Goal: Task Accomplishment & Management: Manage account settings

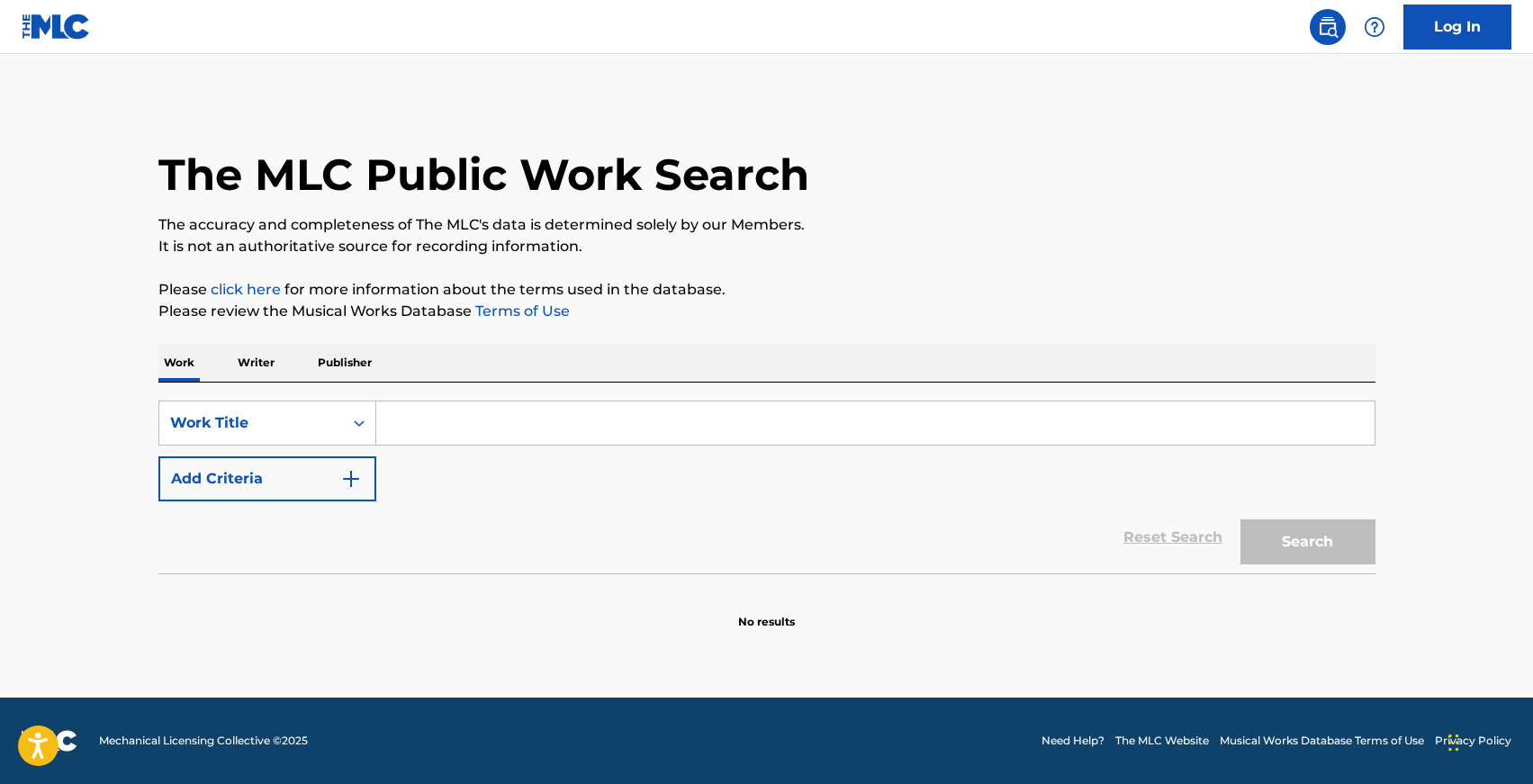
click at [258, 363] on p "Writer" at bounding box center [256, 363] width 48 height 38
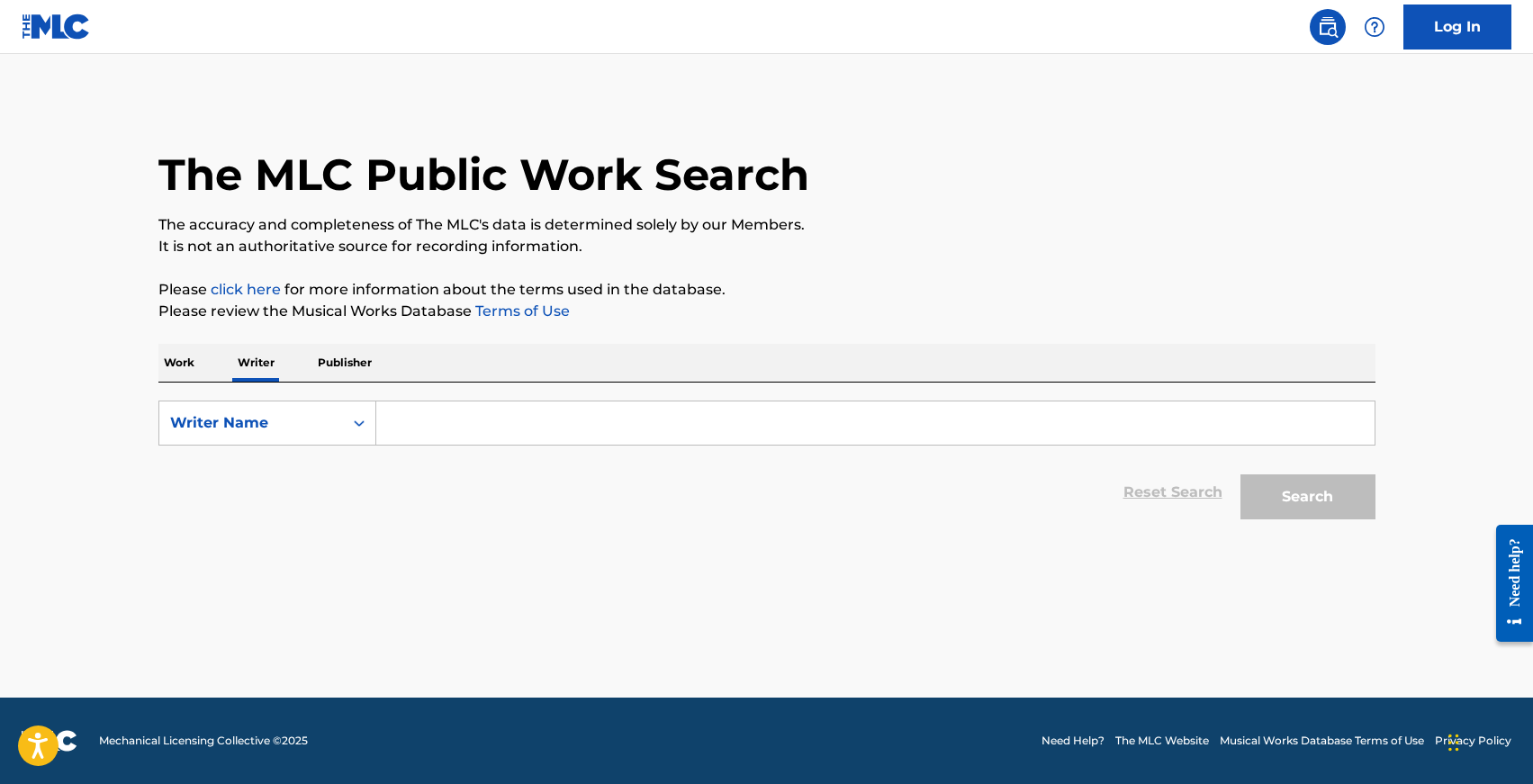
click at [375, 348] on div "Work Writer Publisher" at bounding box center [767, 363] width 1217 height 38
click at [345, 359] on p "Publisher" at bounding box center [345, 363] width 65 height 38
click at [436, 427] on input "Search Form" at bounding box center [875, 423] width 998 height 43
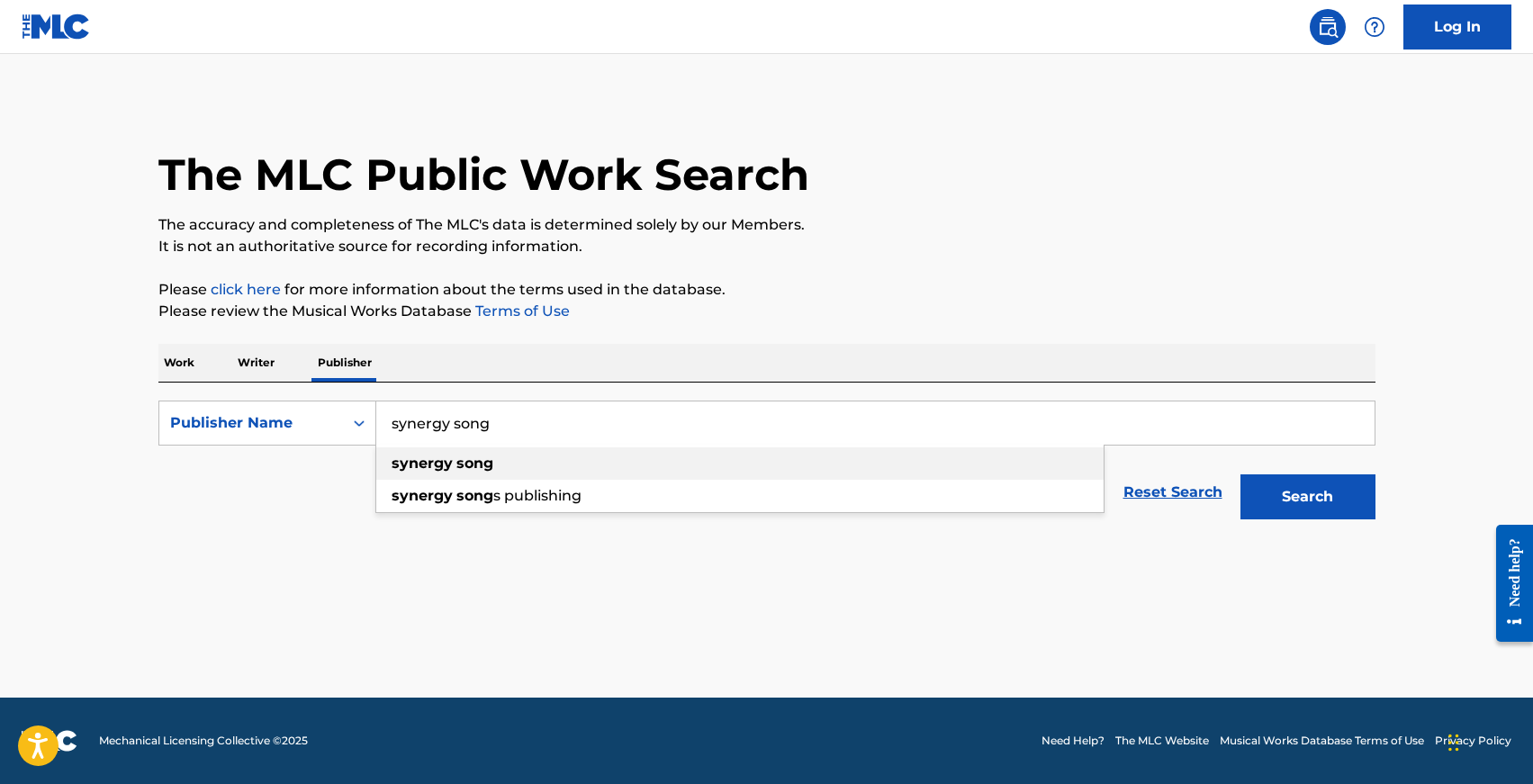
click at [441, 461] on strong "synergy" at bounding box center [422, 463] width 61 height 17
click at [1240, 474] on button "Search" at bounding box center [1308, 497] width 135 height 45
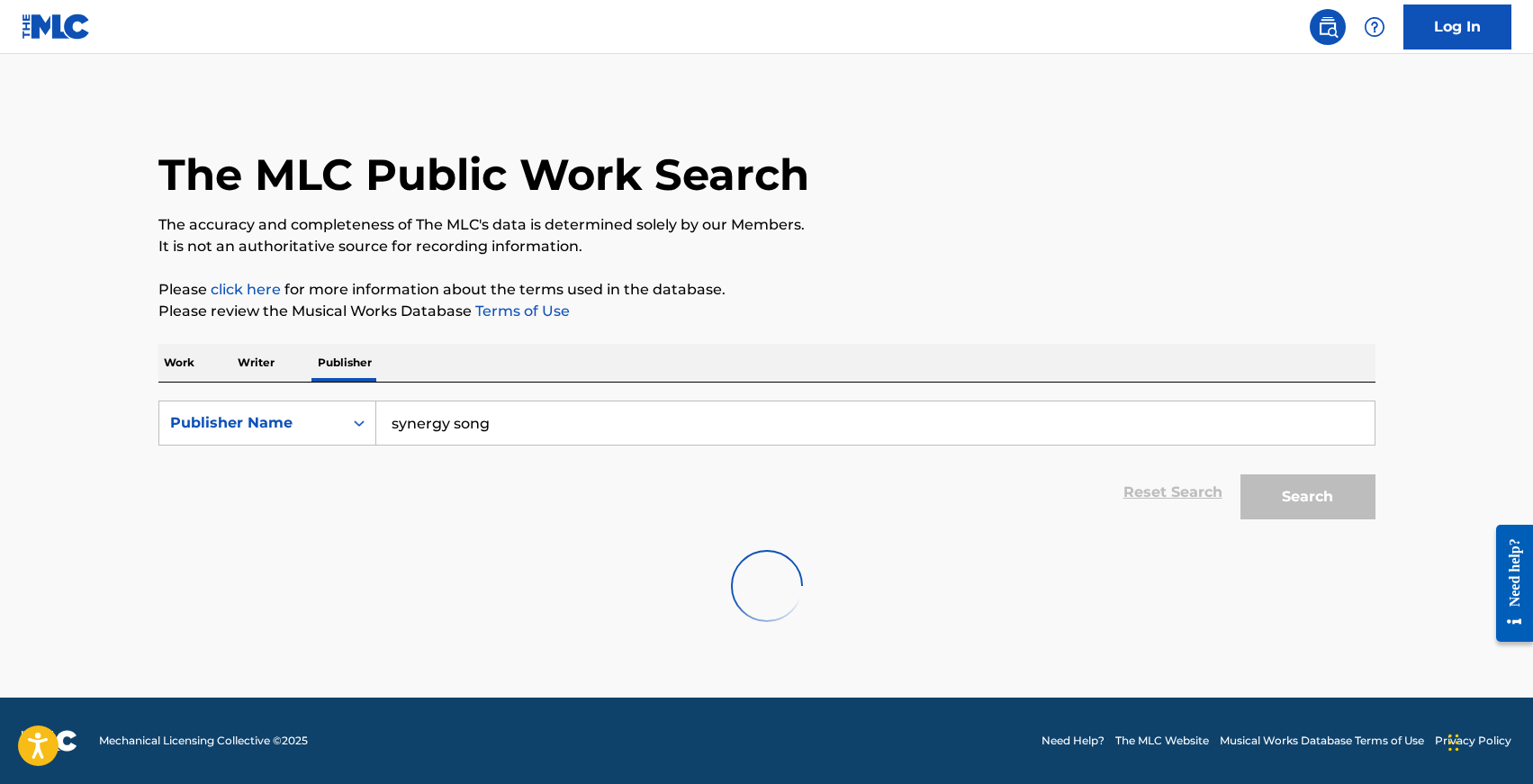
click at [518, 420] on input "synergy song" at bounding box center [875, 423] width 998 height 43
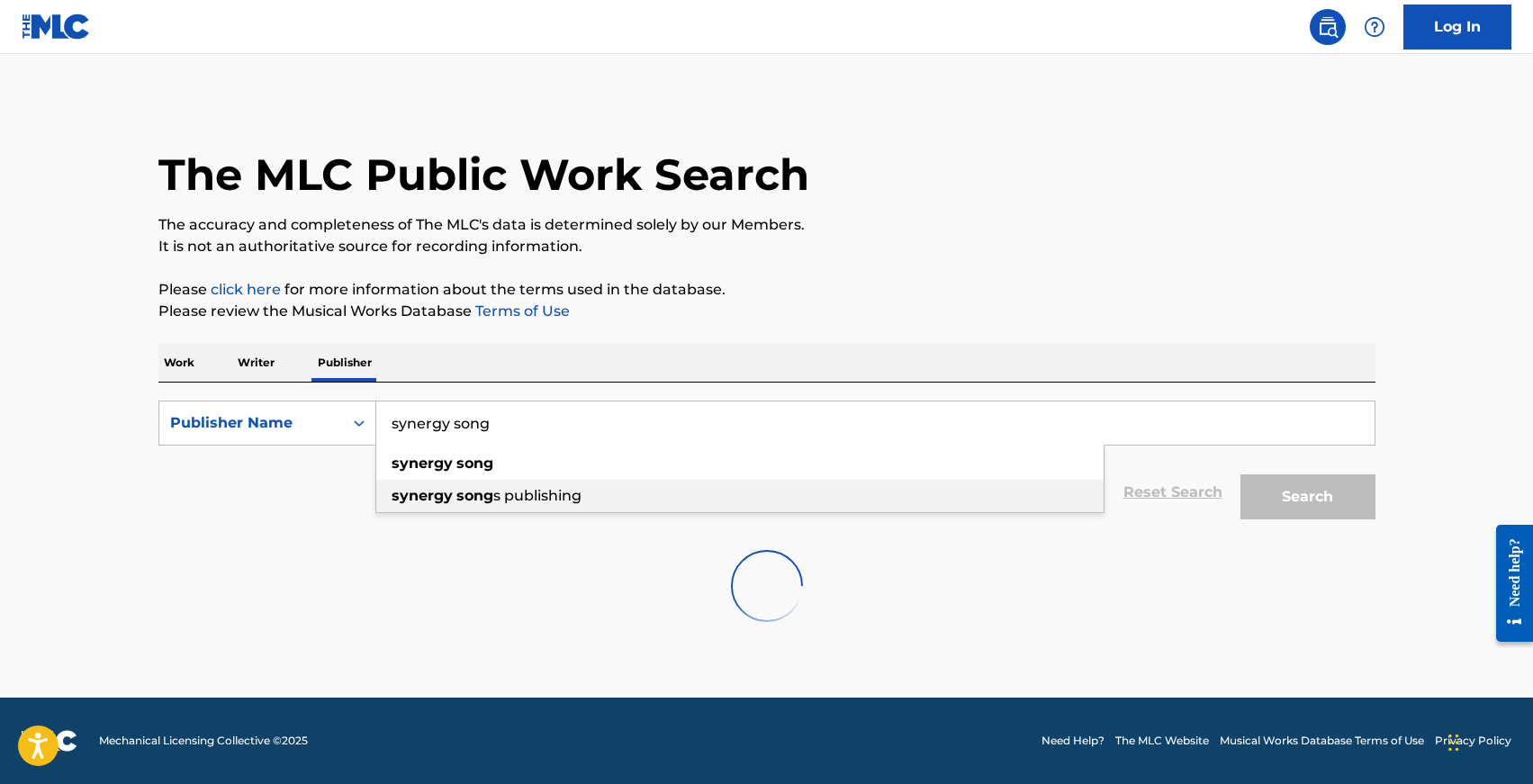
click at [571, 494] on span "s publishing" at bounding box center [537, 495] width 88 height 17
type input "synergy songs publishing"
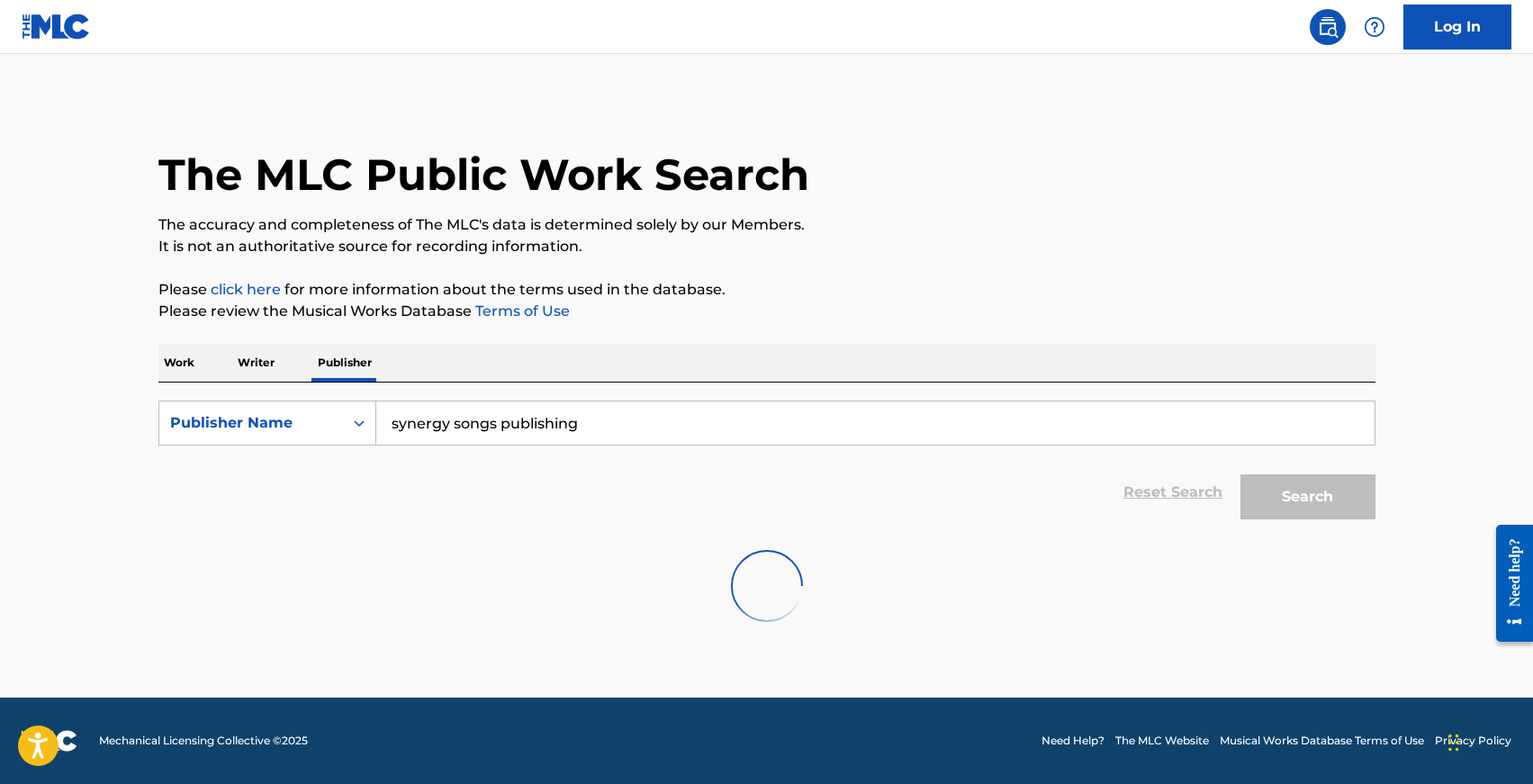
click at [965, 403] on input "synergy songs publishing" at bounding box center [875, 423] width 998 height 43
click at [965, 419] on input "synergy songs publishing" at bounding box center [875, 423] width 998 height 43
click at [539, 464] on strong "publishing" at bounding box center [546, 463] width 81 height 17
click at [451, 419] on input "Search Form" at bounding box center [875, 423] width 998 height 43
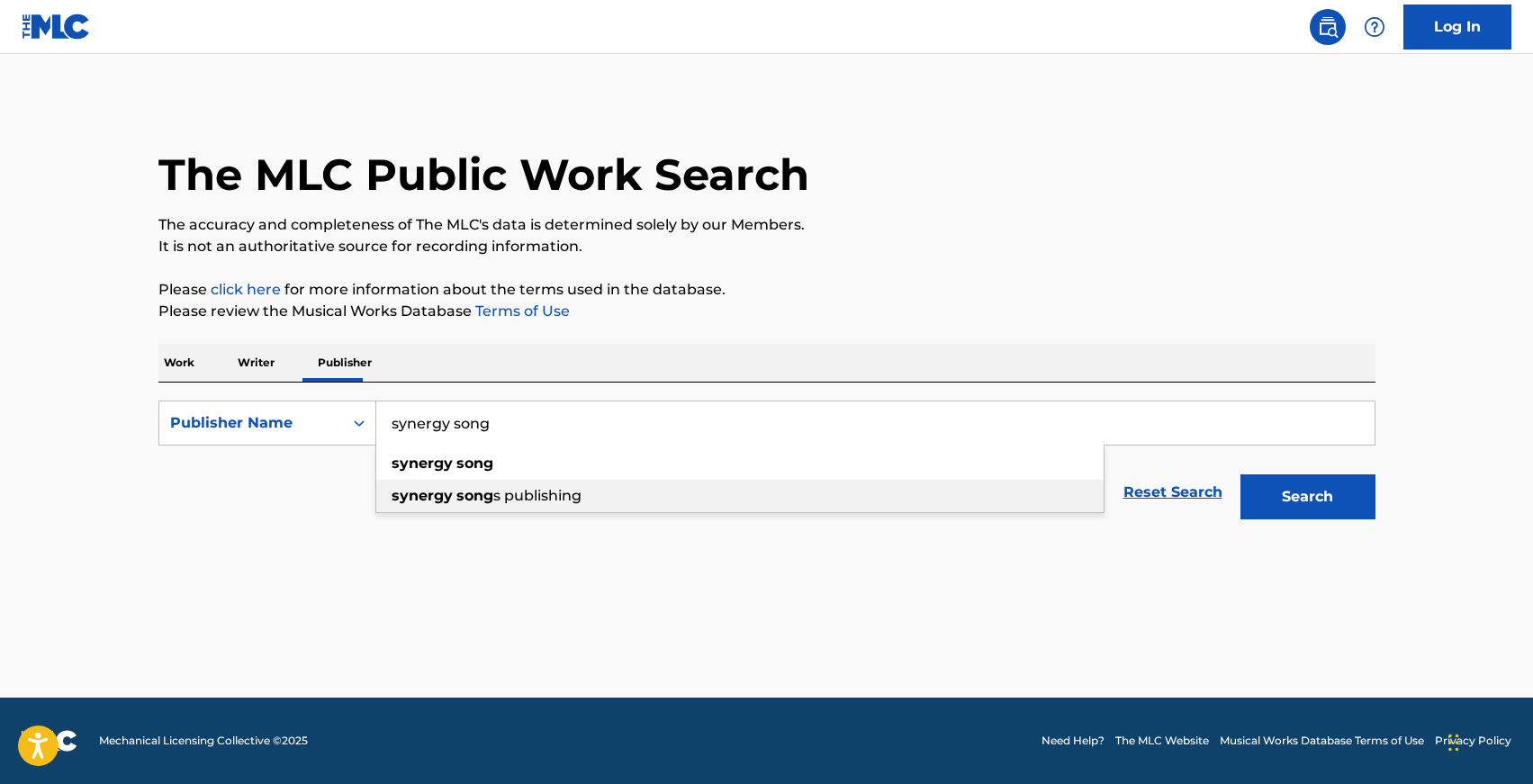
click at [491, 488] on strong "song" at bounding box center [474, 495] width 37 height 17
type input "synergy songs publishing"
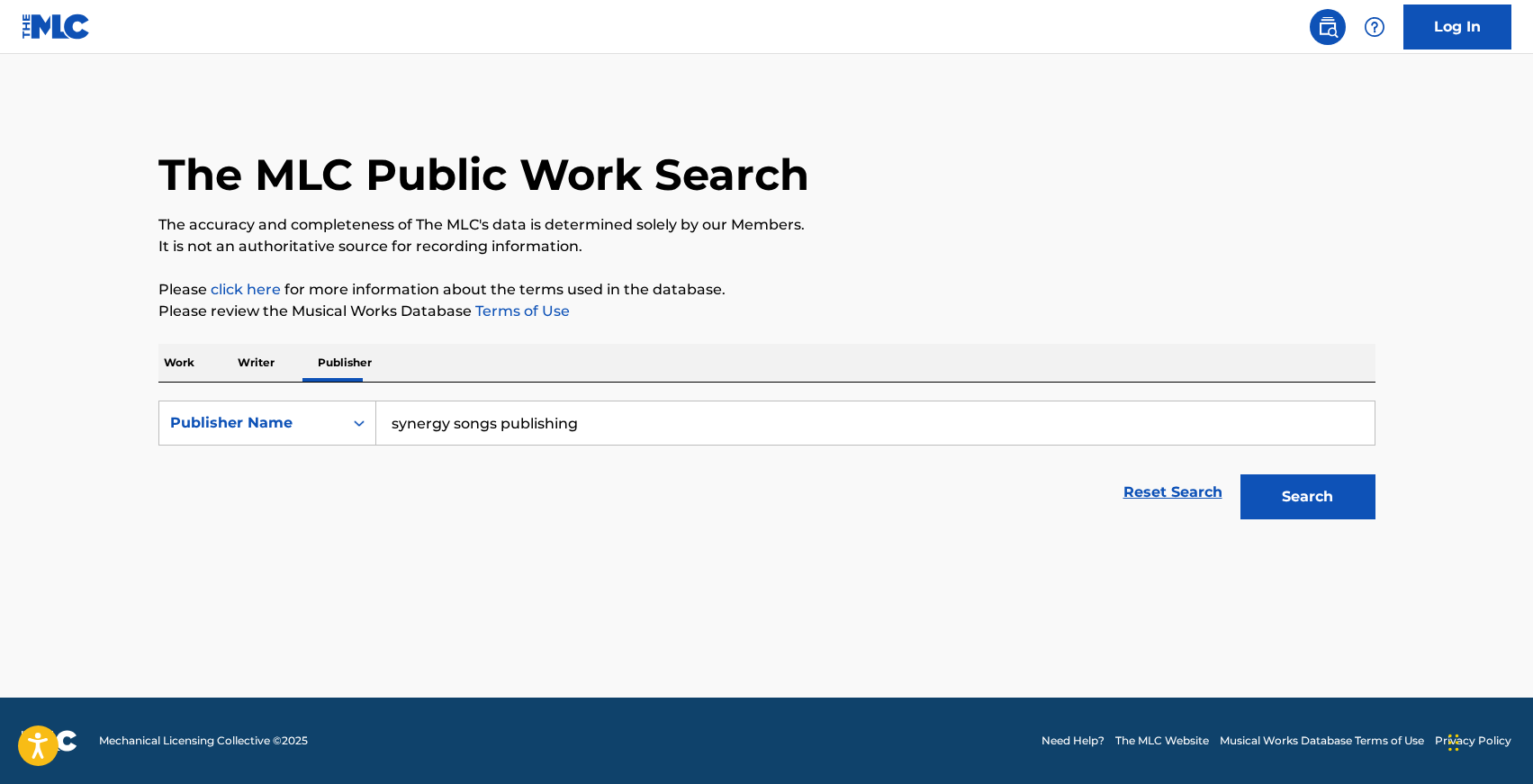
click at [1348, 504] on button "Search" at bounding box center [1308, 497] width 135 height 45
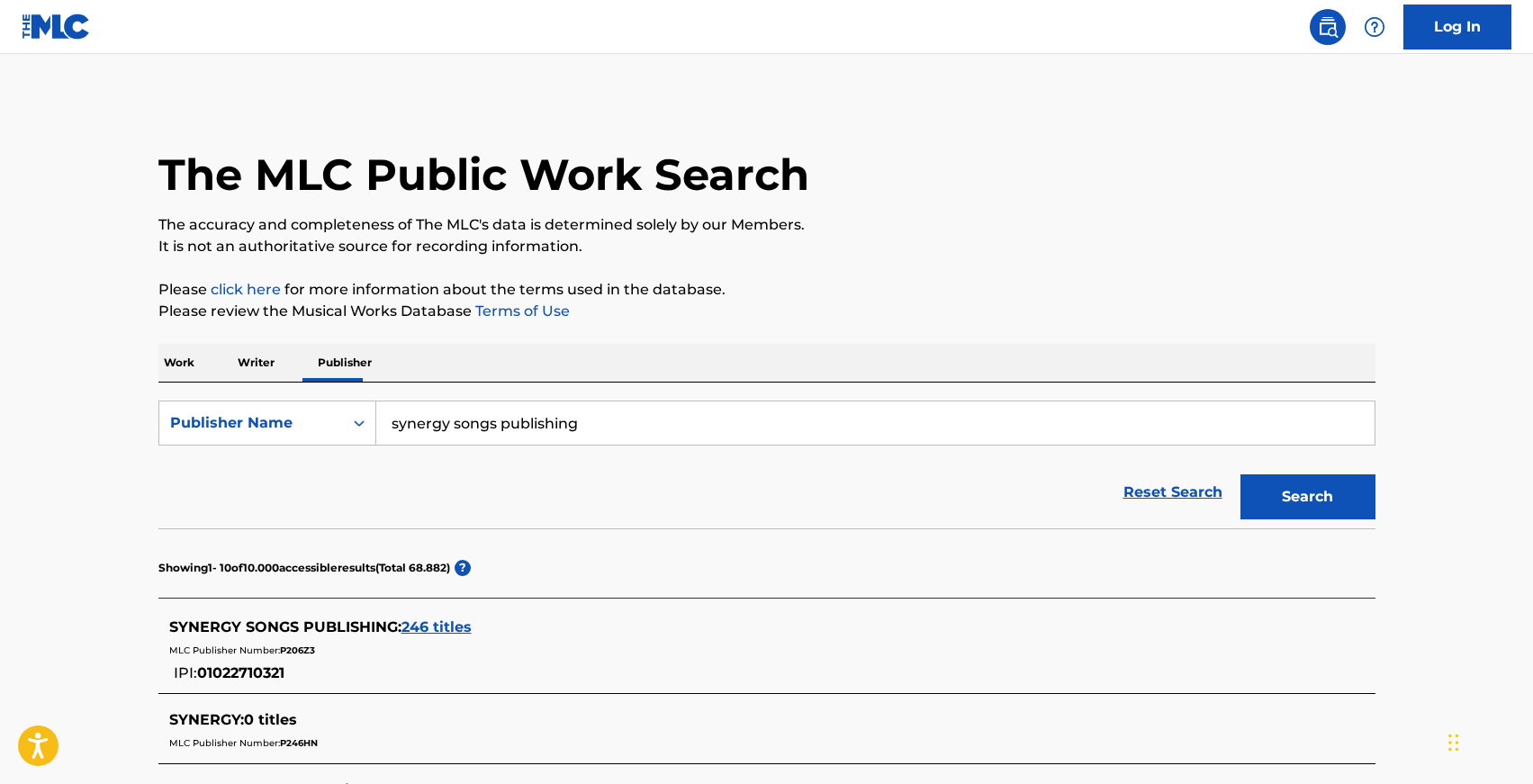
scroll to position [90, 0]
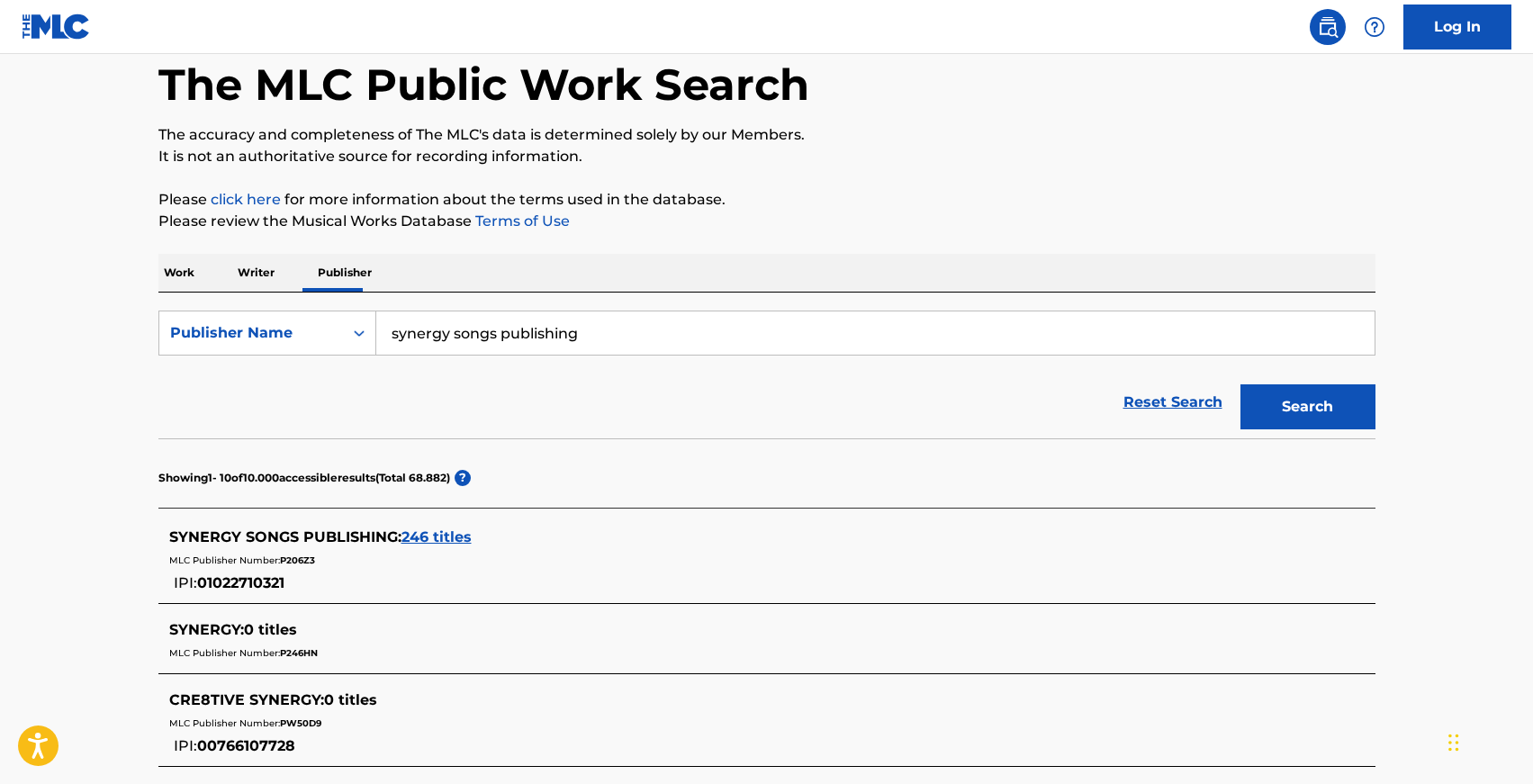
click at [430, 535] on span "246 titles" at bounding box center [437, 536] width 70 height 17
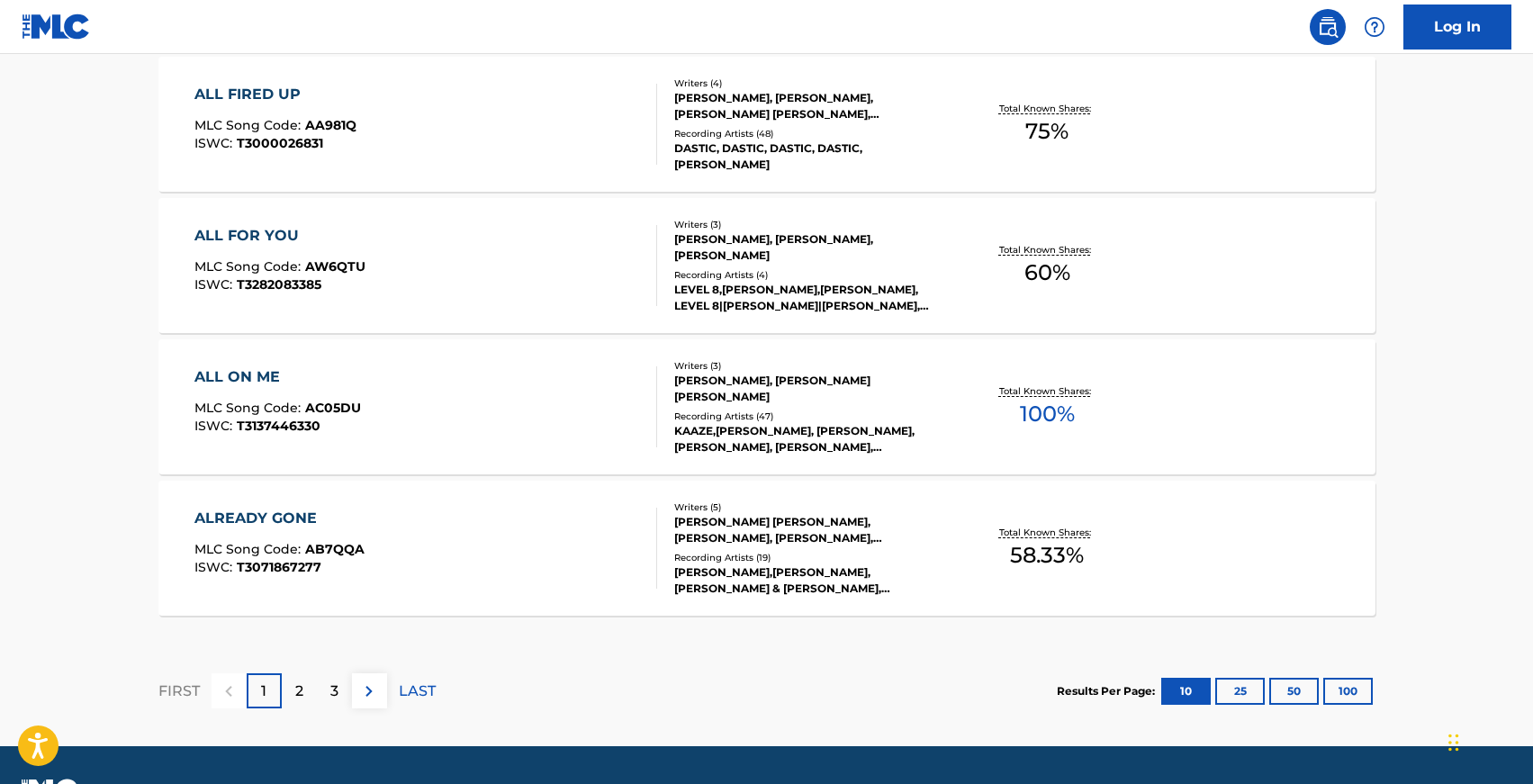
scroll to position [1492, 0]
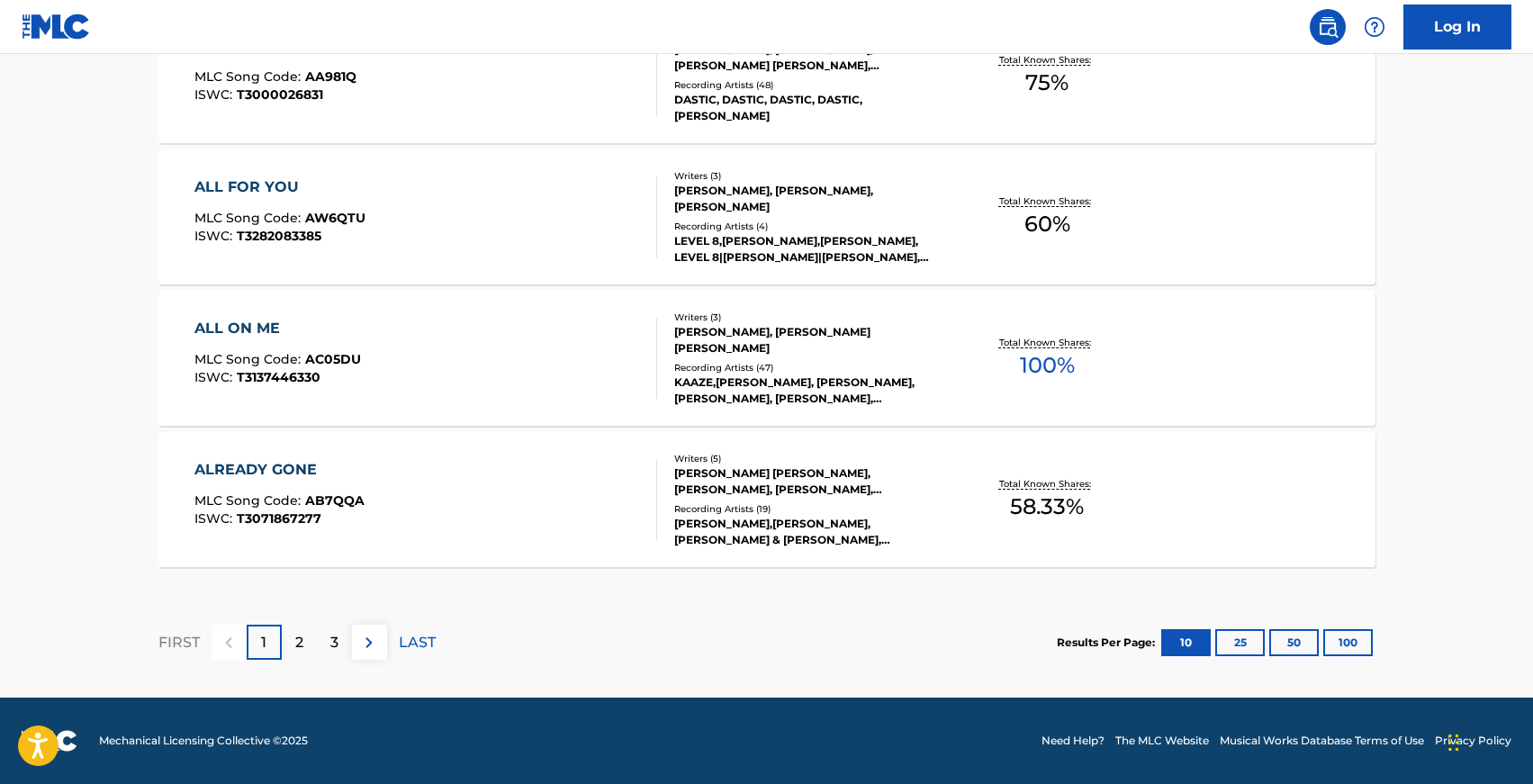
click at [304, 643] on div "2" at bounding box center [299, 642] width 35 height 35
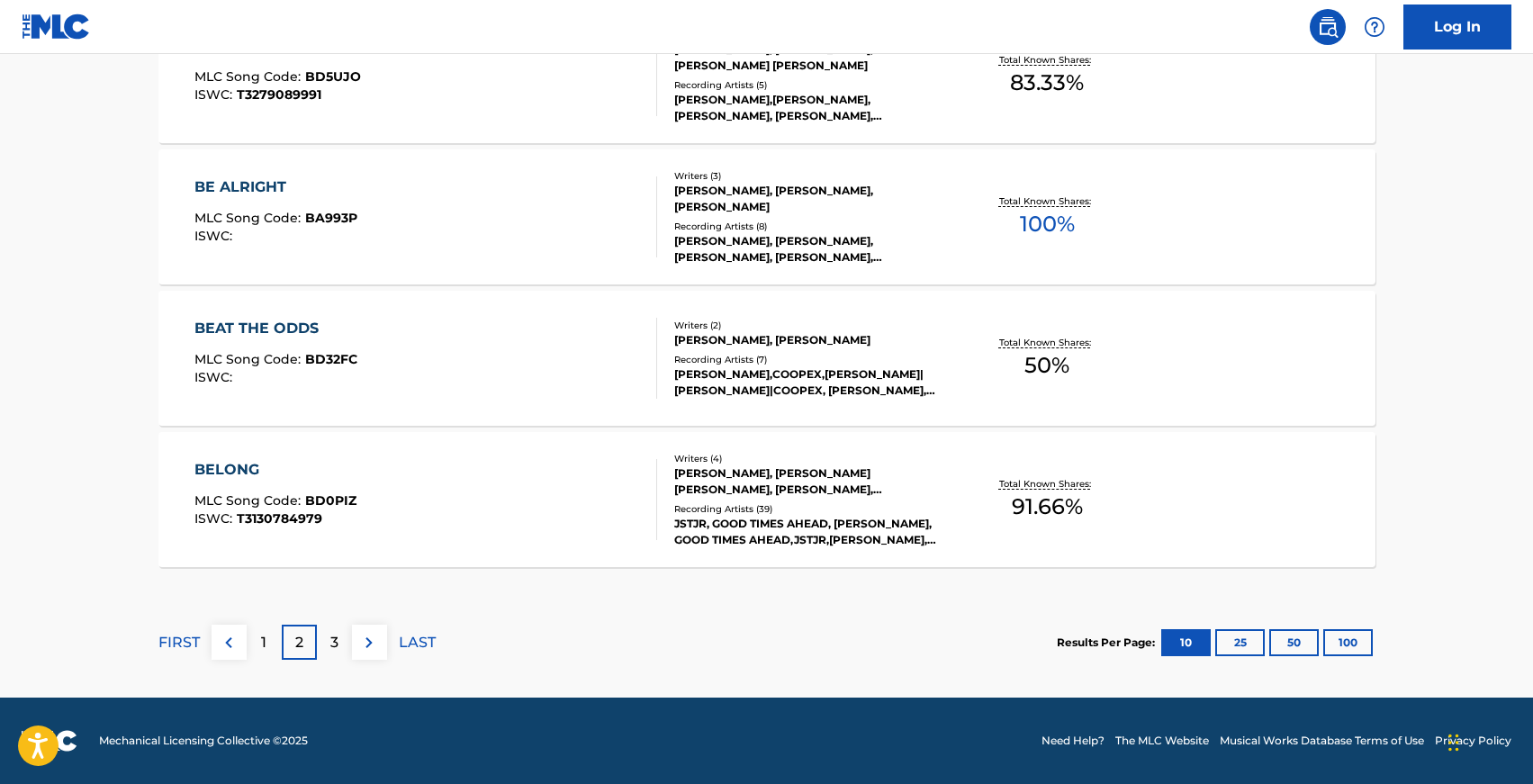
scroll to position [1265, 0]
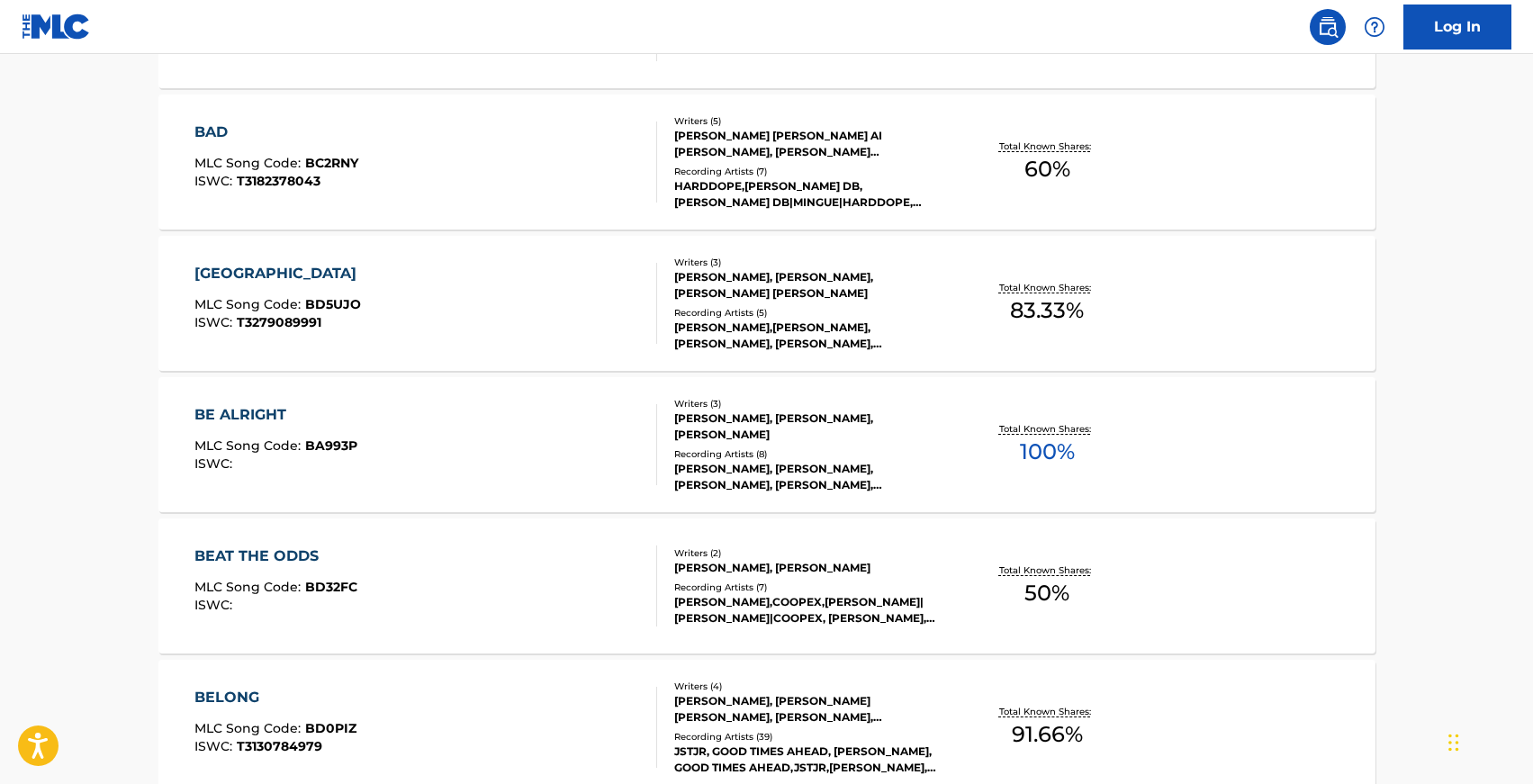
click at [238, 266] on div "[GEOGRAPHIC_DATA]" at bounding box center [280, 274] width 171 height 22
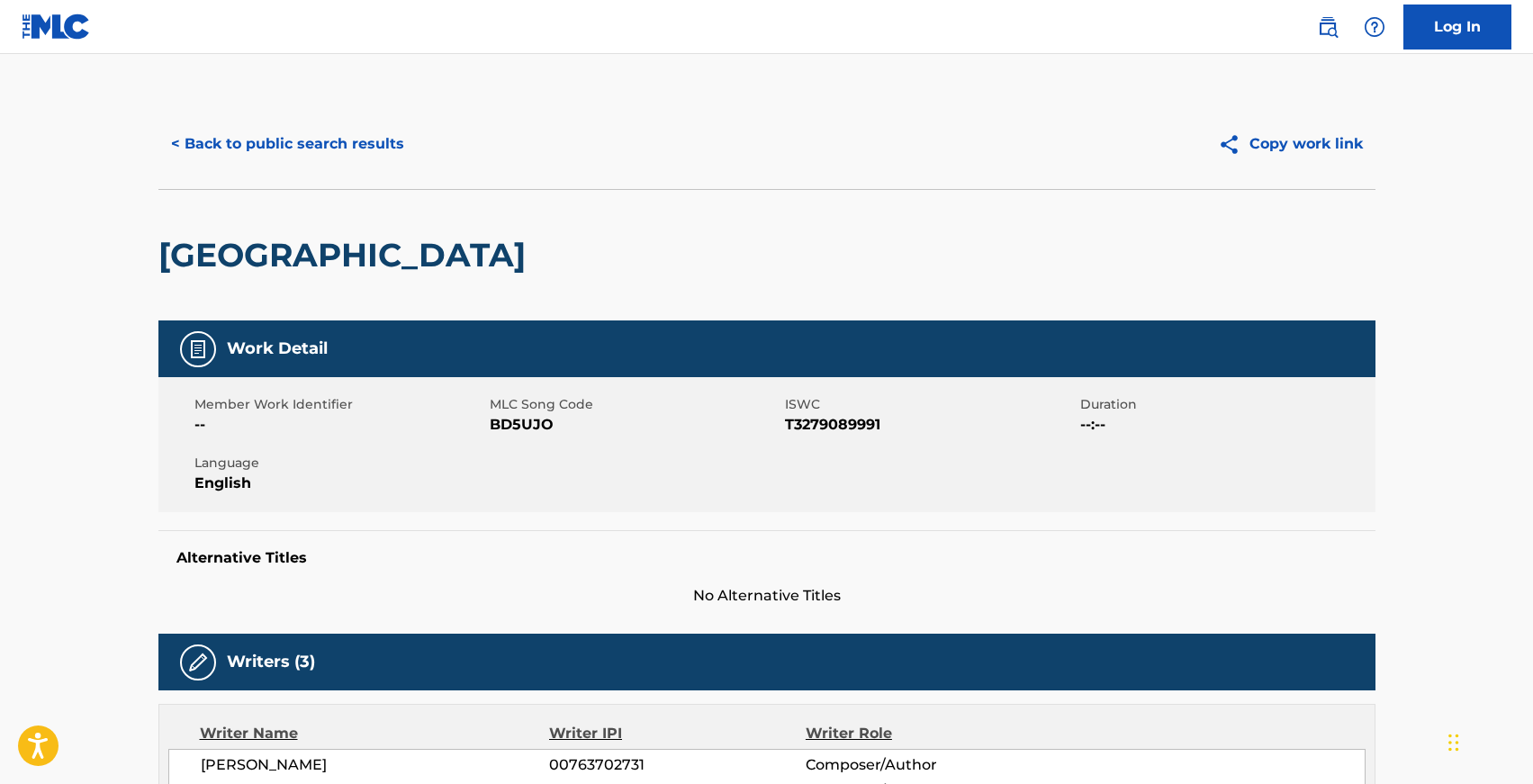
click at [266, 149] on button "< Back to public search results" at bounding box center [287, 144] width 258 height 45
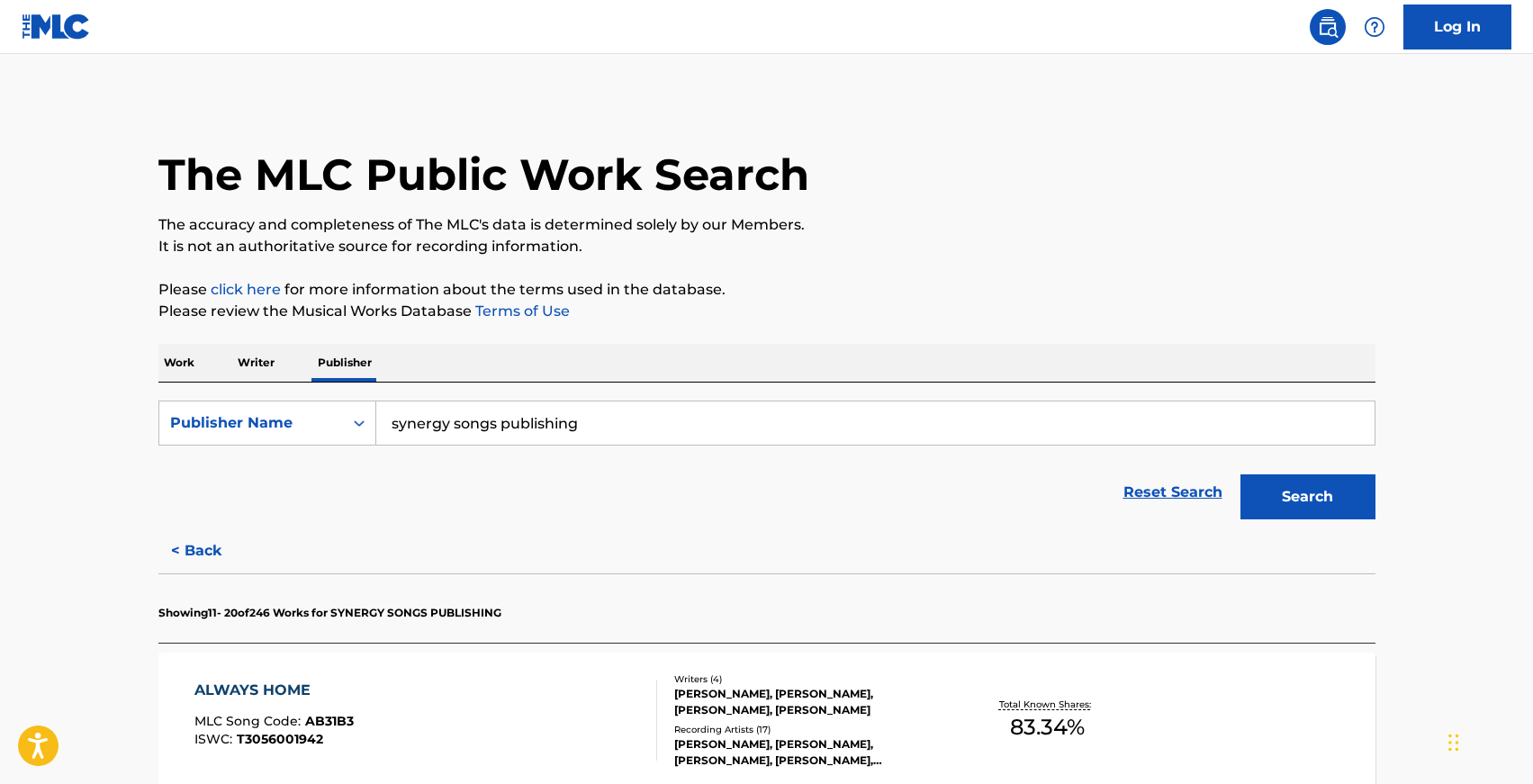
click at [1443, 15] on link "Log In" at bounding box center [1457, 27] width 108 height 45
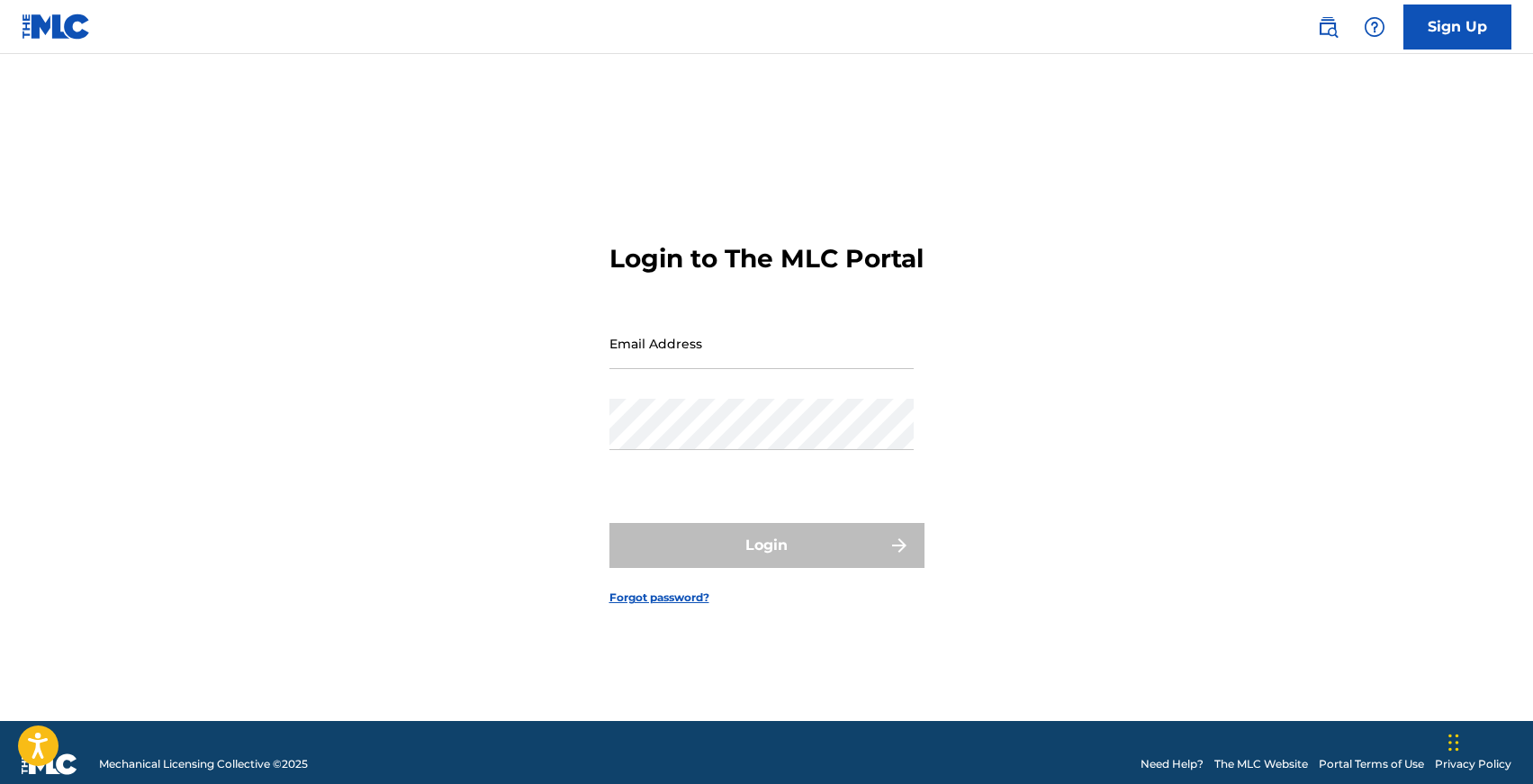
click at [666, 369] on input "Email Address" at bounding box center [762, 343] width 304 height 51
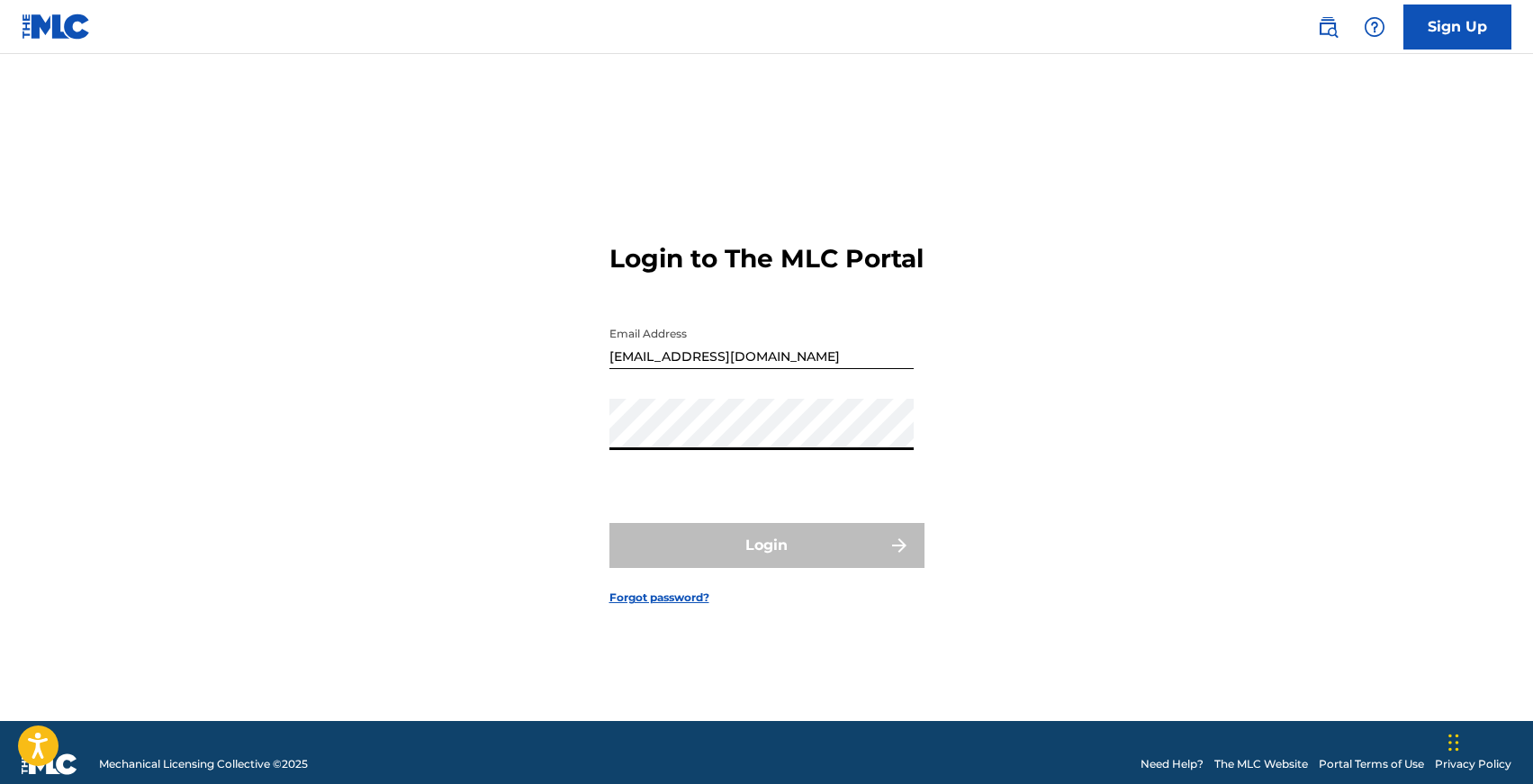
type input "[EMAIL_ADDRESS][DOMAIN_NAME]"
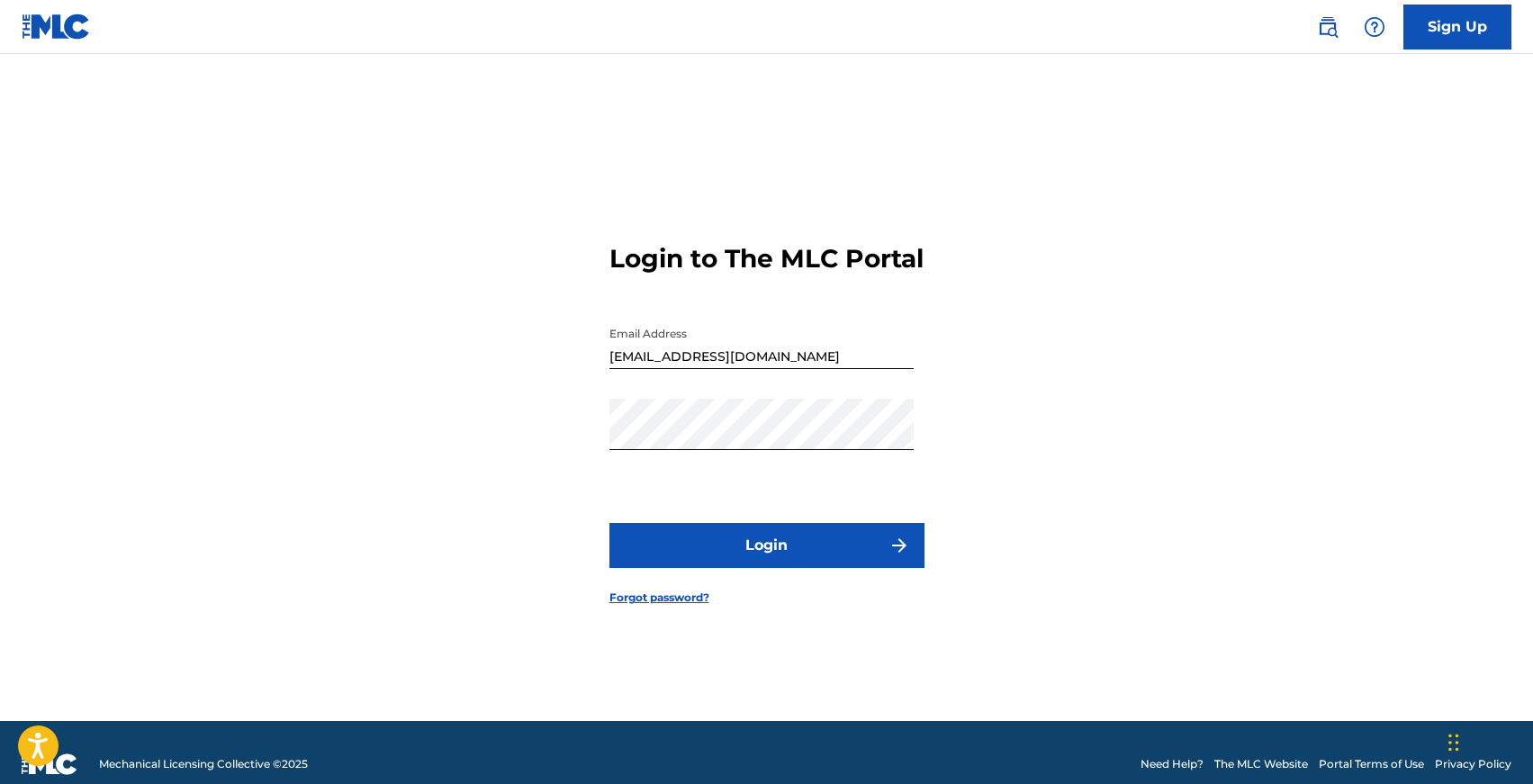
click at [775, 563] on button "Login" at bounding box center [767, 545] width 315 height 45
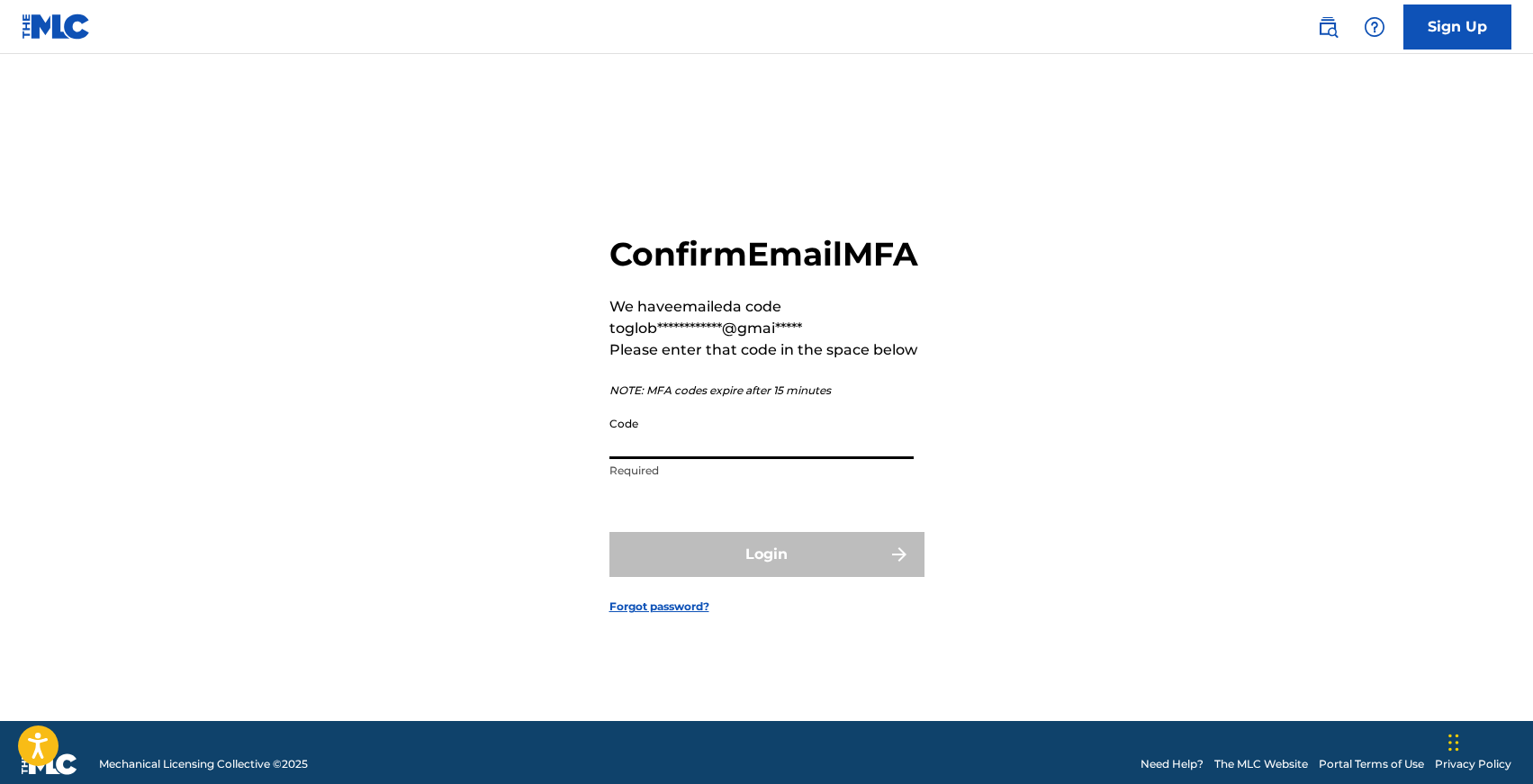
click at [691, 459] on input "Code" at bounding box center [762, 433] width 304 height 51
click at [721, 459] on input "Code" at bounding box center [762, 433] width 304 height 51
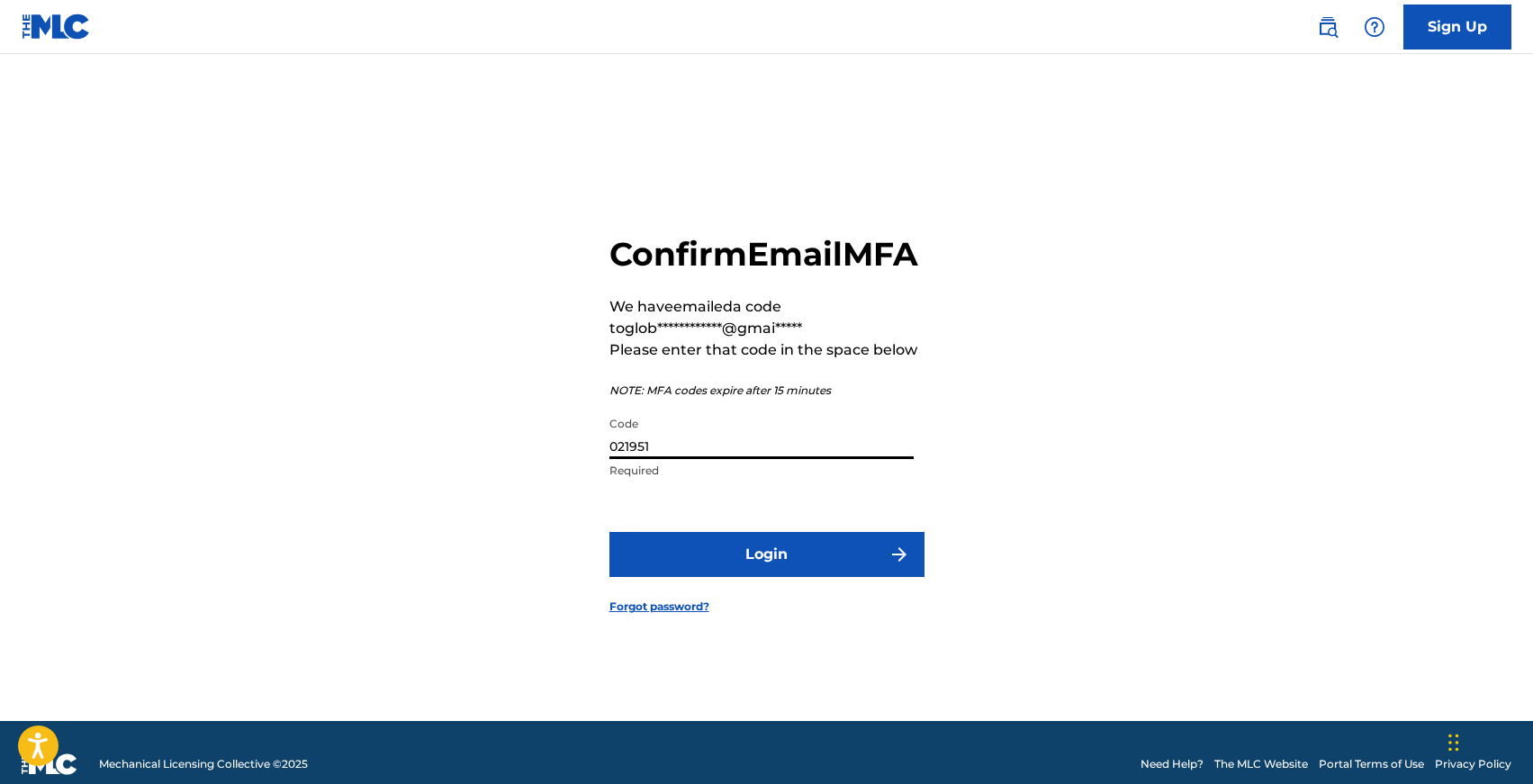
type input "021951"
click at [826, 564] on button "Login" at bounding box center [767, 554] width 315 height 45
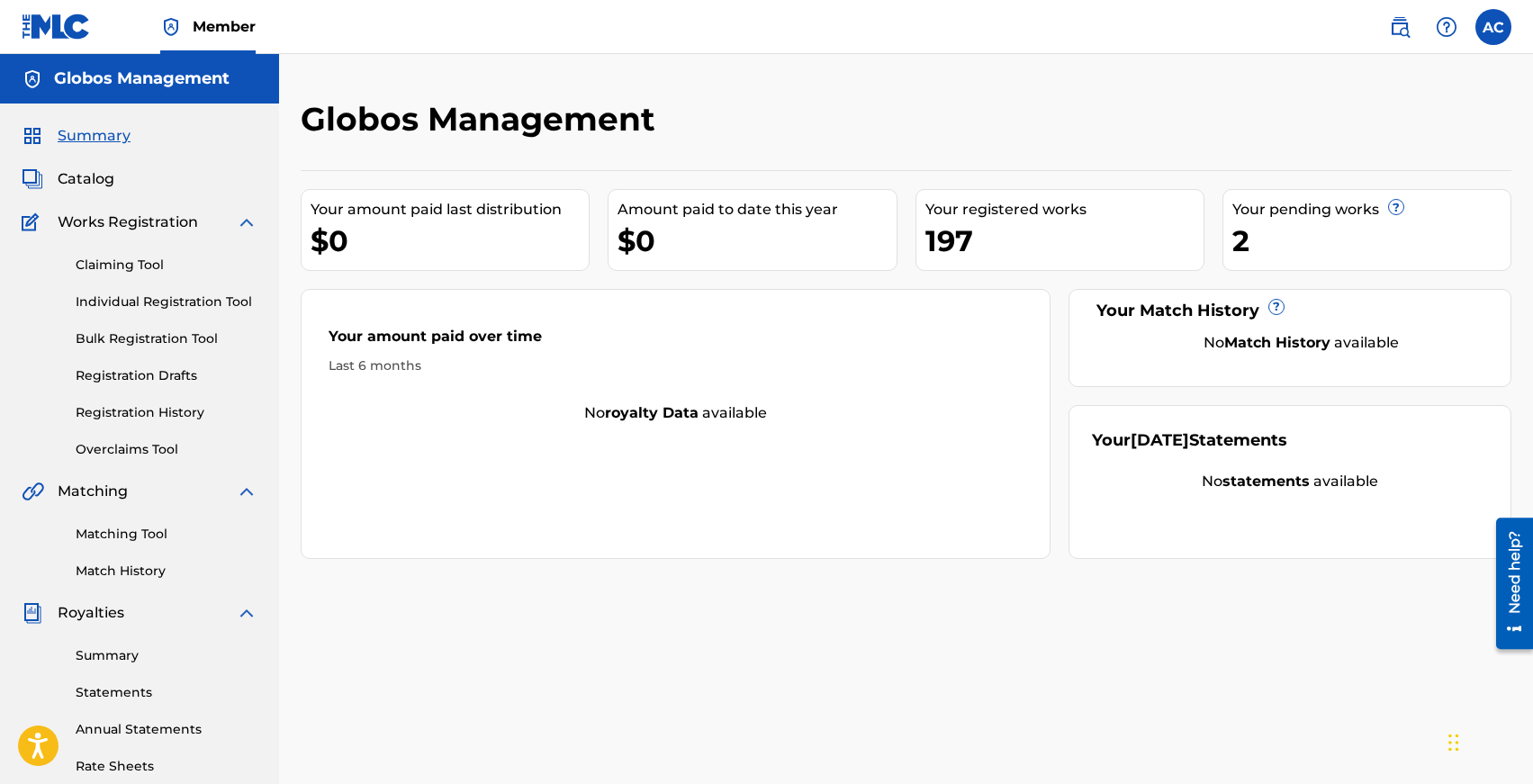
click at [127, 311] on link "Individual Registration Tool" at bounding box center [167, 302] width 182 height 19
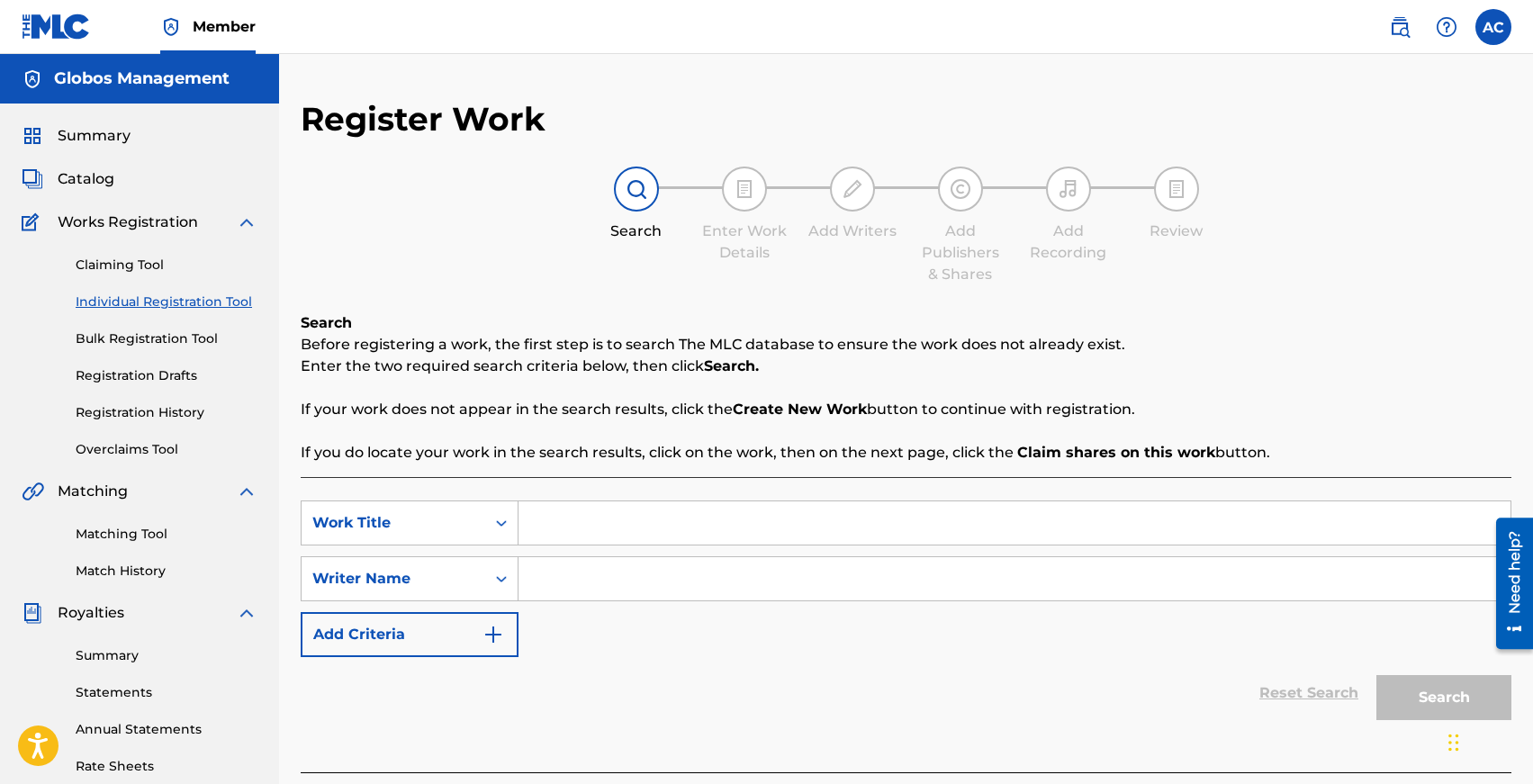
click at [593, 536] on input "Search Form" at bounding box center [1014, 523] width 992 height 43
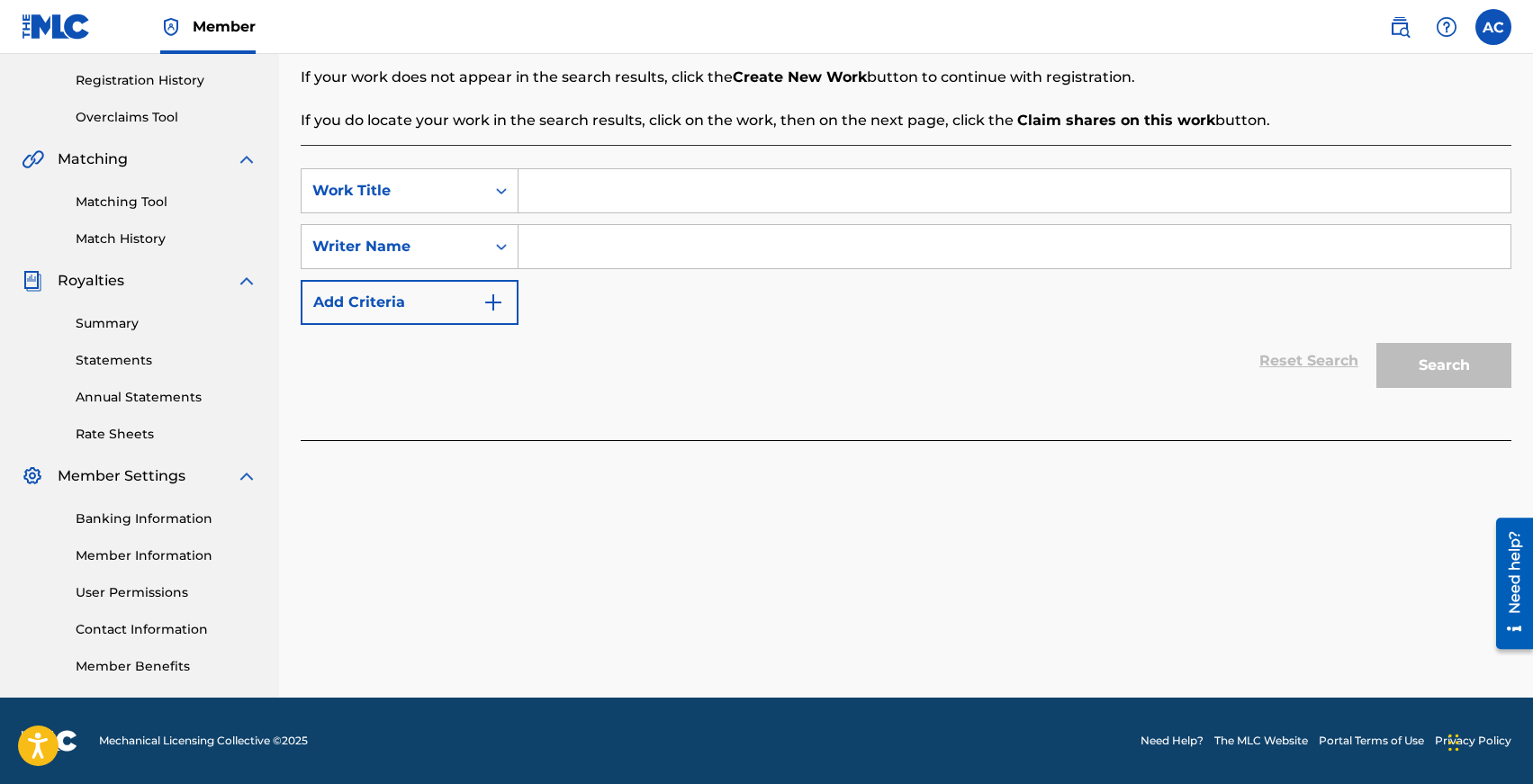
scroll to position [253, 0]
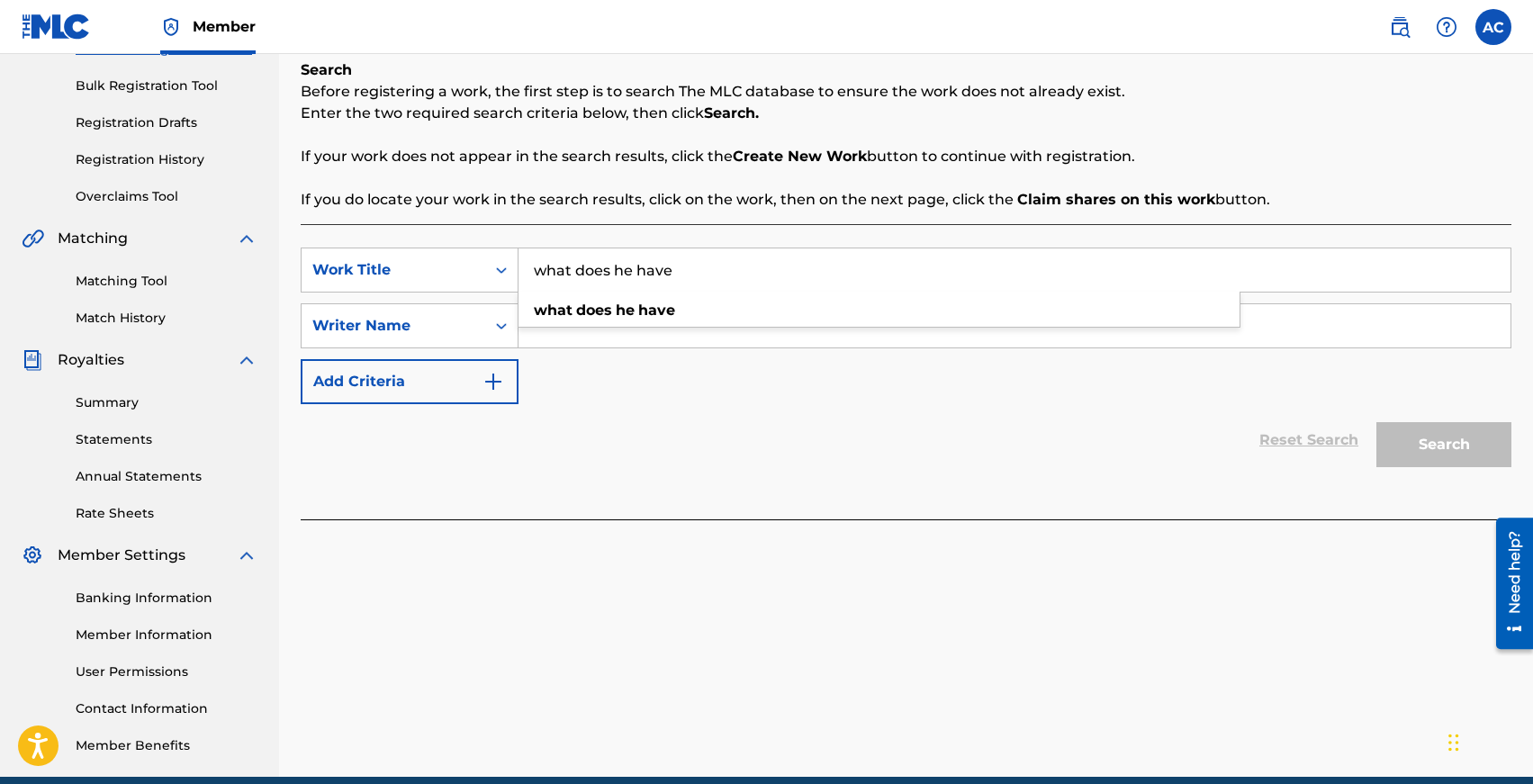
type input "what does he have"
click at [603, 392] on div "SearchWithCriteria8106a475-fe1e-4b2e-a275-0be54d838f9a Work Title what does he …" at bounding box center [906, 326] width 1211 height 157
click at [603, 329] on input "Search Form" at bounding box center [1014, 326] width 992 height 43
type input "[PERSON_NAME]"
click at [1376, 422] on button "Search" at bounding box center [1444, 445] width 135 height 45
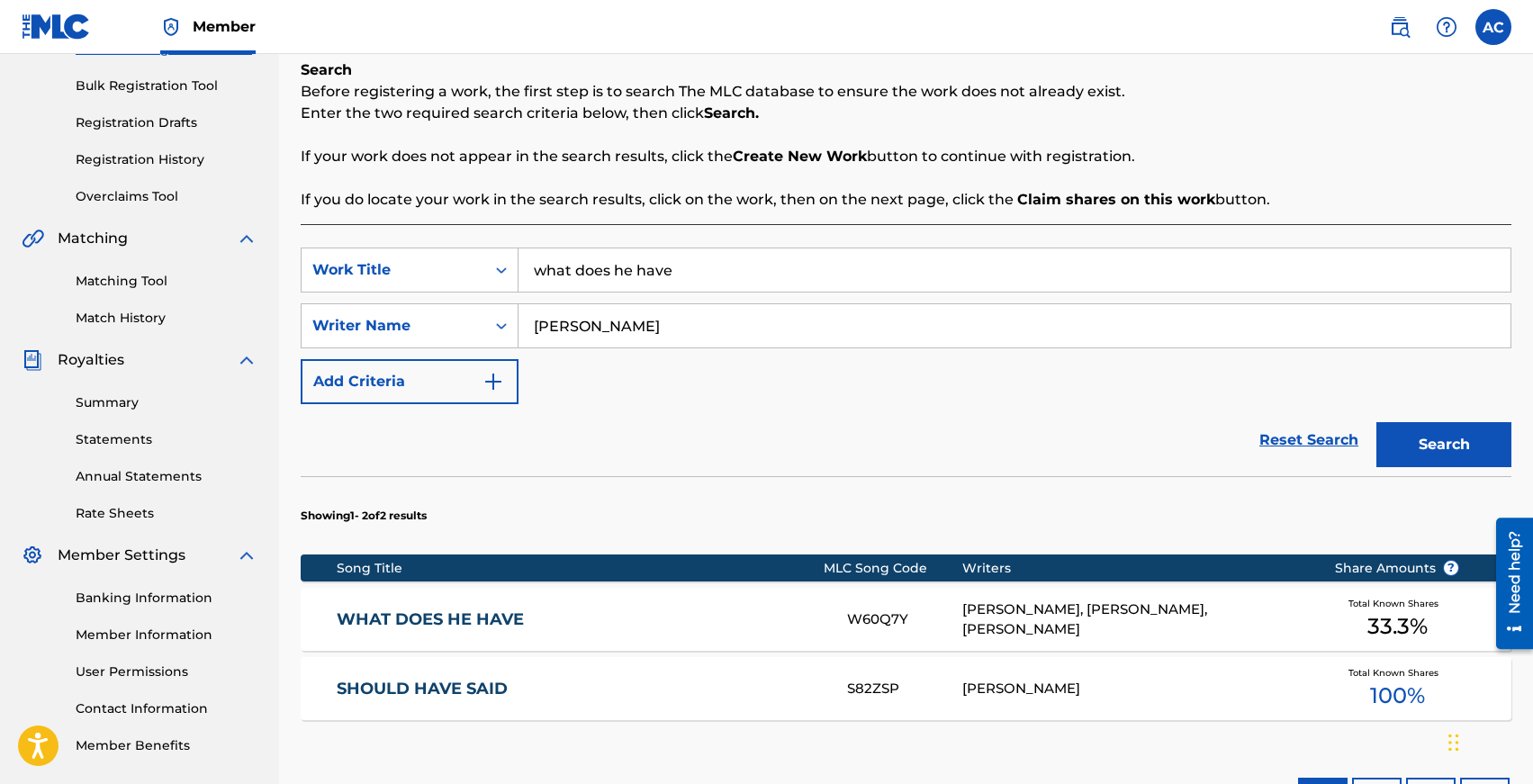
click at [463, 609] on link "WHAT DOES HE HAVE" at bounding box center [580, 619] width 486 height 21
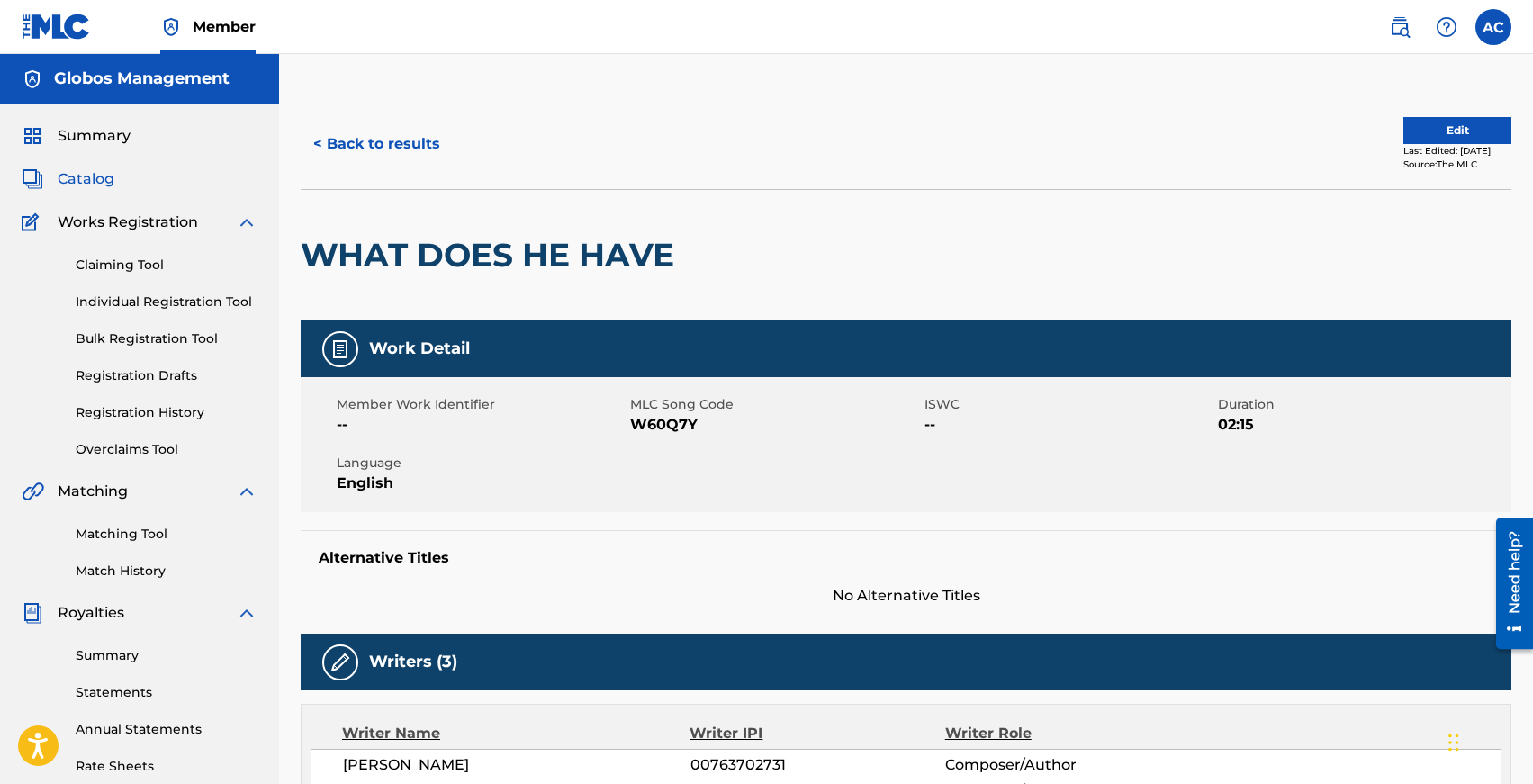
click at [1459, 120] on button "Edit" at bounding box center [1457, 131] width 108 height 27
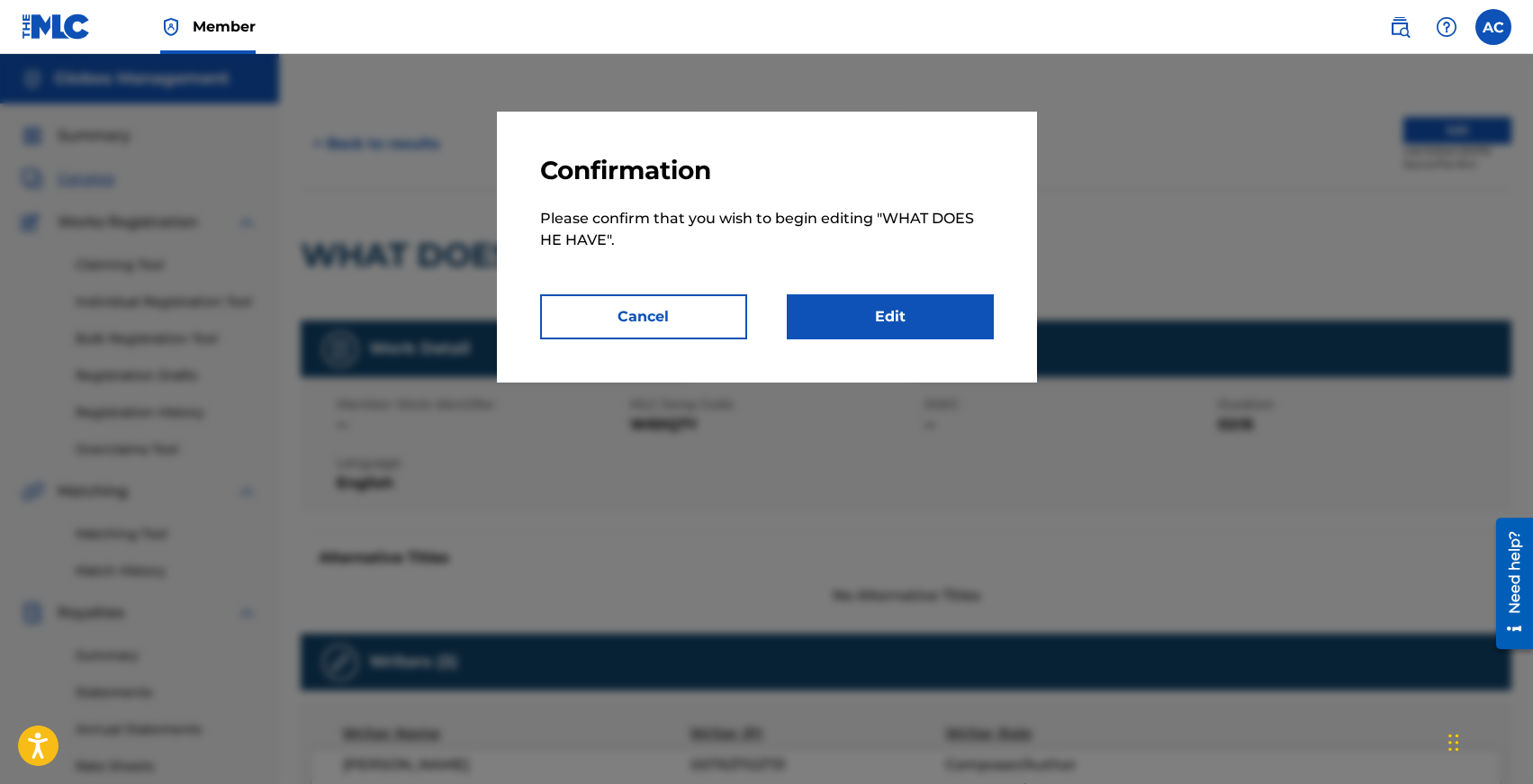
click at [868, 302] on link "Edit" at bounding box center [890, 317] width 207 height 45
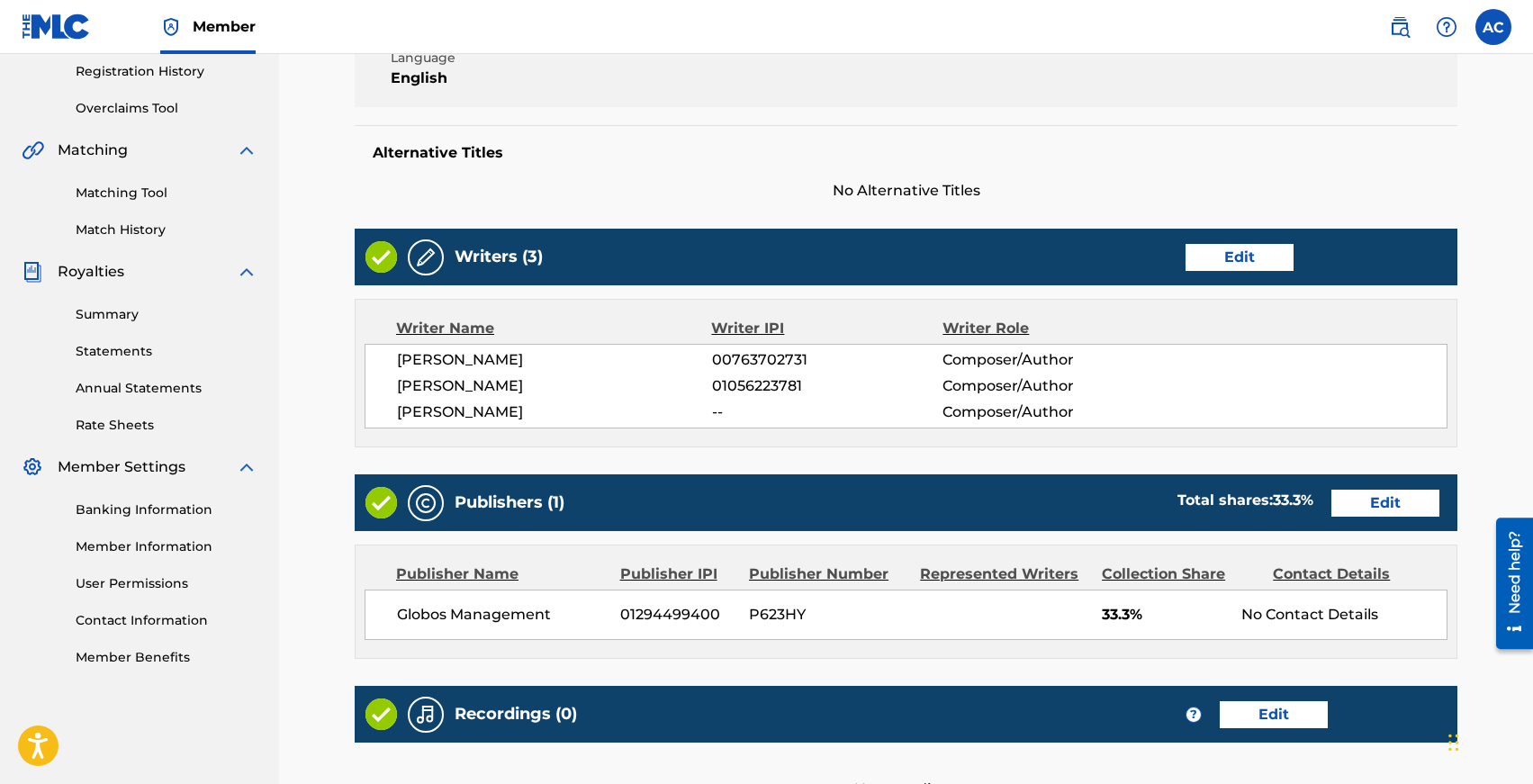
scroll to position [473, 0]
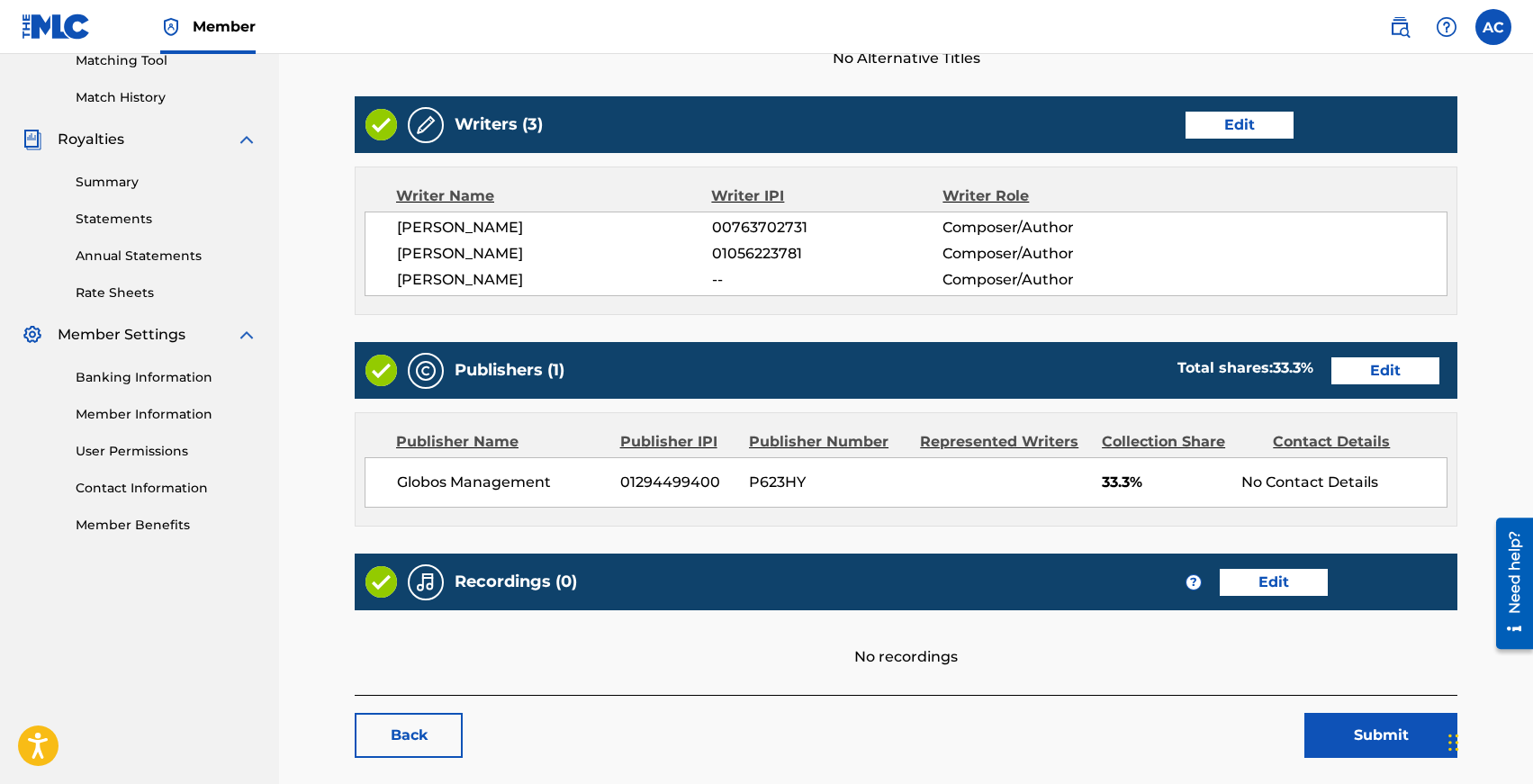
click at [1371, 365] on link "Edit" at bounding box center [1385, 371] width 108 height 27
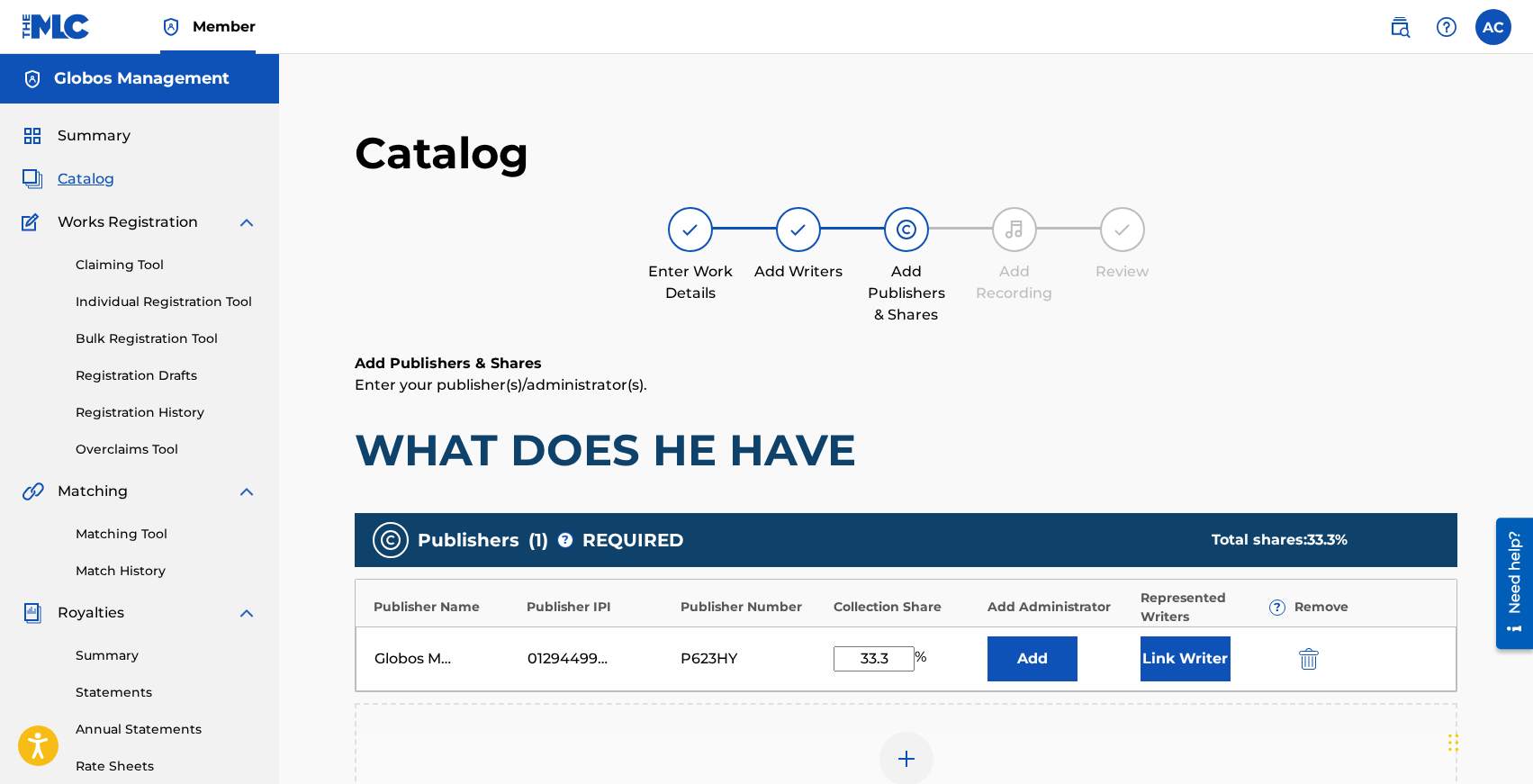
click at [1188, 656] on button "Link Writer" at bounding box center [1186, 659] width 90 height 45
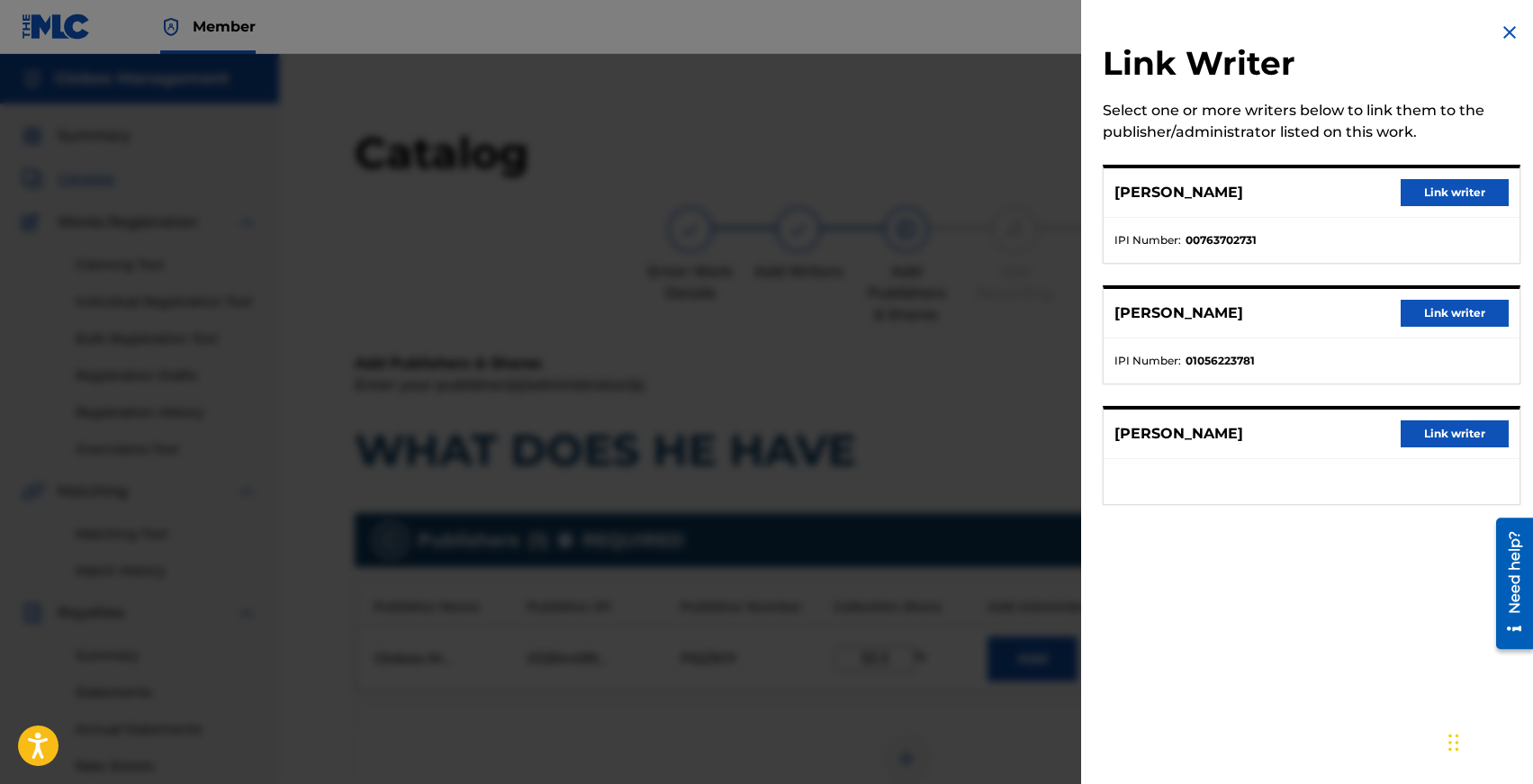
click at [1421, 312] on button "Link writer" at bounding box center [1455, 313] width 108 height 27
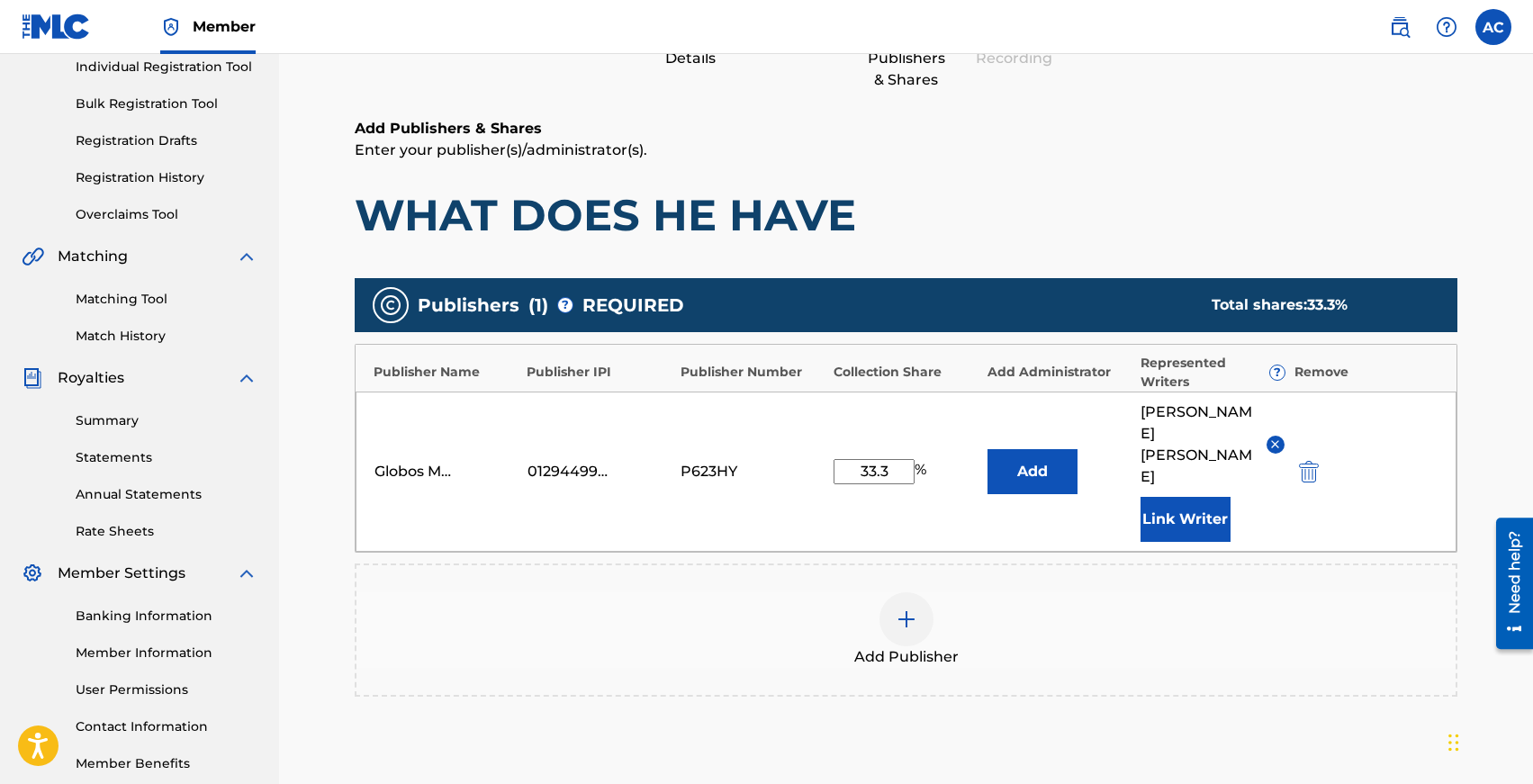
scroll to position [400, 0]
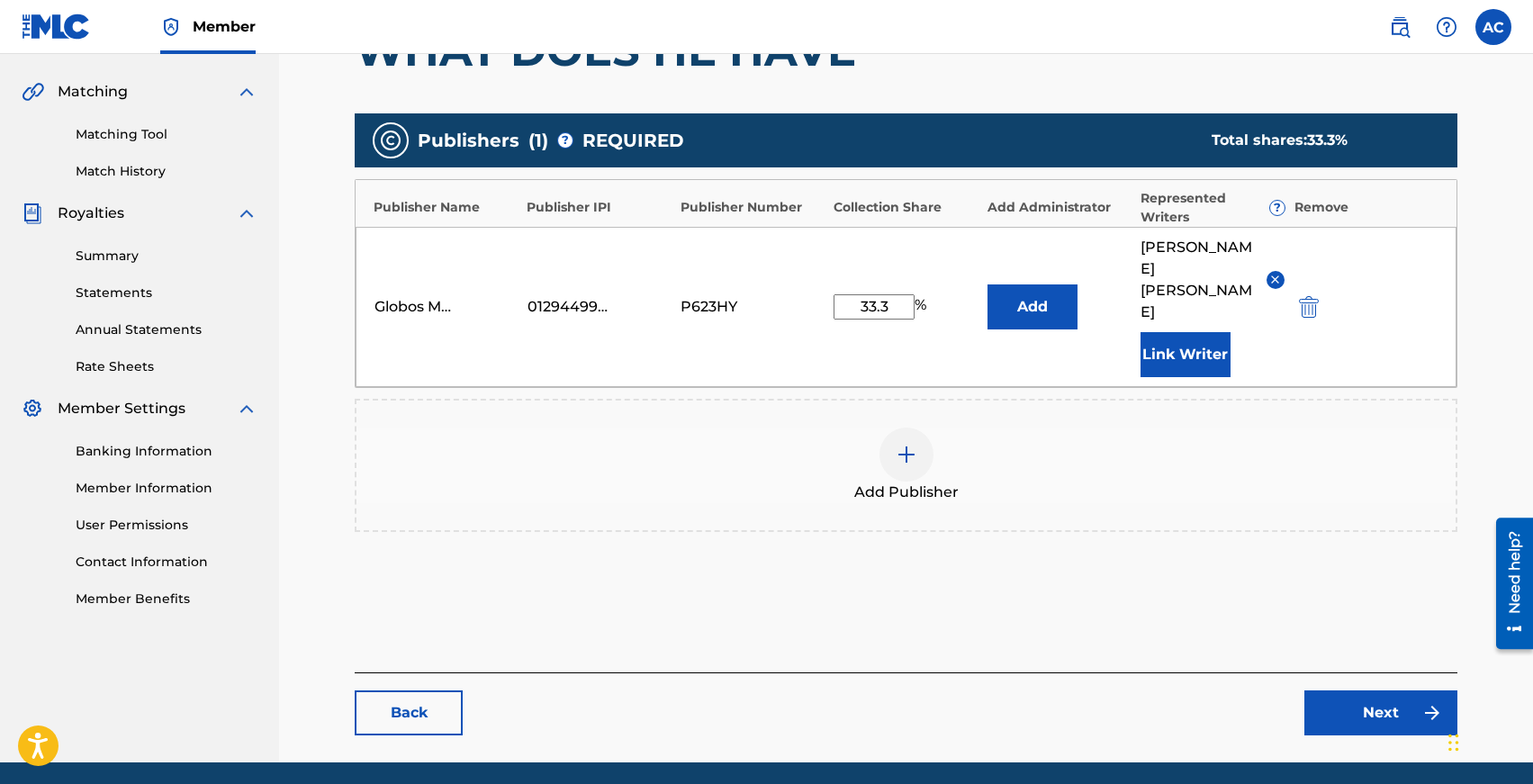
click at [1343, 690] on link "Next" at bounding box center [1381, 713] width 153 height 45
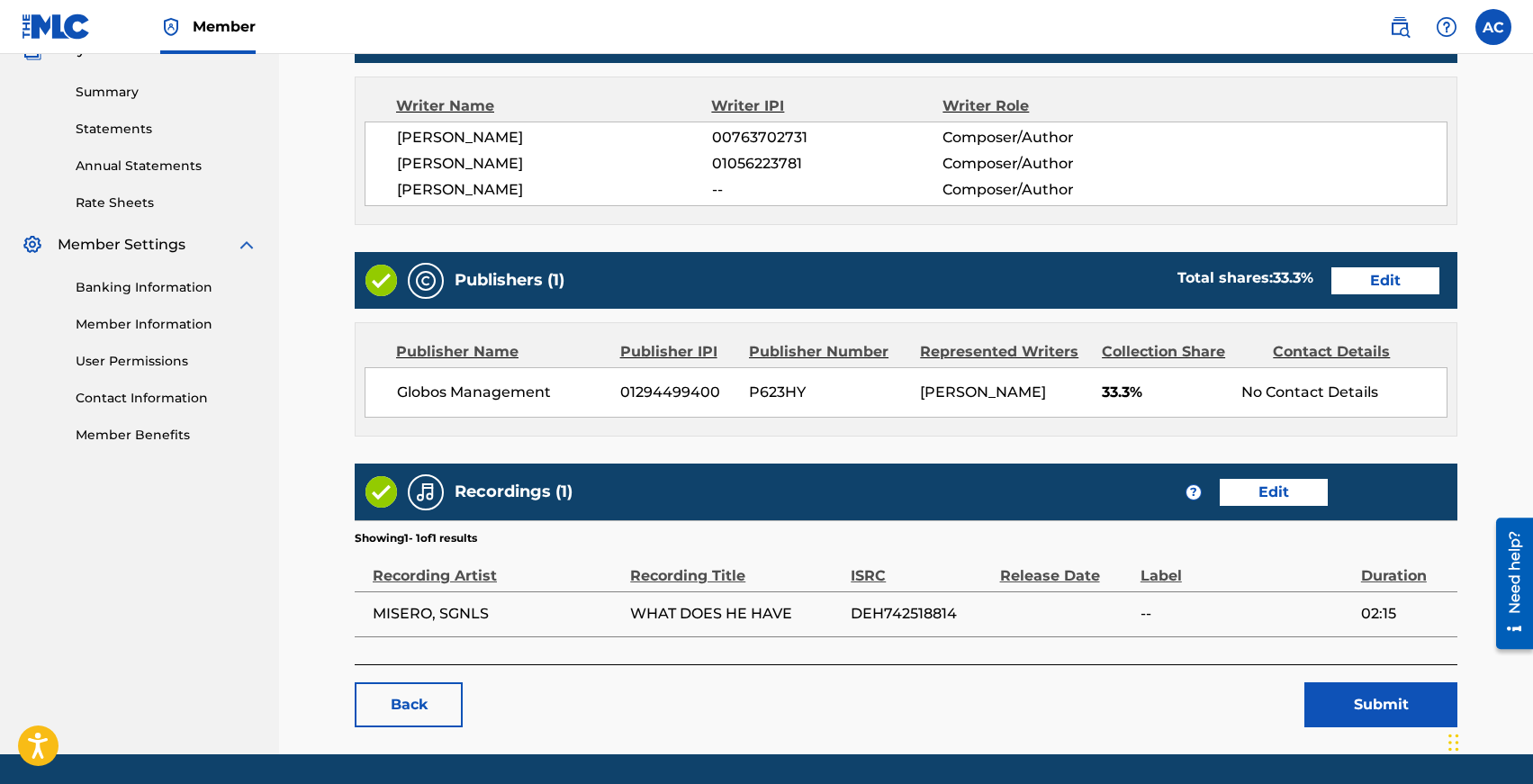
scroll to position [617, 0]
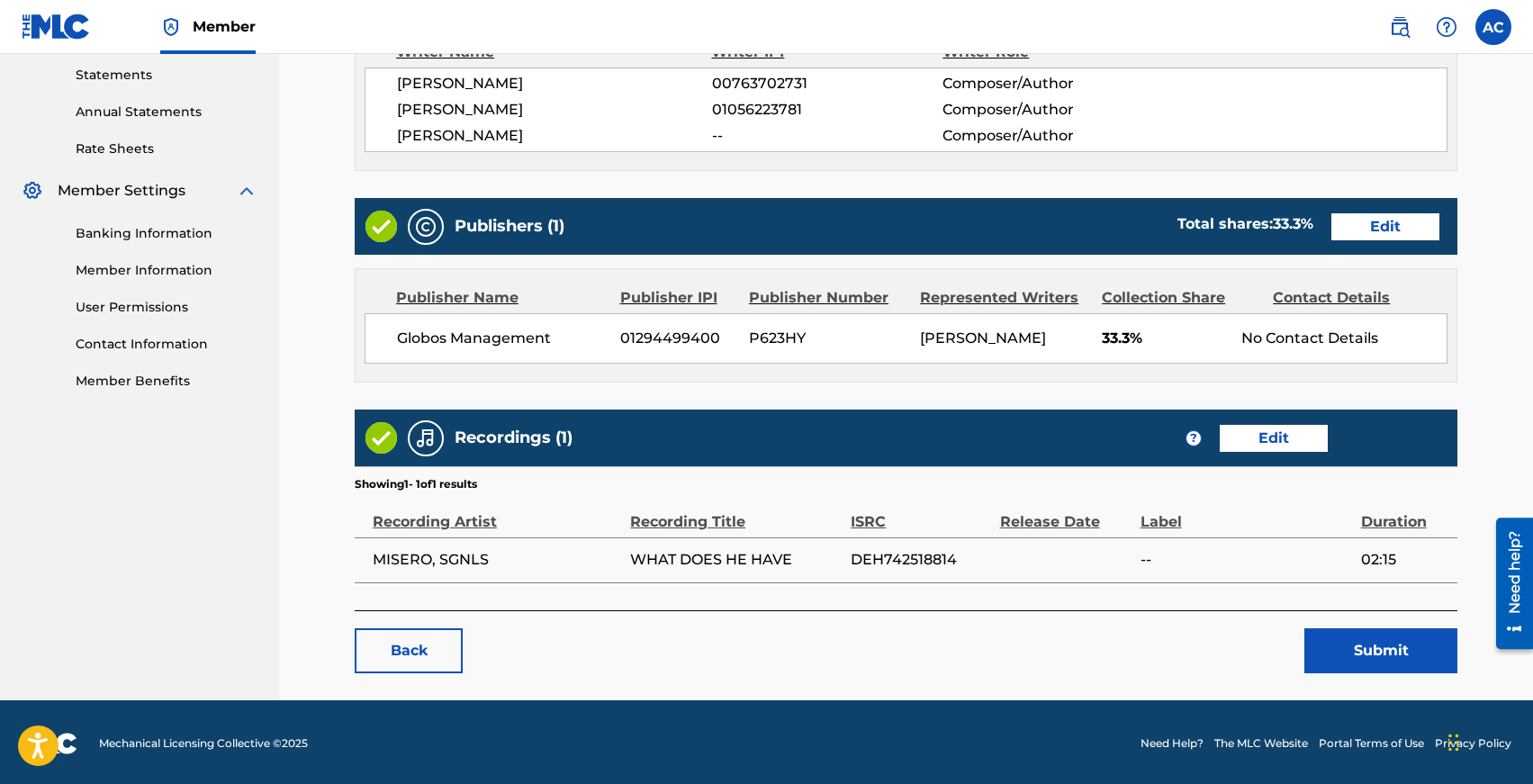
drag, startPoint x: 1403, startPoint y: 652, endPoint x: 838, endPoint y: 666, distance: 565.2
click at [836, 668] on div "Back Submit" at bounding box center [906, 642] width 1103 height 63
click at [1362, 646] on button "Submit" at bounding box center [1381, 651] width 153 height 45
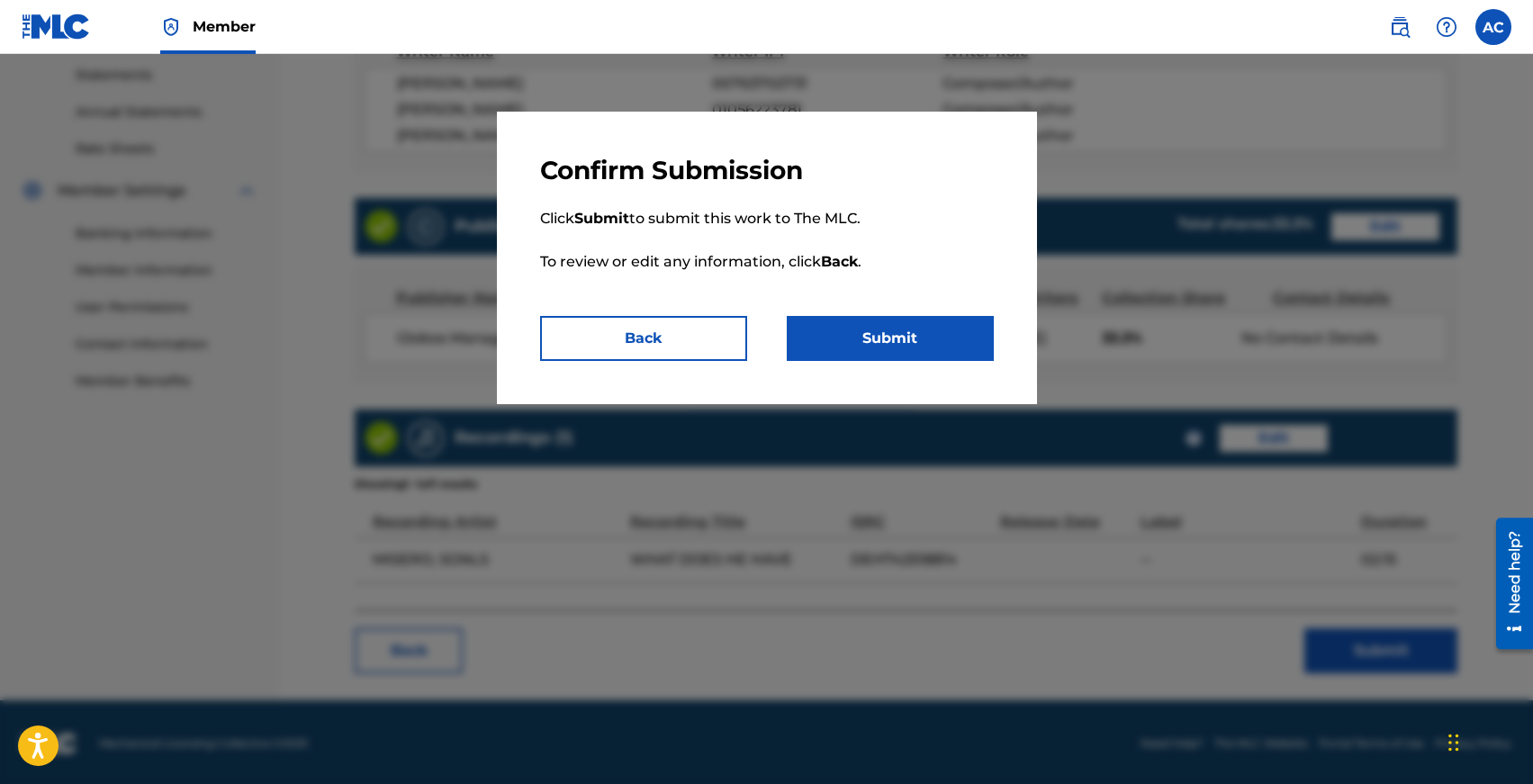
click at [875, 338] on button "Submit" at bounding box center [890, 338] width 207 height 45
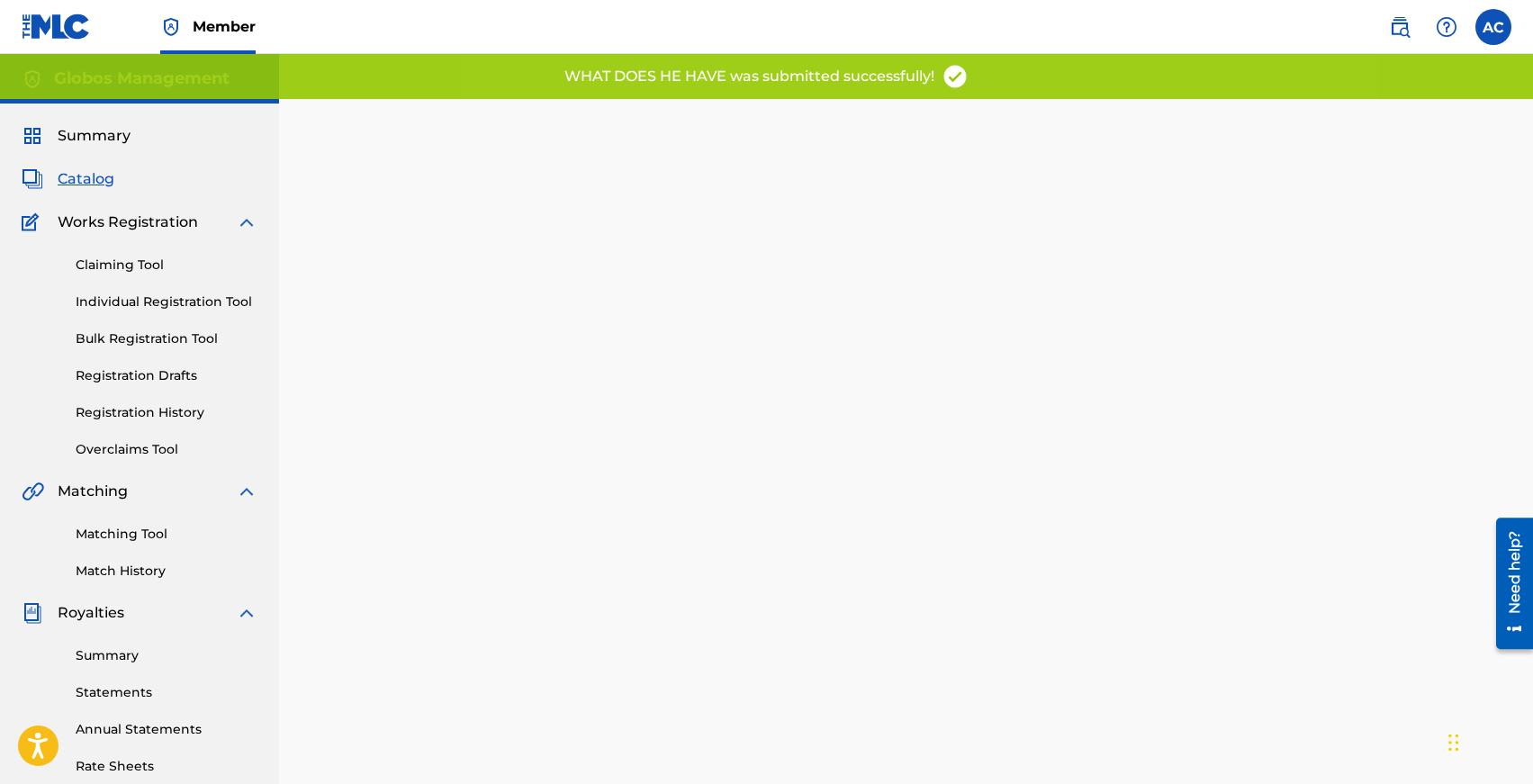
click at [147, 292] on div "Claiming Tool Individual Registration Tool Bulk Registration Tool Registration …" at bounding box center [140, 346] width 236 height 226
click at [158, 305] on link "Individual Registration Tool" at bounding box center [167, 302] width 182 height 19
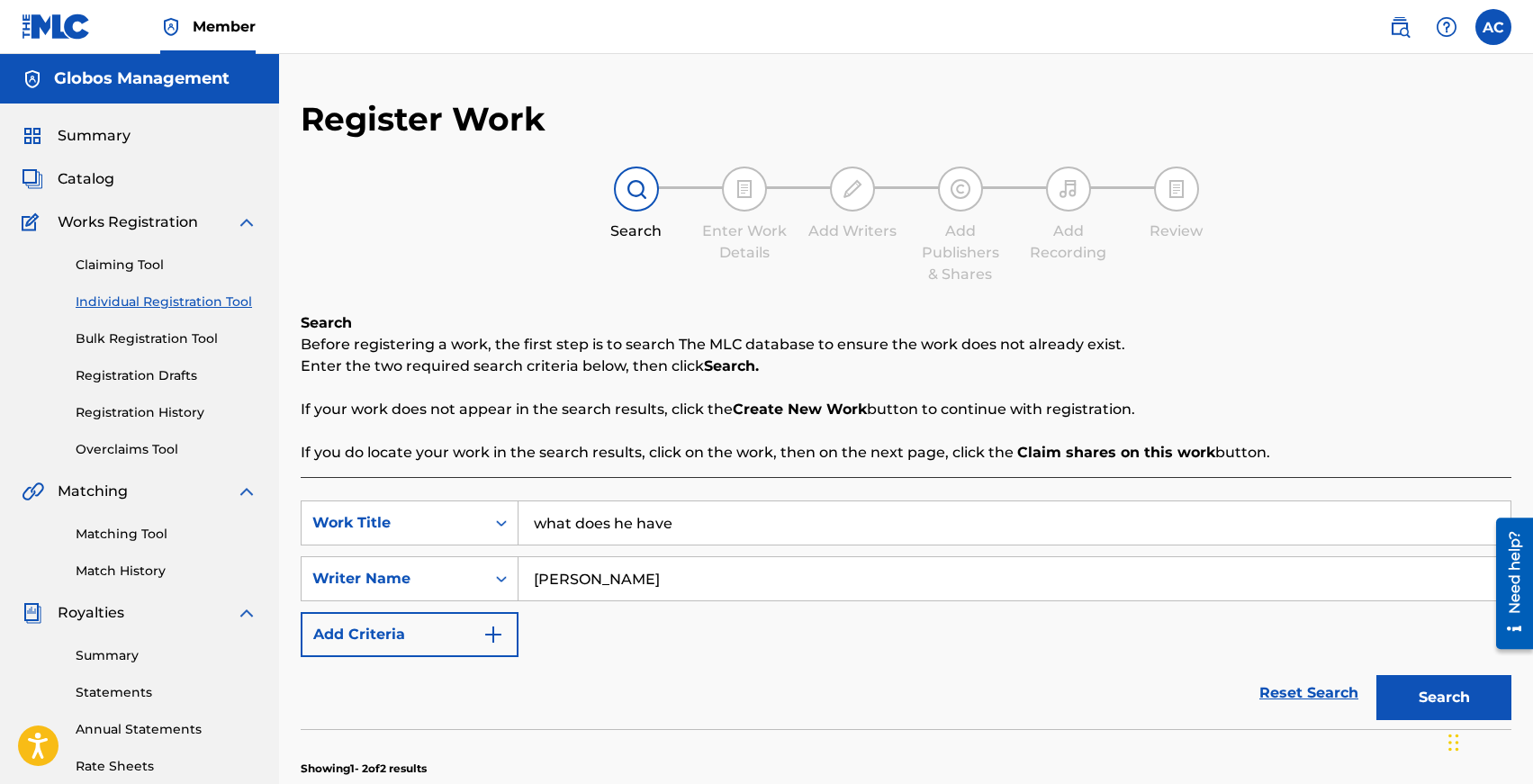
click at [625, 523] on input "what does he have" at bounding box center [1014, 523] width 992 height 43
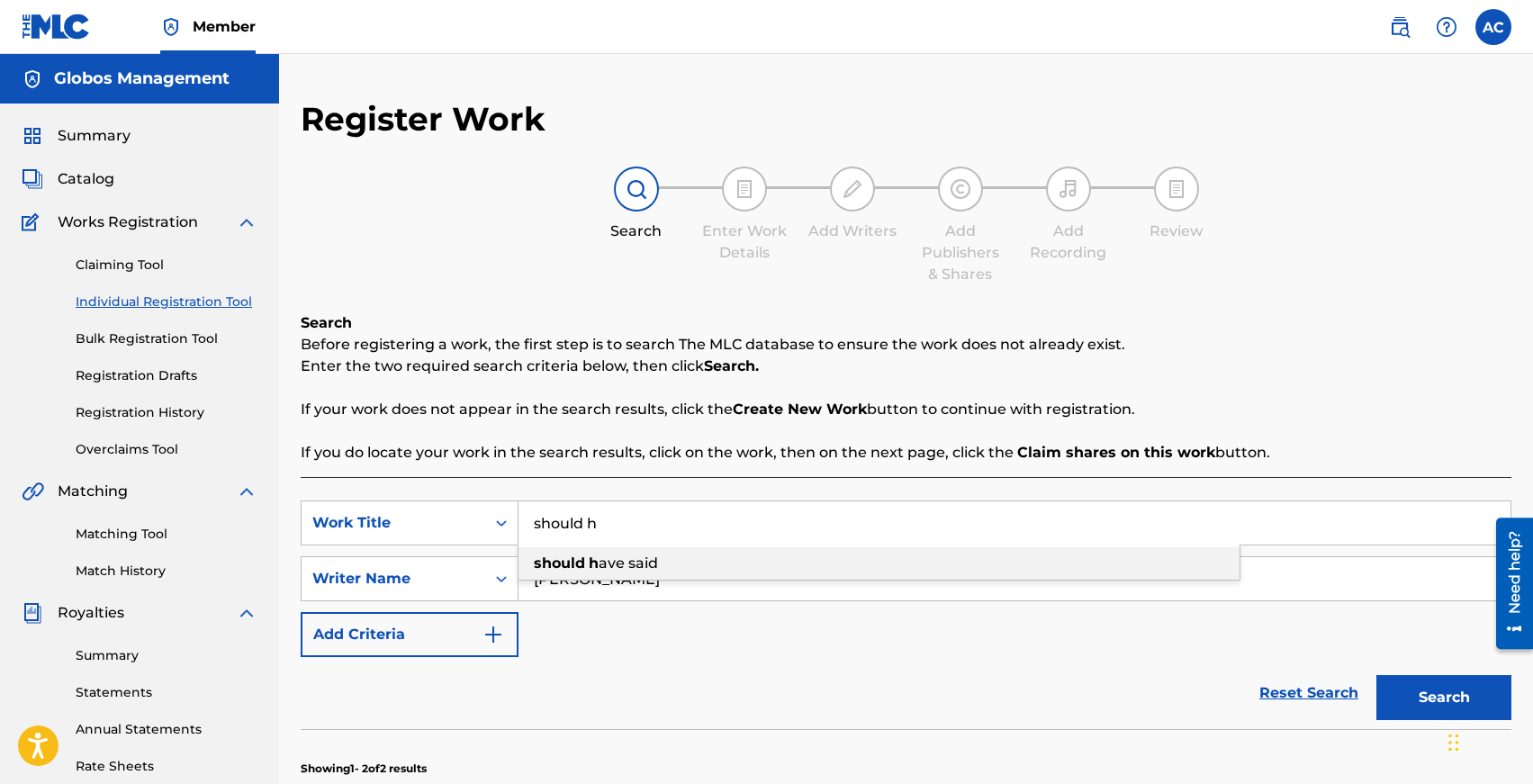
click at [671, 565] on div "should h ave said" at bounding box center [879, 563] width 721 height 32
type input "should have said"
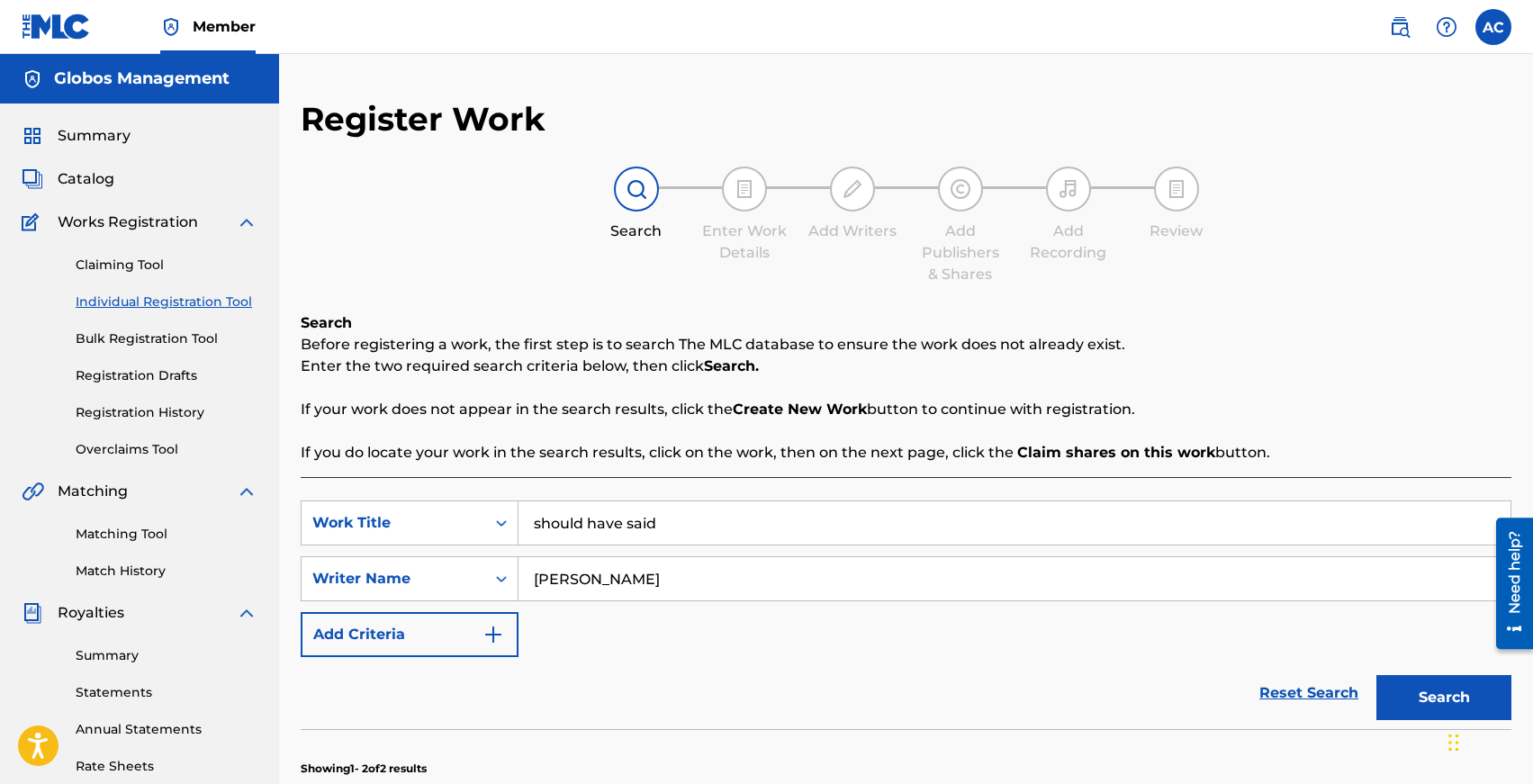
click at [1376, 675] on button "Search" at bounding box center [1444, 698] width 135 height 45
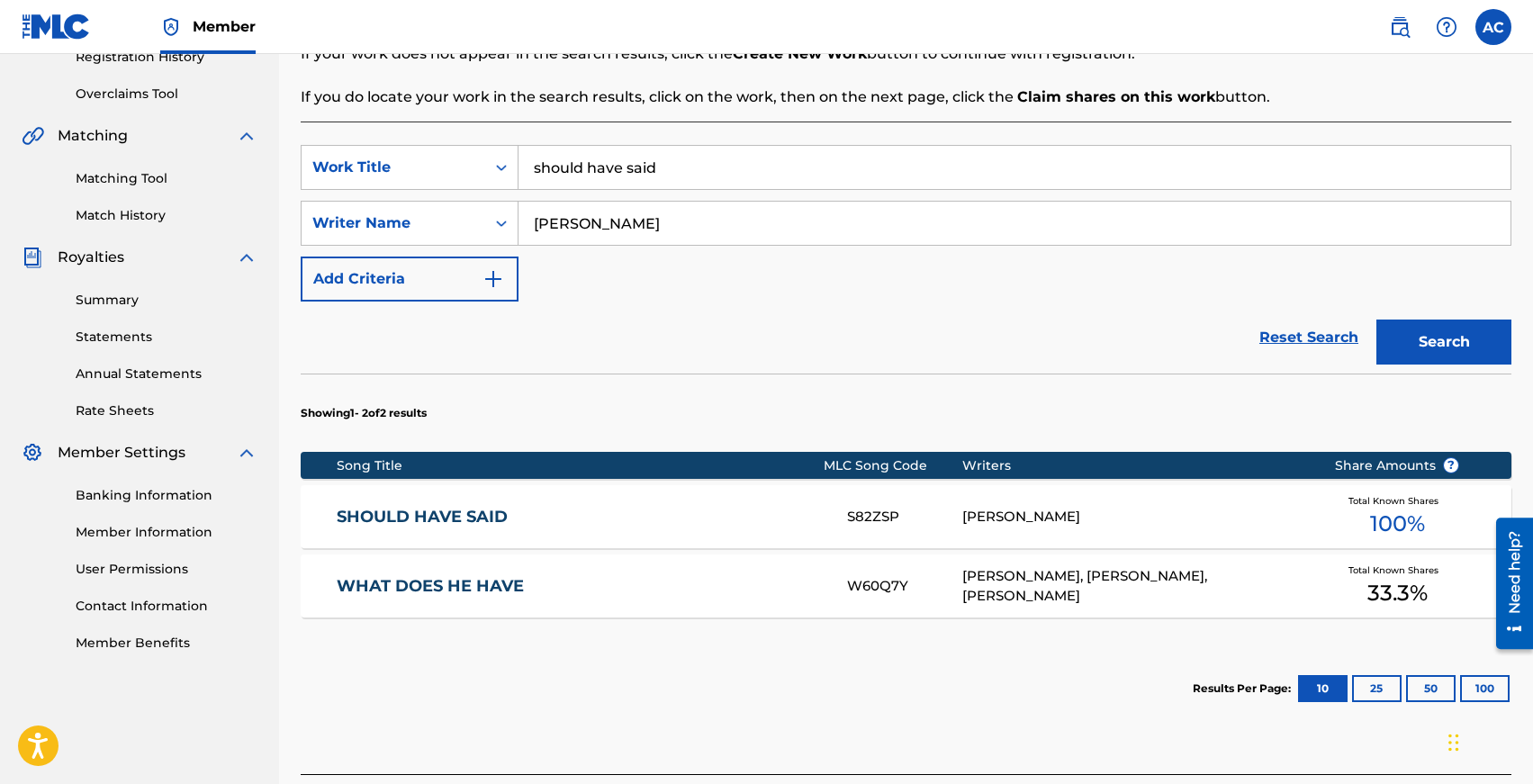
scroll to position [357, 0]
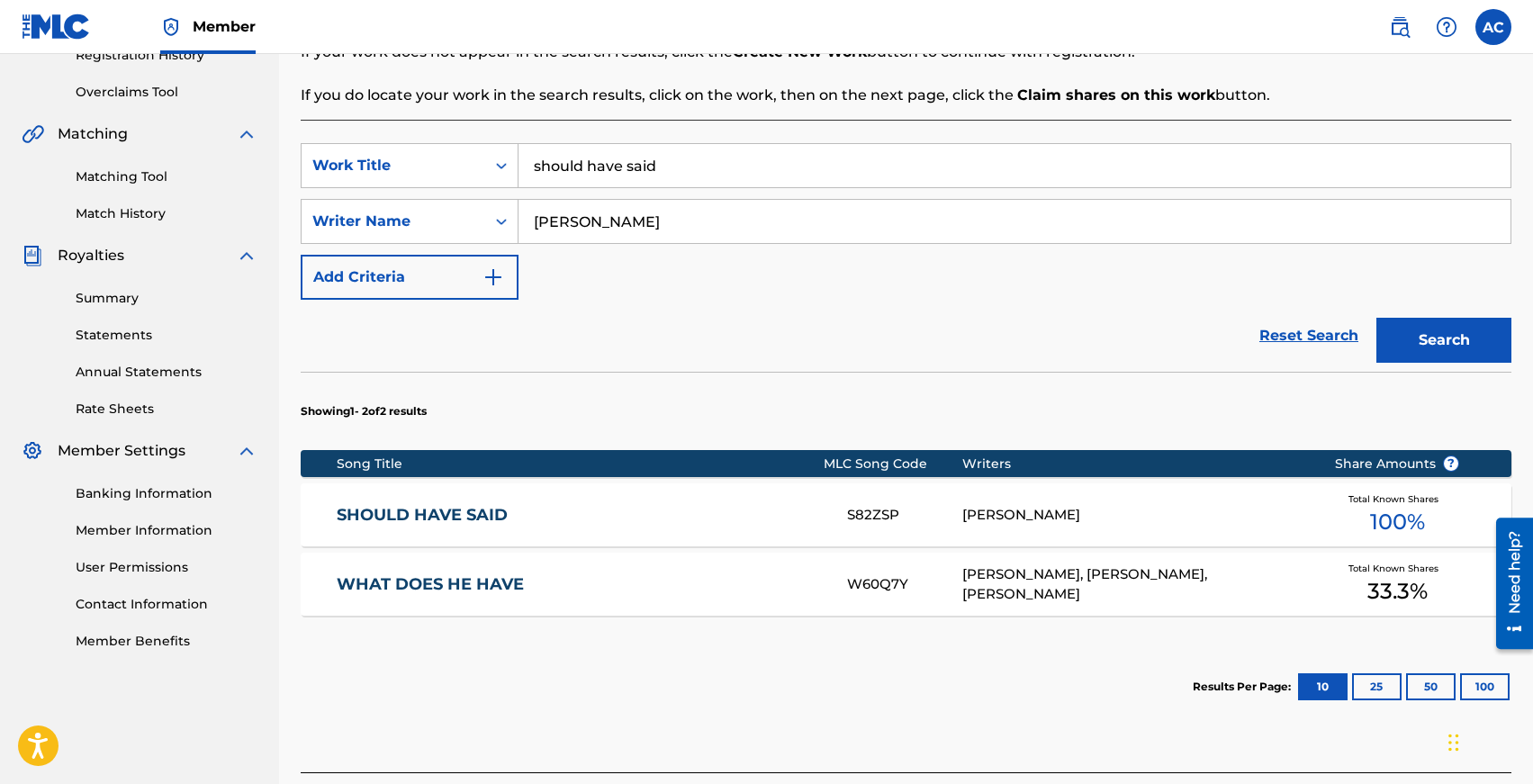
click at [420, 520] on link "SHOULD HAVE SAID" at bounding box center [580, 515] width 486 height 21
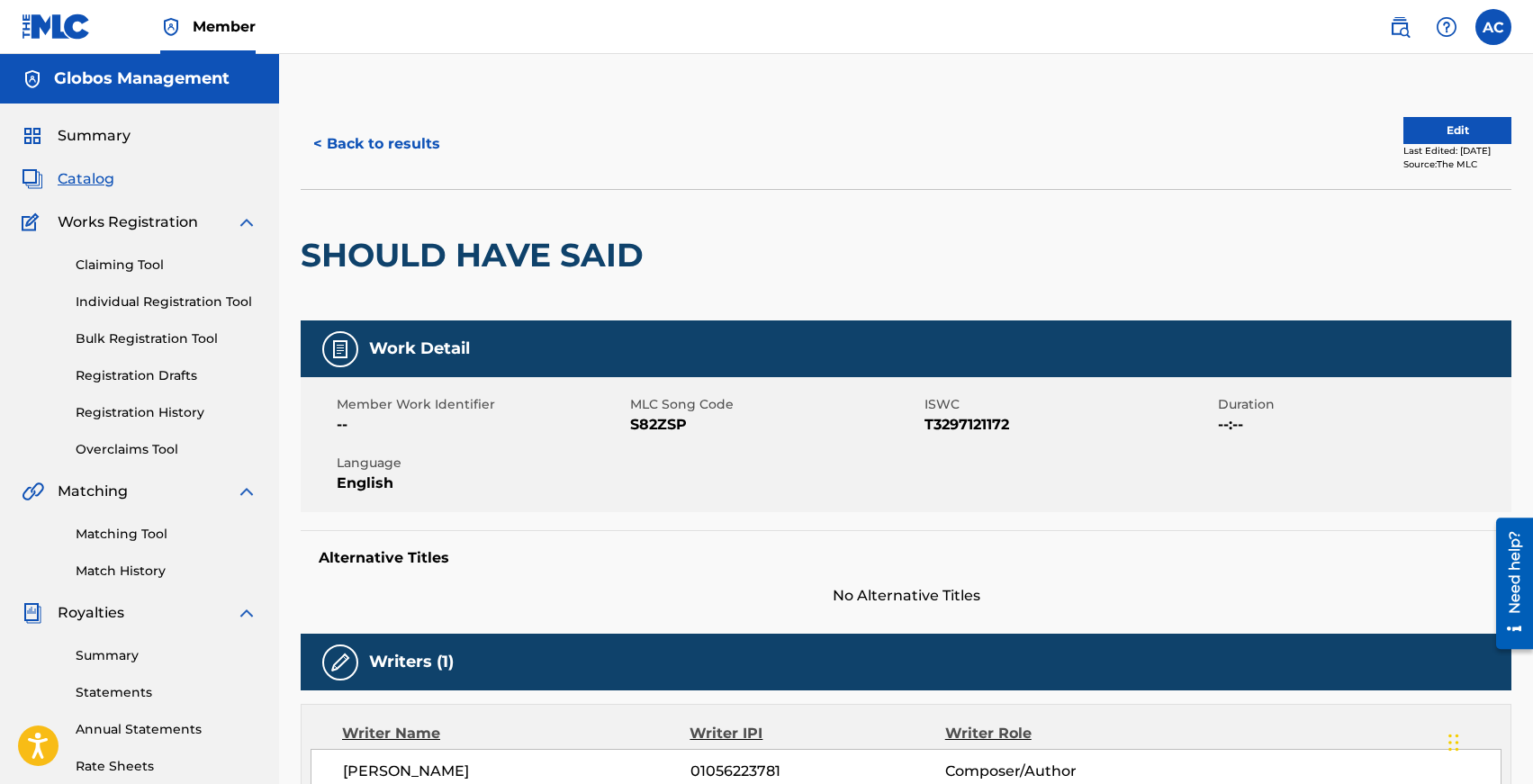
click at [1433, 134] on button "Edit" at bounding box center [1457, 131] width 108 height 27
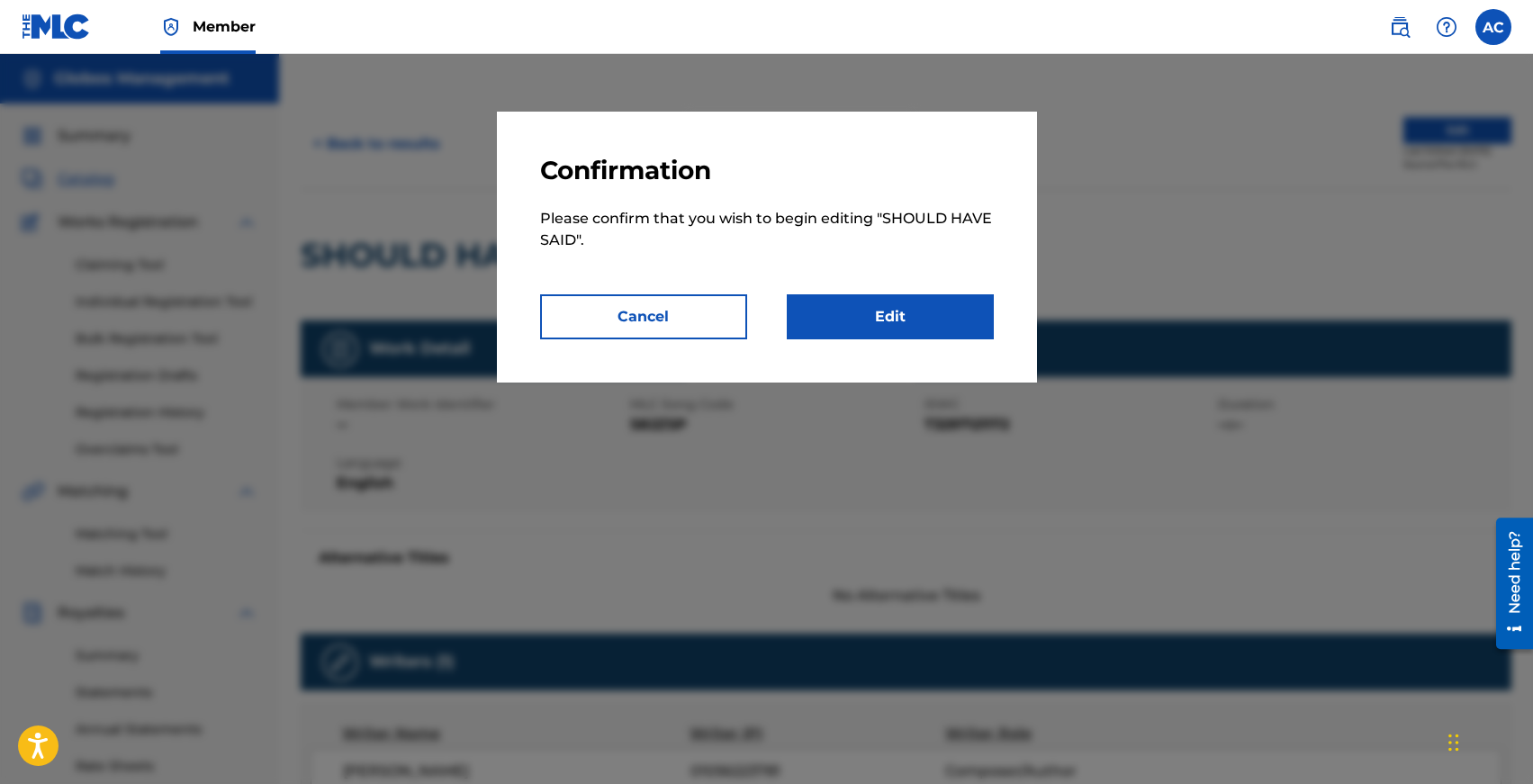
click at [704, 323] on button "Cancel" at bounding box center [644, 317] width 207 height 45
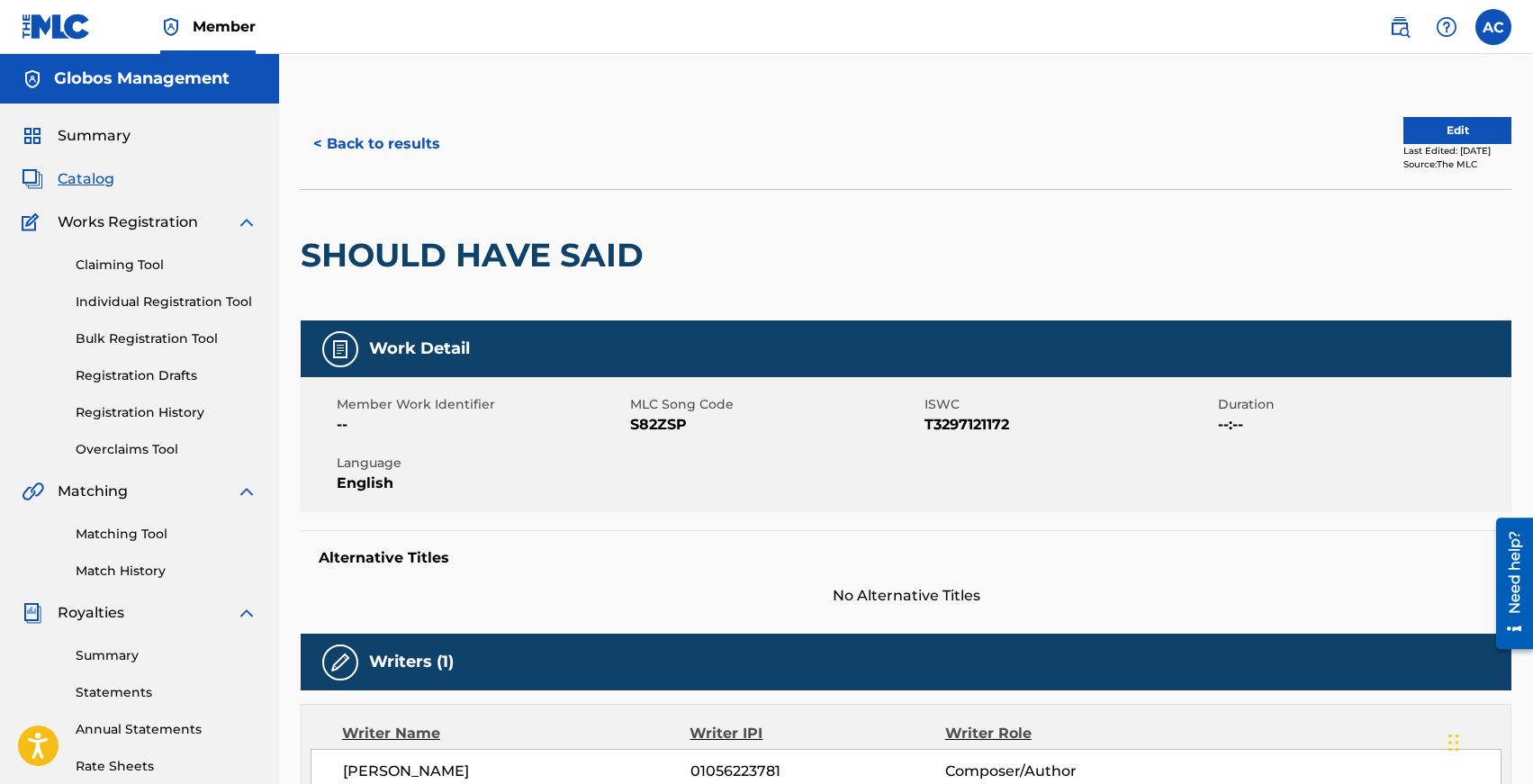
click at [1432, 138] on button "Edit" at bounding box center [1457, 131] width 108 height 27
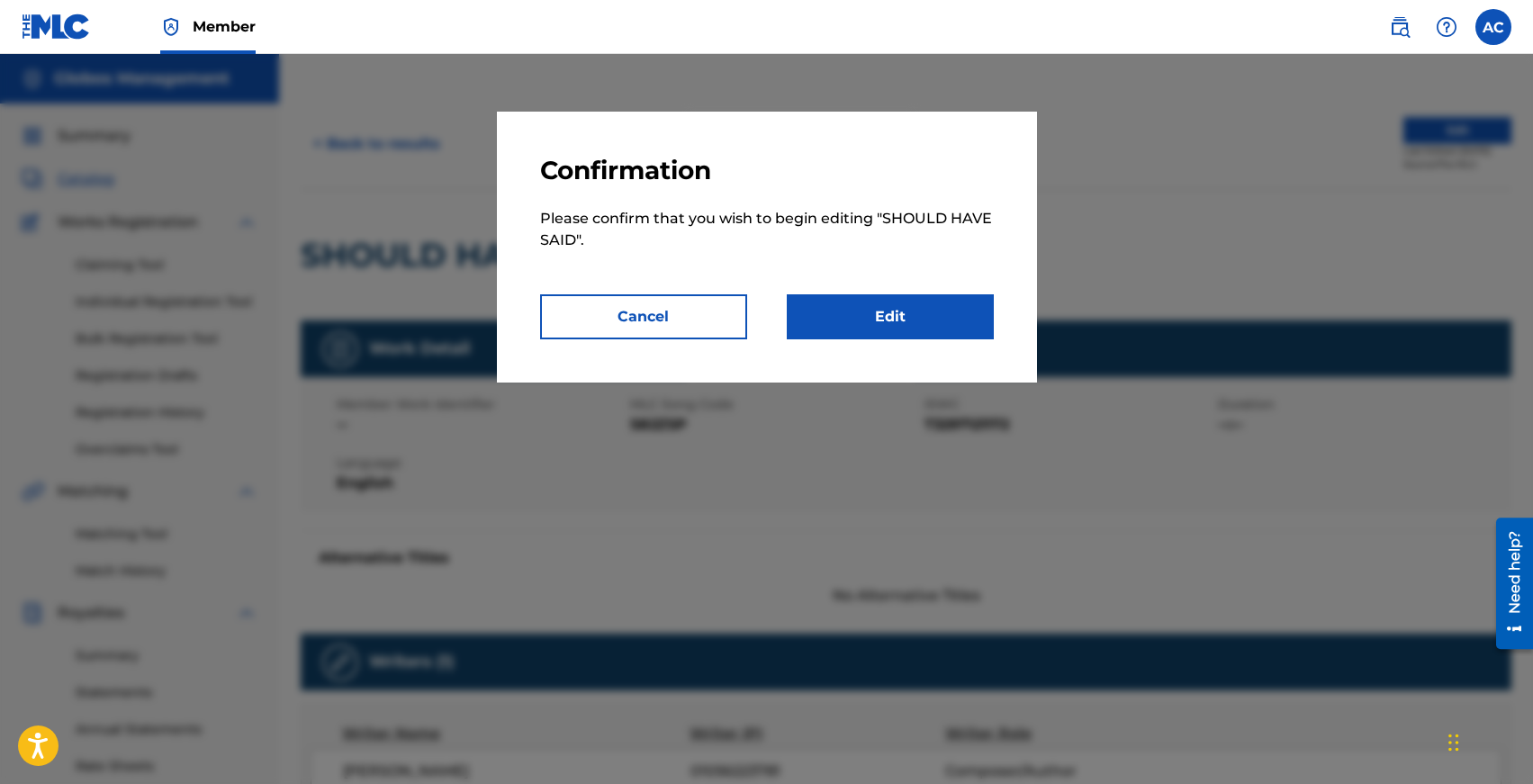
click at [850, 329] on link "Edit" at bounding box center [890, 317] width 207 height 45
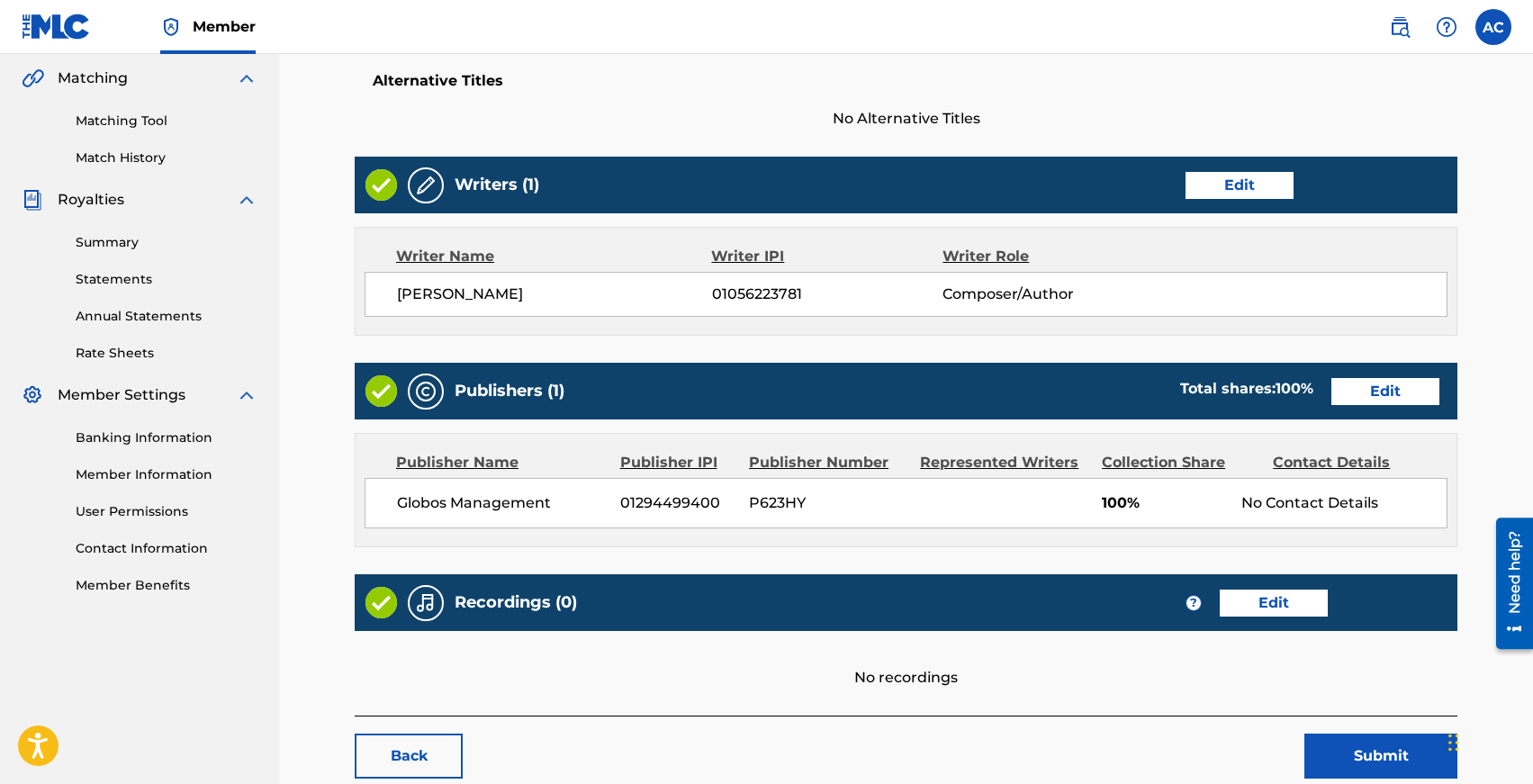
scroll to position [431, 0]
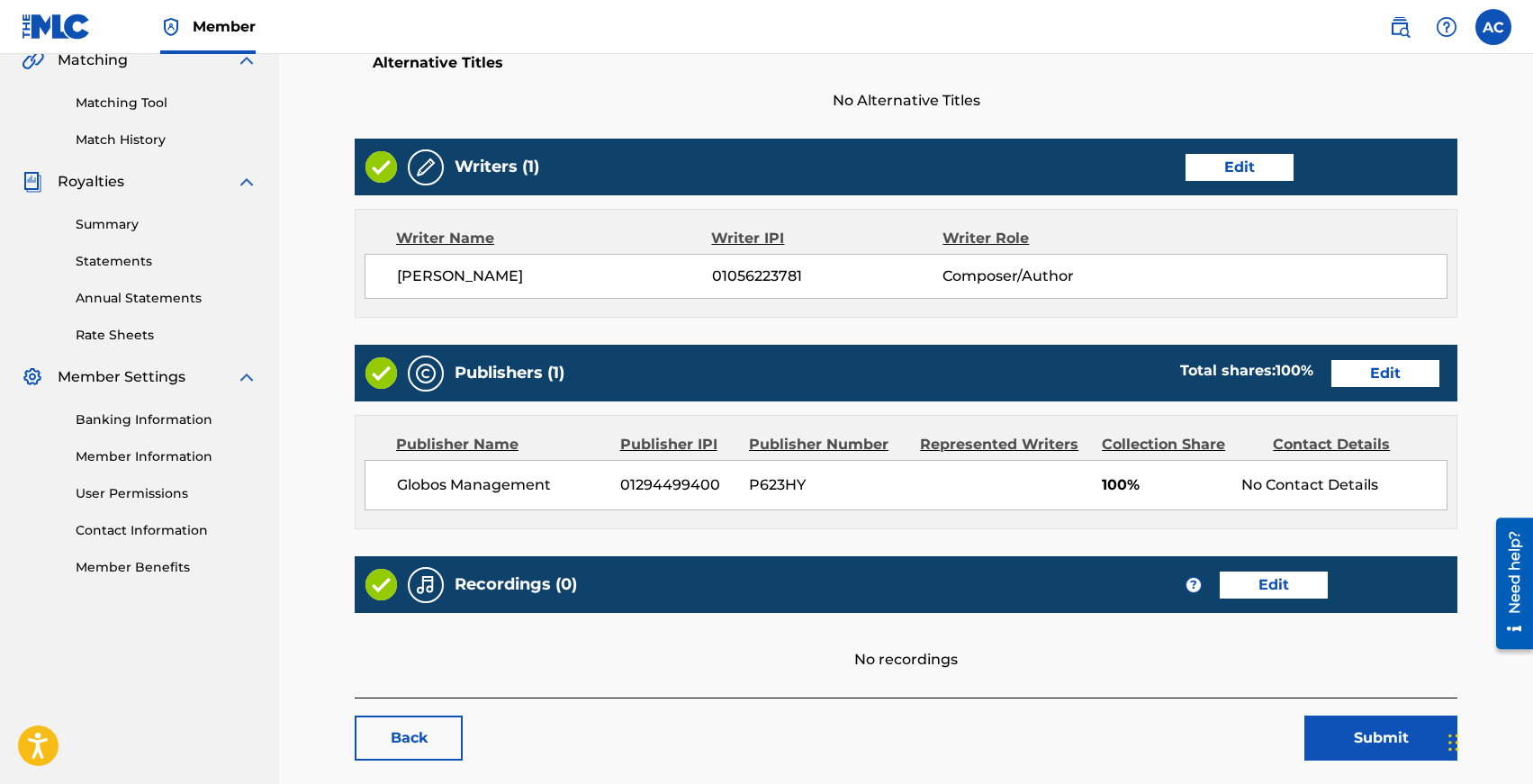
click at [1355, 372] on link "Edit" at bounding box center [1385, 374] width 108 height 27
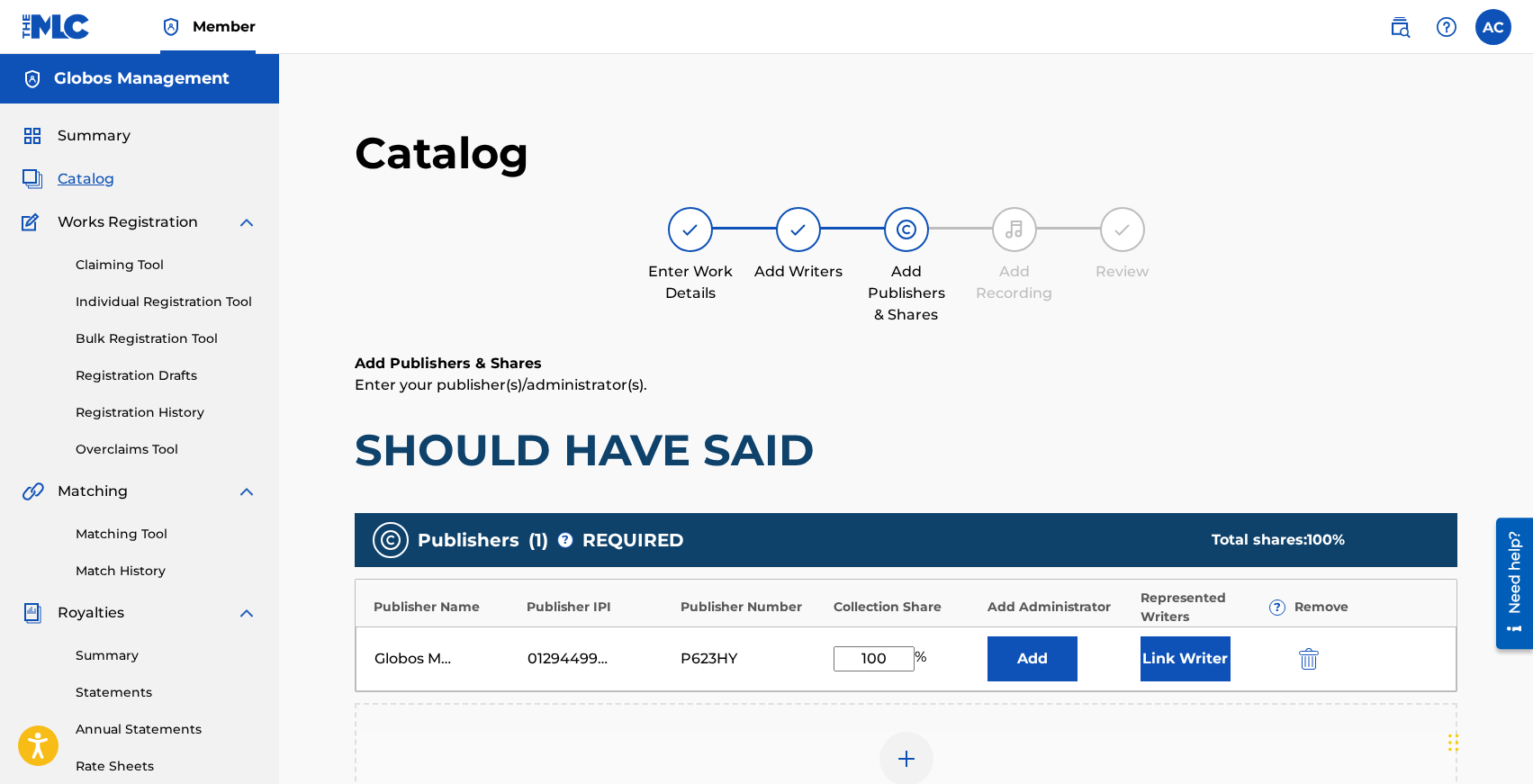
click at [1188, 648] on button "Link Writer" at bounding box center [1186, 659] width 90 height 45
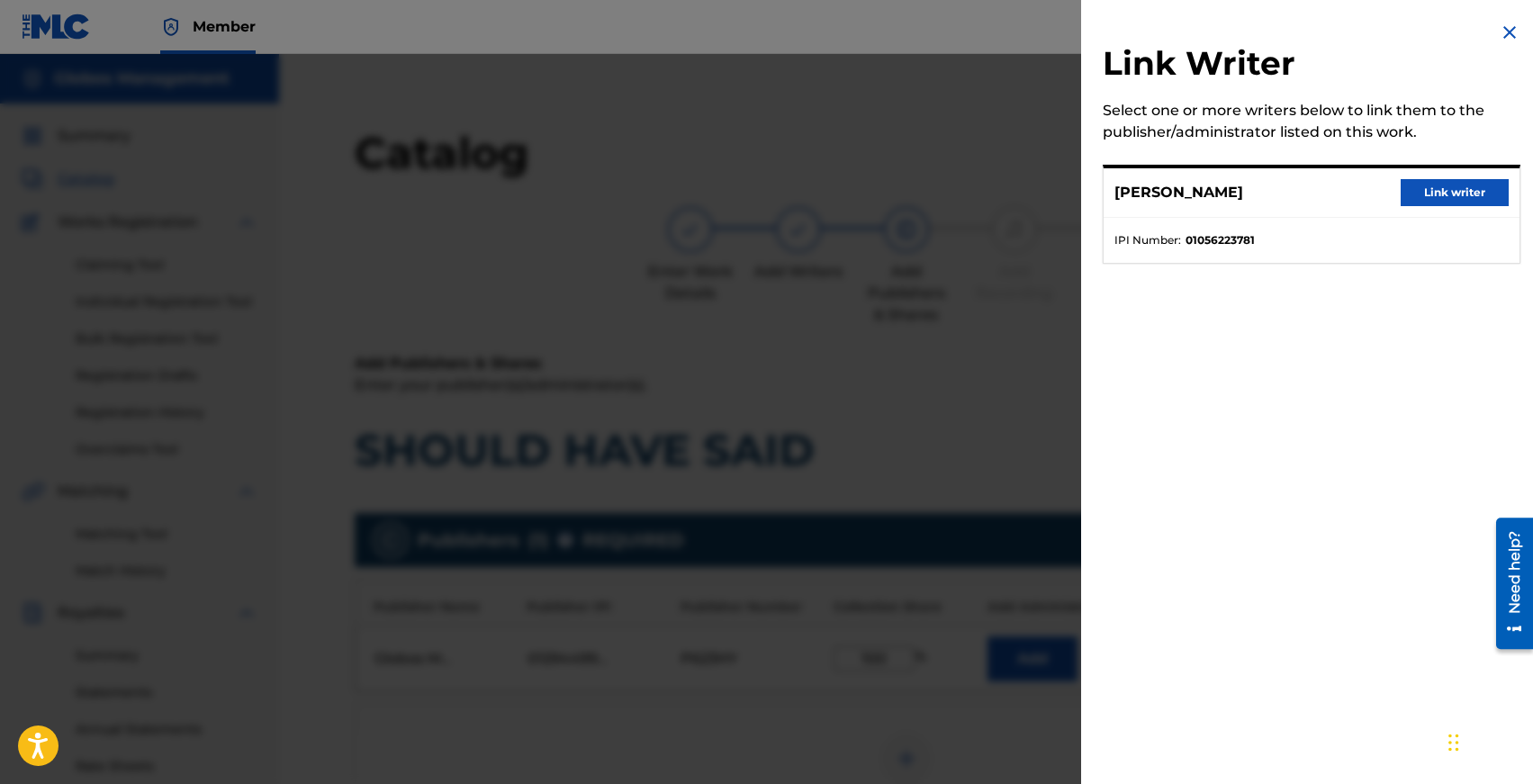
click at [1431, 196] on button "Link writer" at bounding box center [1455, 193] width 108 height 27
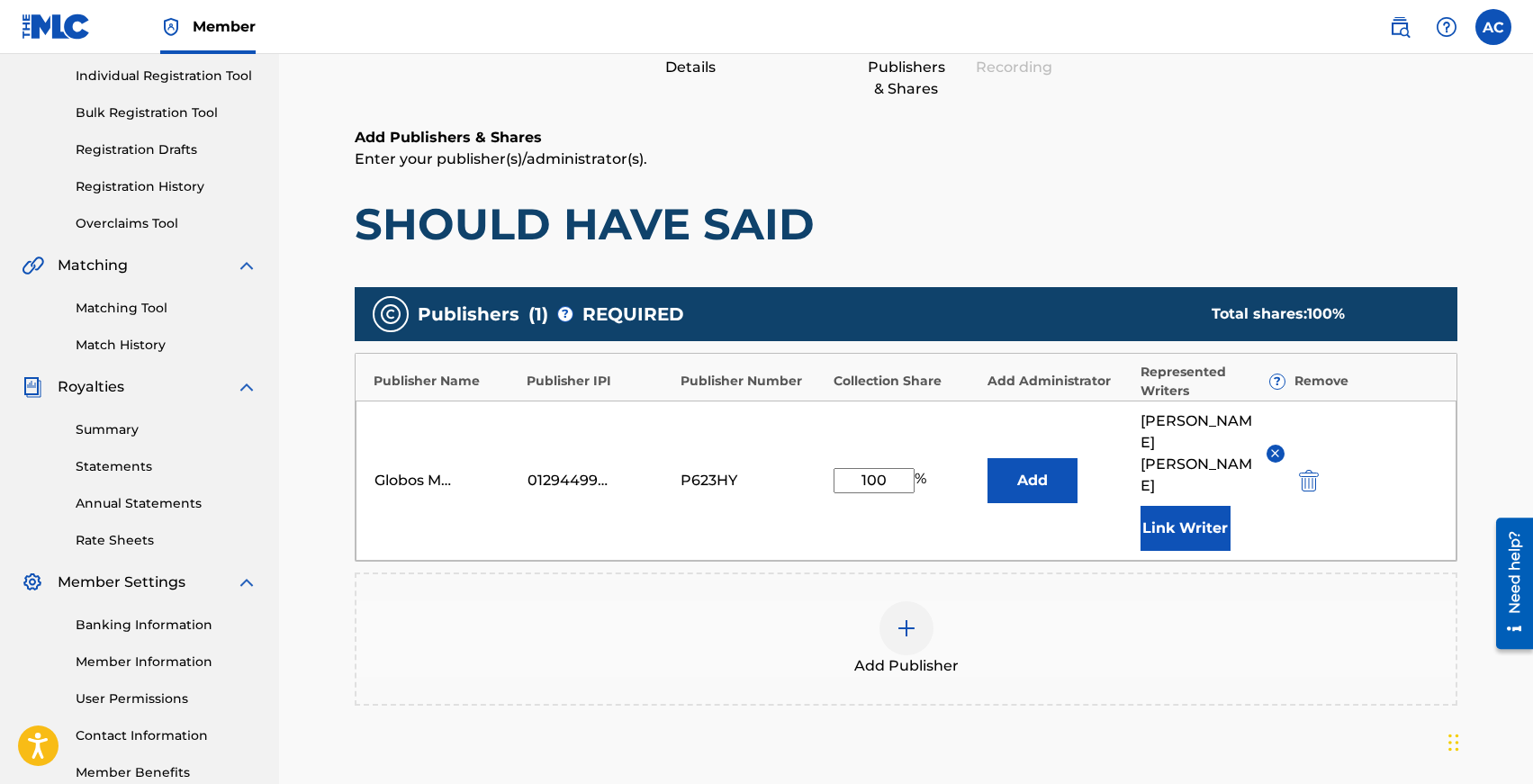
scroll to position [400, 0]
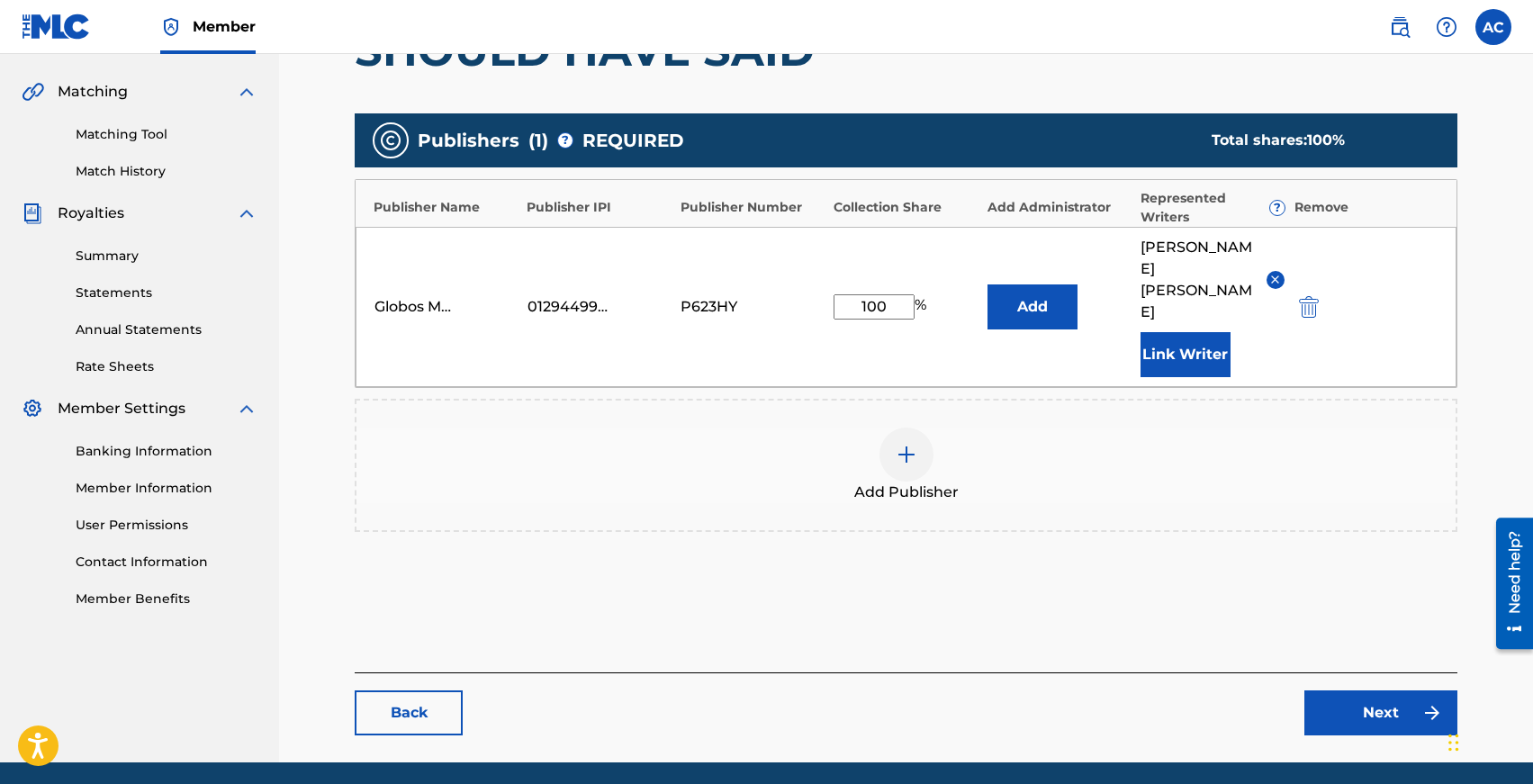
click at [1387, 690] on link "Next" at bounding box center [1381, 713] width 153 height 45
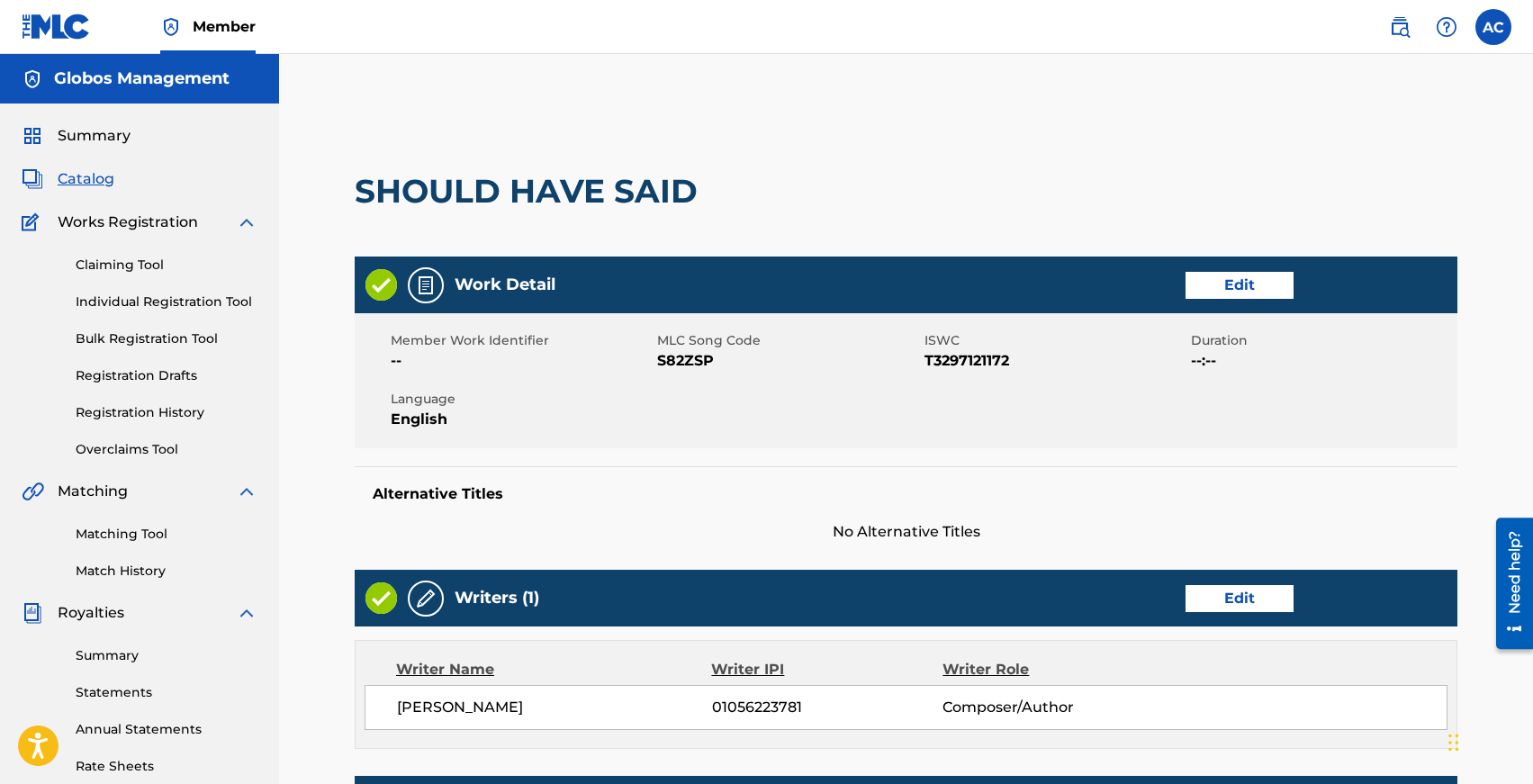
scroll to position [579, 0]
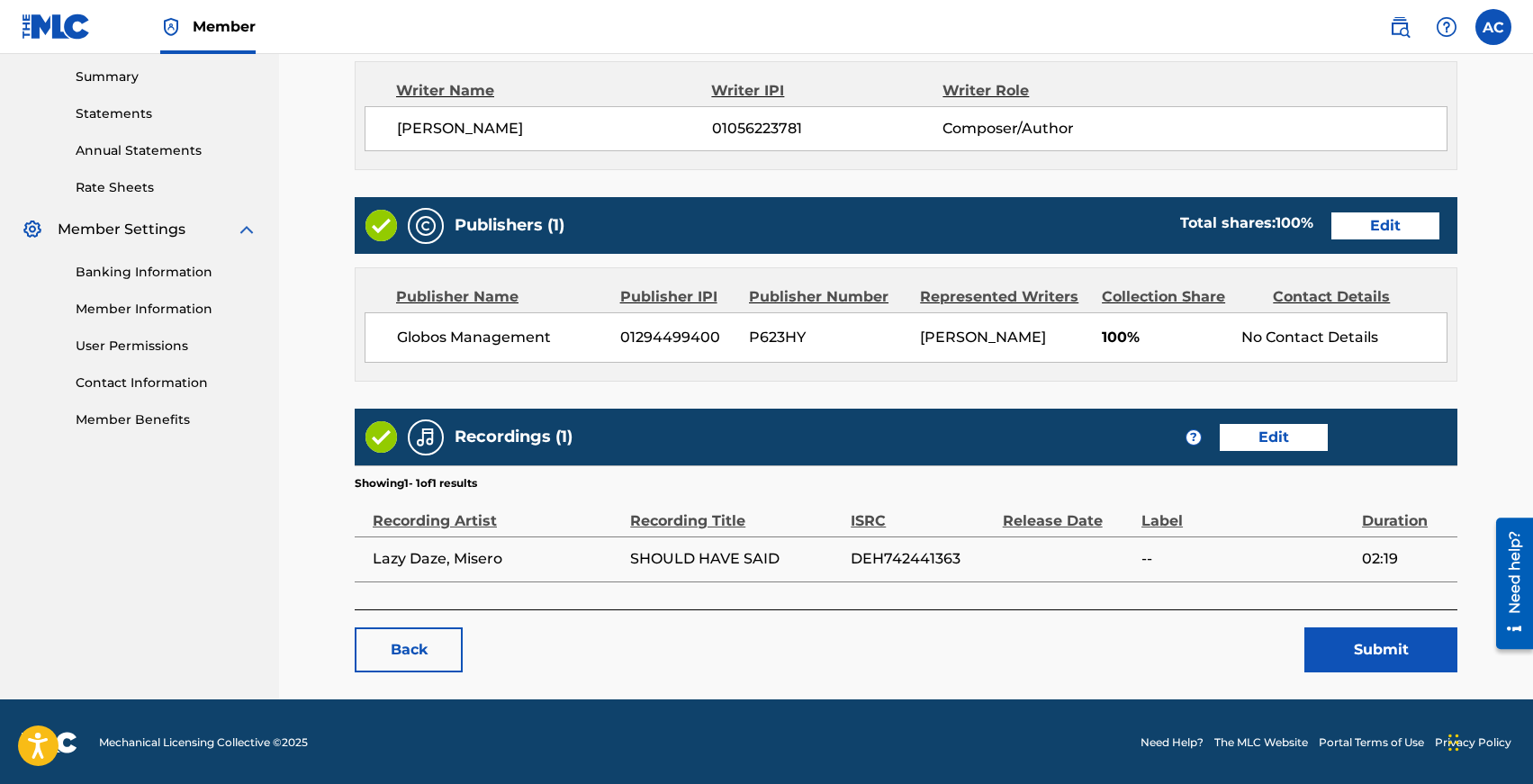
click at [1348, 642] on button "Submit" at bounding box center [1381, 650] width 153 height 45
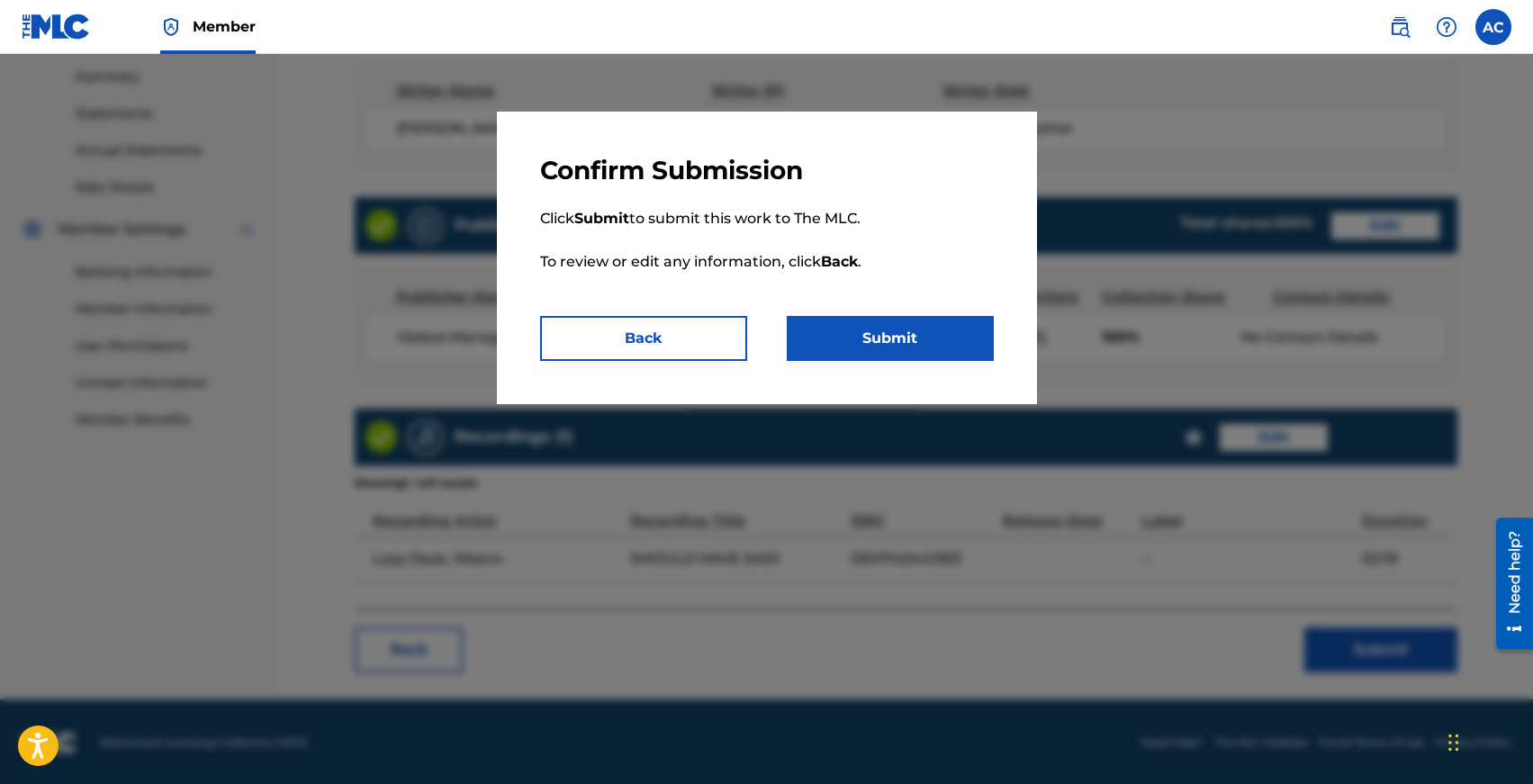
click at [876, 334] on button "Submit" at bounding box center [890, 338] width 207 height 45
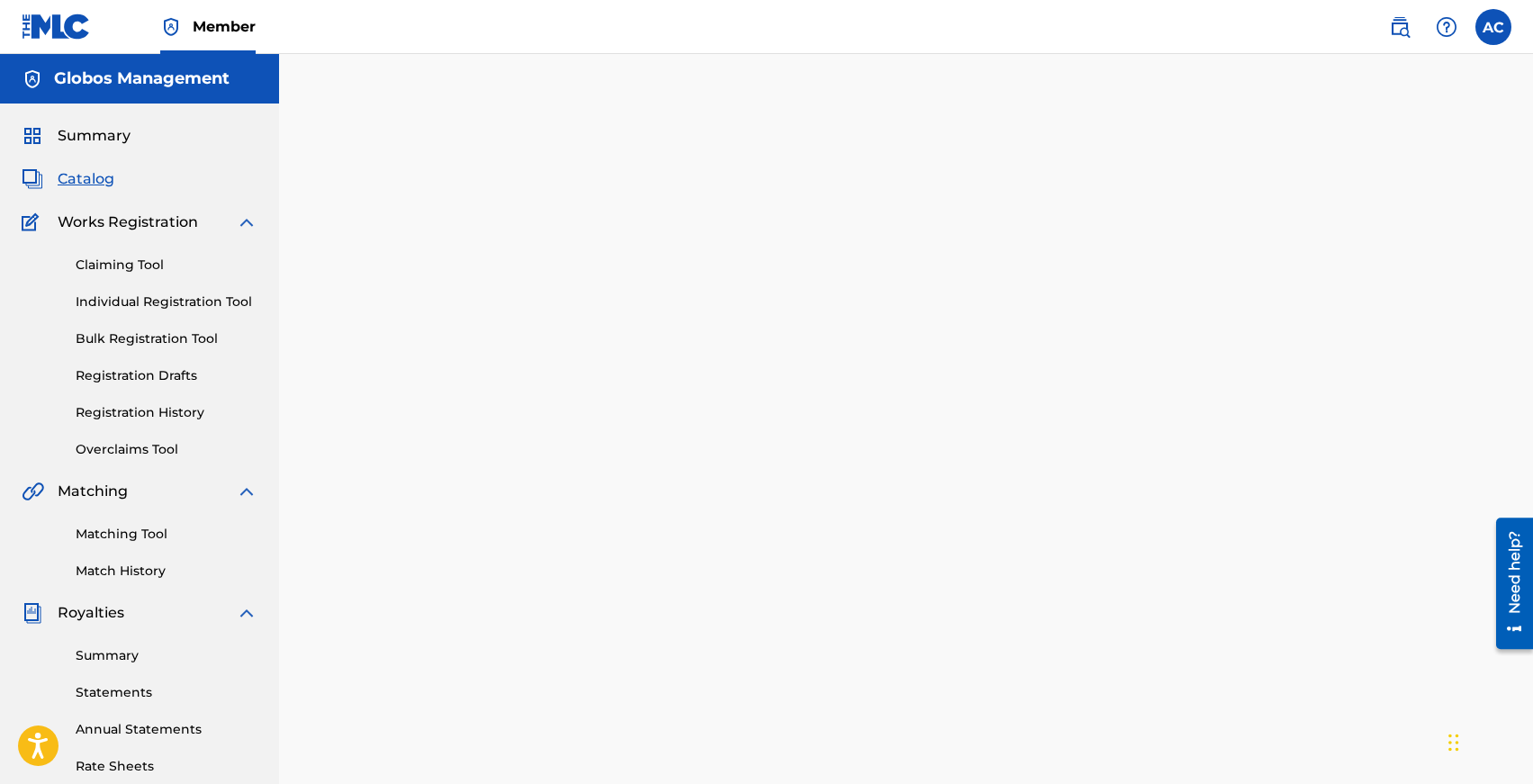
click at [119, 305] on link "Individual Registration Tool" at bounding box center [167, 302] width 182 height 19
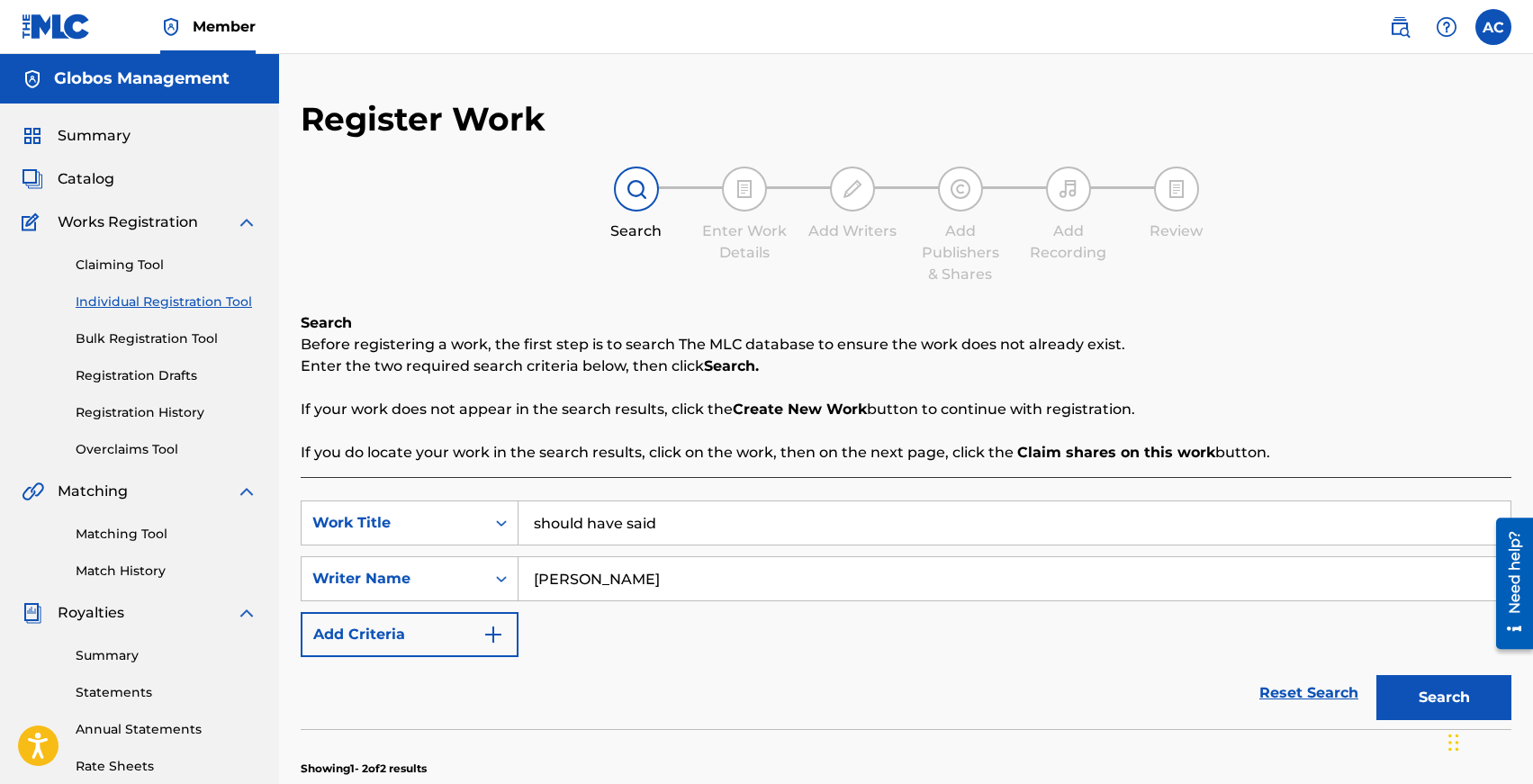
click at [131, 413] on link "Registration History" at bounding box center [167, 412] width 182 height 19
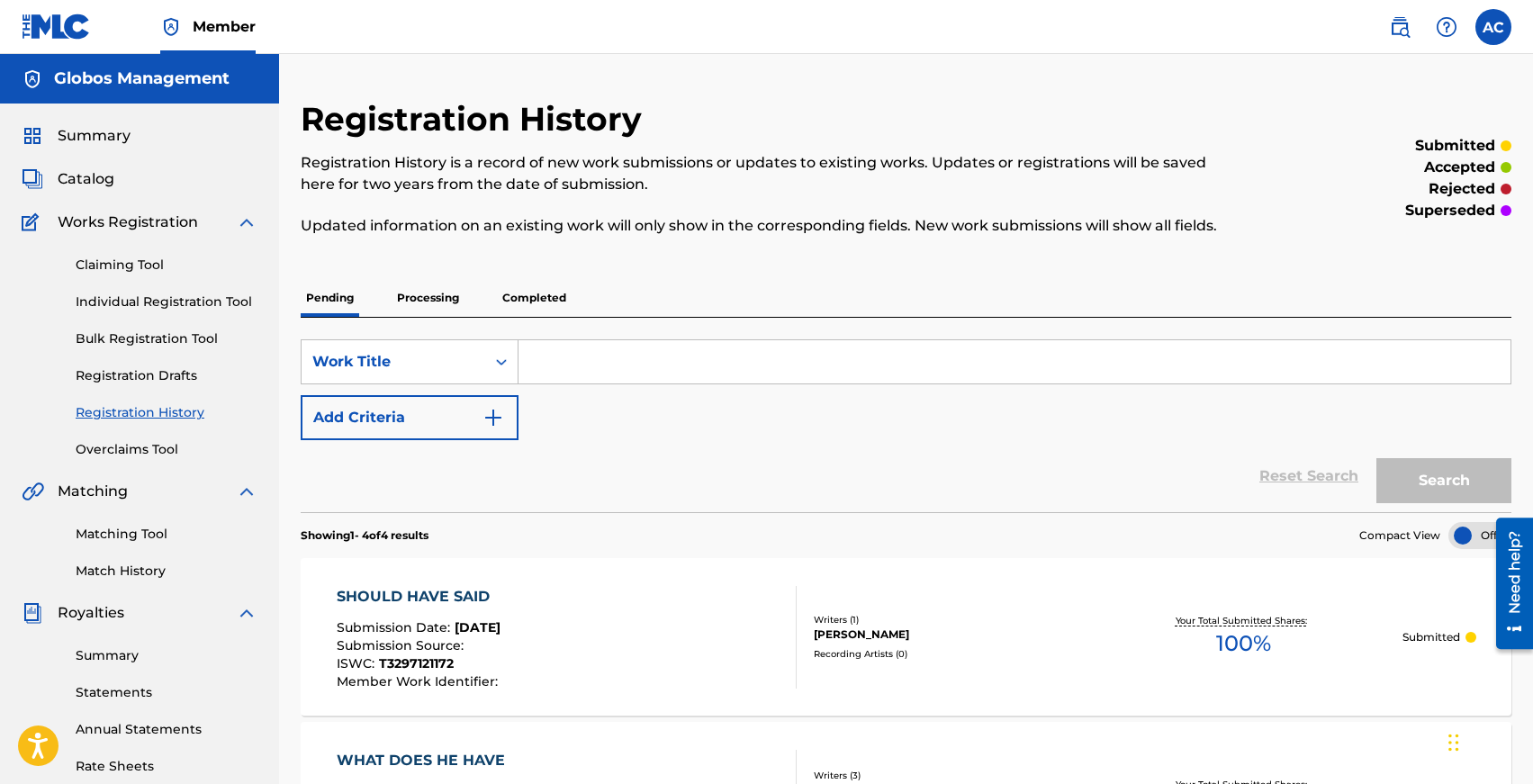
click at [431, 303] on p "Processing" at bounding box center [428, 298] width 73 height 38
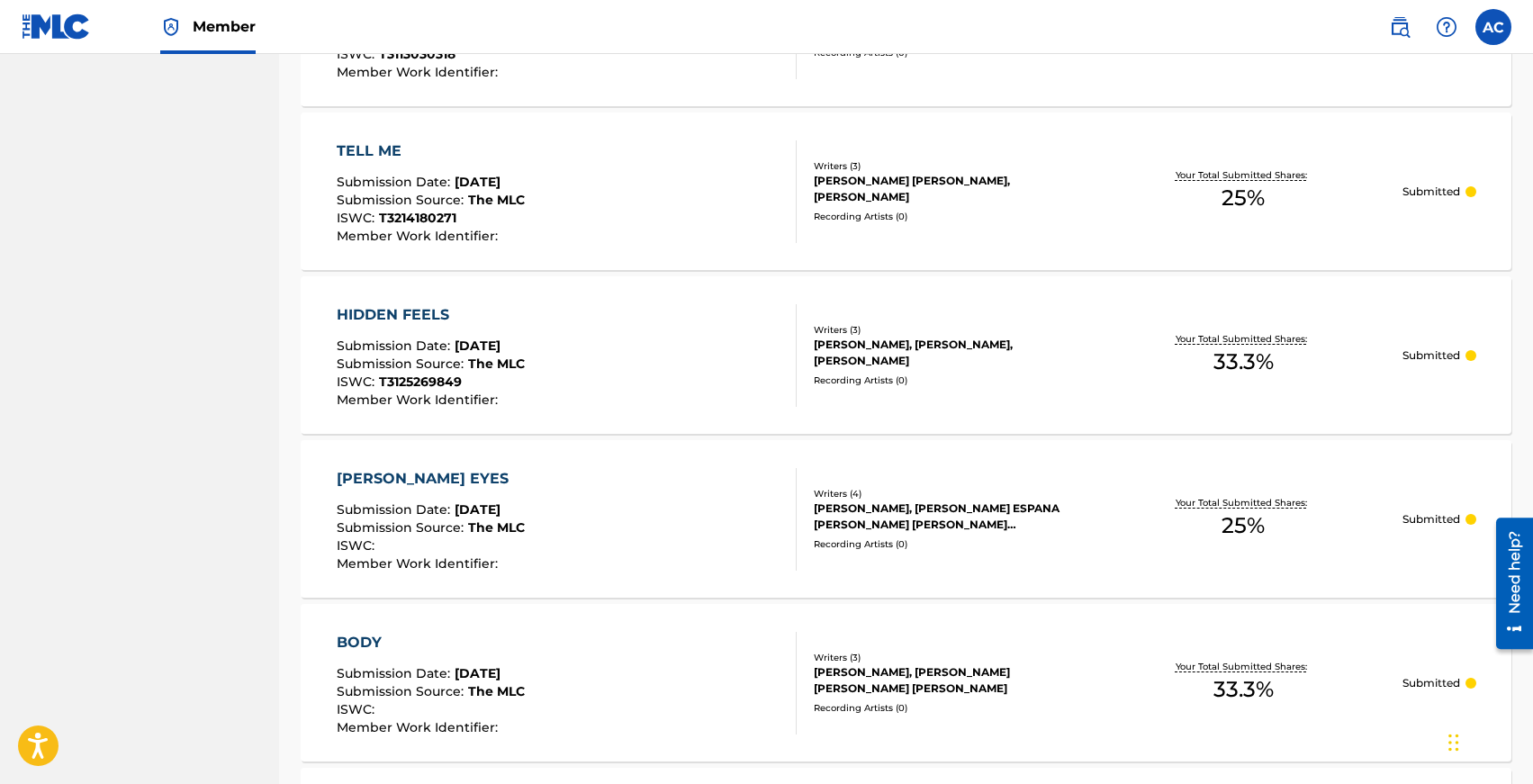
scroll to position [1102, 0]
click at [413, 318] on div "HIDDEN FEELS" at bounding box center [430, 314] width 188 height 22
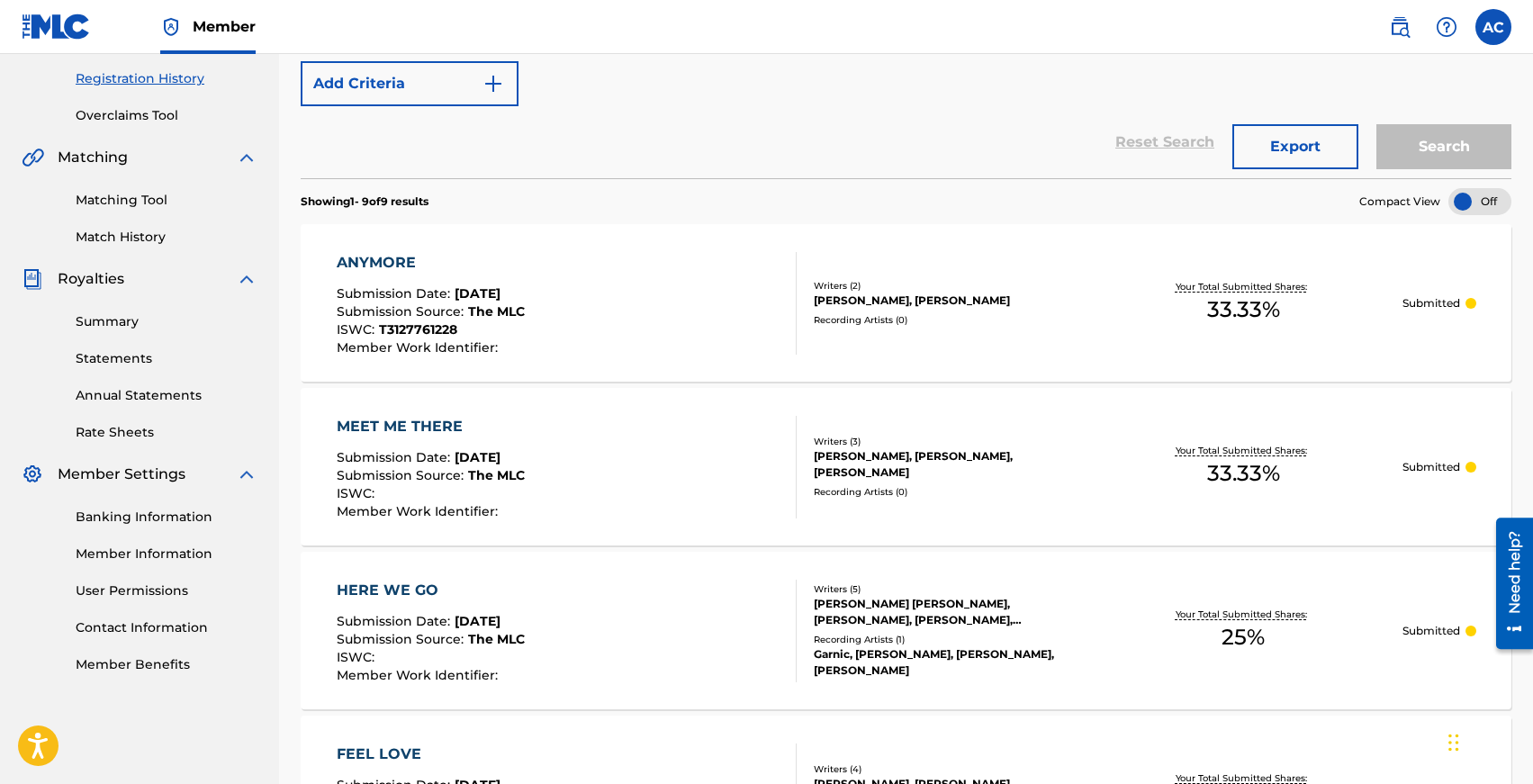
scroll to position [319, 0]
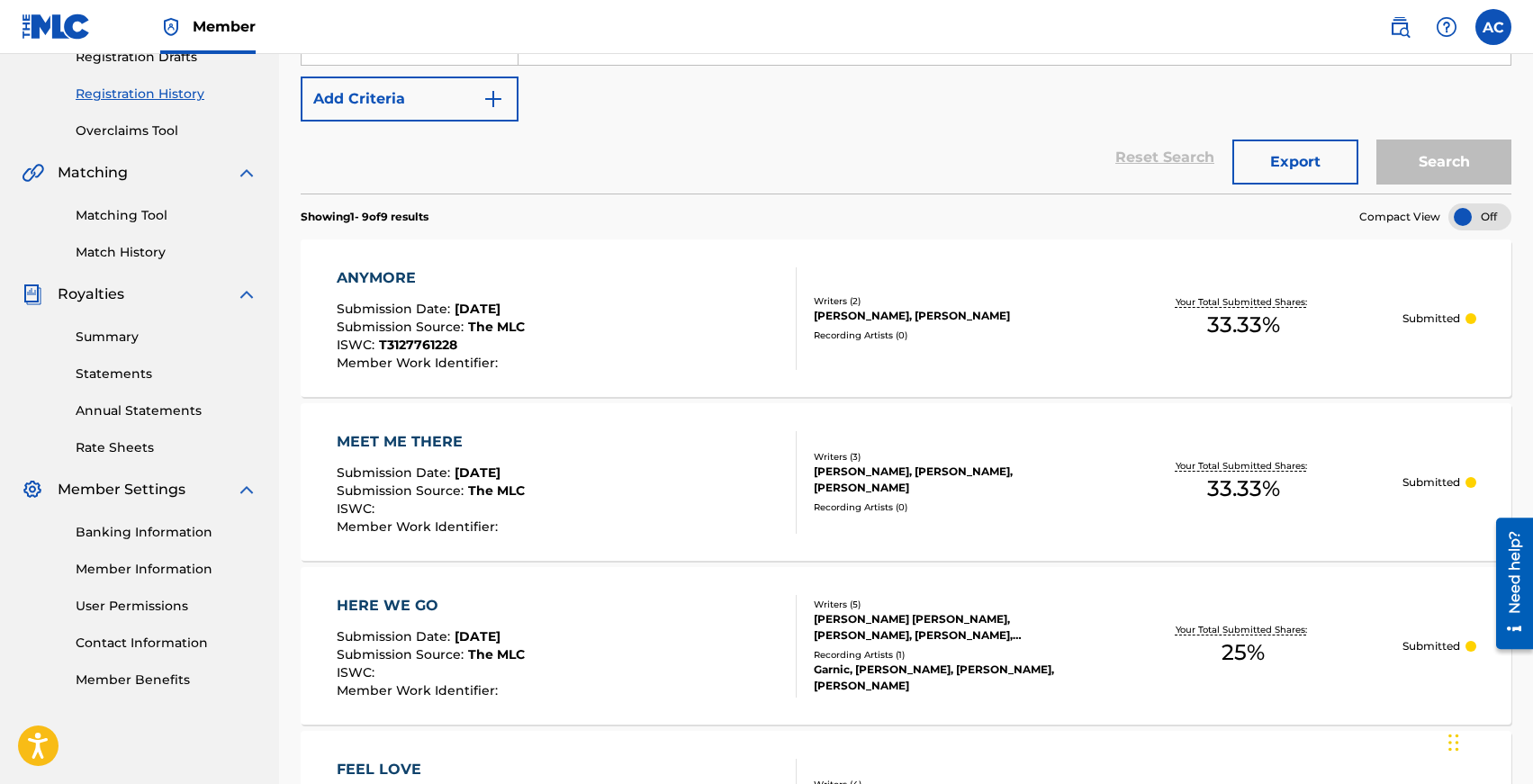
click at [377, 280] on div "ANYMORE" at bounding box center [430, 278] width 188 height 22
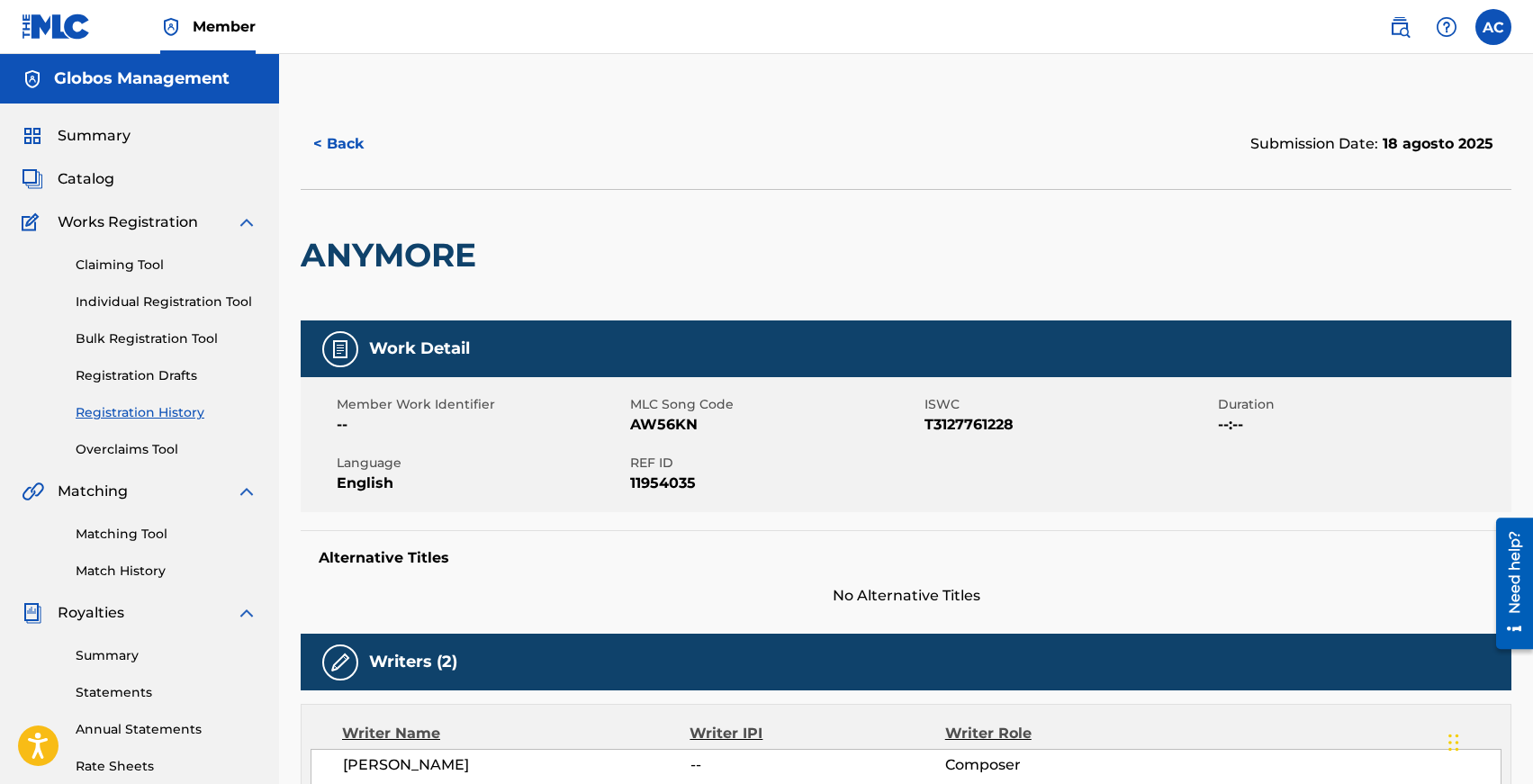
click at [321, 138] on button "< Back" at bounding box center [355, 144] width 108 height 45
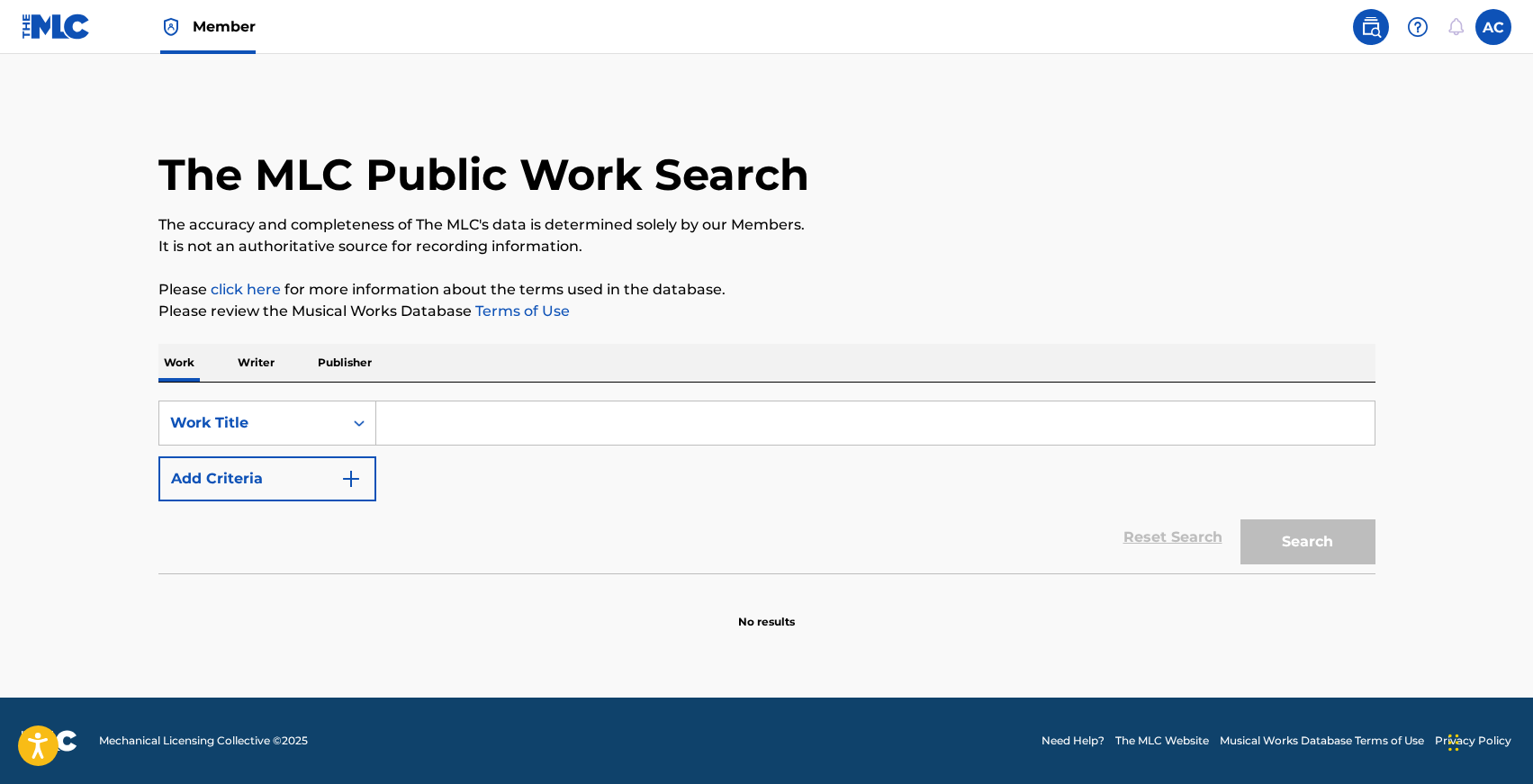
click at [401, 419] on input "Search Form" at bounding box center [875, 423] width 998 height 43
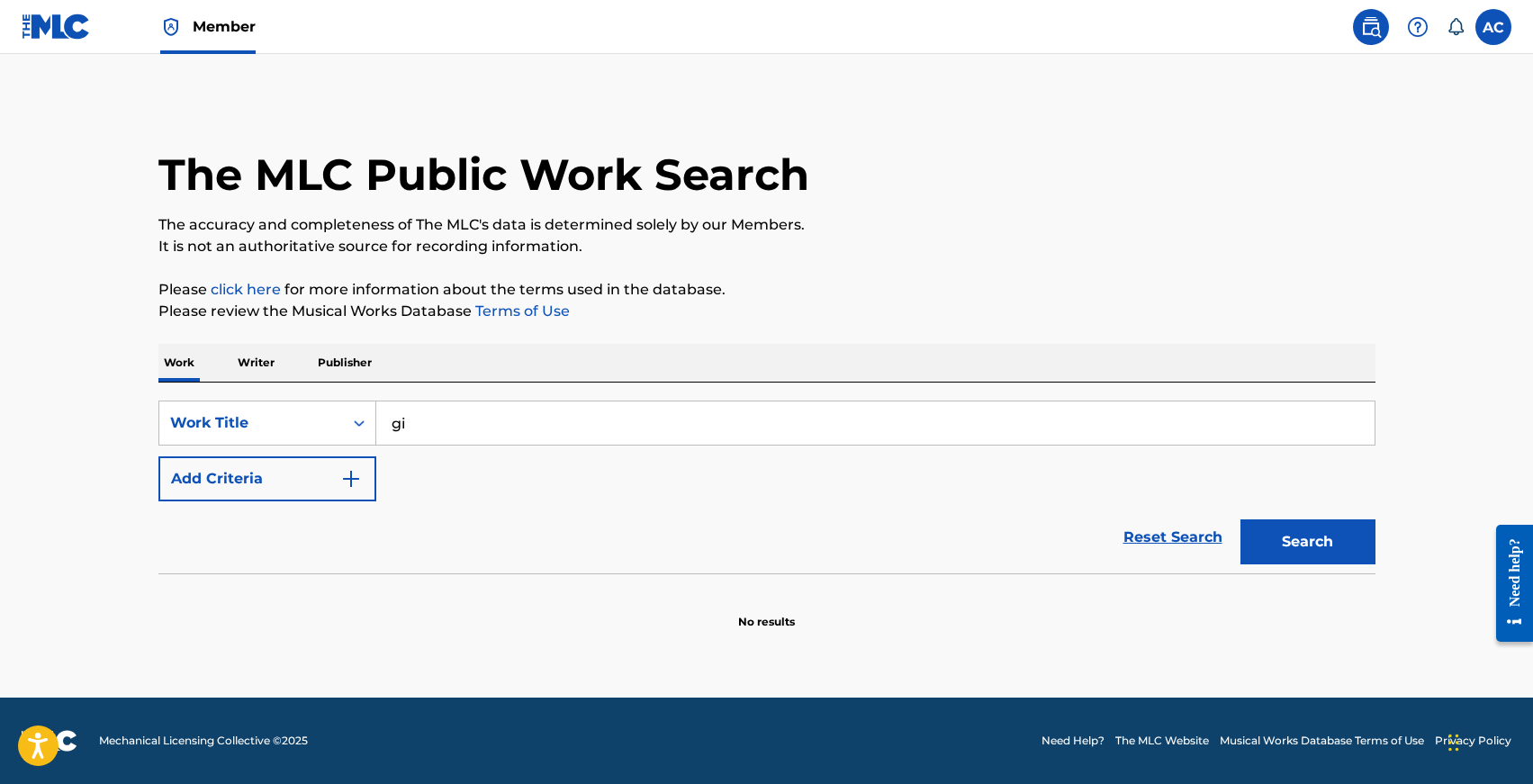
type input "g"
type input "h"
click at [207, 25] on span "Member" at bounding box center [224, 26] width 63 height 21
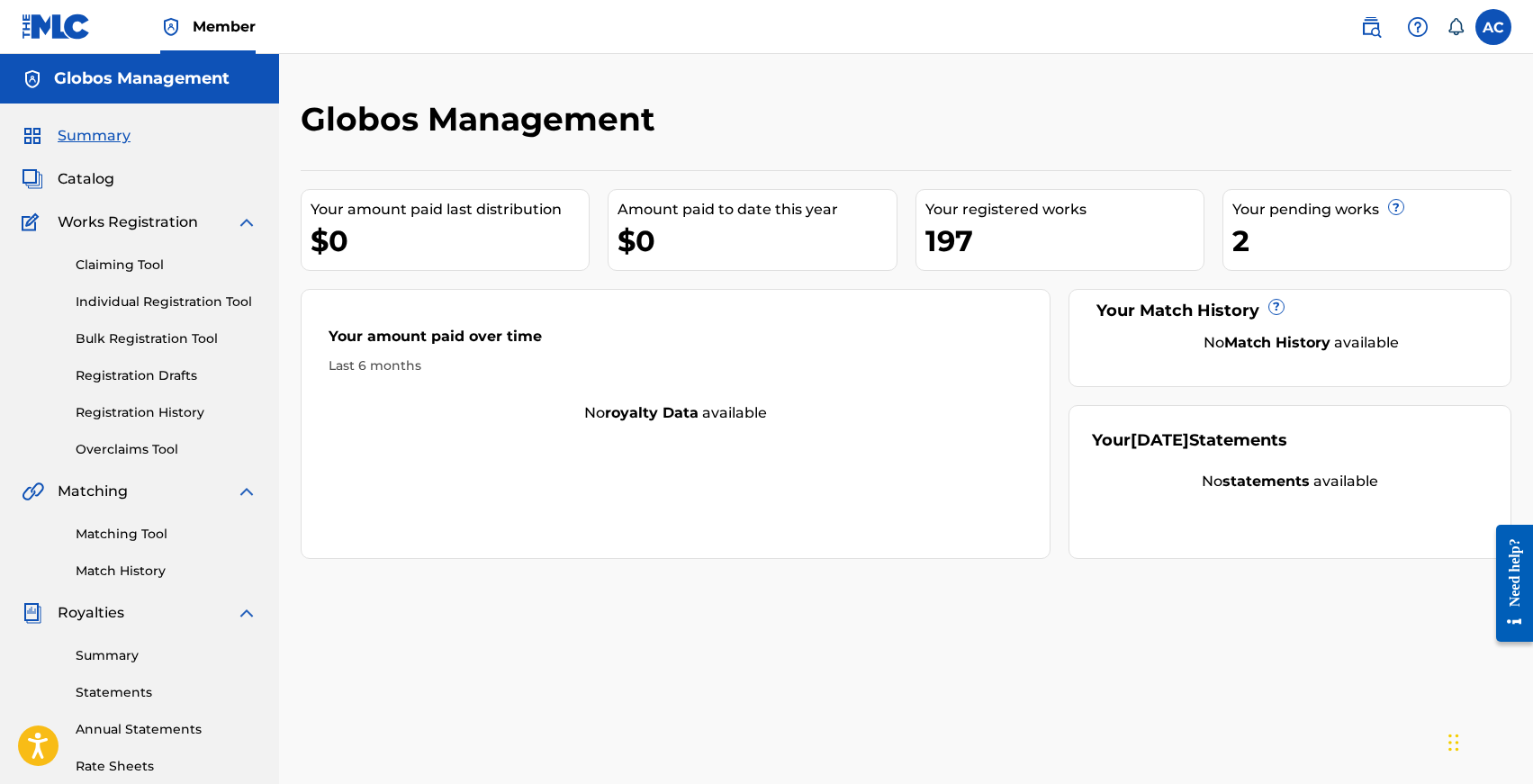
click at [122, 269] on link "Claiming Tool" at bounding box center [167, 265] width 182 height 19
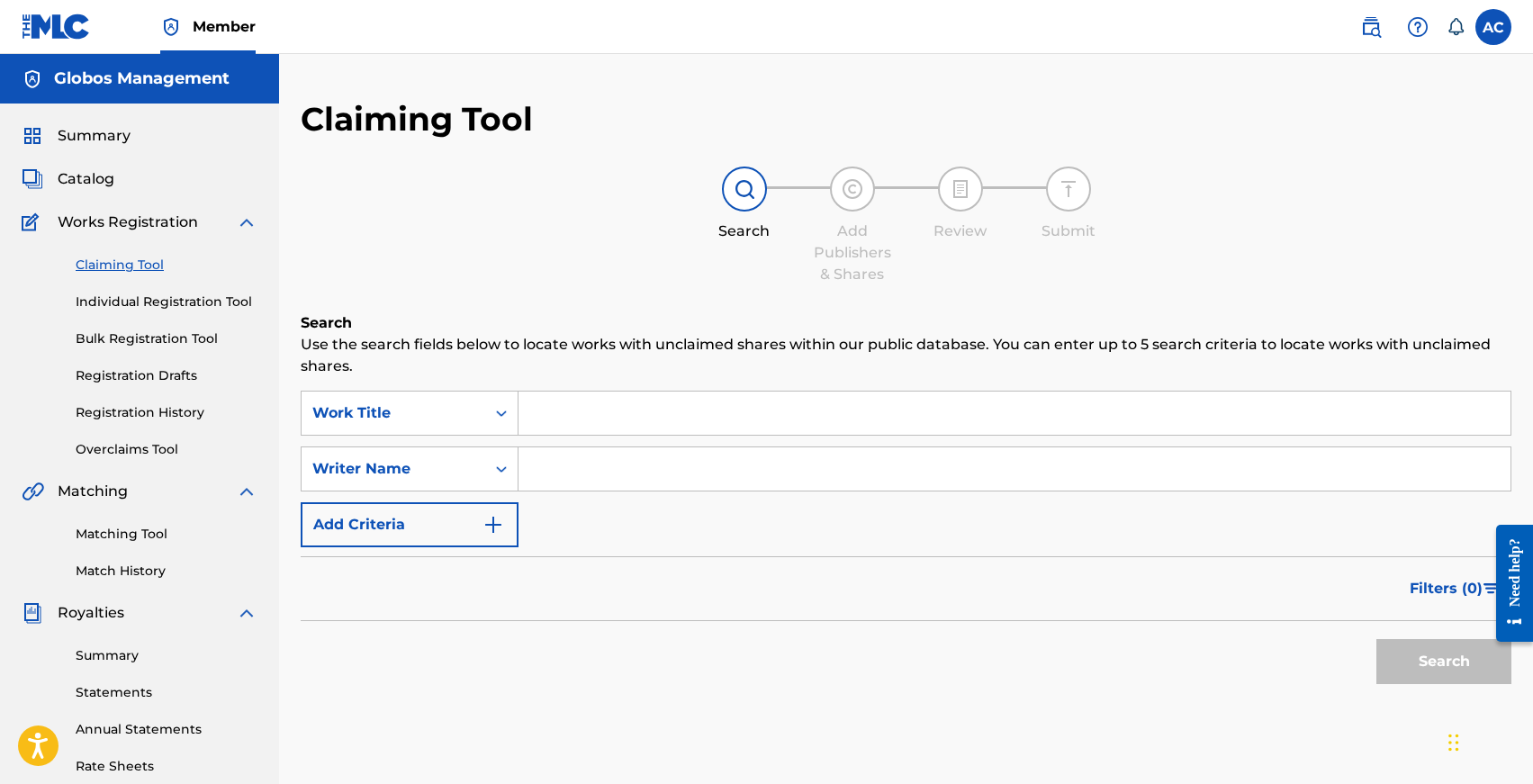
click at [560, 418] on input "Search Form" at bounding box center [1014, 413] width 992 height 43
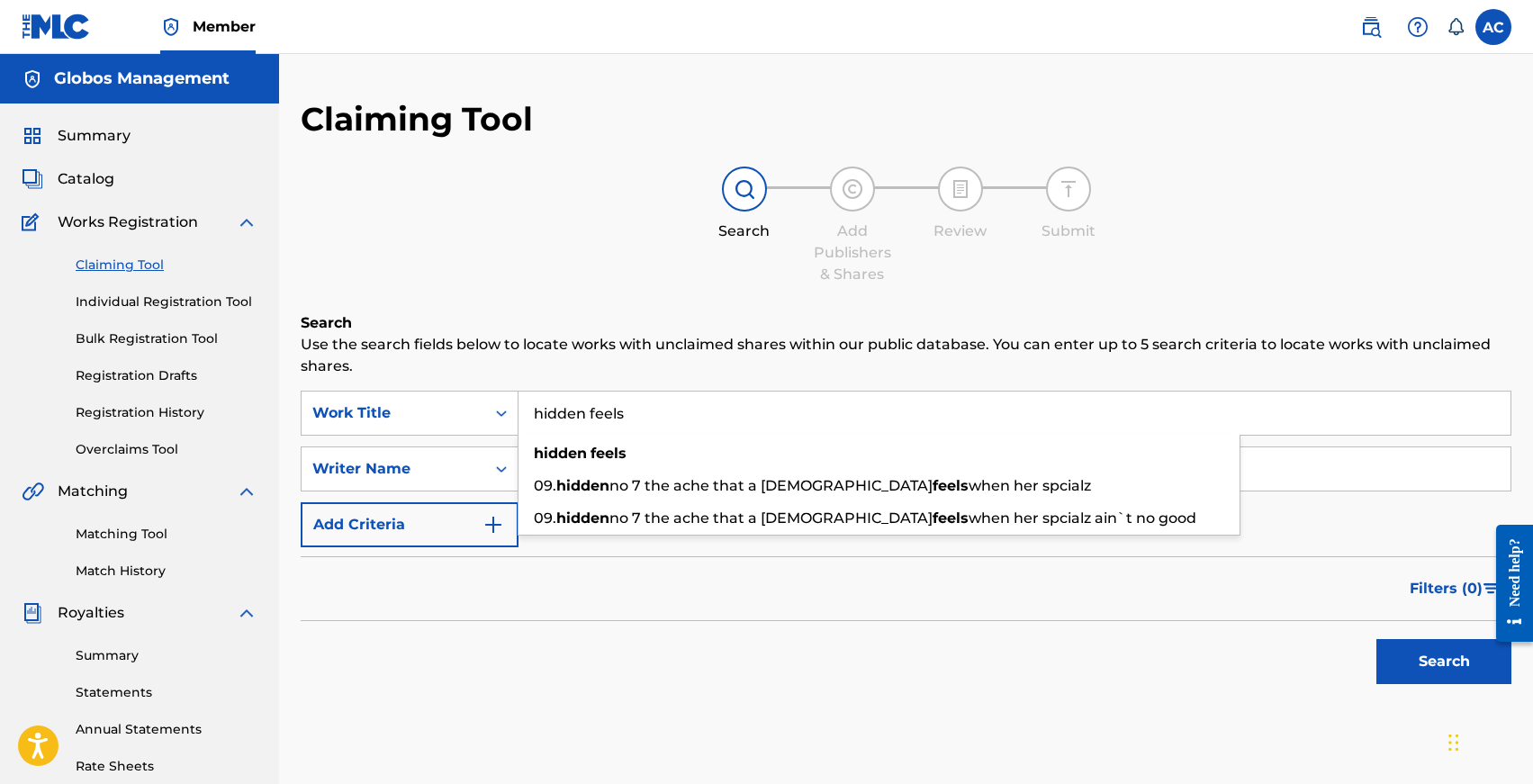
type input "hidden feels"
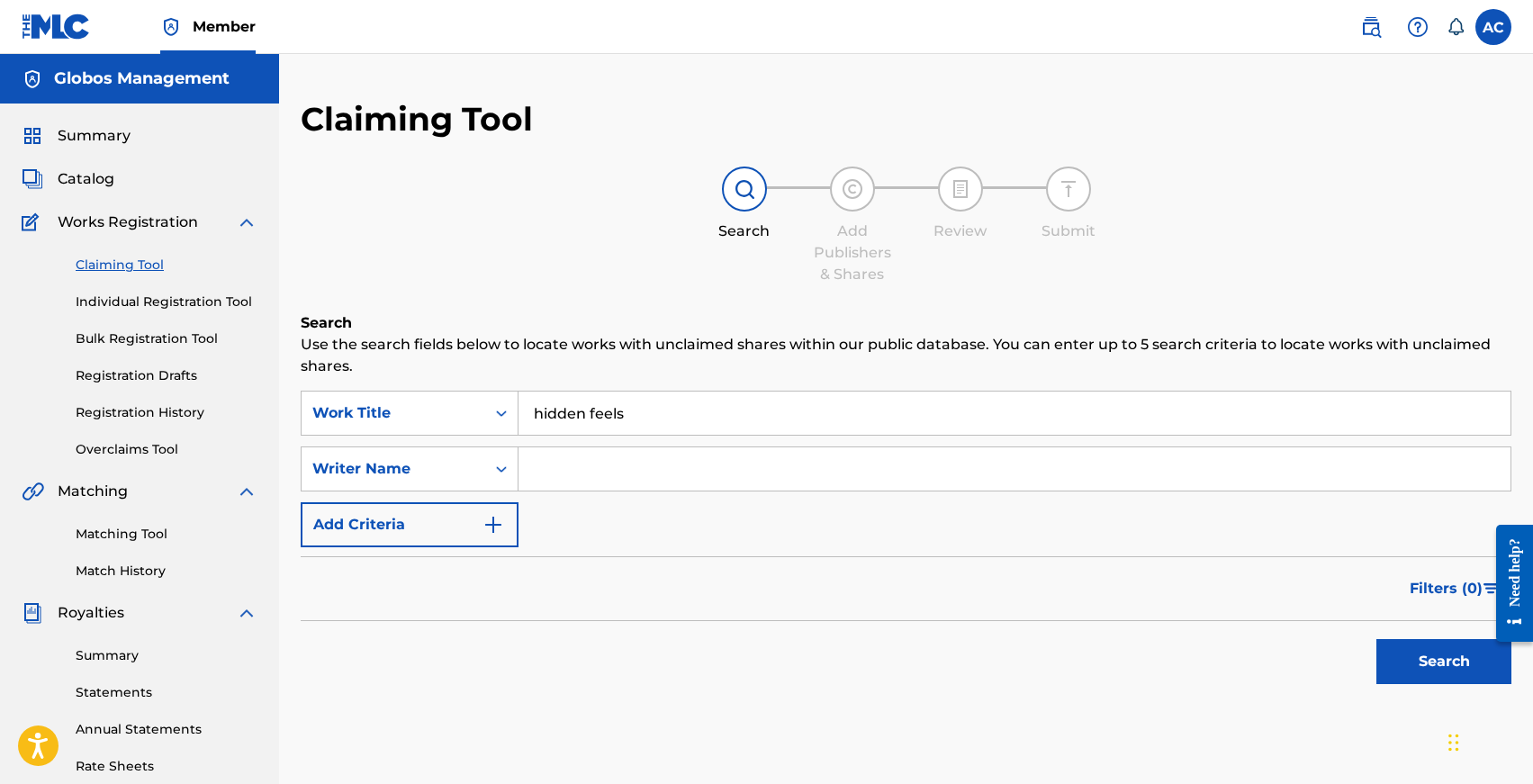
click at [416, 634] on div "Search" at bounding box center [906, 657] width 1211 height 72
click at [591, 474] on input "Search Form" at bounding box center [1014, 469] width 992 height 43
type input "[PERSON_NAME]"
click at [1376, 639] on button "Search" at bounding box center [1444, 662] width 135 height 45
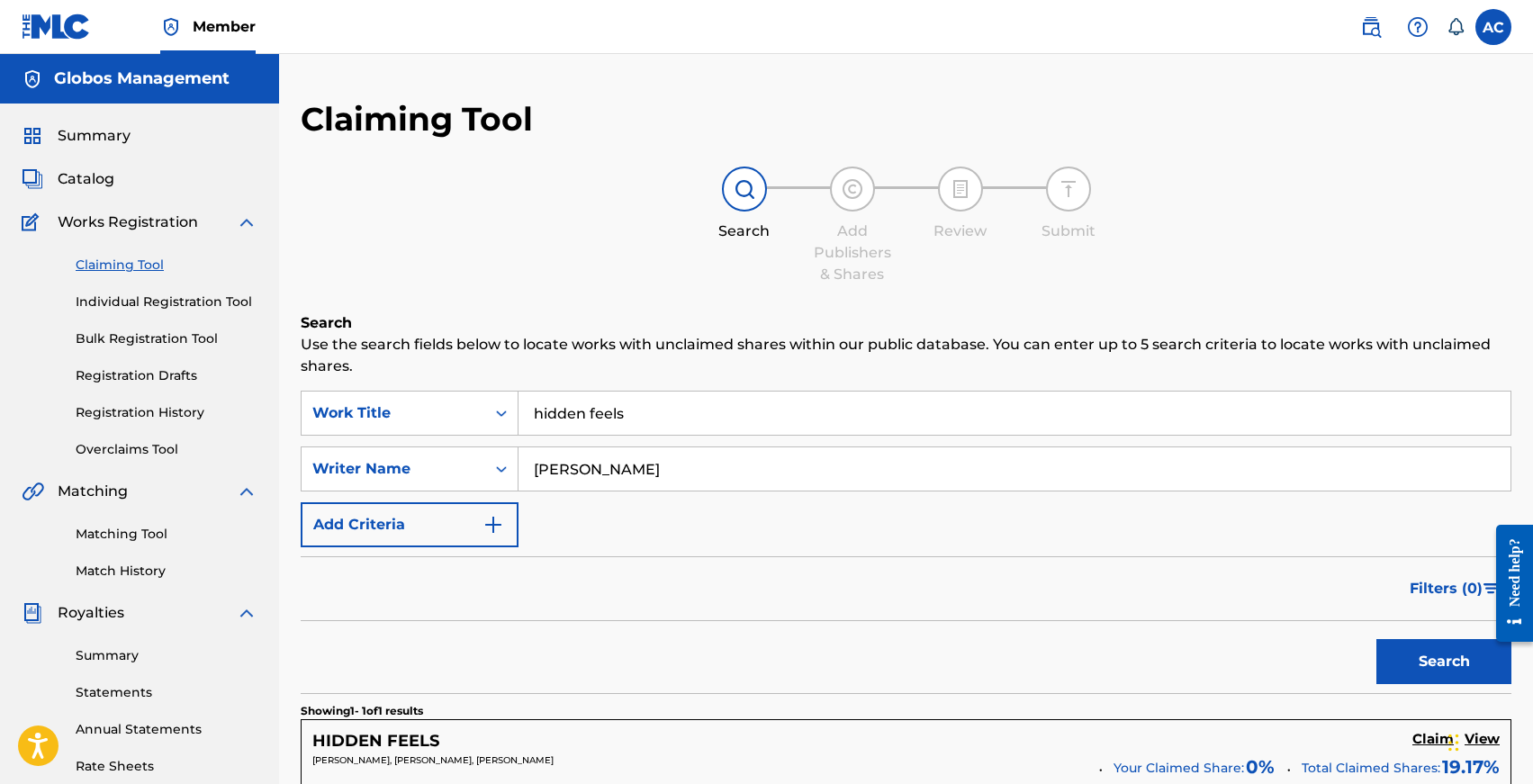
scroll to position [336, 0]
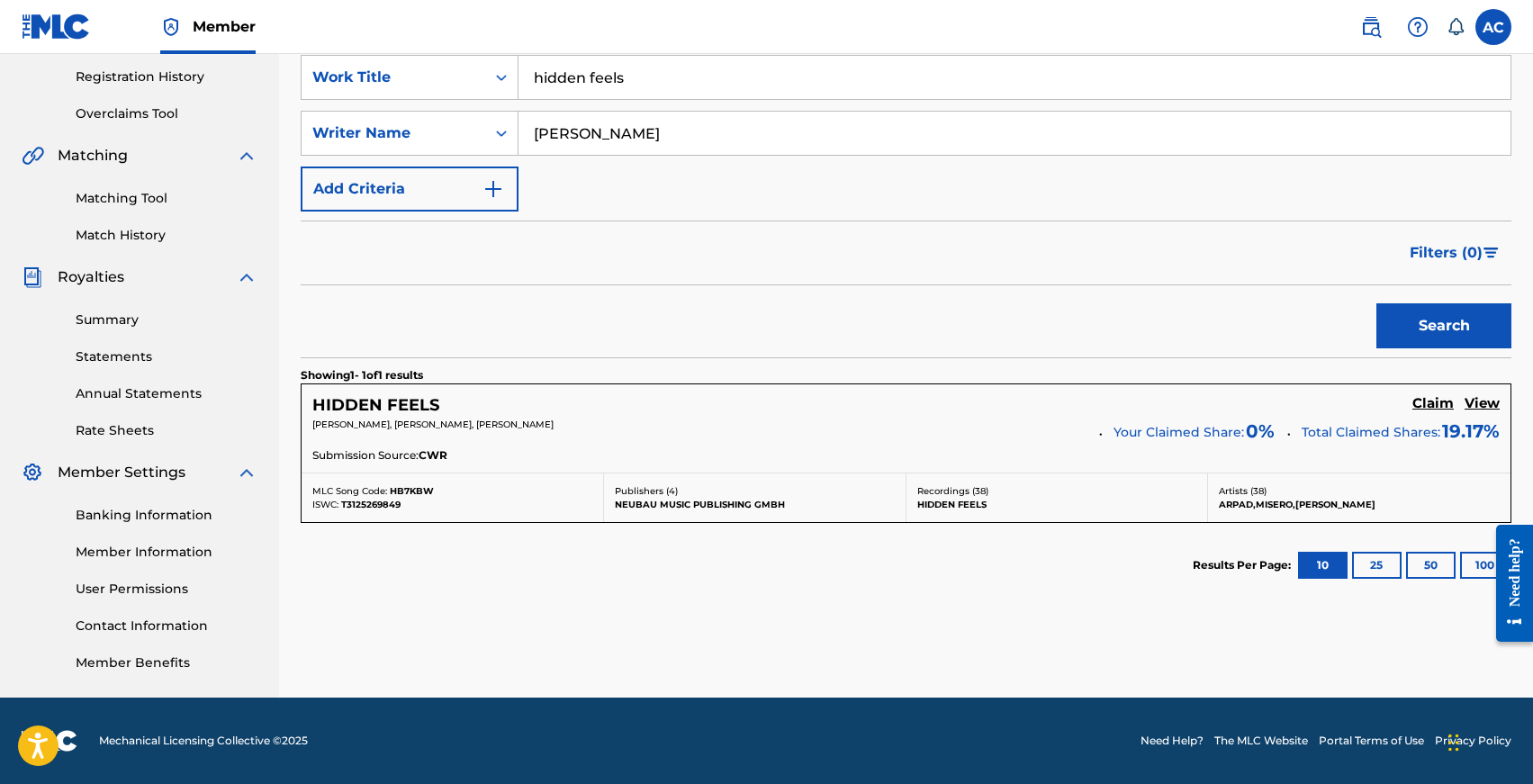
click at [375, 402] on h5 "HIDDEN FEELS" at bounding box center [375, 405] width 127 height 21
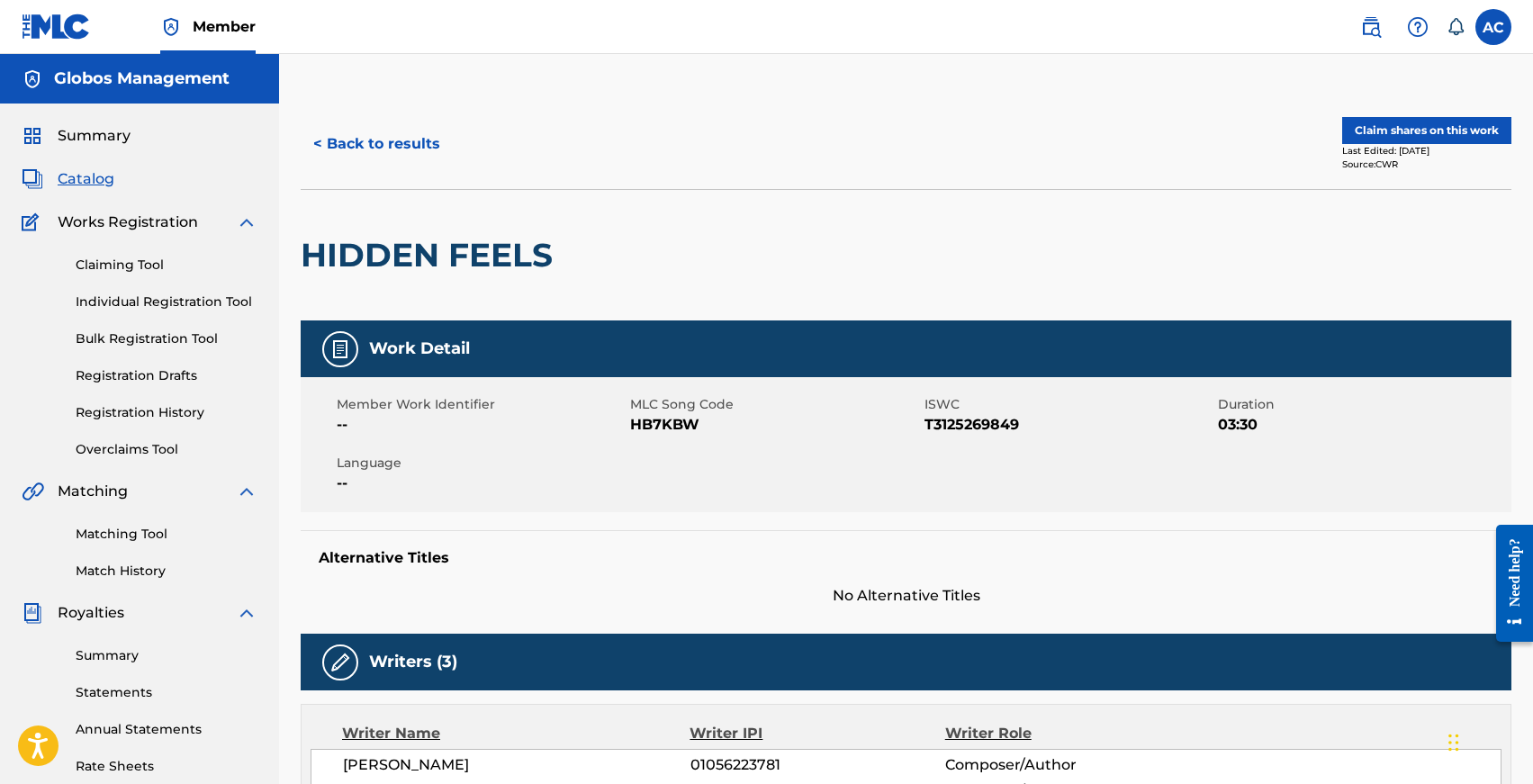
click at [1377, 136] on button "Claim shares on this work" at bounding box center [1427, 131] width 169 height 27
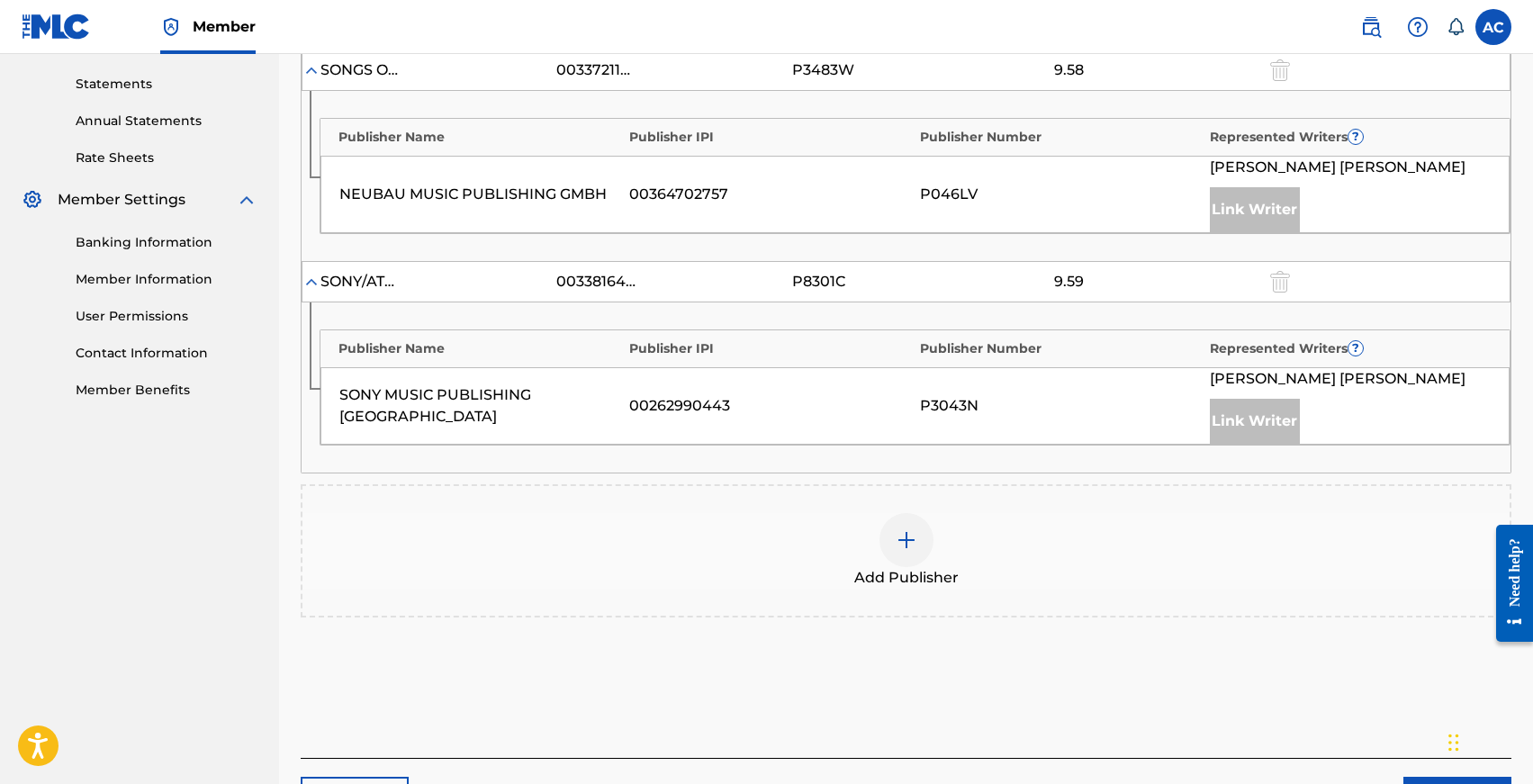
scroll to position [656, 0]
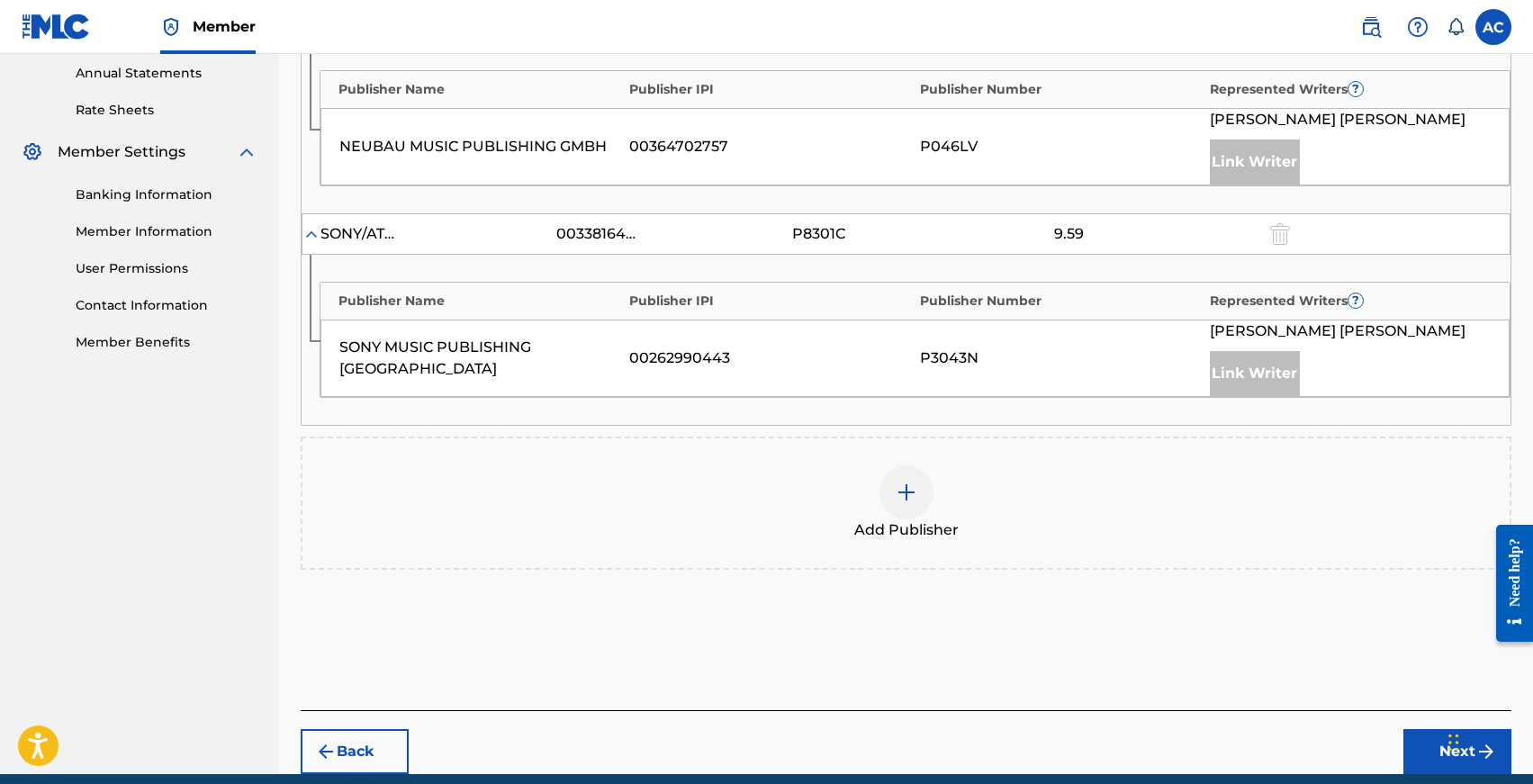
click at [899, 509] on div at bounding box center [906, 492] width 54 height 54
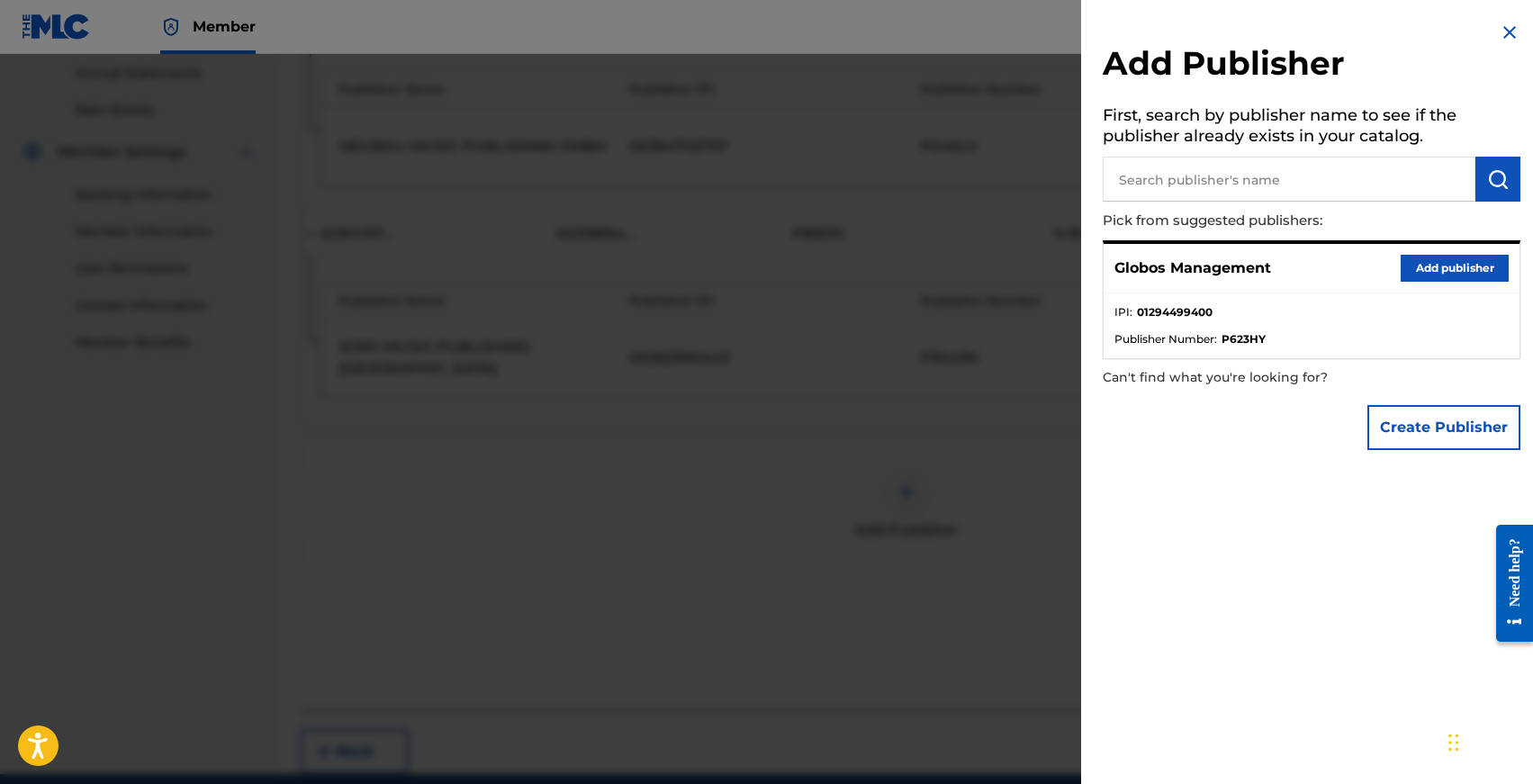
click at [1422, 266] on button "Add publisher" at bounding box center [1455, 268] width 108 height 27
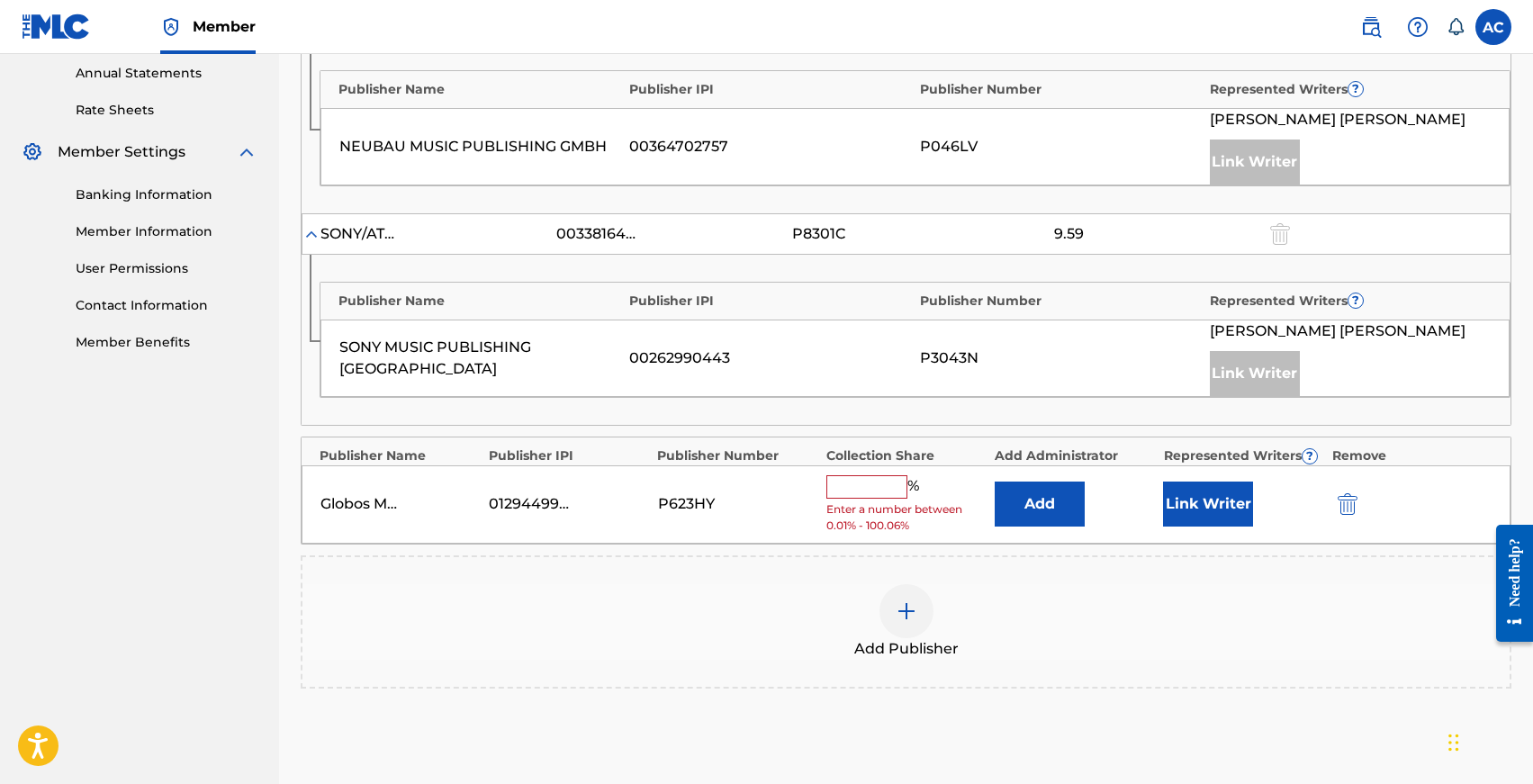
click at [876, 493] on input "text" at bounding box center [867, 487] width 81 height 23
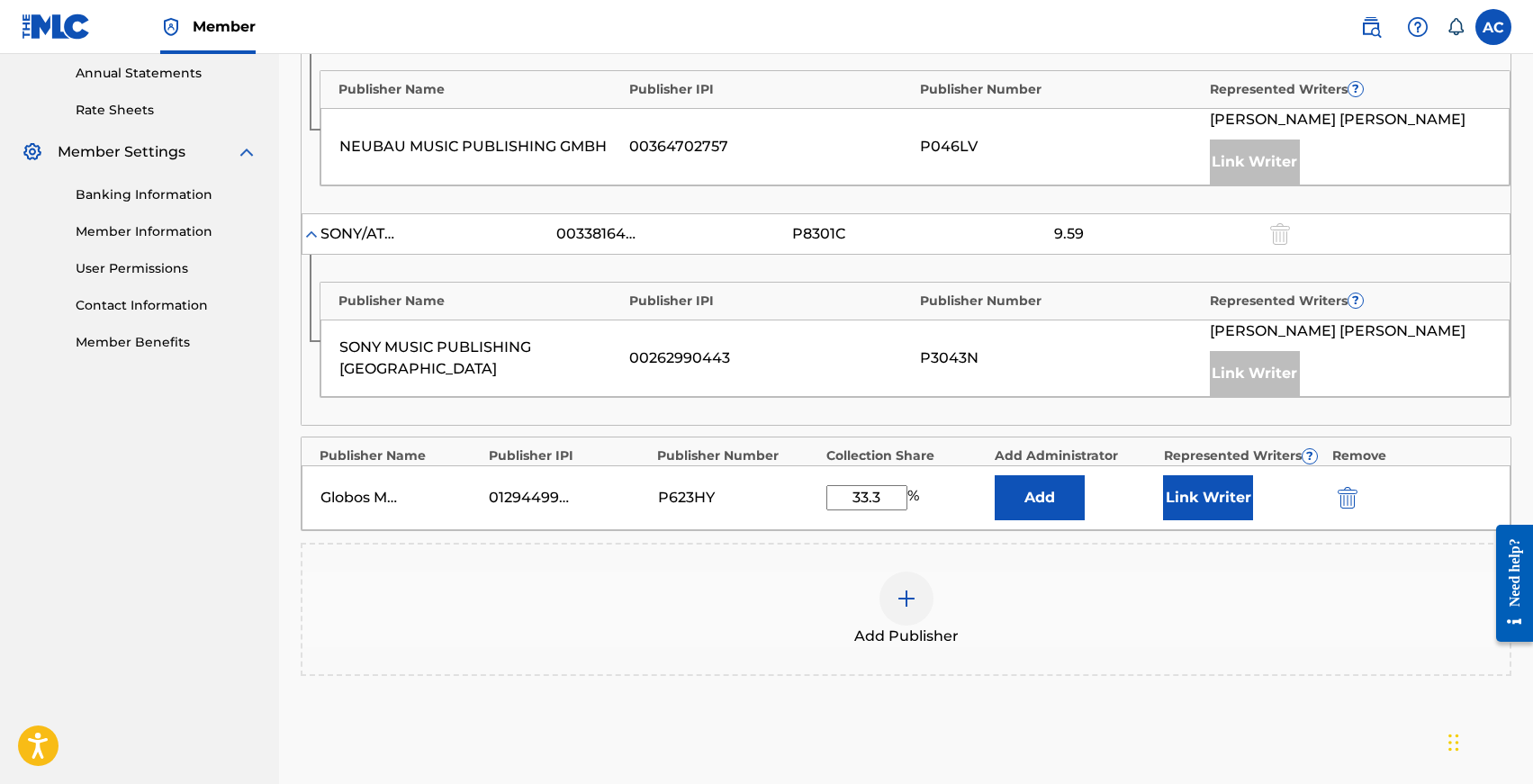
type input "33.3"
click at [1194, 502] on button "Link Writer" at bounding box center [1208, 498] width 90 height 45
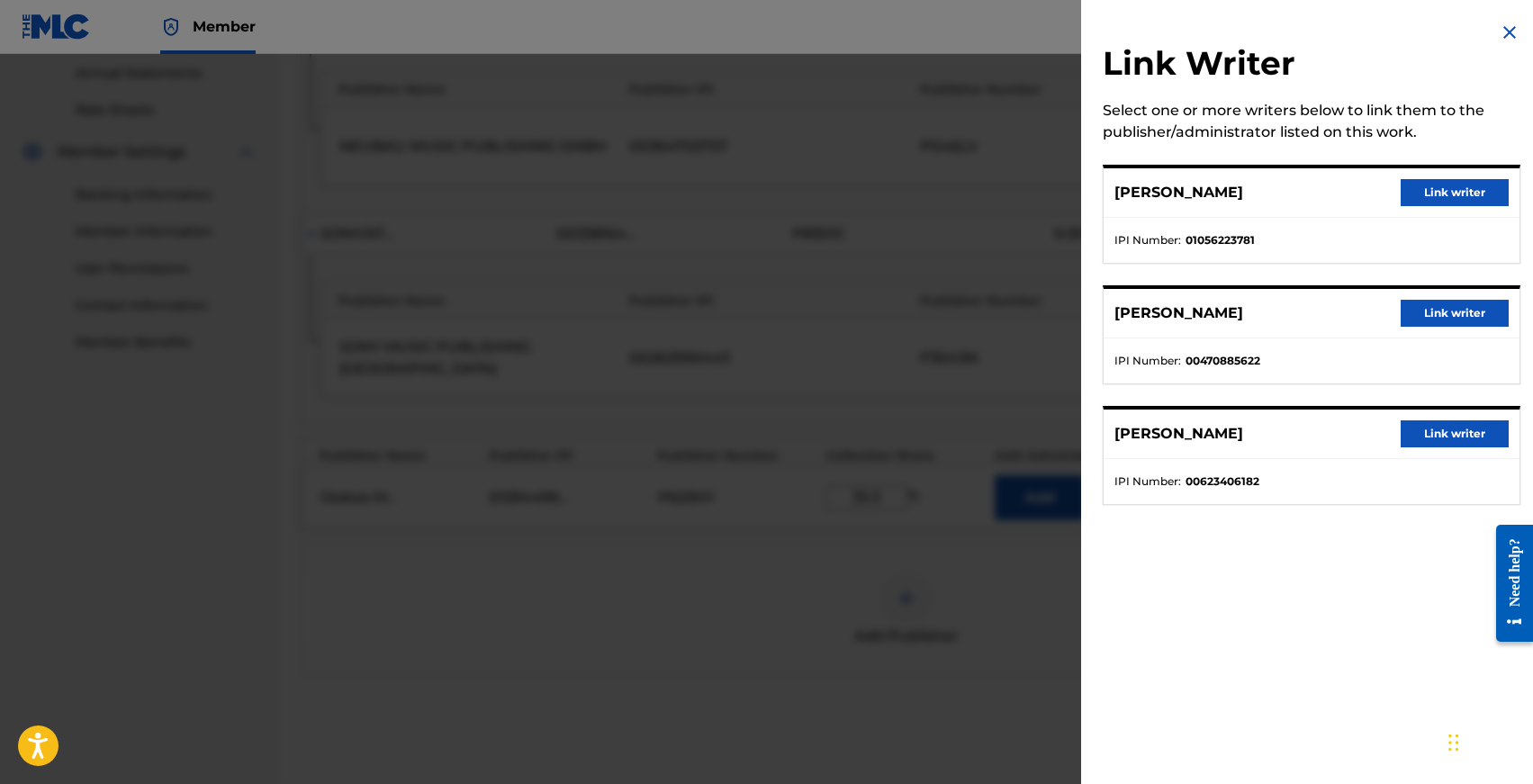
click at [1428, 195] on button "Link writer" at bounding box center [1455, 193] width 108 height 27
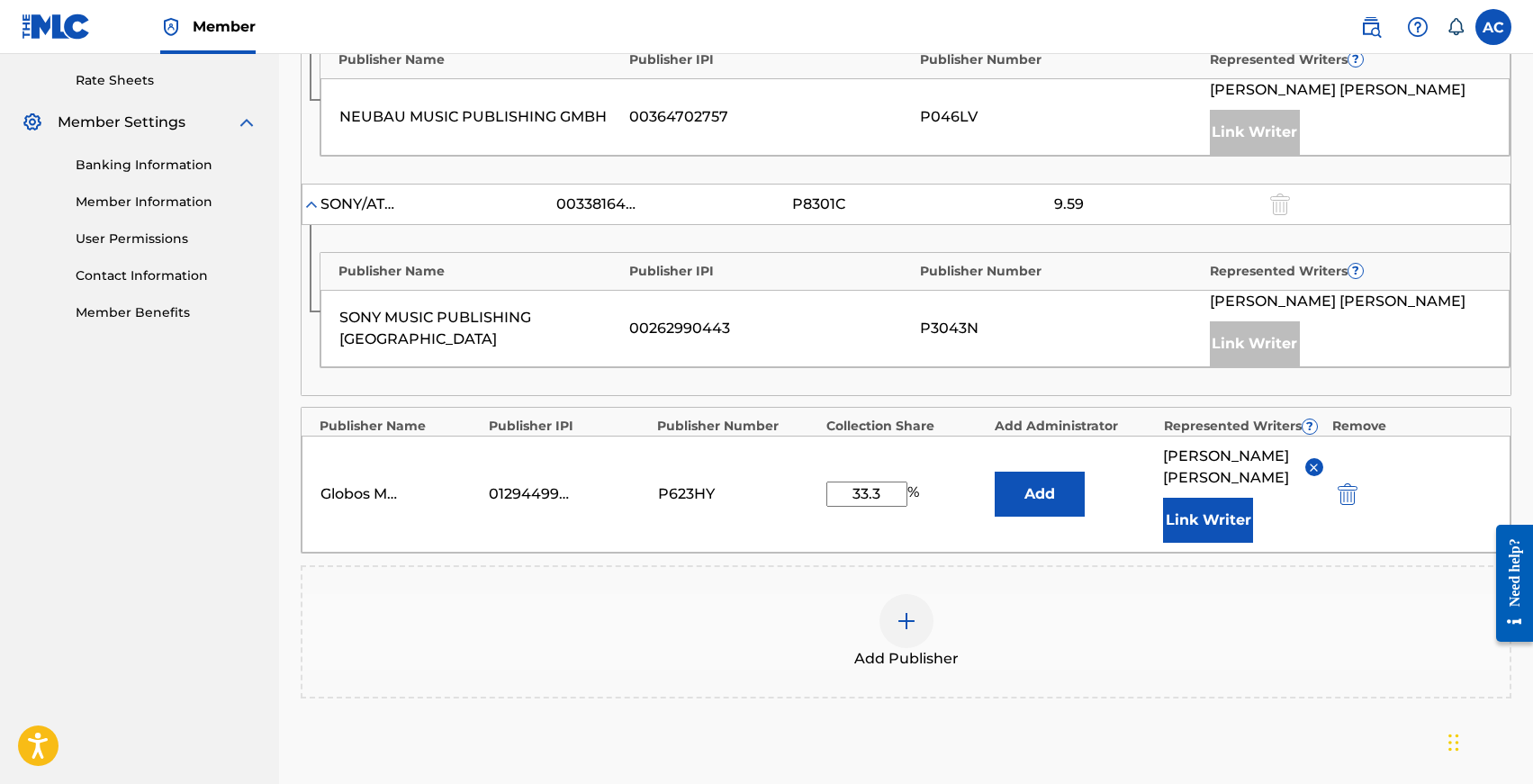
scroll to position [869, 0]
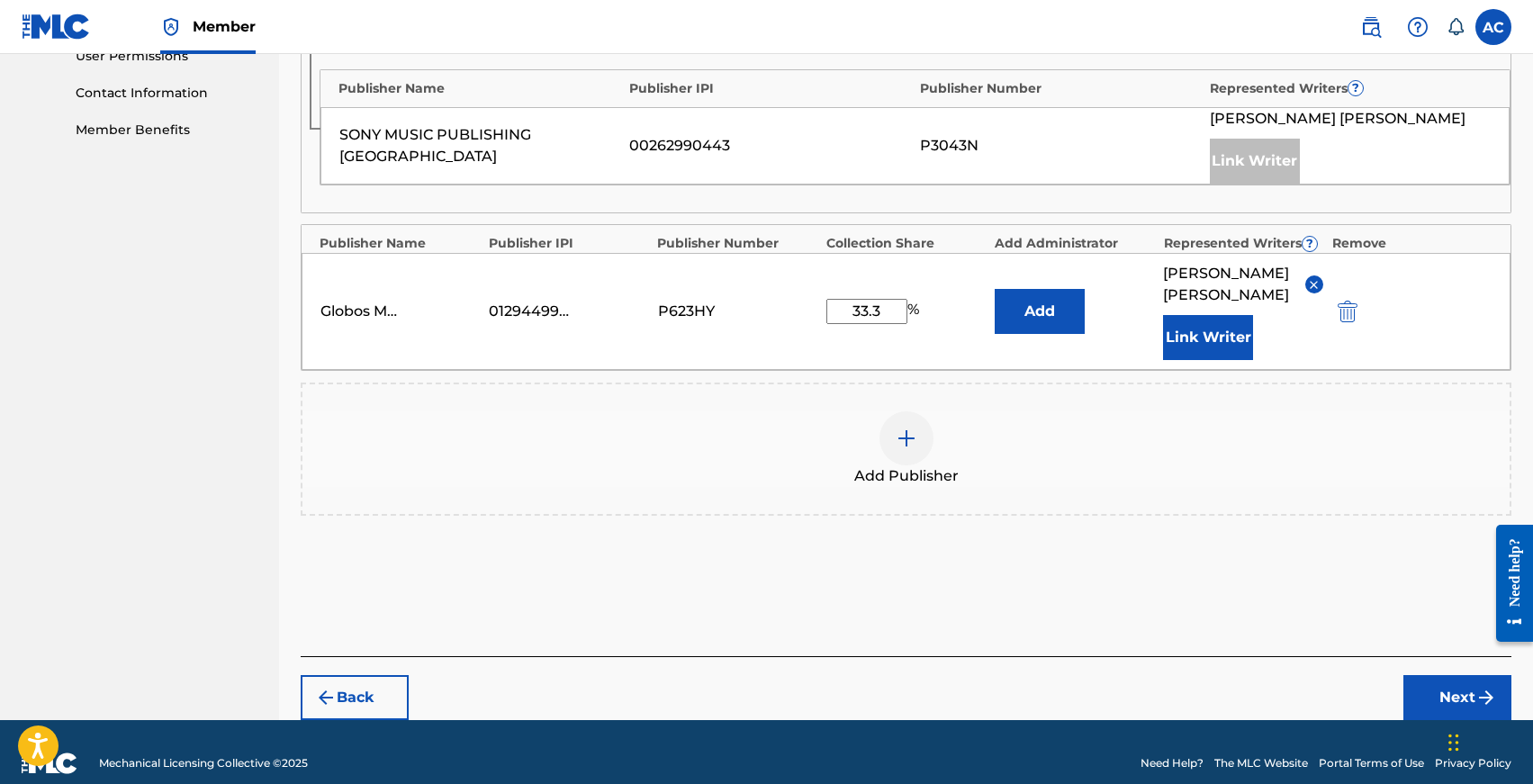
click at [1437, 676] on button "Next" at bounding box center [1457, 698] width 108 height 45
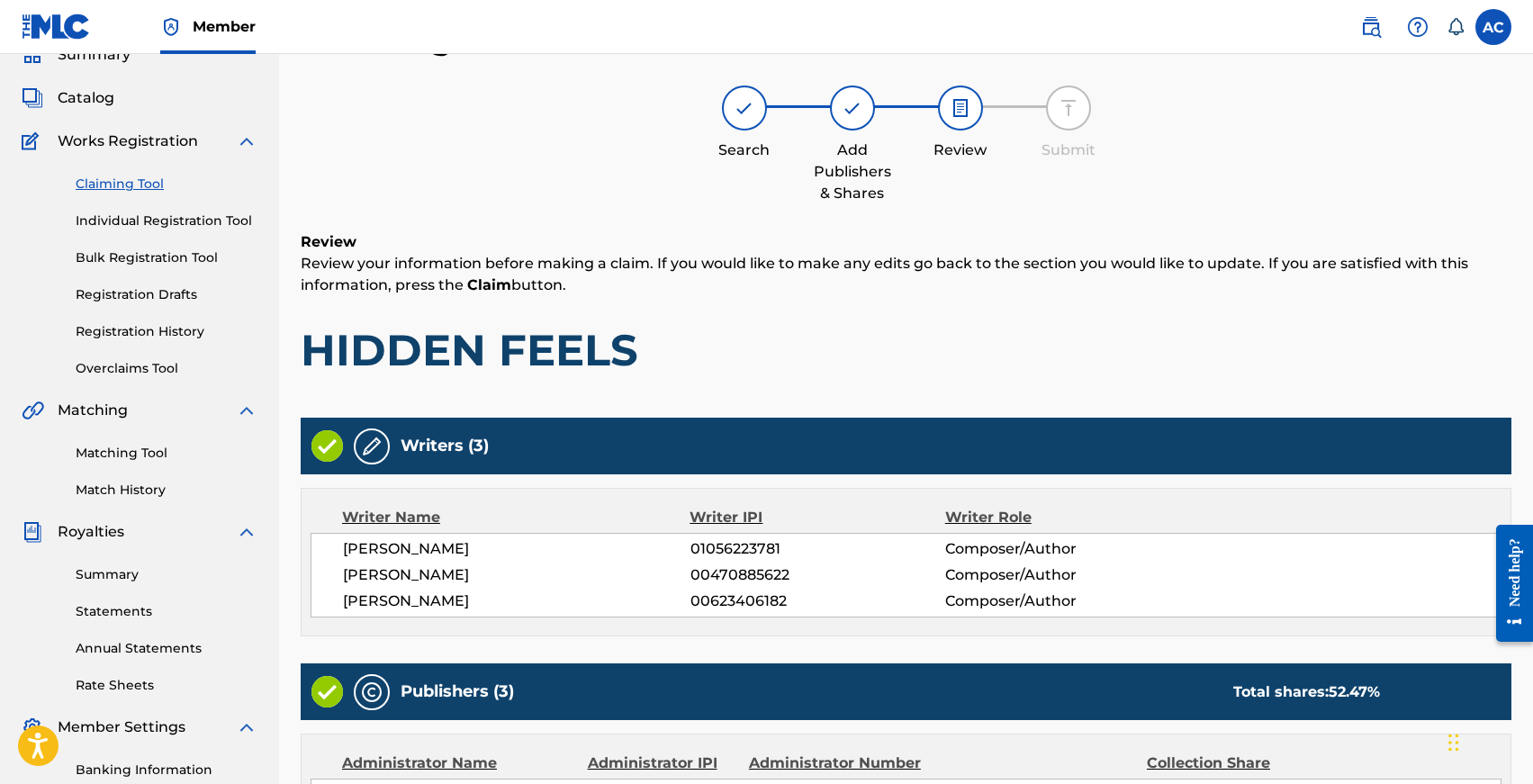
scroll to position [769, 0]
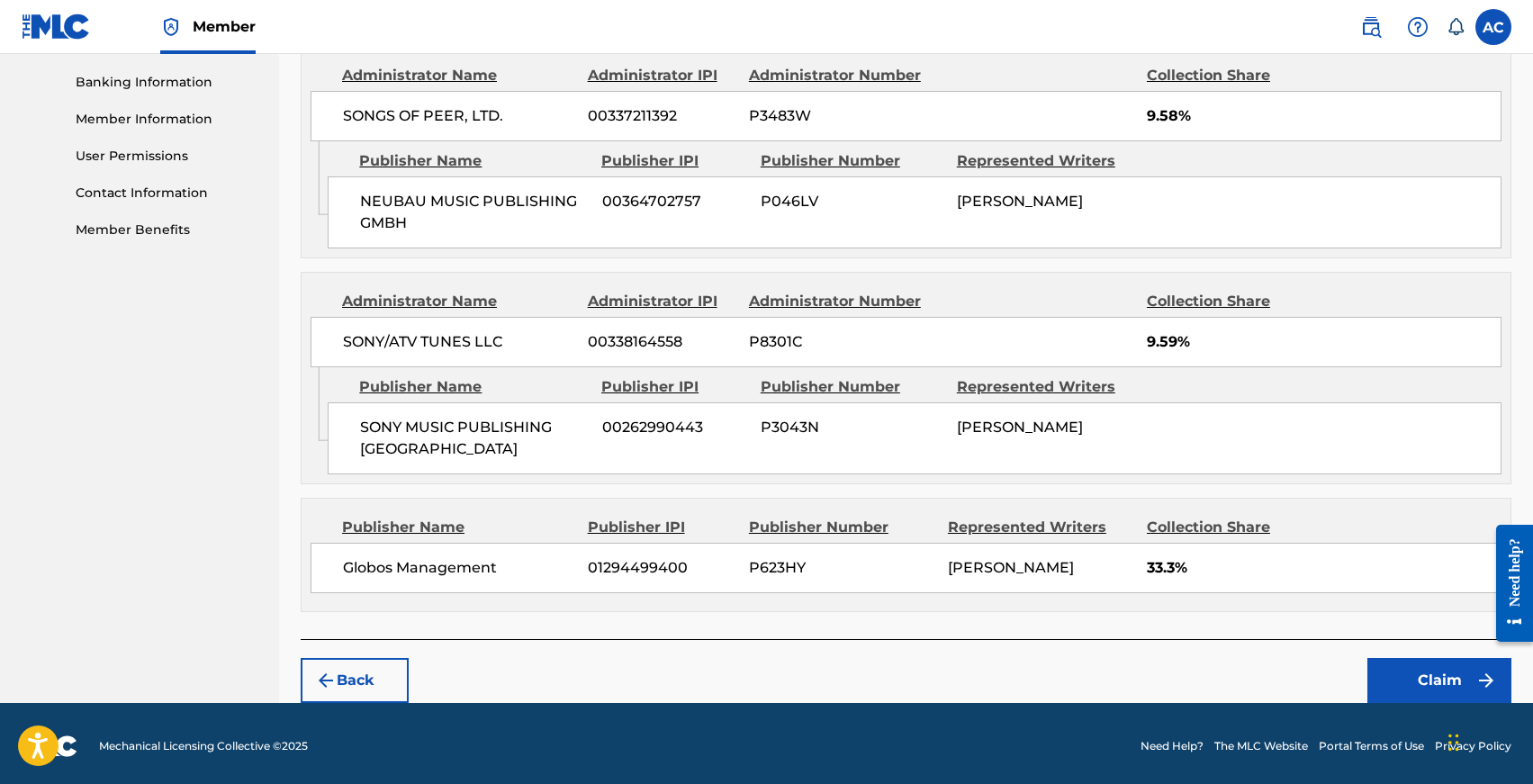
click at [1399, 674] on button "Claim" at bounding box center [1439, 680] width 144 height 45
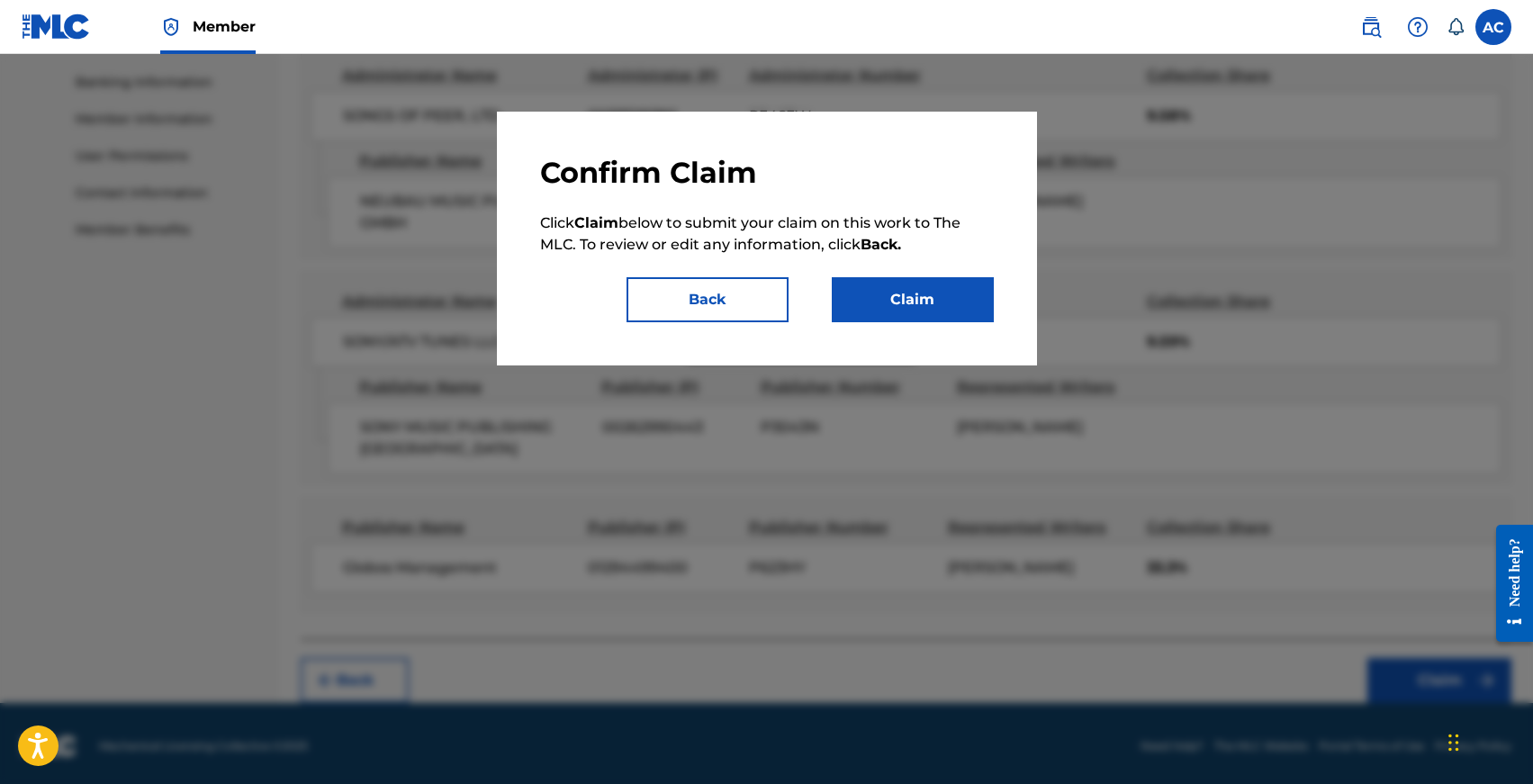
click at [915, 288] on button "Claim" at bounding box center [913, 300] width 162 height 45
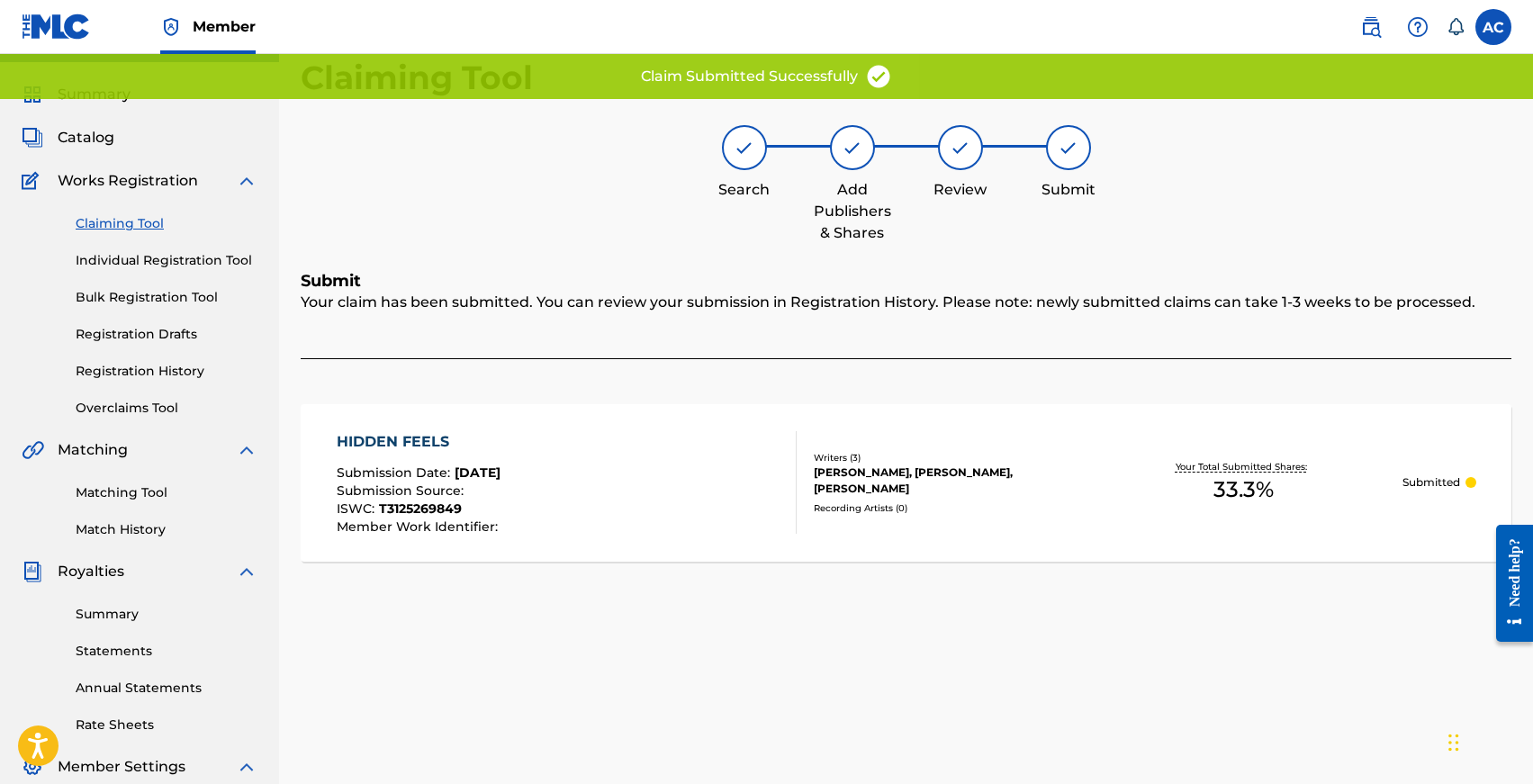
scroll to position [0, 0]
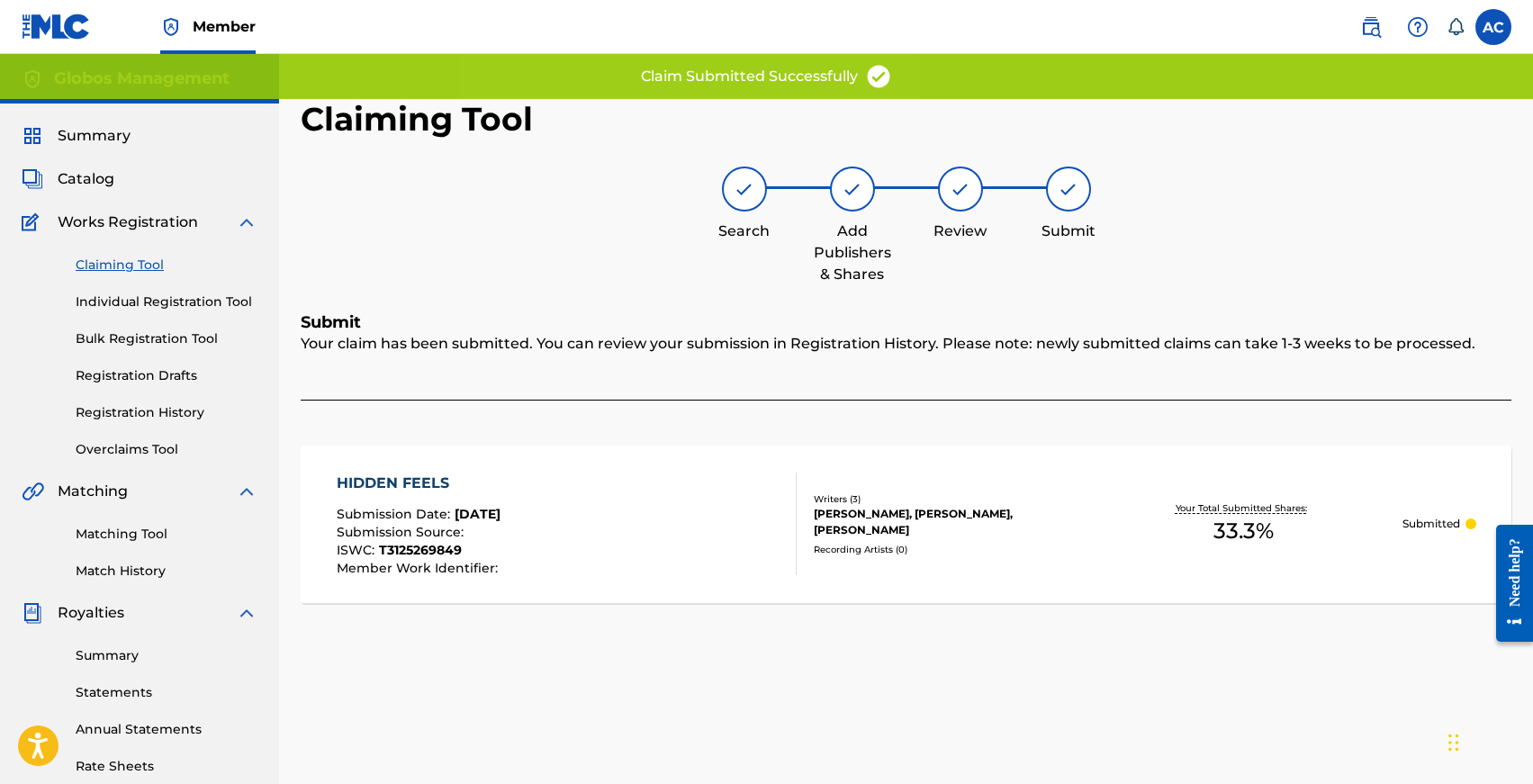
click at [116, 266] on link "Claiming Tool" at bounding box center [167, 265] width 182 height 19
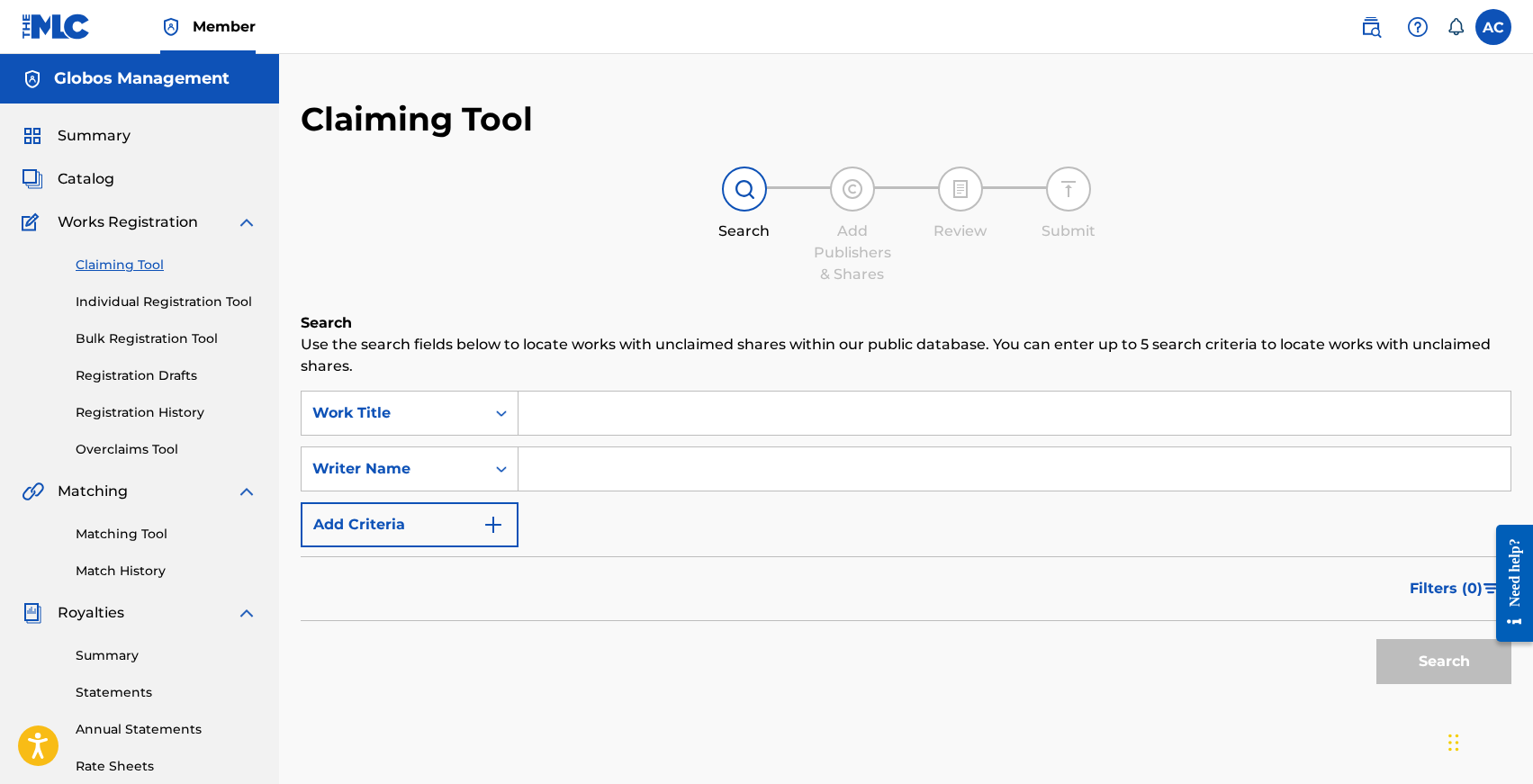
click at [639, 419] on input "Search Form" at bounding box center [1014, 413] width 992 height 43
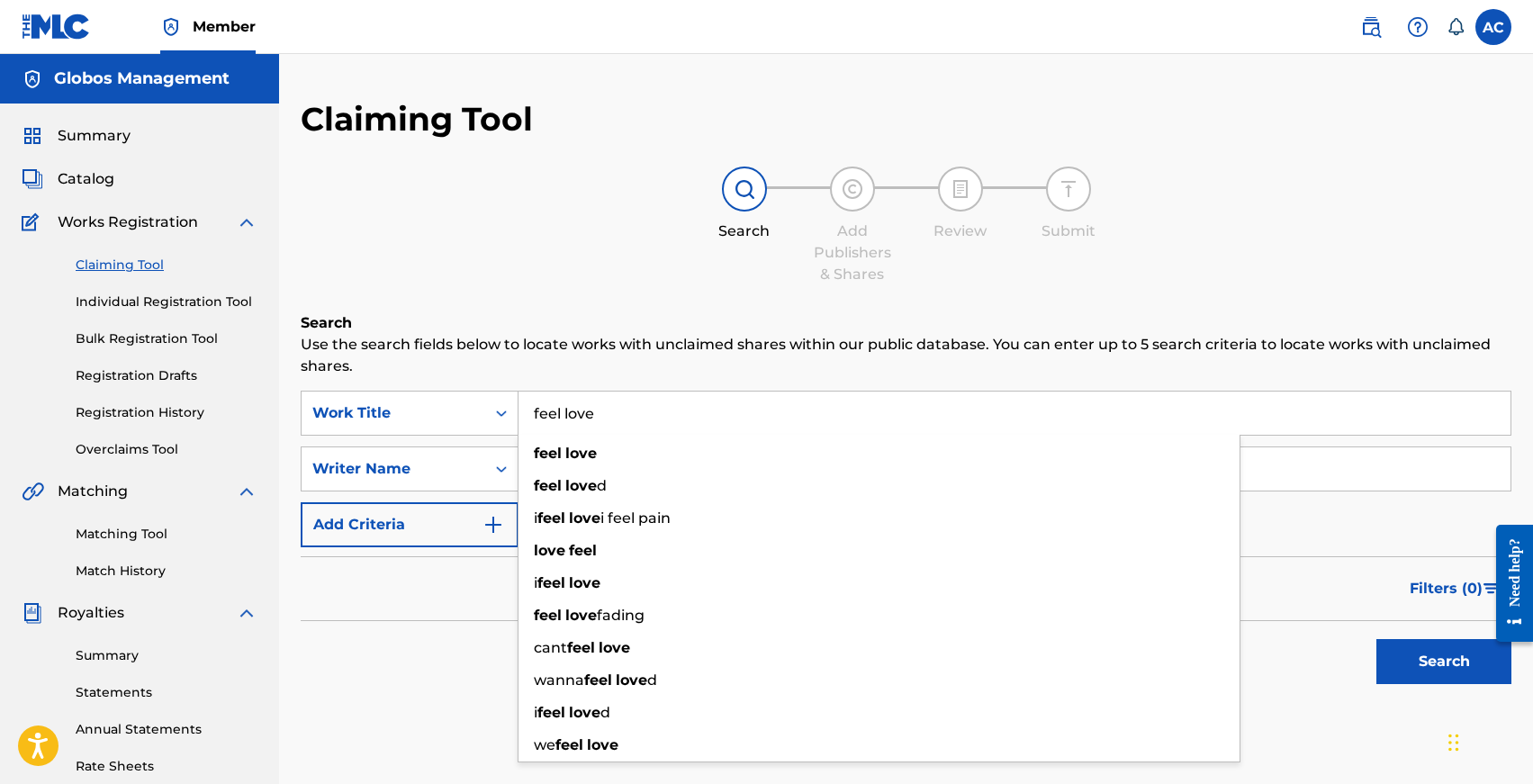
type input "feel love"
click at [357, 722] on div "Search Use the search fields below to locate works with unclaimed shares within…" at bounding box center [906, 547] width 1211 height 471
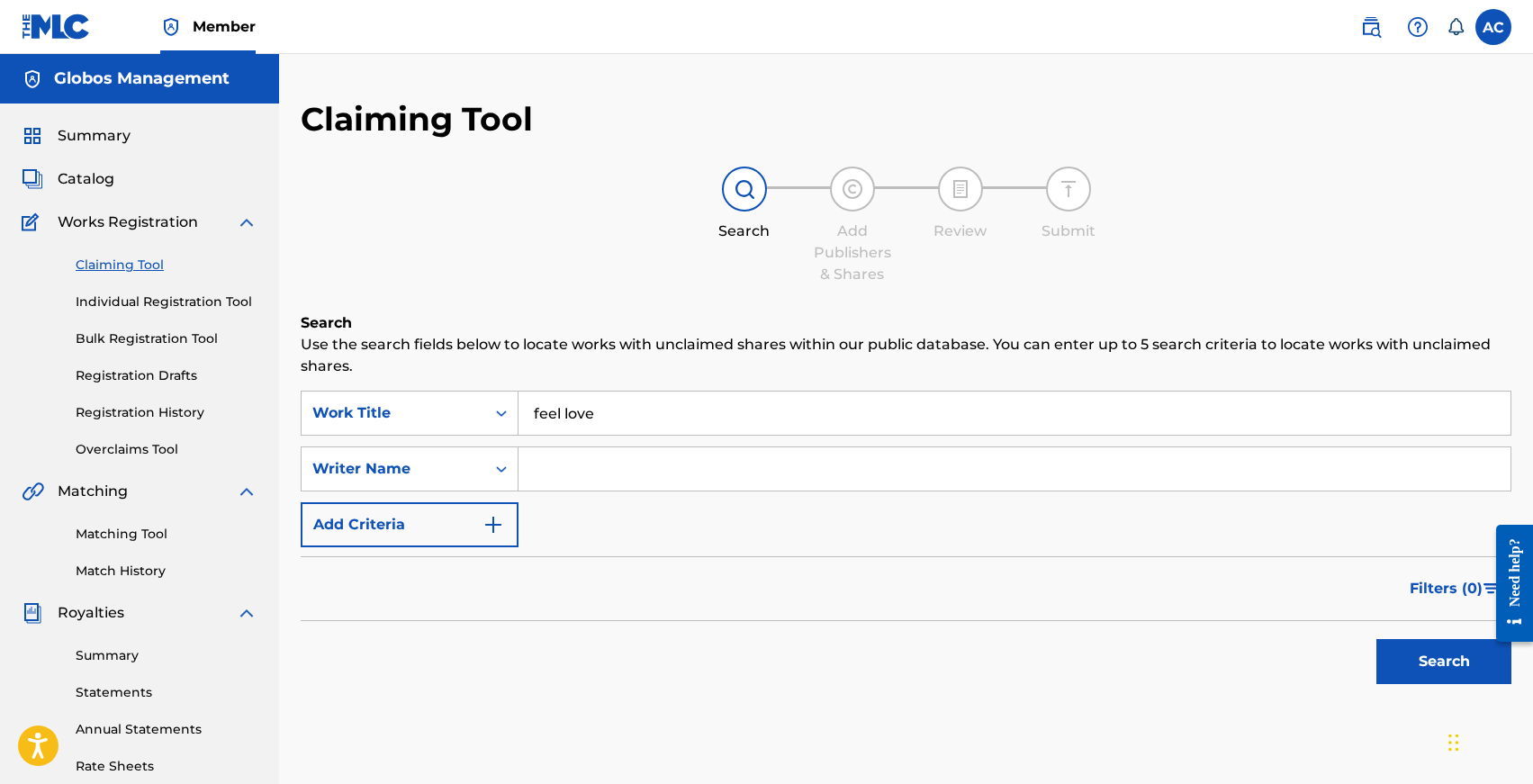
click at [594, 471] on input "Search Form" at bounding box center [1014, 469] width 992 height 43
type input "[PERSON_NAME]"
click at [1376, 639] on button "Search" at bounding box center [1444, 662] width 135 height 45
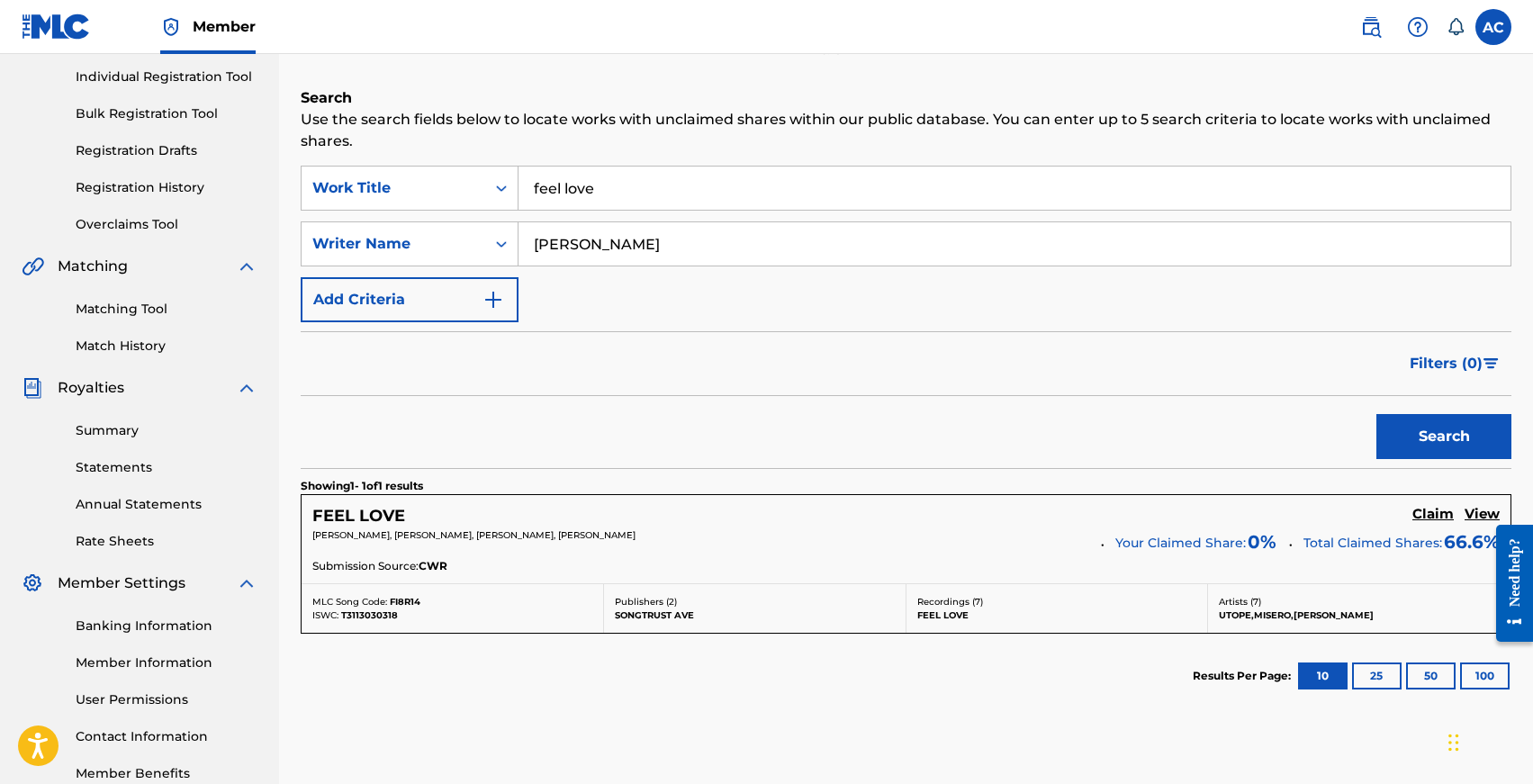
scroll to position [293, 0]
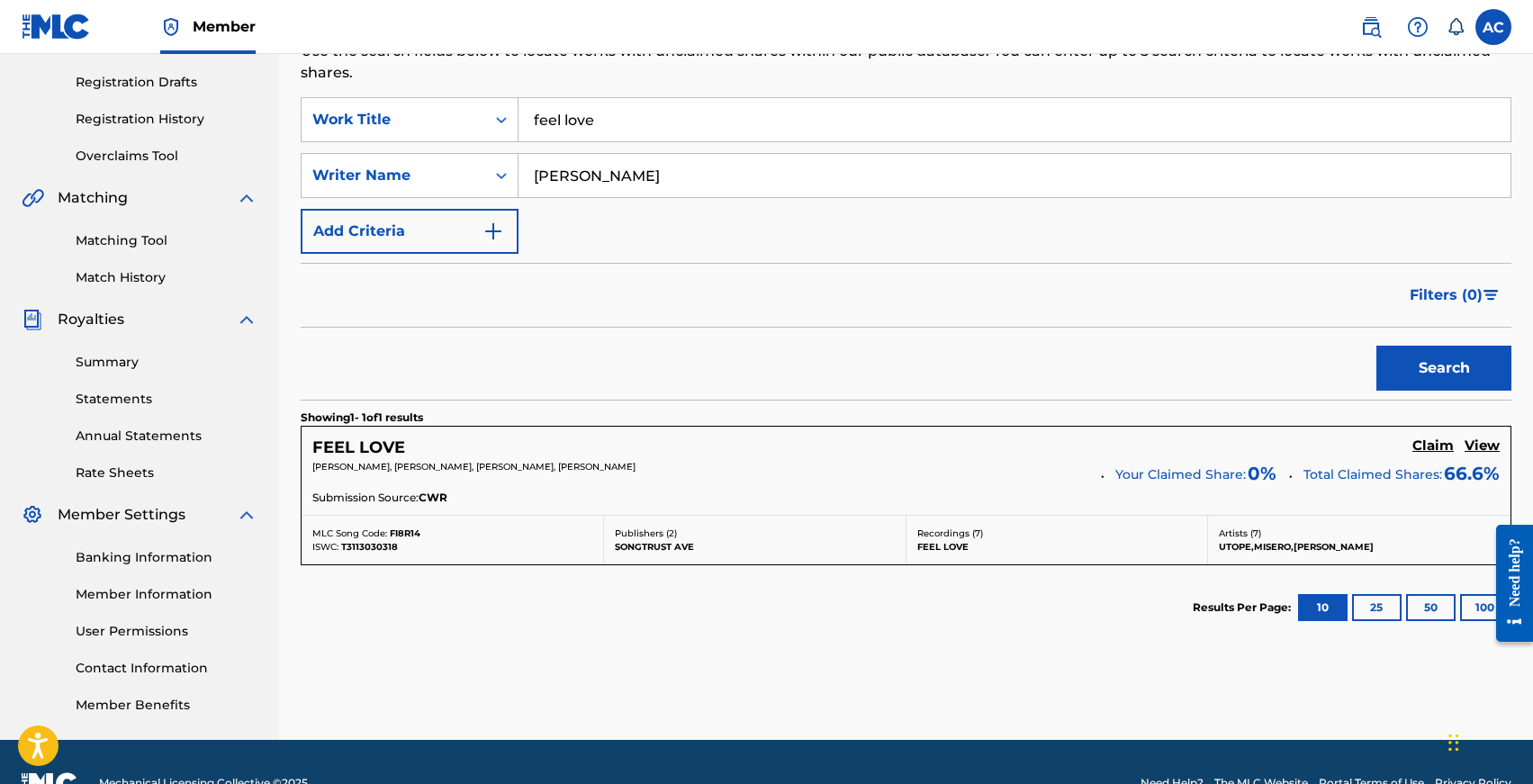
click at [370, 441] on h5 "FEEL LOVE" at bounding box center [358, 447] width 93 height 21
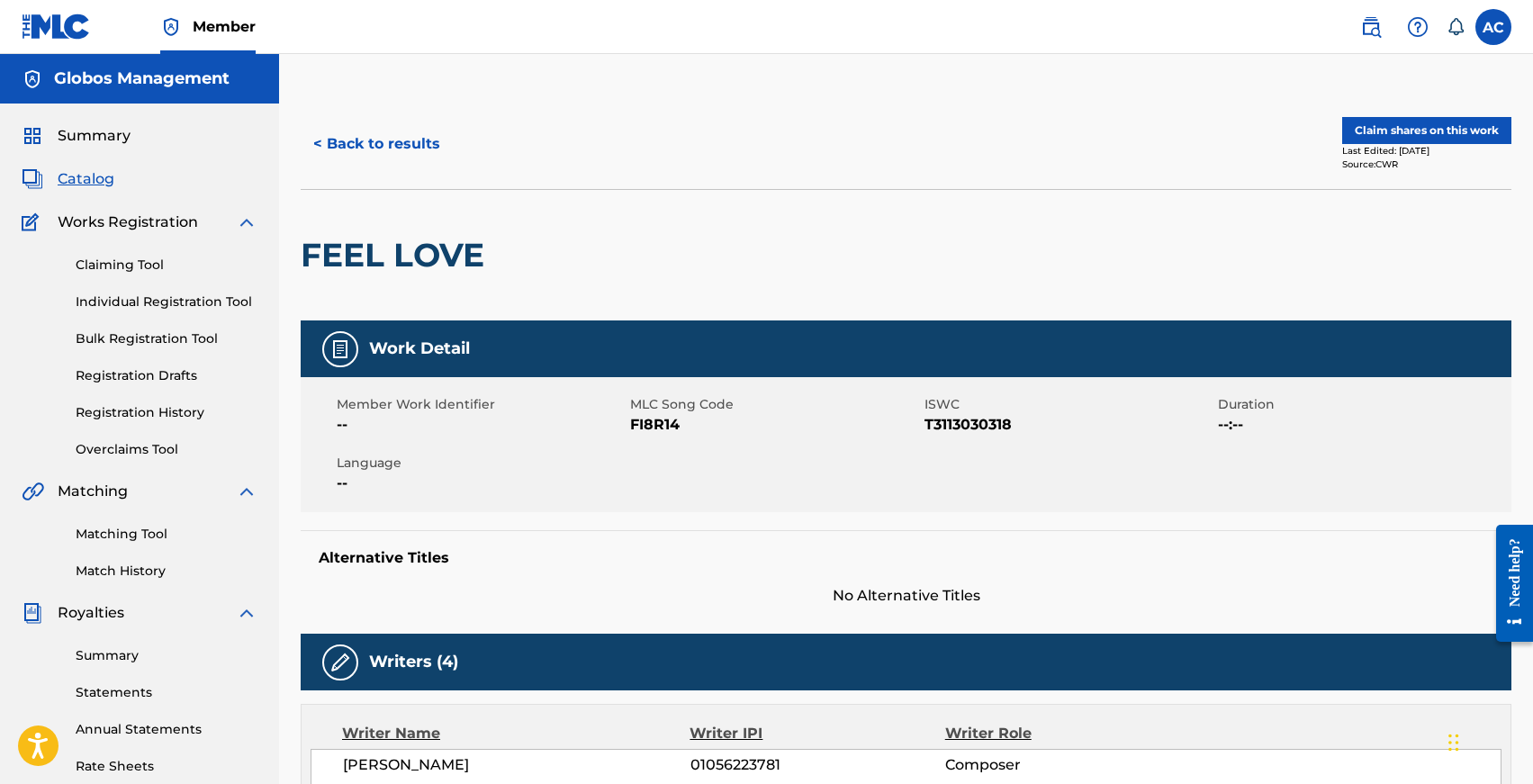
click at [1373, 126] on button "Claim shares on this work" at bounding box center [1427, 131] width 169 height 27
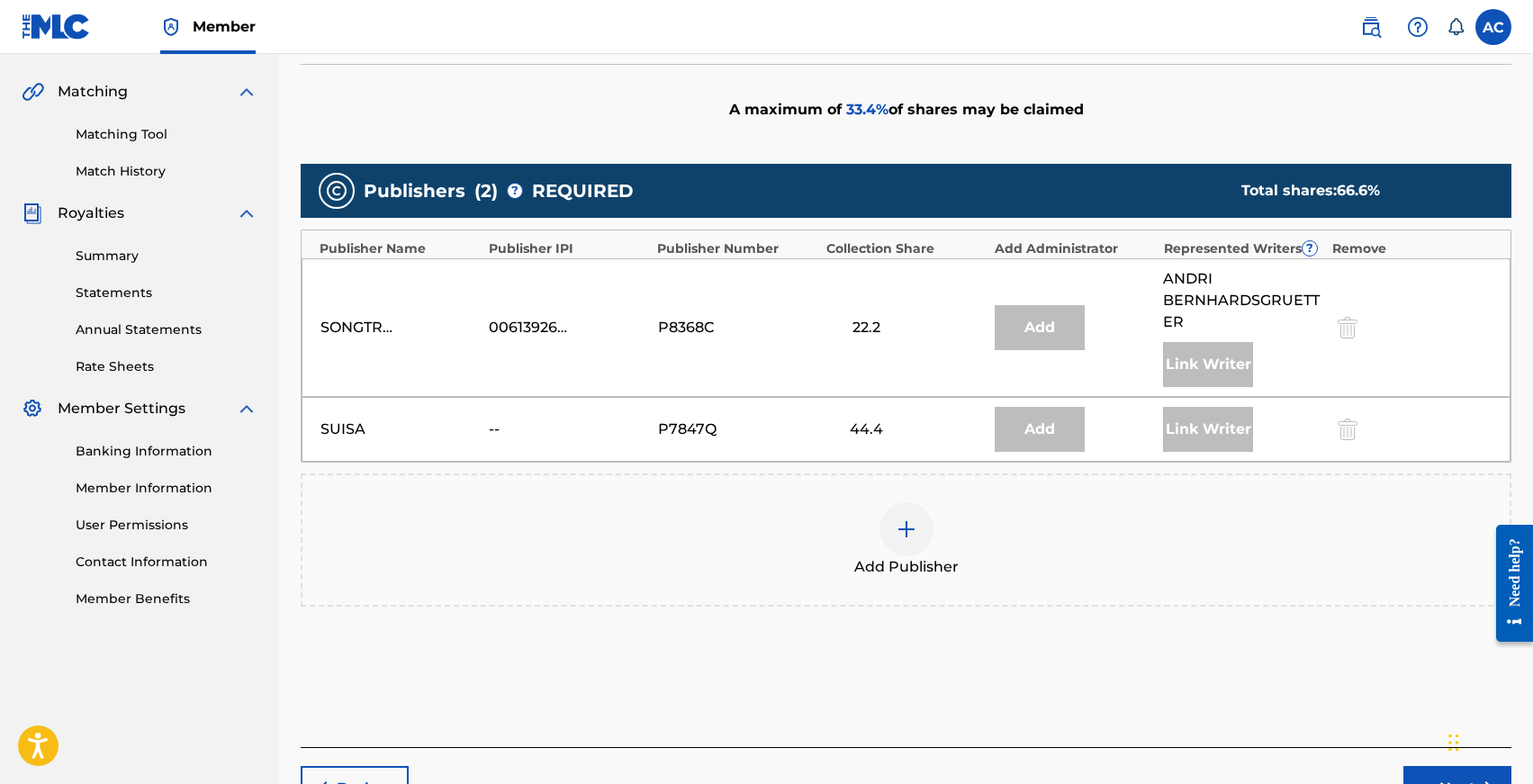
scroll to position [399, 0]
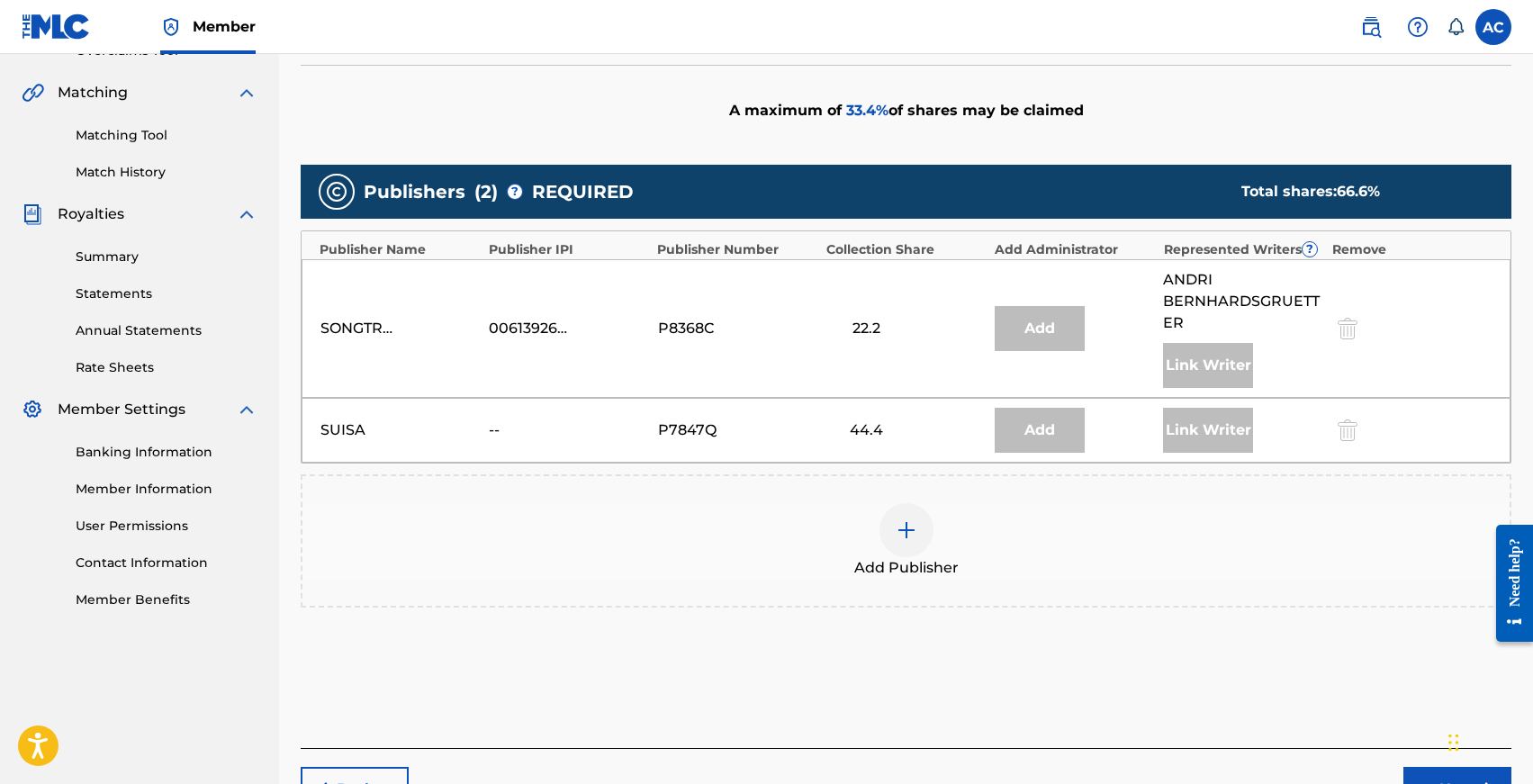
click at [909, 546] on div at bounding box center [906, 530] width 54 height 54
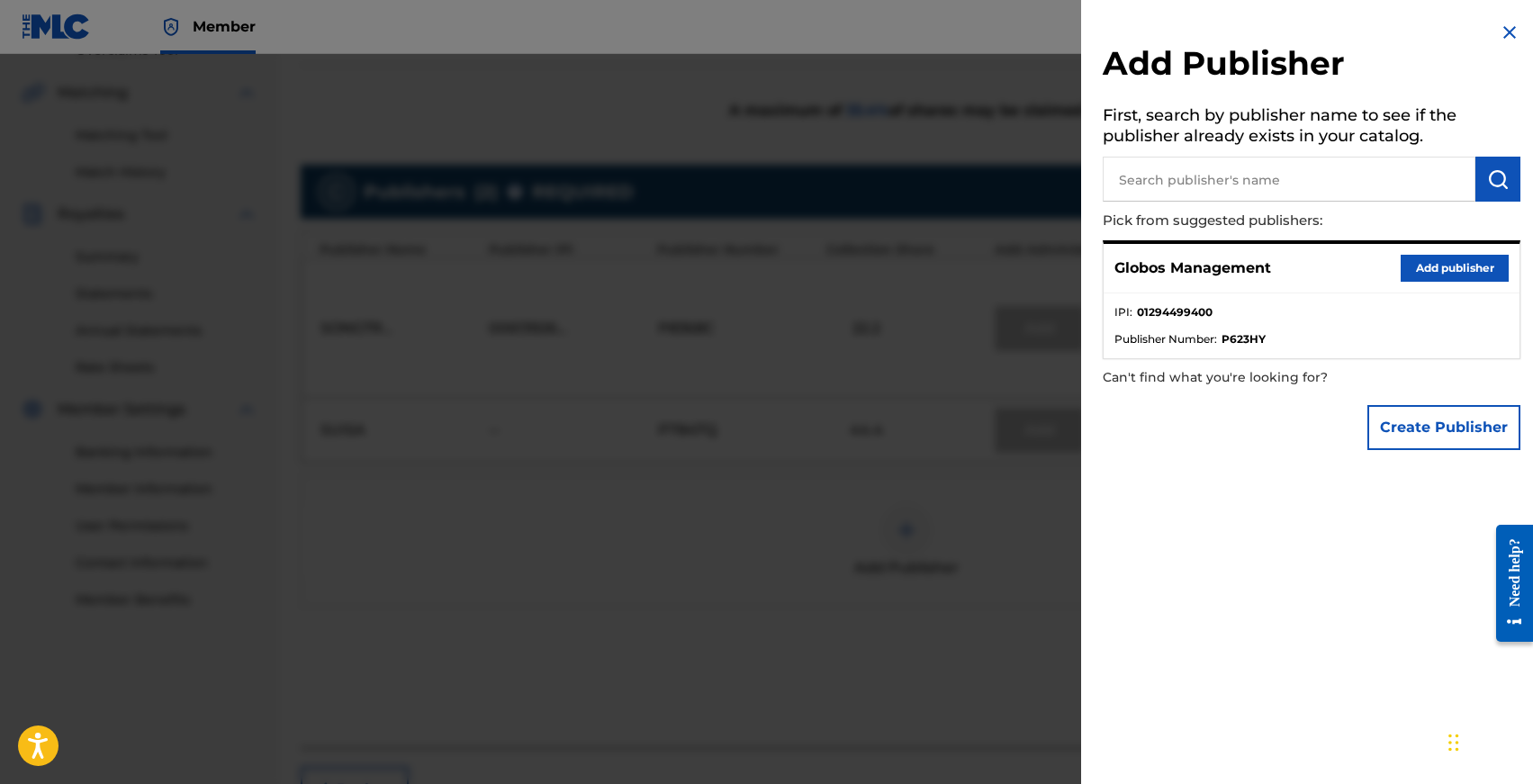
click at [1428, 267] on button "Add publisher" at bounding box center [1455, 268] width 108 height 27
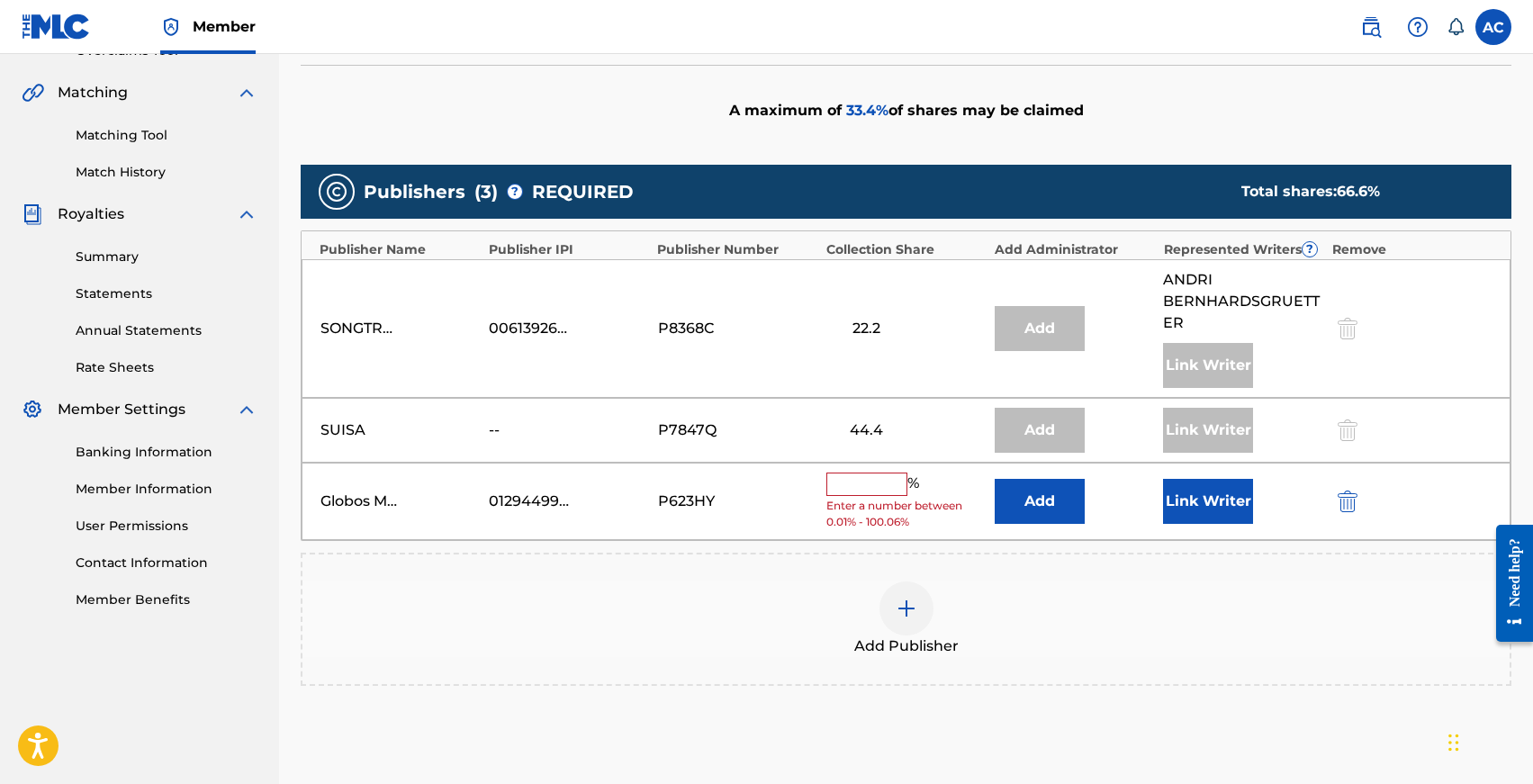
click at [859, 482] on input "text" at bounding box center [867, 484] width 81 height 23
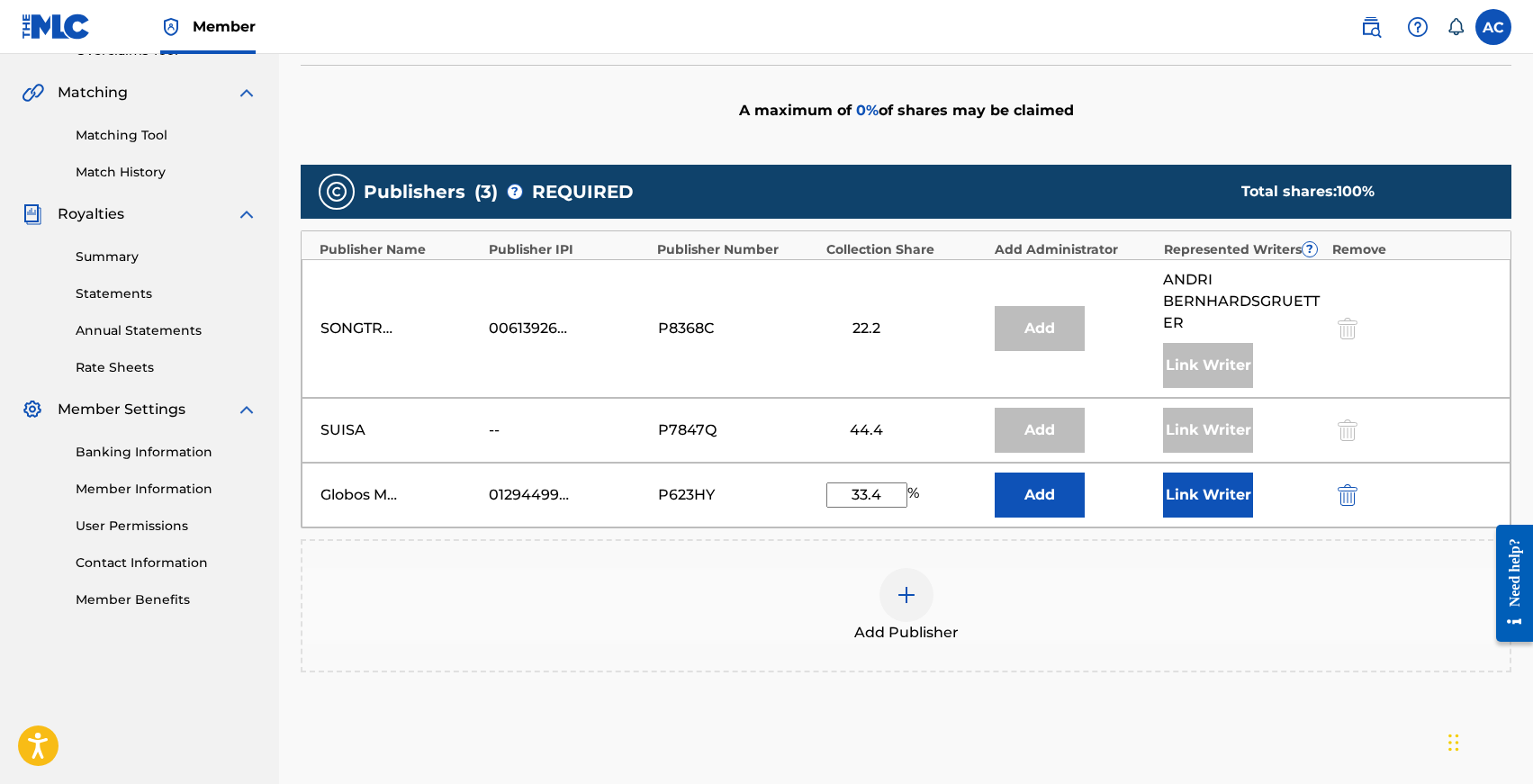
type input "33.4"
click at [1201, 494] on button "Link Writer" at bounding box center [1208, 495] width 90 height 45
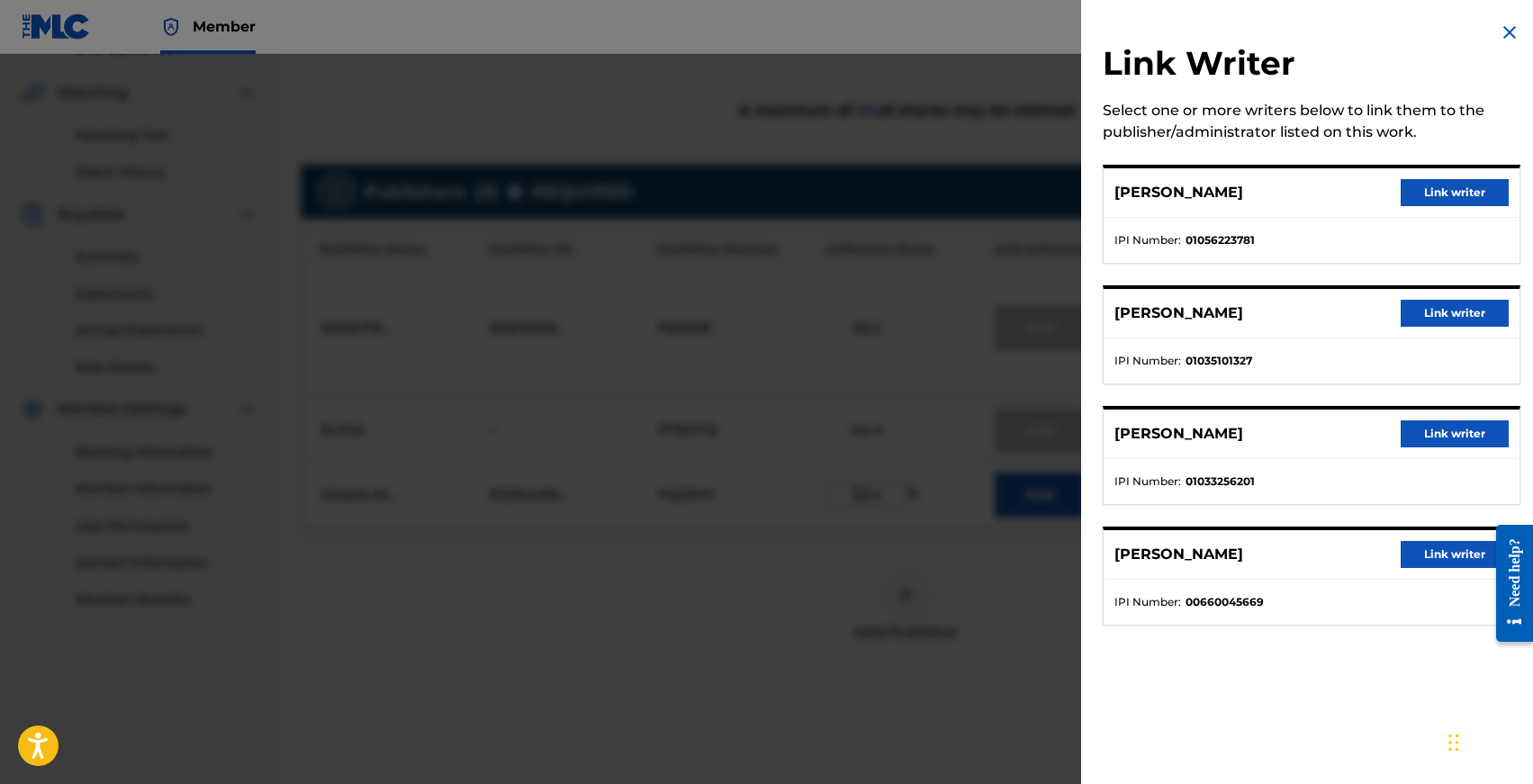
click at [1434, 186] on button "Link writer" at bounding box center [1455, 193] width 108 height 27
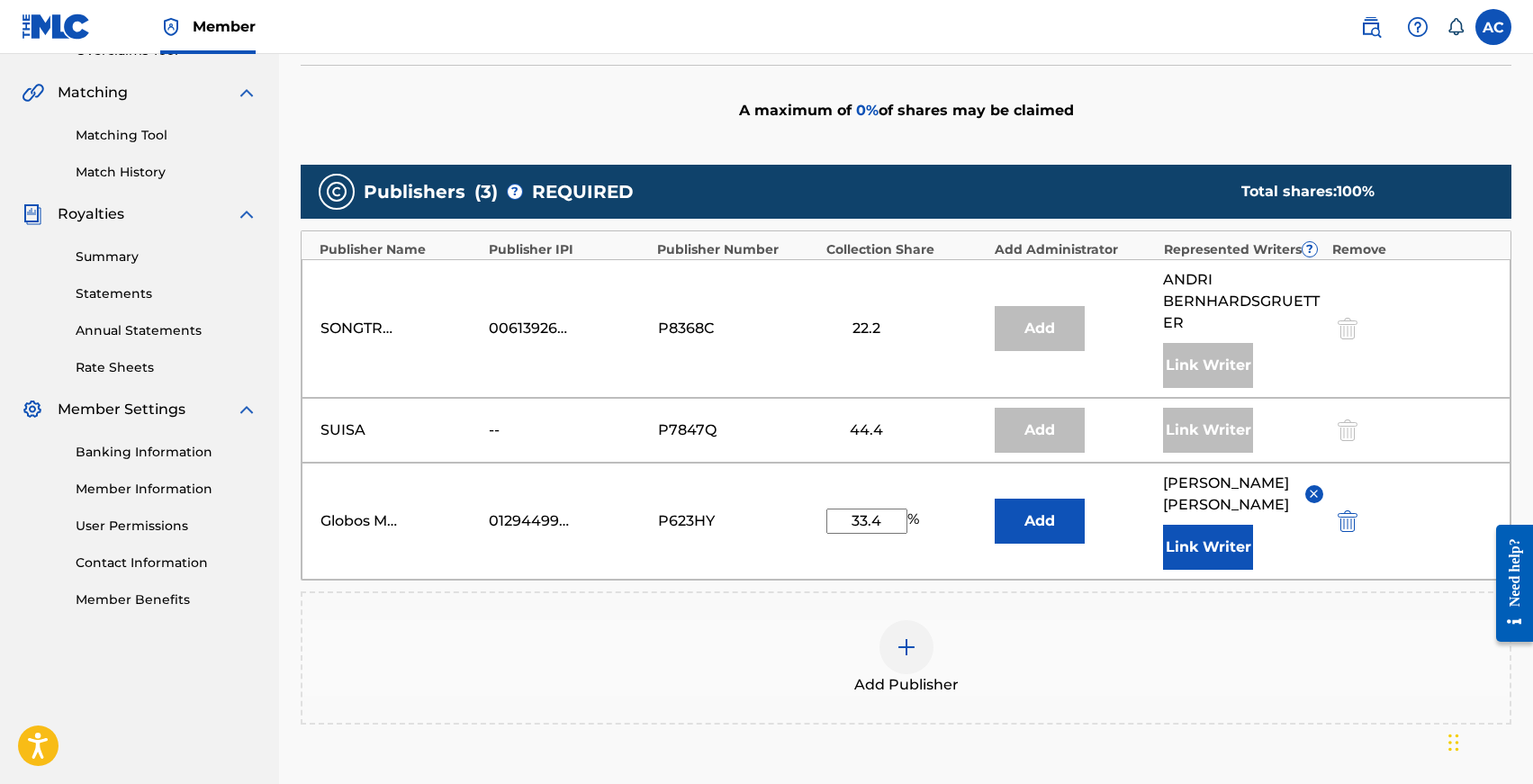
scroll to position [608, 0]
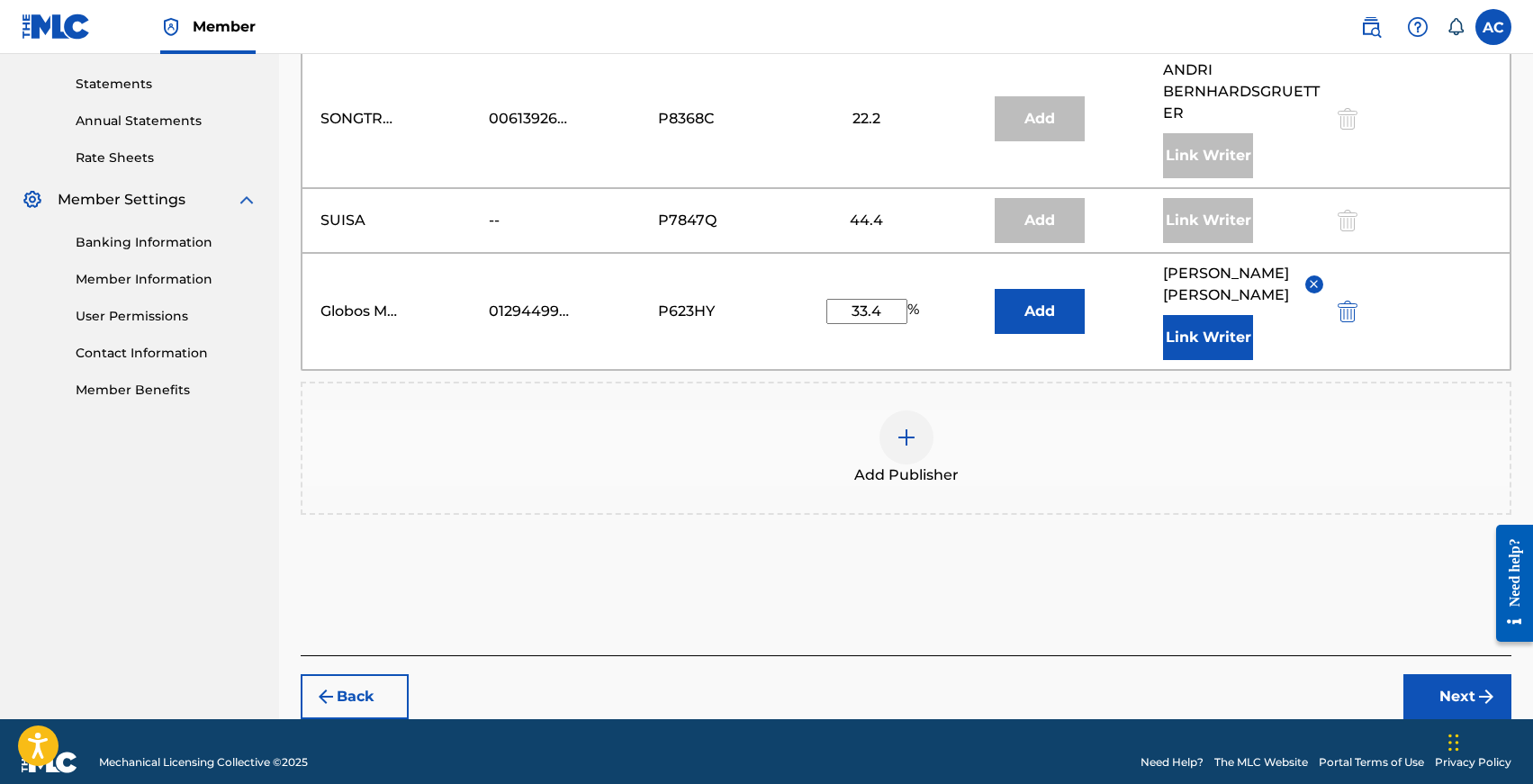
click at [1429, 674] on button "Next" at bounding box center [1457, 697] width 108 height 45
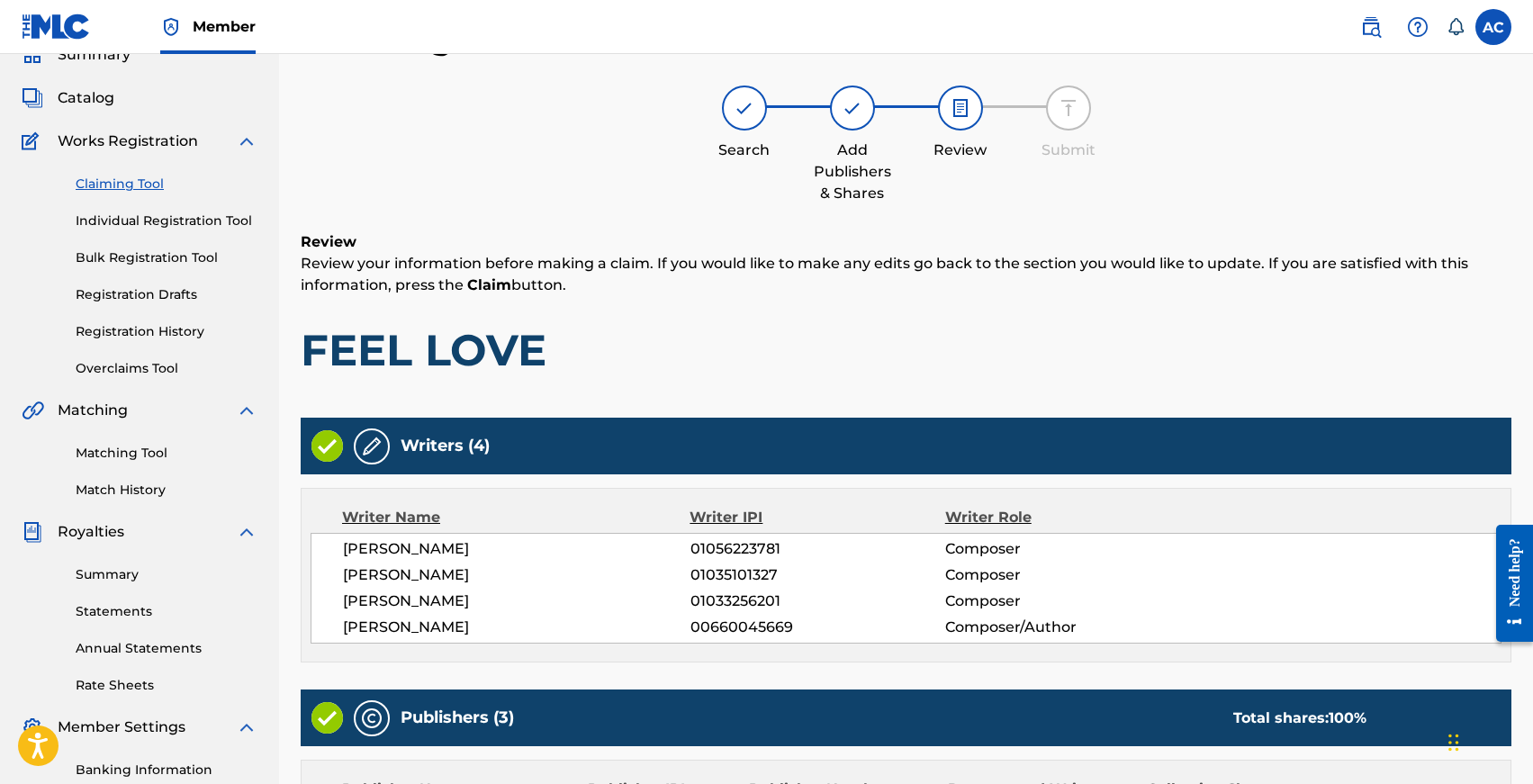
scroll to position [622, 0]
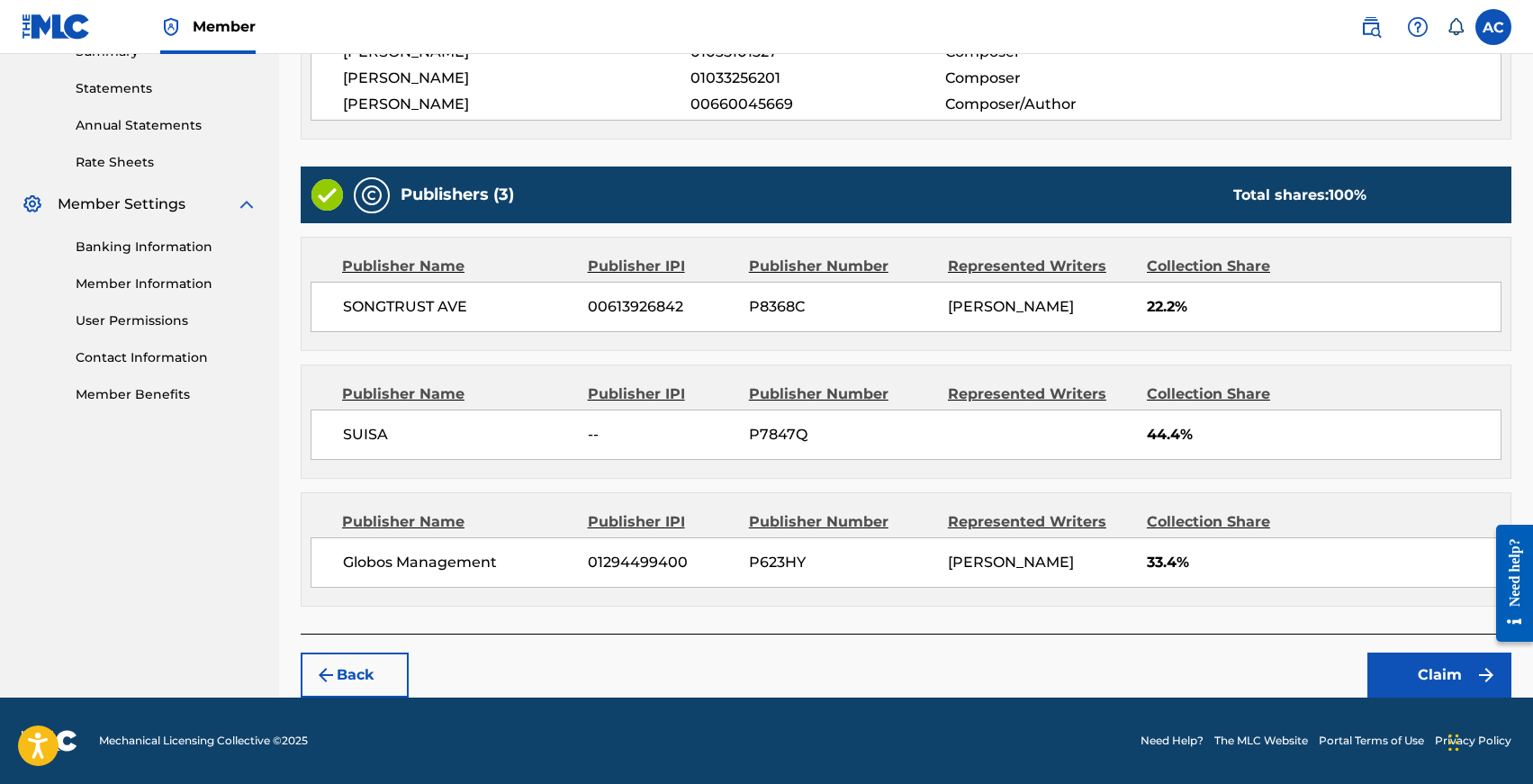
click at [1397, 664] on button "Claim" at bounding box center [1439, 675] width 144 height 45
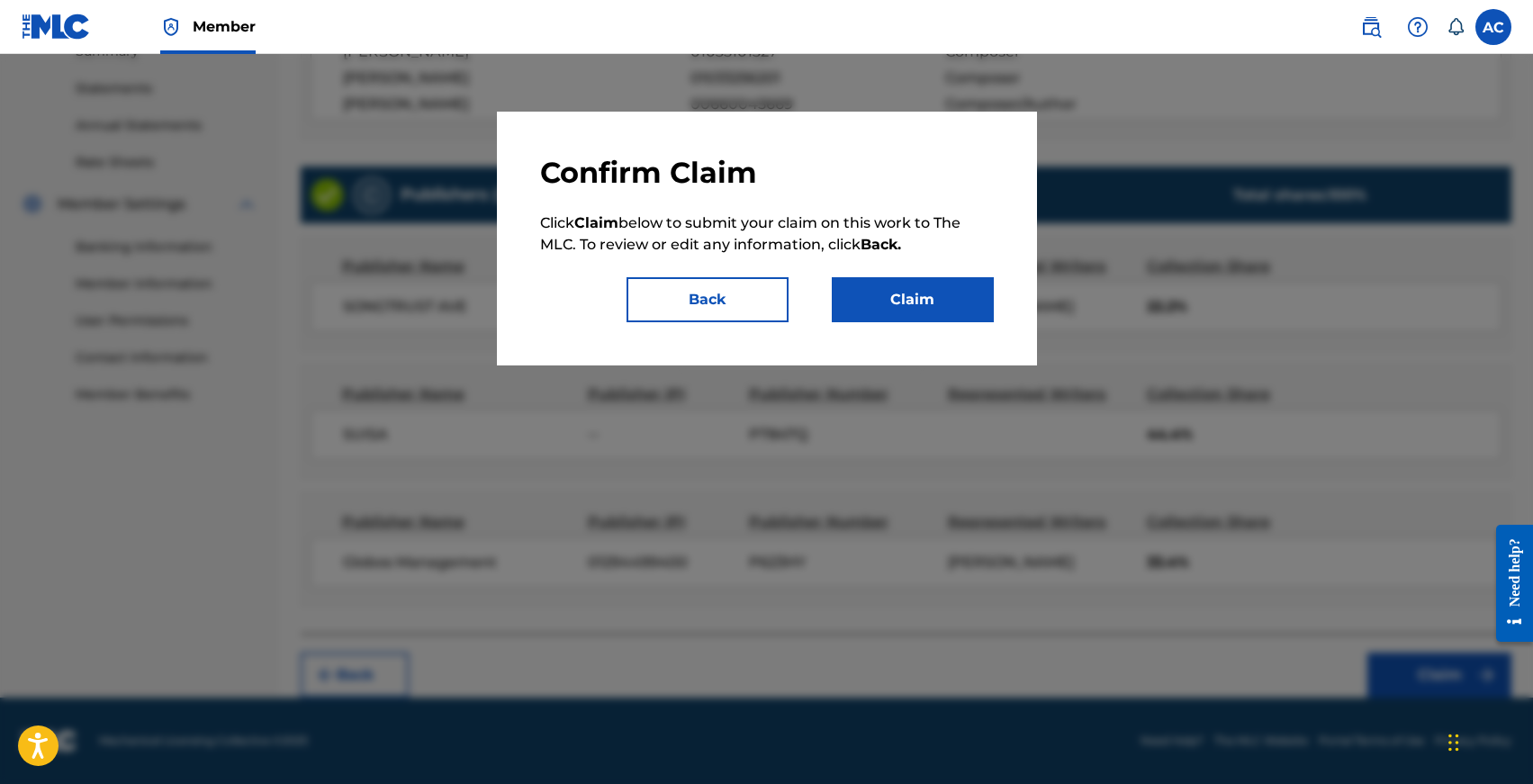
click at [900, 314] on button "Claim" at bounding box center [913, 300] width 162 height 45
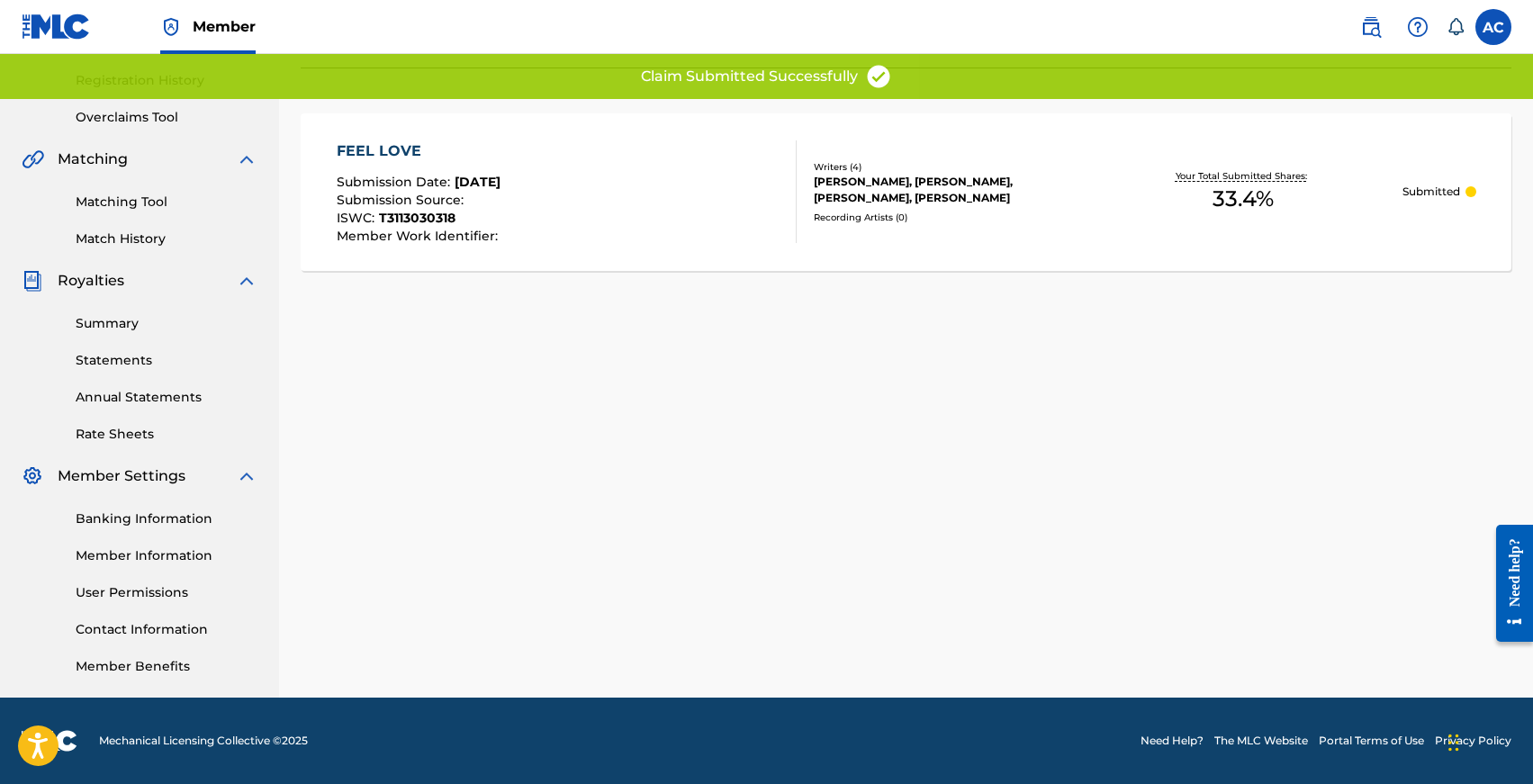
scroll to position [0, 0]
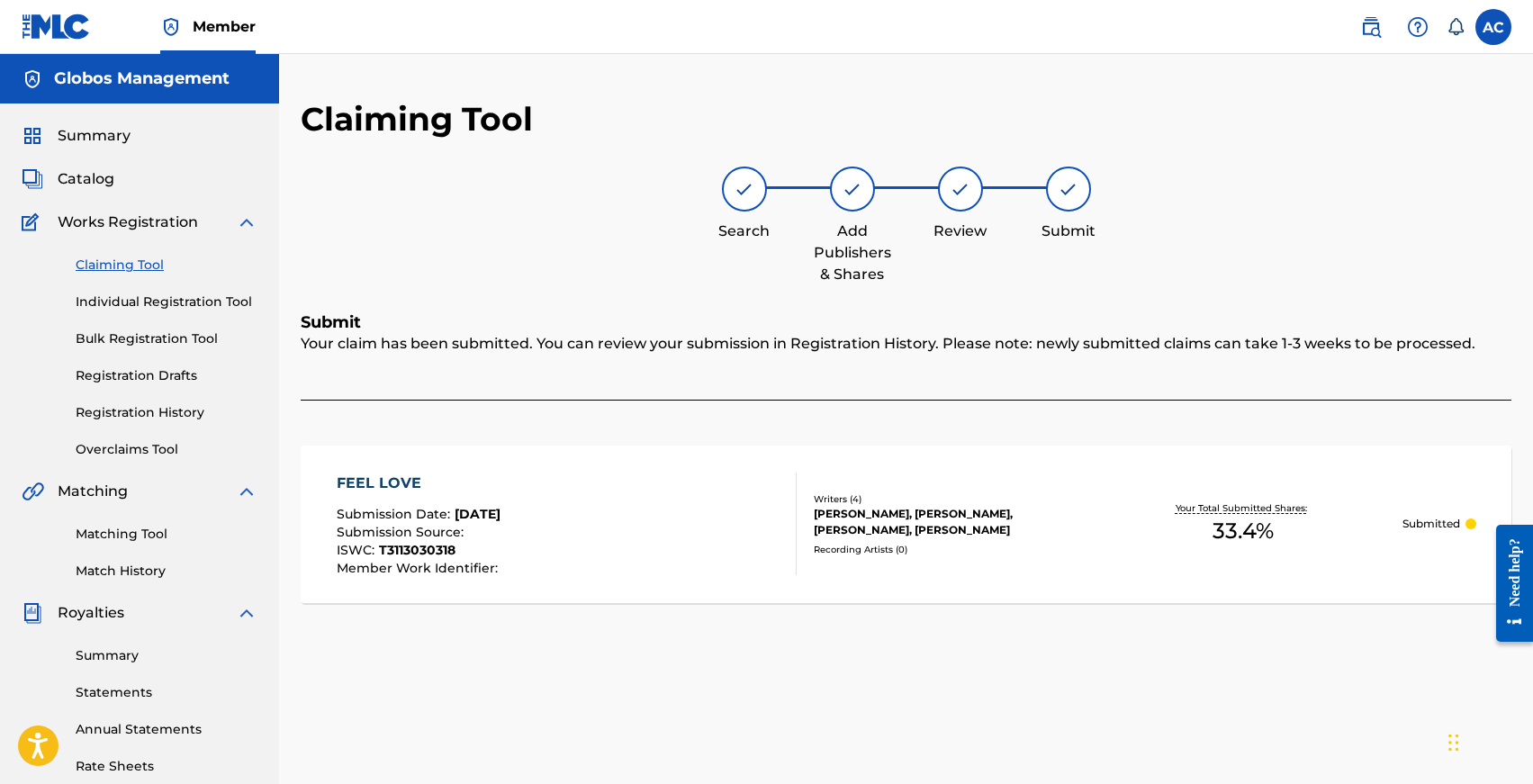
click at [110, 259] on link "Claiming Tool" at bounding box center [167, 265] width 182 height 19
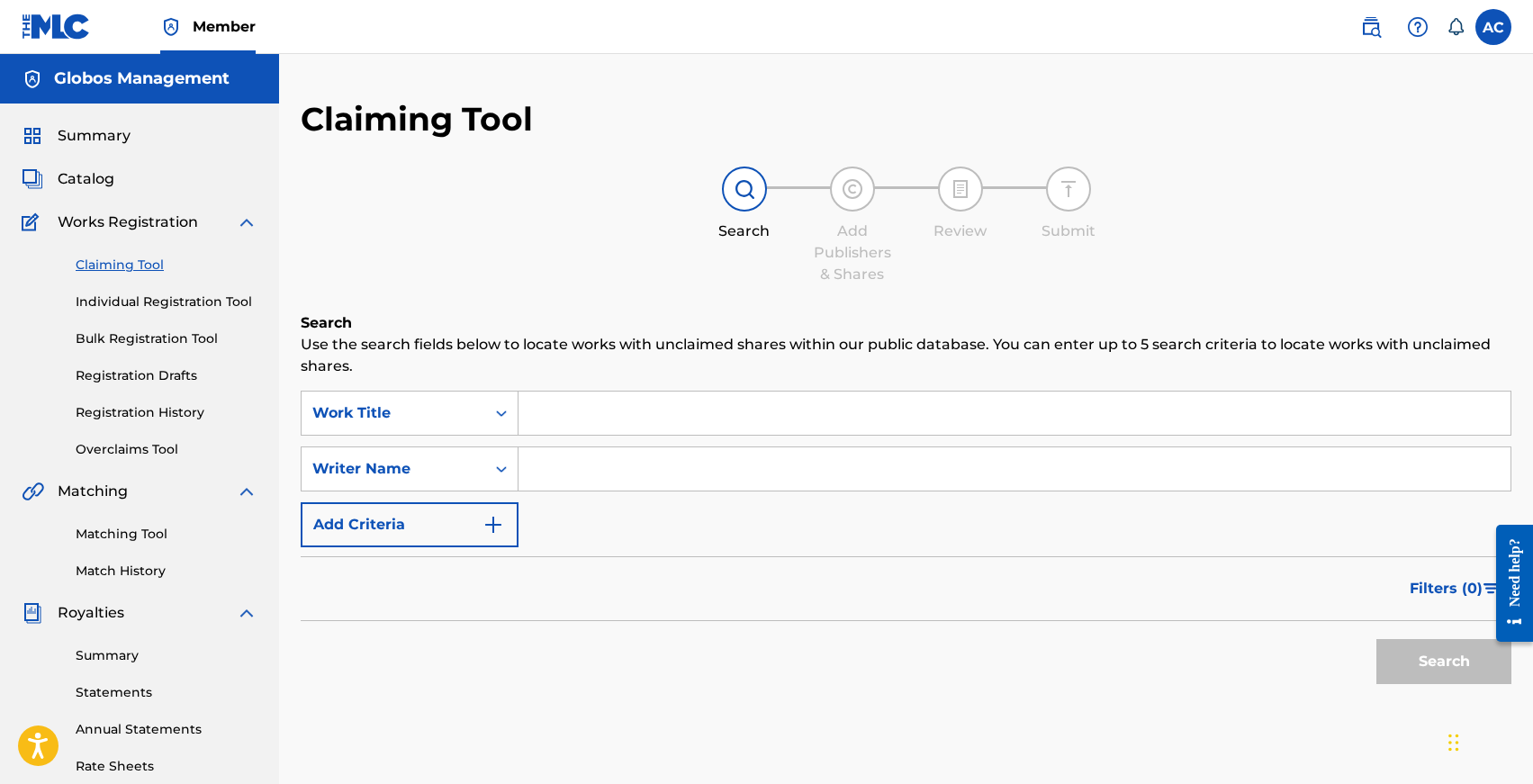
click at [533, 419] on input "Search Form" at bounding box center [1014, 413] width 992 height 43
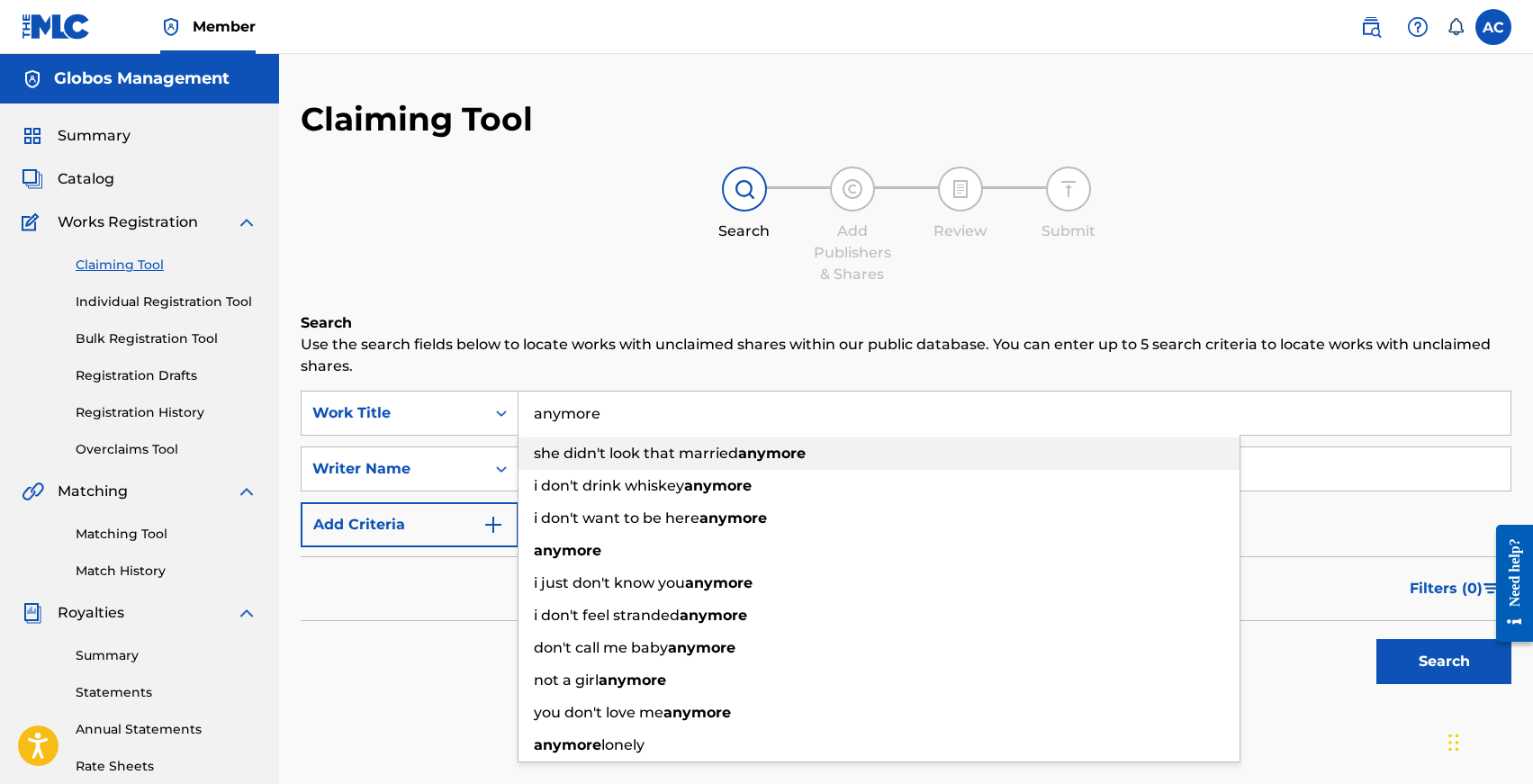
type input "anymore"
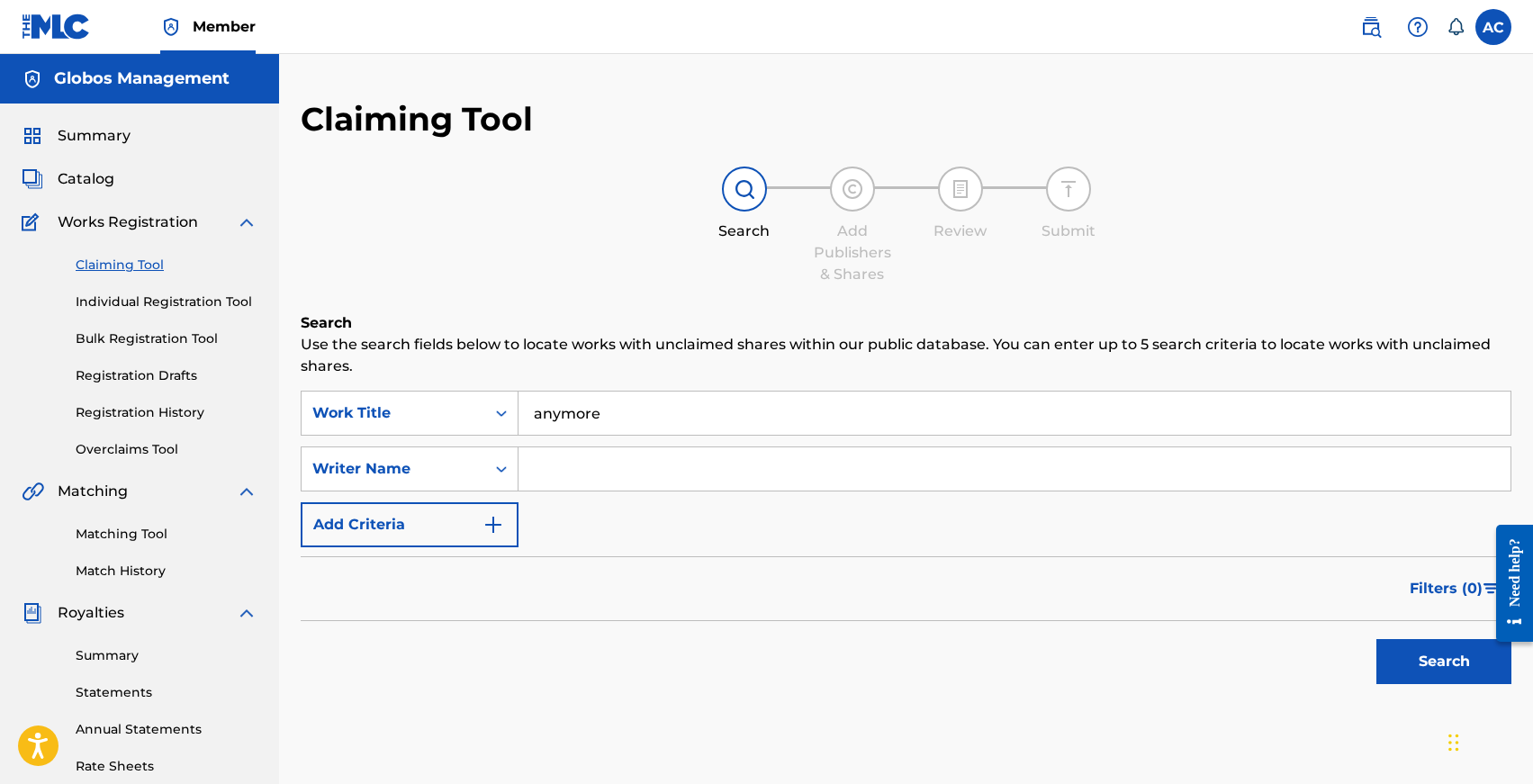
click at [392, 622] on div "Search" at bounding box center [906, 657] width 1211 height 72
click at [590, 465] on input "Search Form" at bounding box center [1014, 469] width 992 height 43
type input "[PERSON_NAME]"
click at [1376, 639] on button "Search" at bounding box center [1444, 662] width 135 height 45
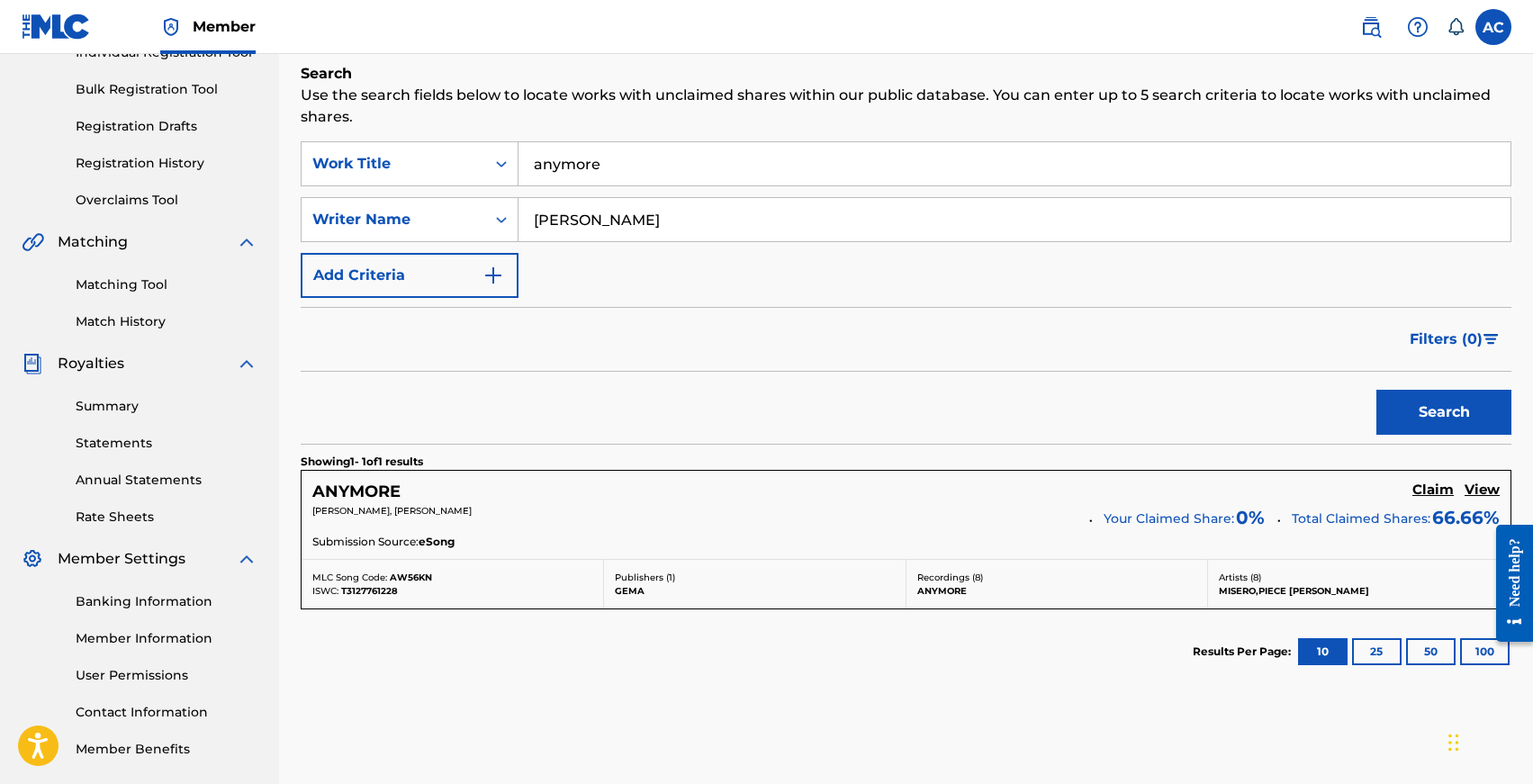
scroll to position [320, 0]
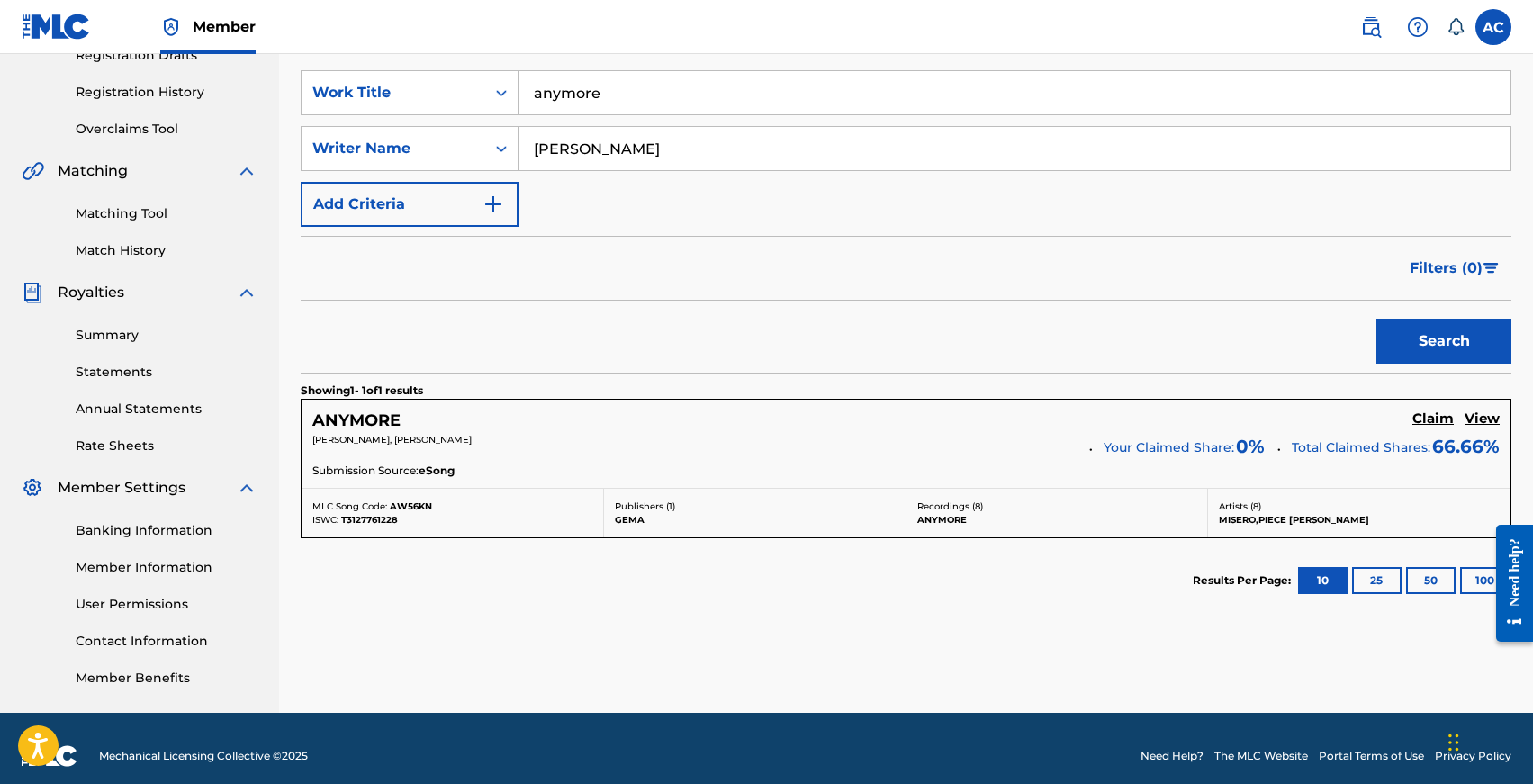
click at [370, 419] on h5 "ANYMORE" at bounding box center [356, 420] width 88 height 21
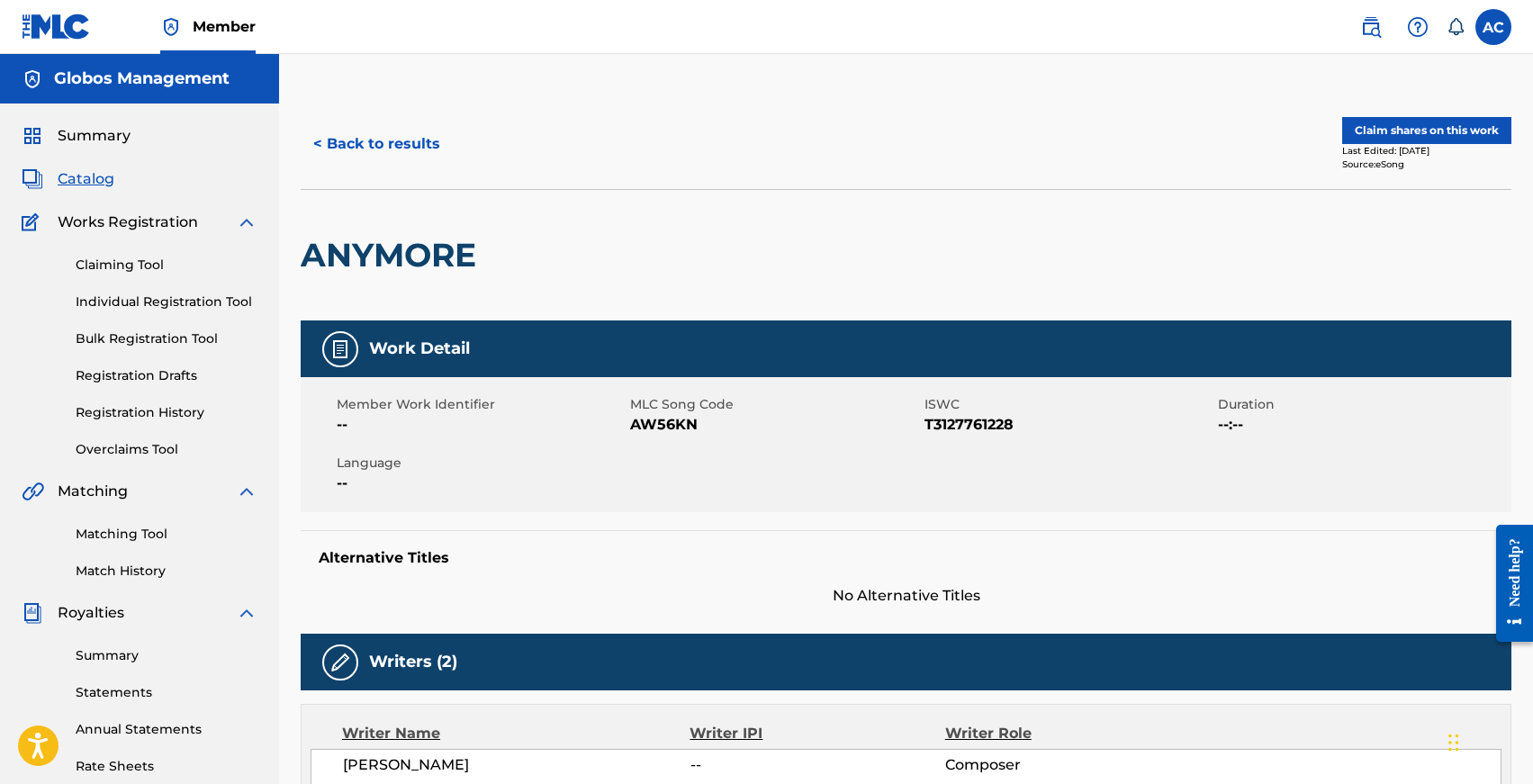
click at [383, 151] on button "< Back to results" at bounding box center [376, 144] width 152 height 45
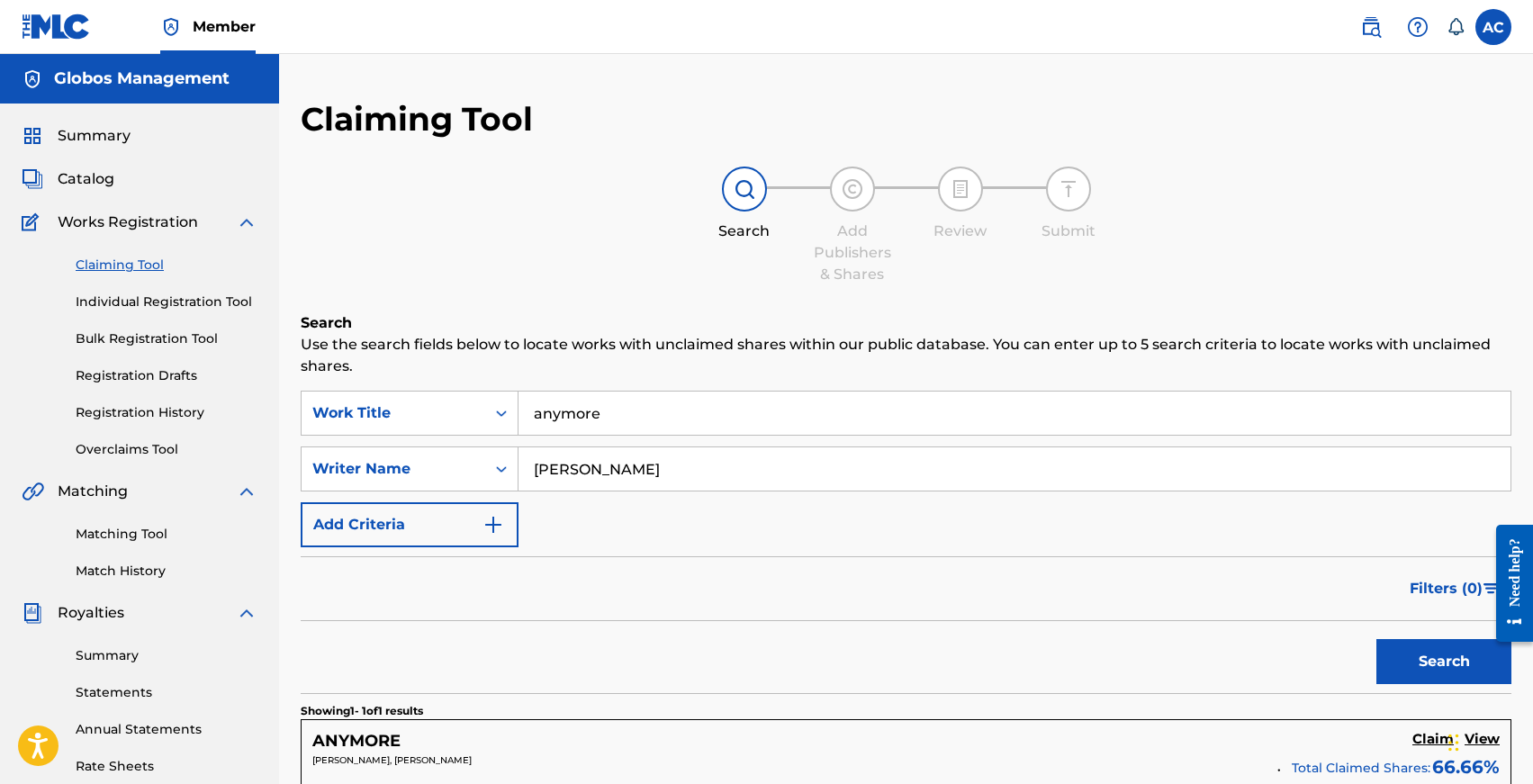
scroll to position [320, 0]
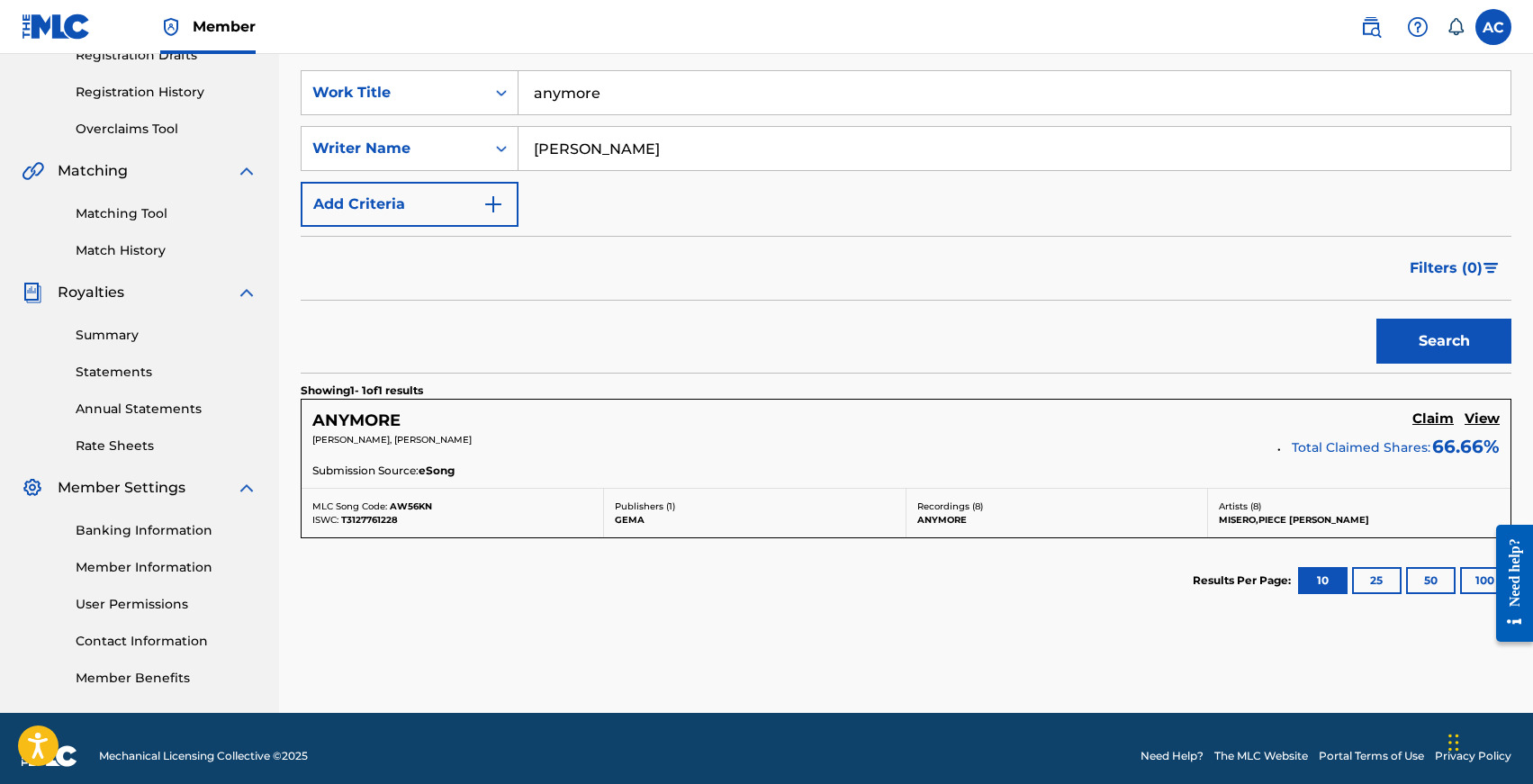
click at [356, 426] on h5 "ANYMORE" at bounding box center [356, 420] width 88 height 21
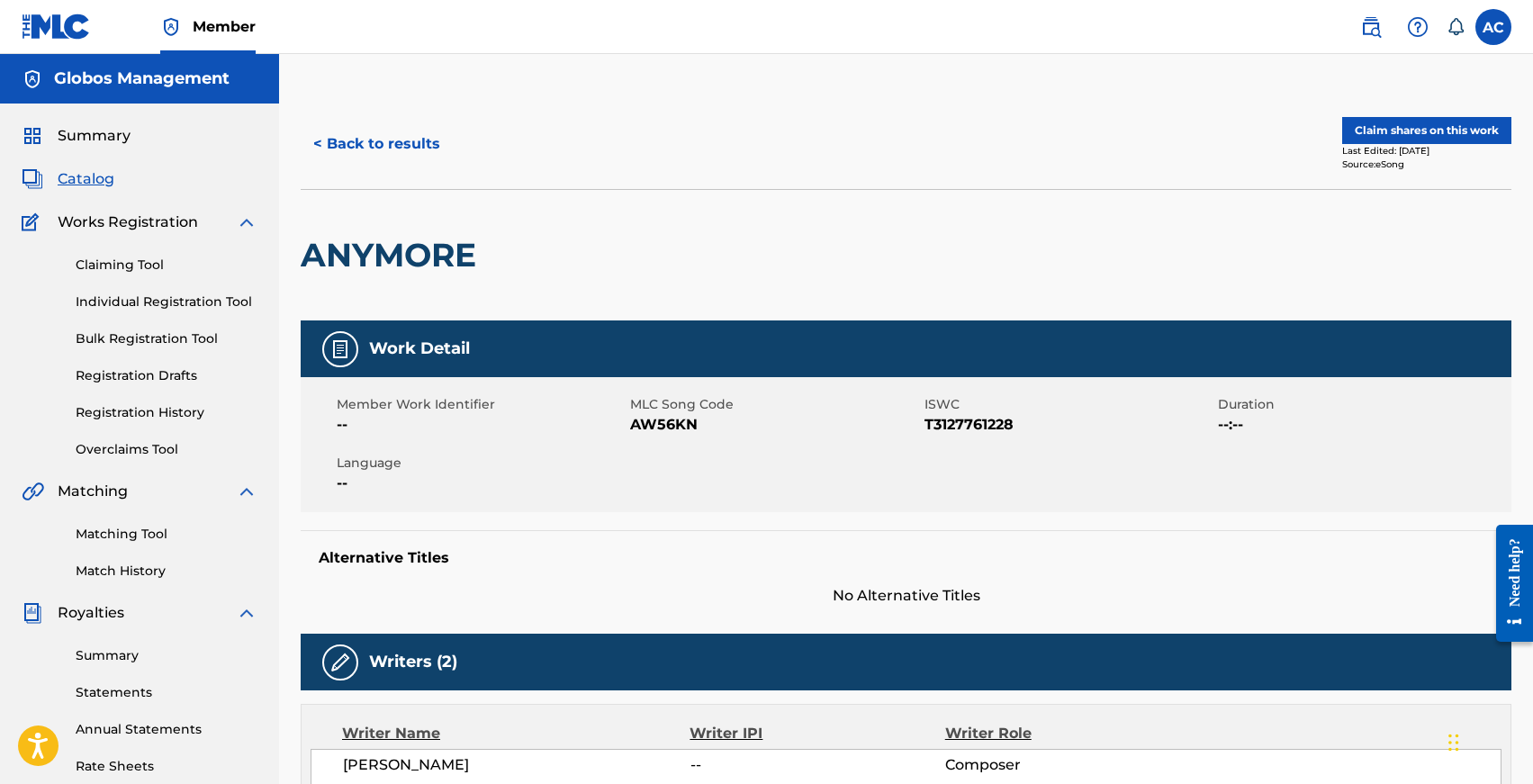
click at [1411, 135] on button "Claim shares on this work" at bounding box center [1427, 131] width 169 height 27
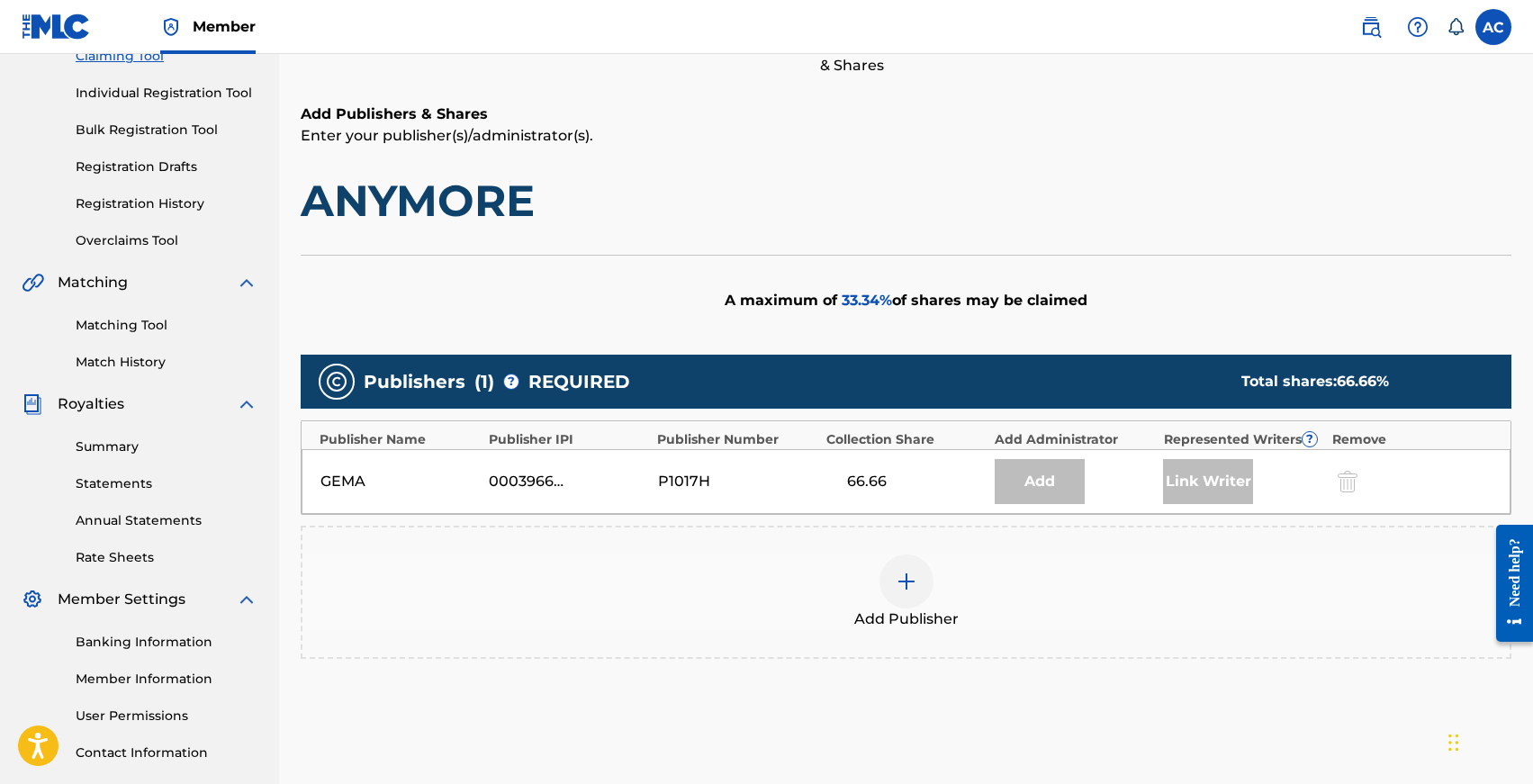
scroll to position [218, 0]
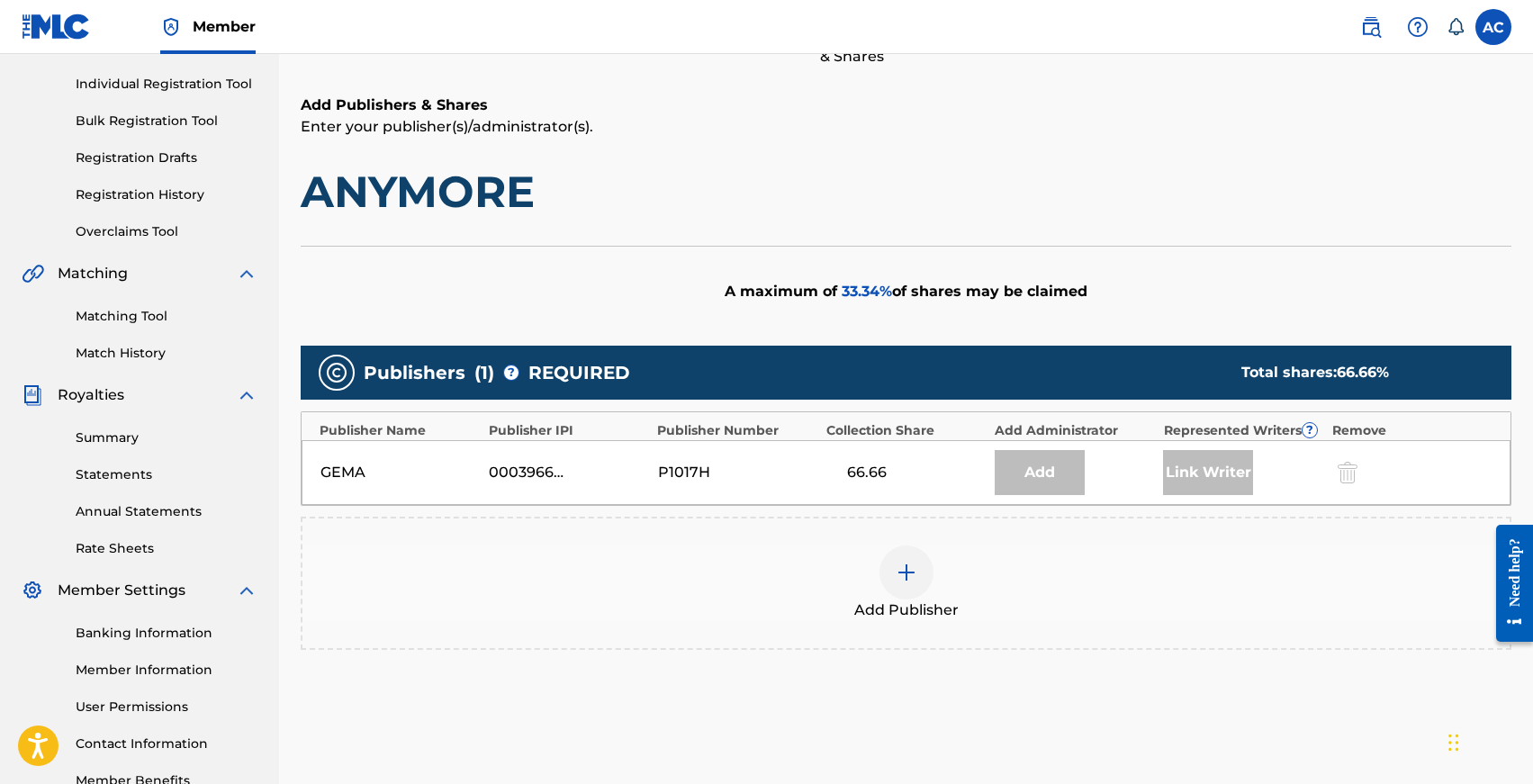
click at [908, 566] on img at bounding box center [906, 572] width 22 height 22
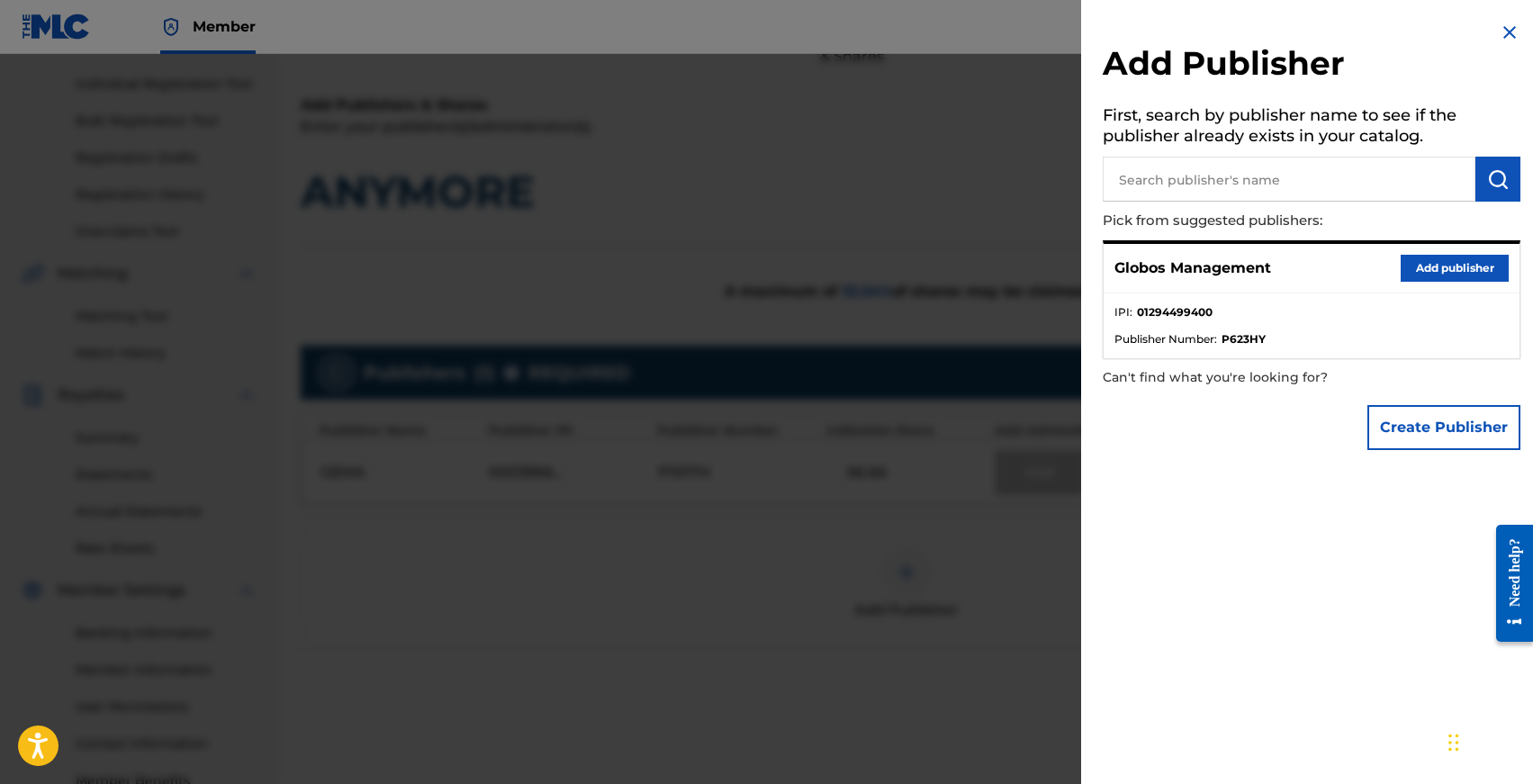
click at [1445, 258] on button "Add publisher" at bounding box center [1455, 268] width 108 height 27
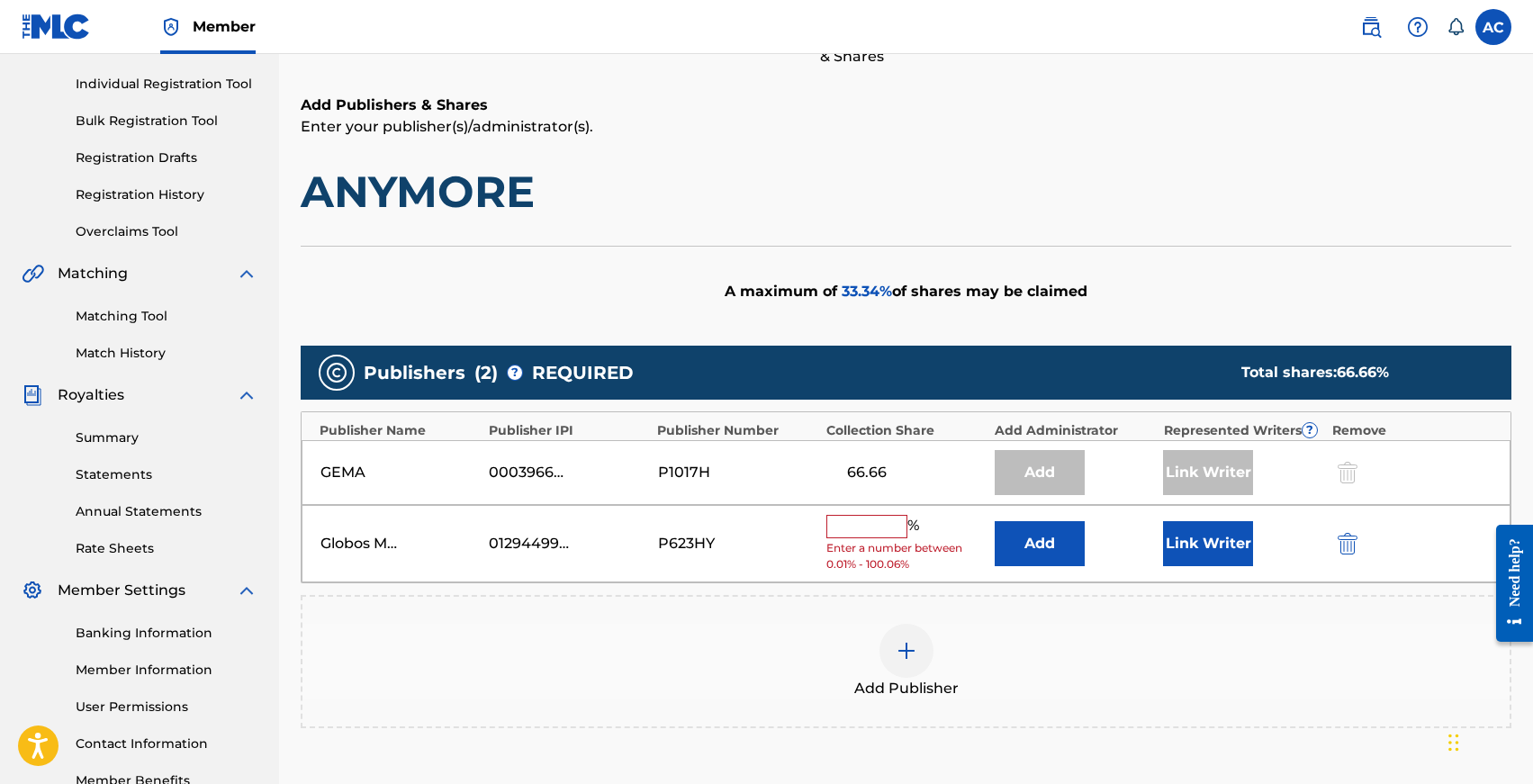
click at [877, 530] on input "text" at bounding box center [867, 527] width 81 height 23
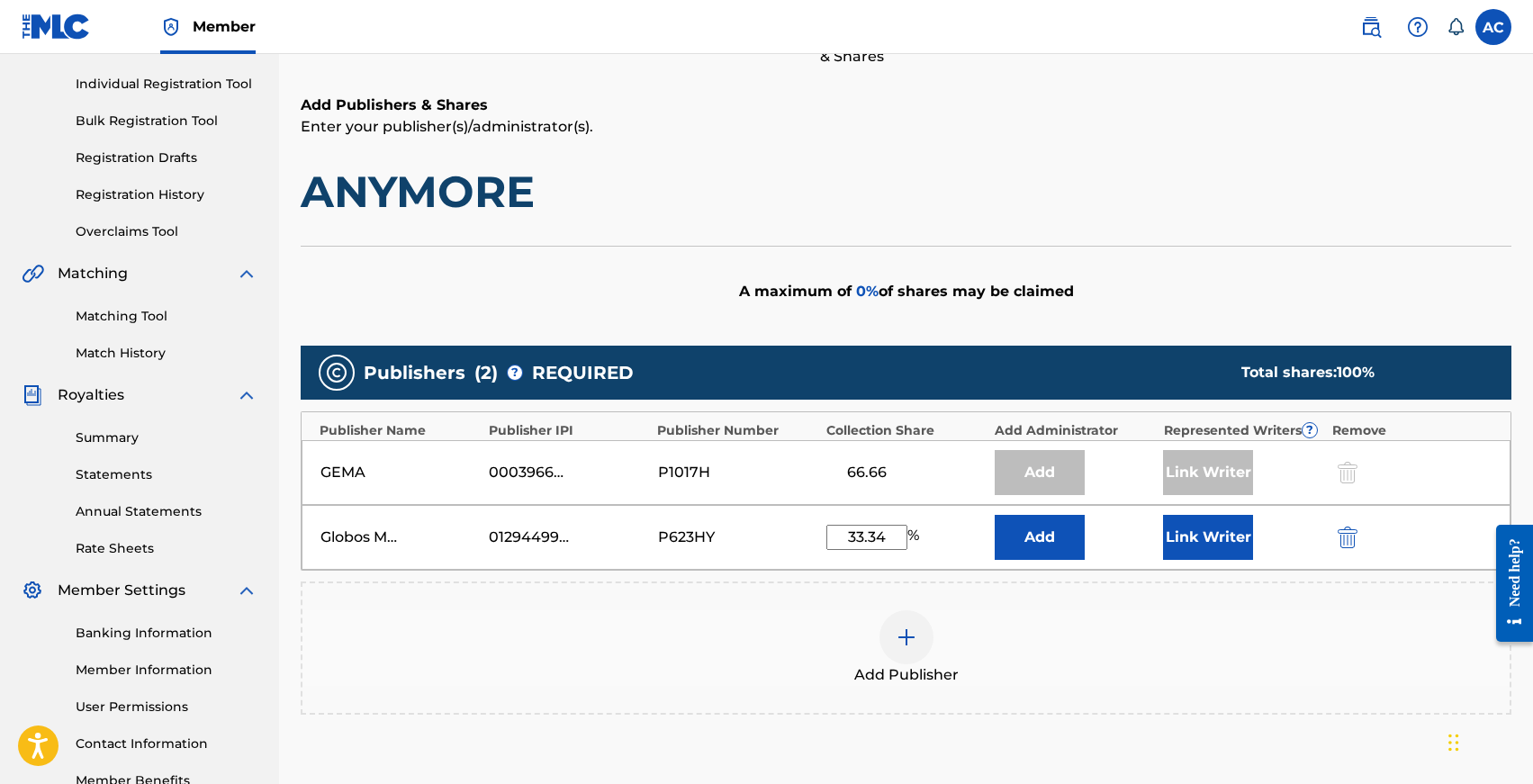
type input "33.34"
click at [1197, 533] on button "Link Writer" at bounding box center [1208, 537] width 90 height 45
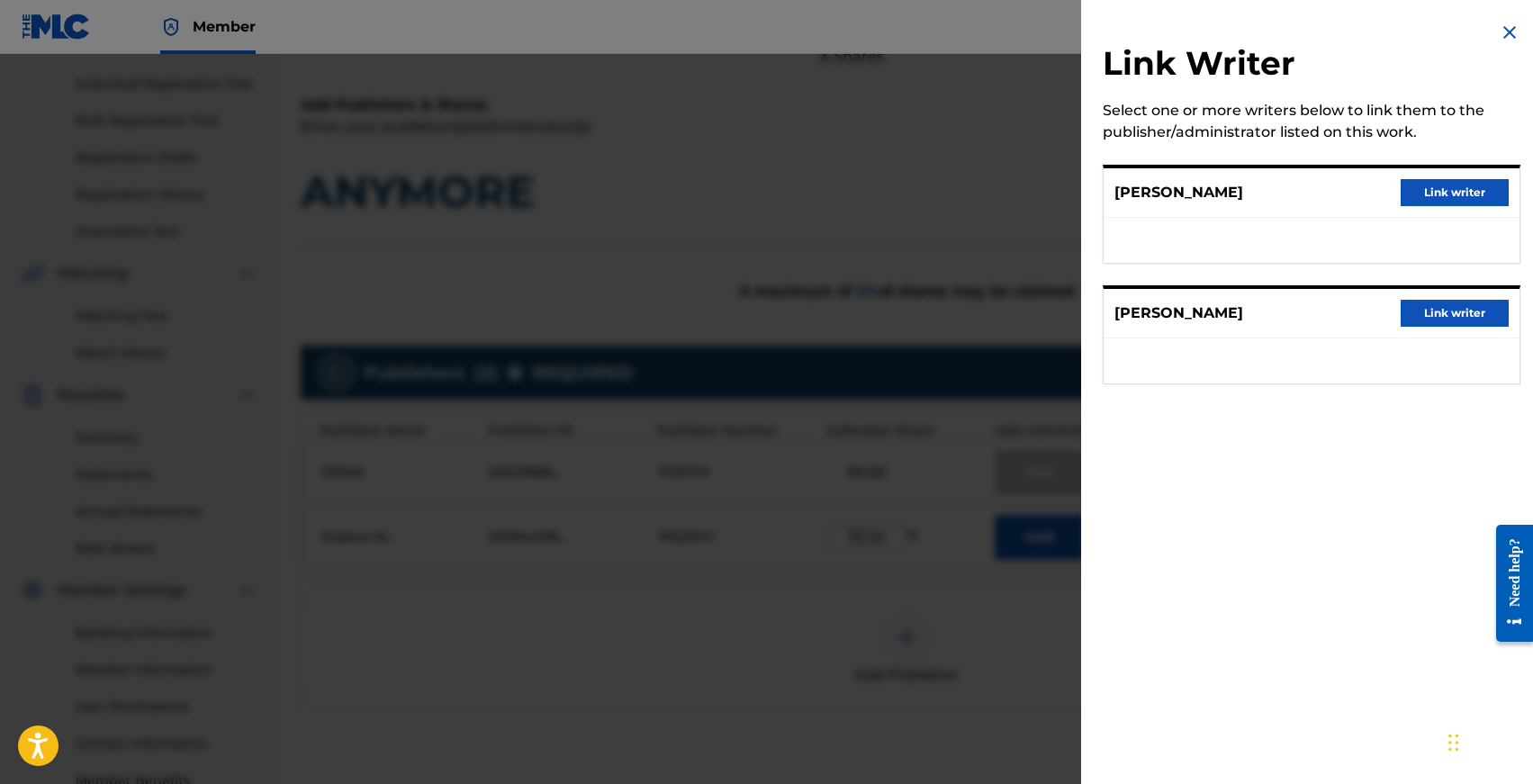
click at [1432, 317] on button "Link writer" at bounding box center [1455, 313] width 108 height 27
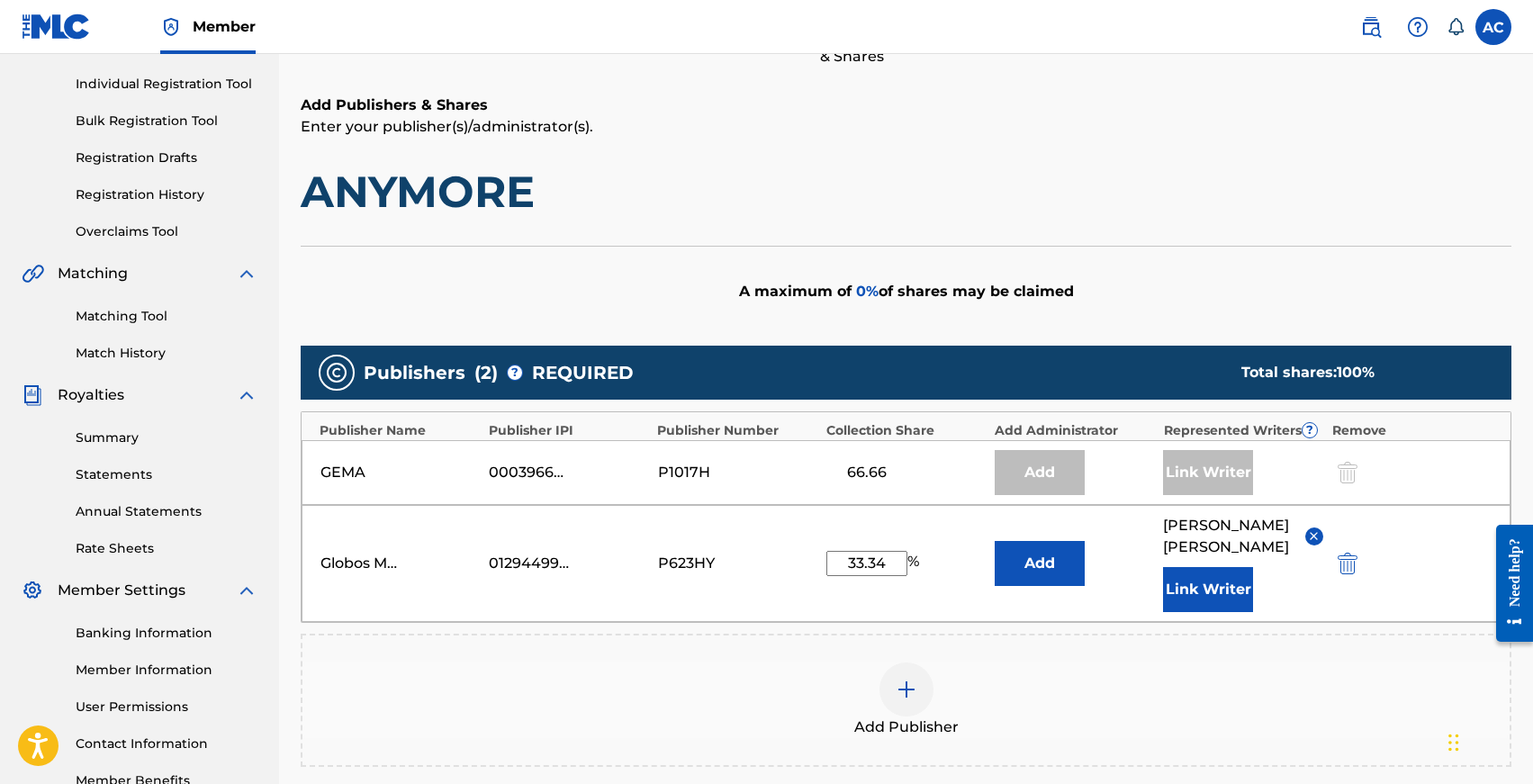
scroll to position [470, 0]
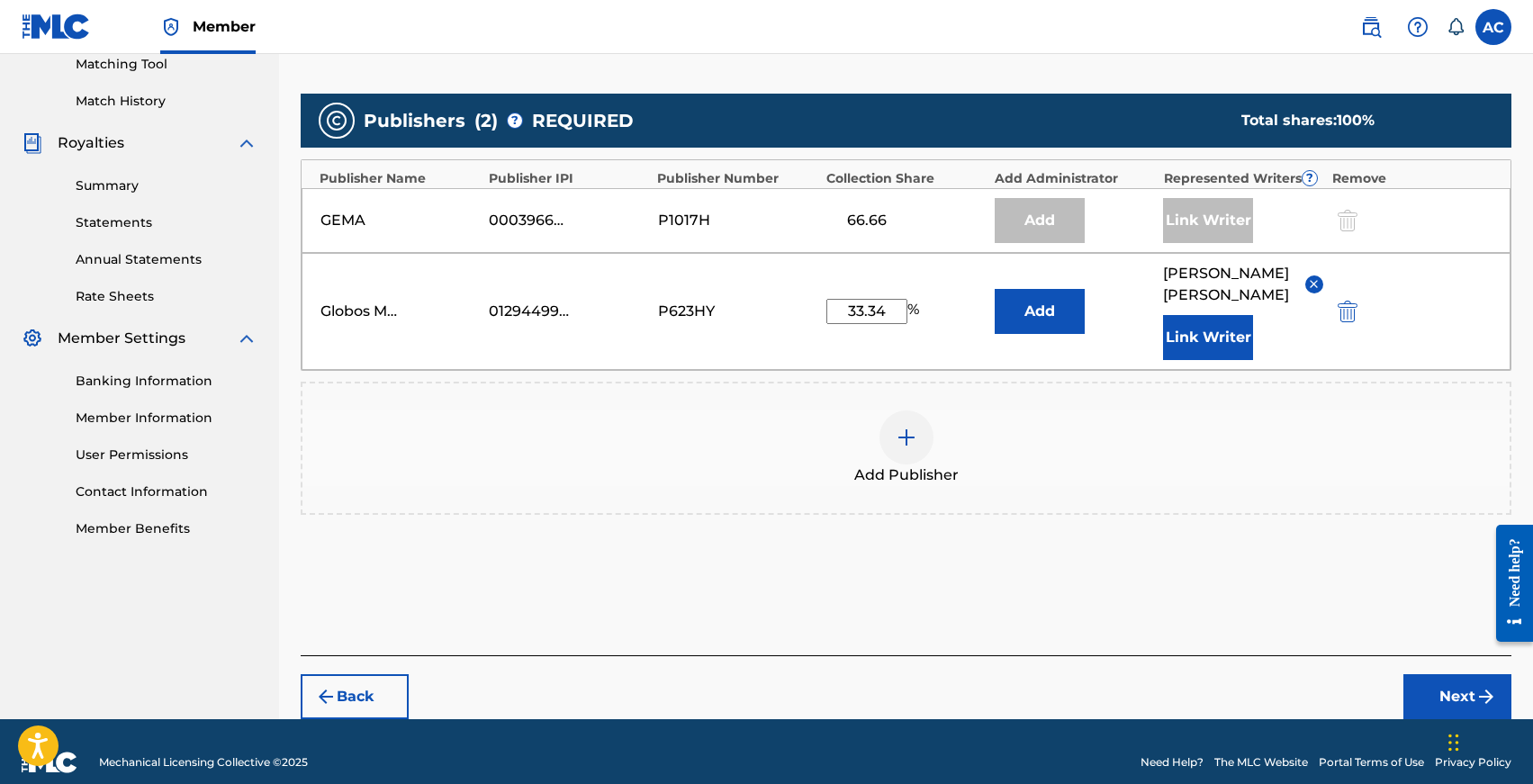
click at [1434, 674] on button "Next" at bounding box center [1457, 697] width 108 height 45
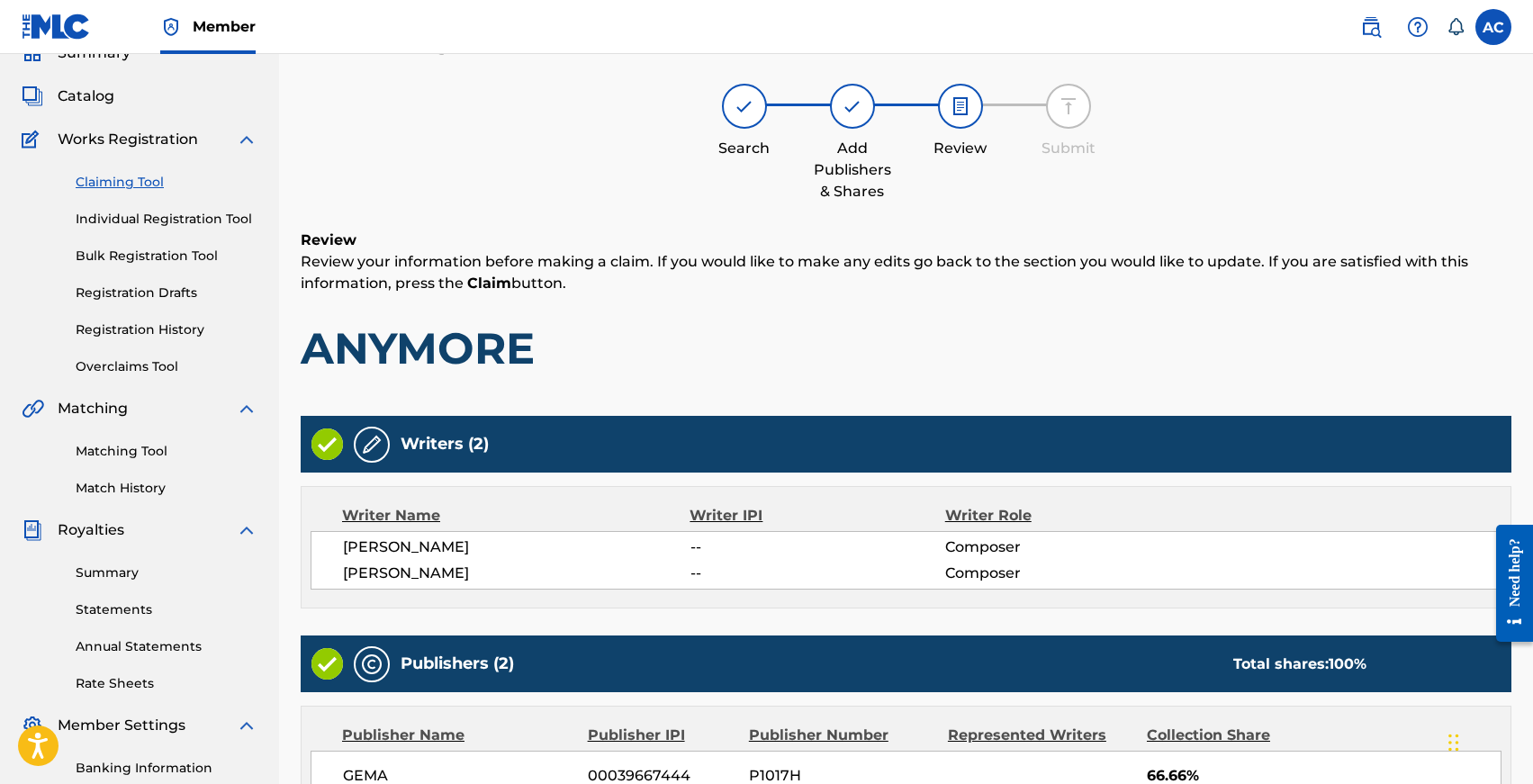
scroll to position [421, 0]
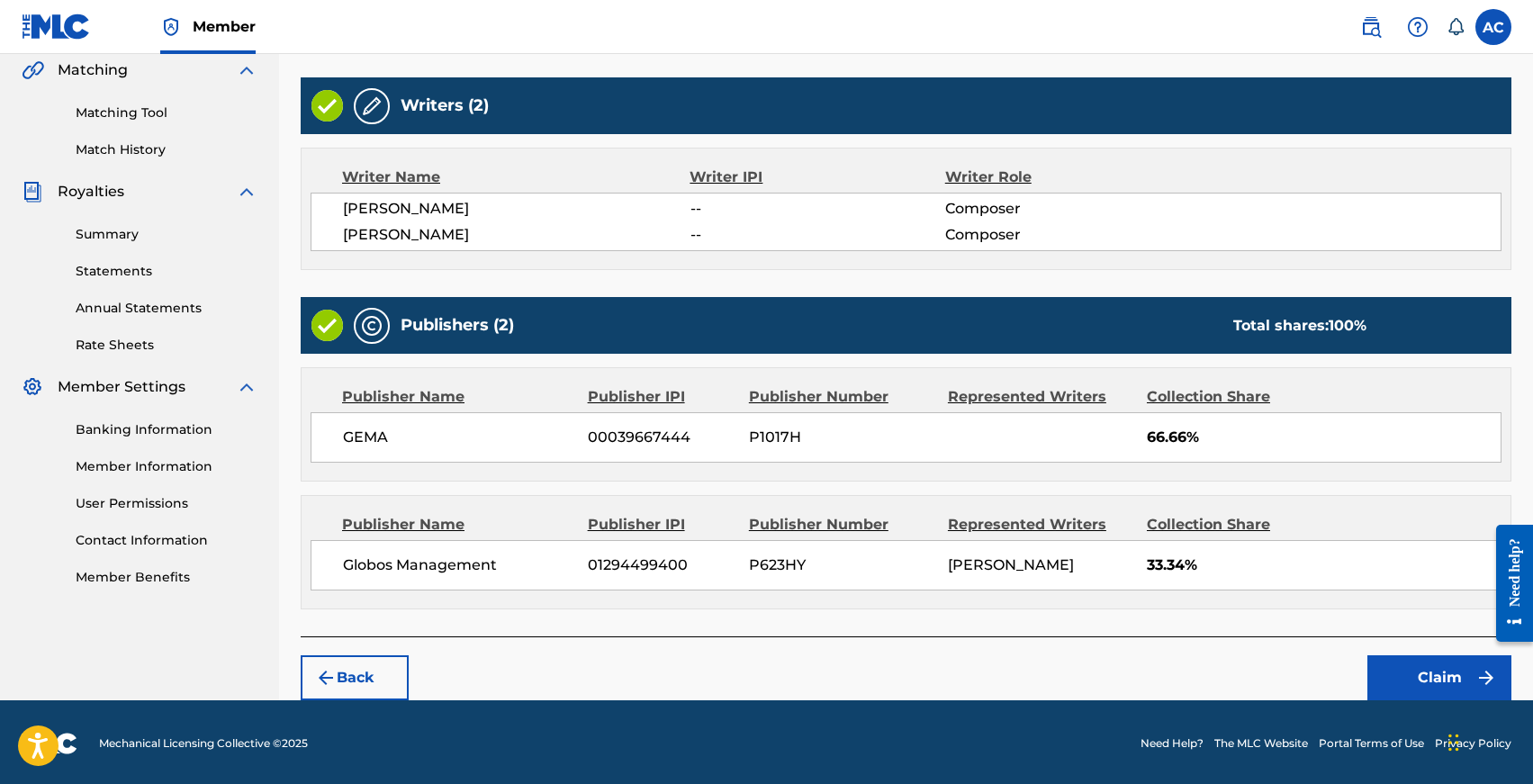
click at [1410, 667] on button "Claim" at bounding box center [1439, 678] width 144 height 45
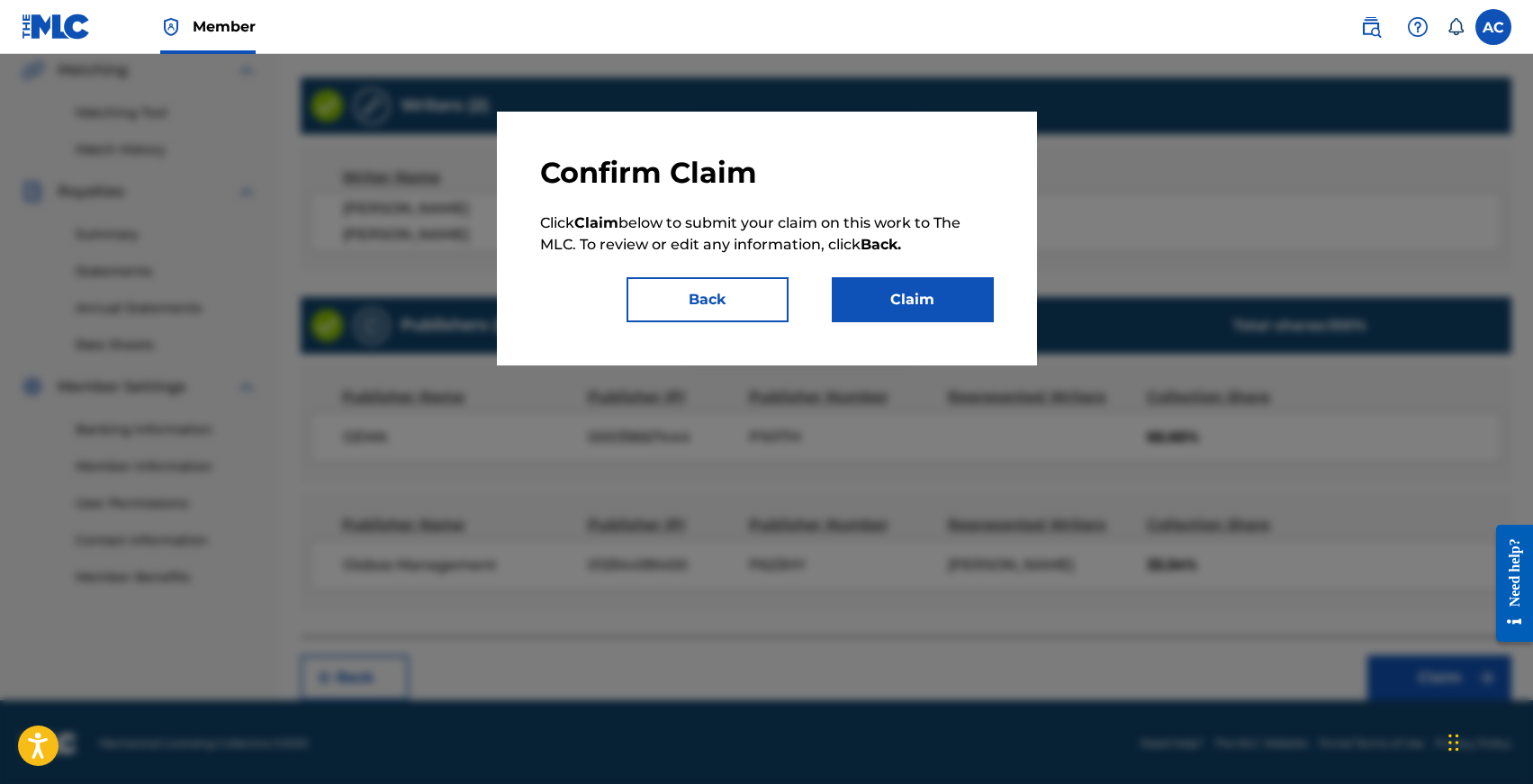
click at [912, 283] on button "Claim" at bounding box center [913, 300] width 162 height 45
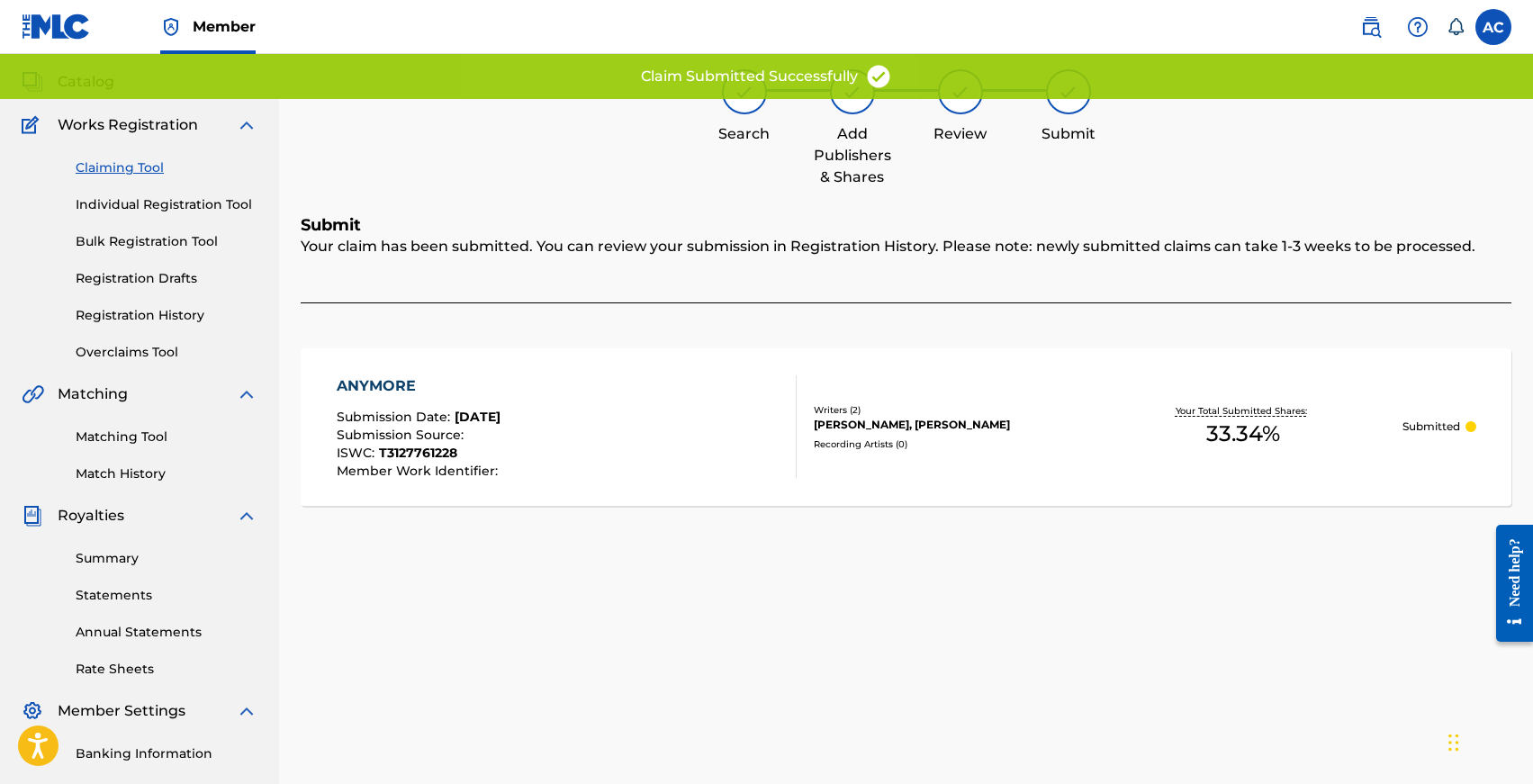
scroll to position [0, 0]
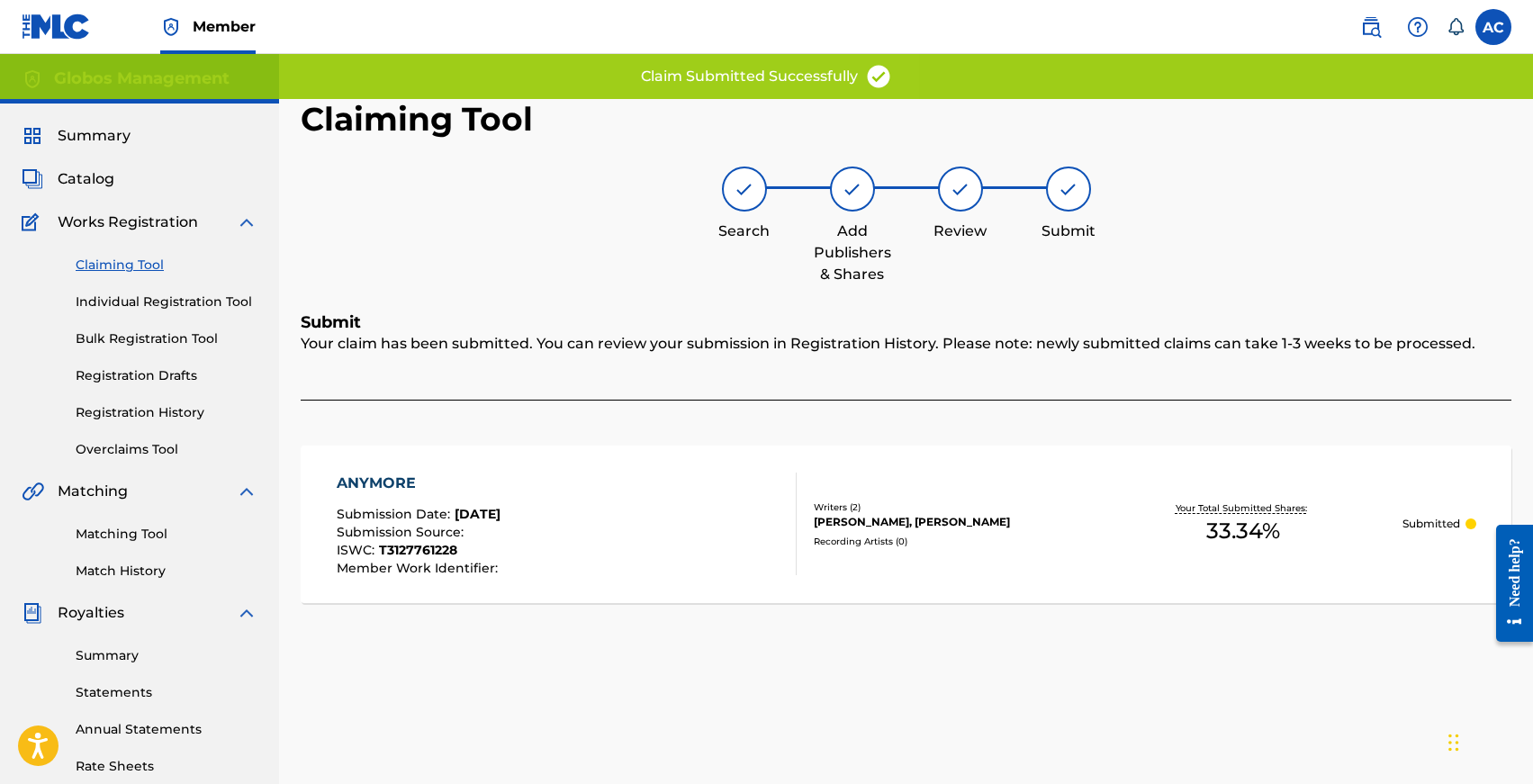
click at [116, 266] on link "Claiming Tool" at bounding box center [167, 265] width 182 height 19
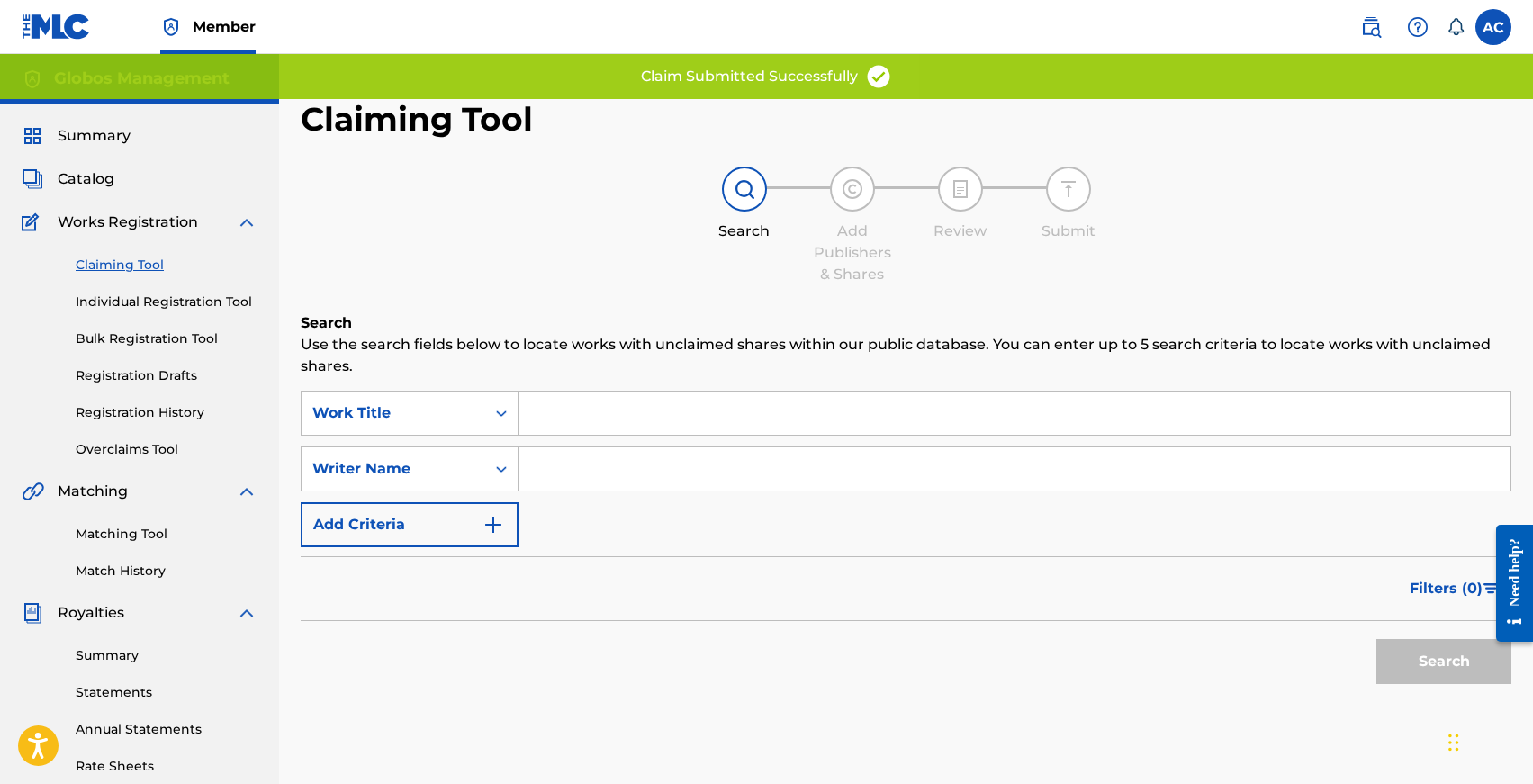
click at [115, 298] on link "Individual Registration Tool" at bounding box center [167, 302] width 182 height 19
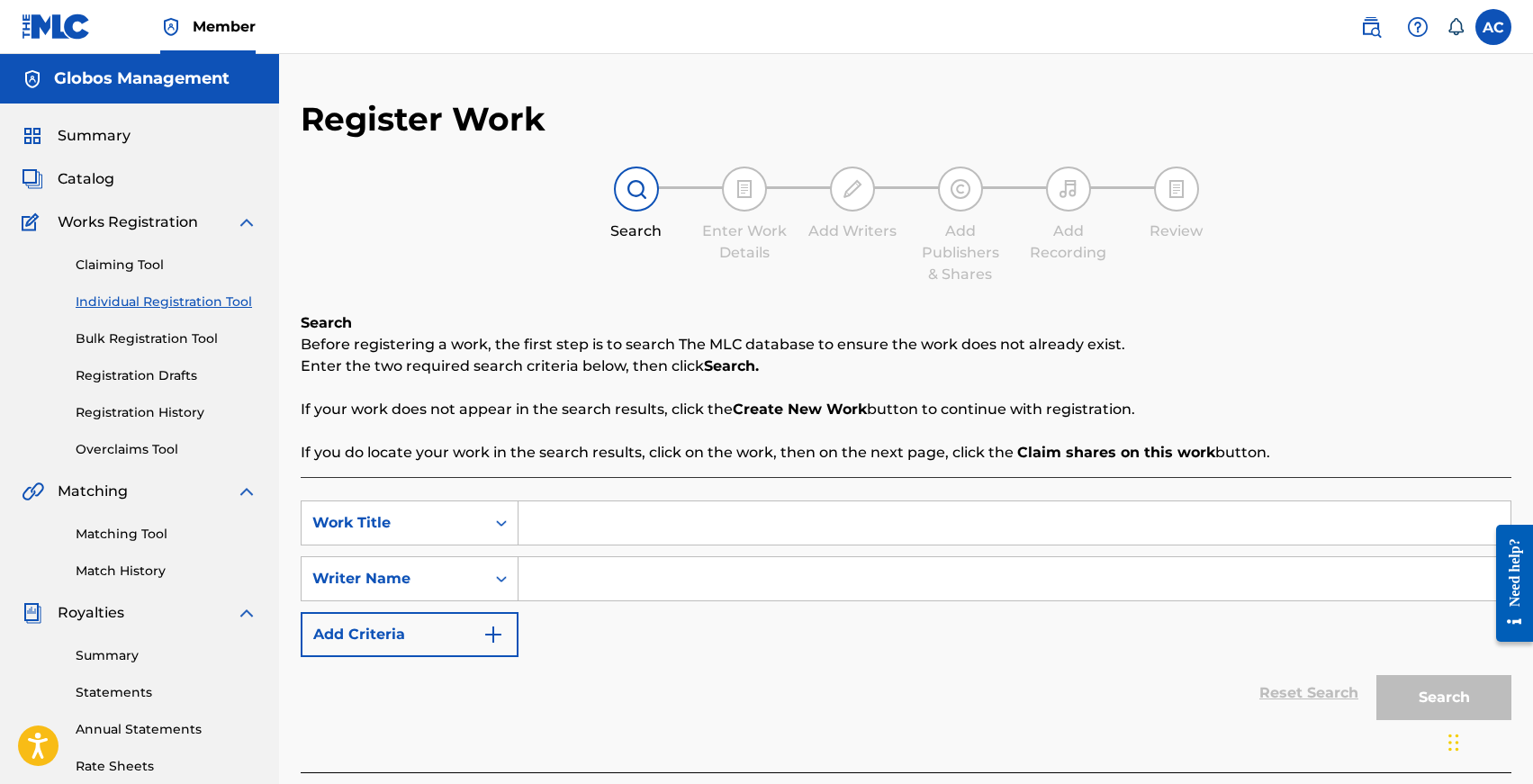
click at [106, 334] on link "Bulk Registration Tool" at bounding box center [167, 338] width 182 height 19
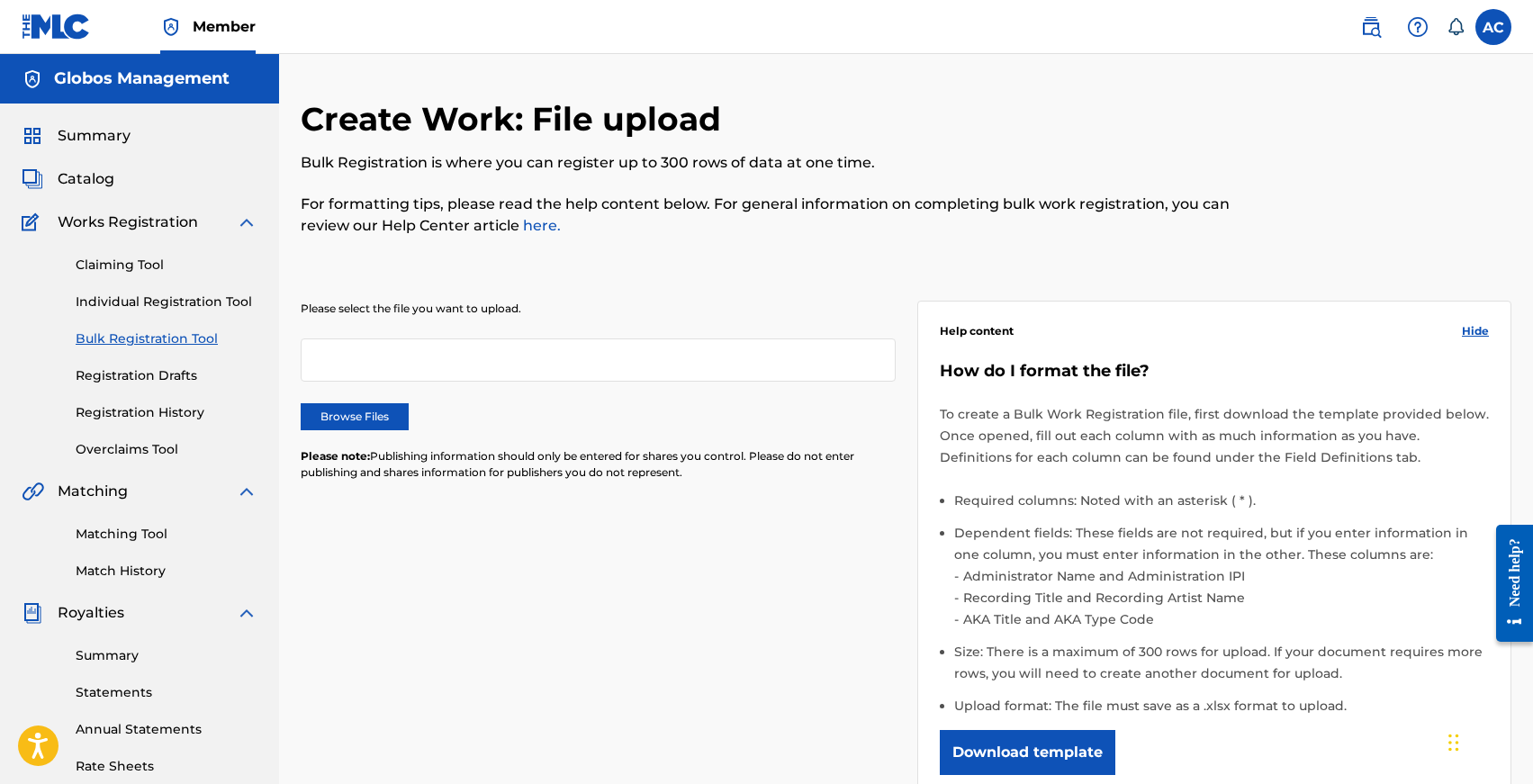
click at [116, 301] on link "Individual Registration Tool" at bounding box center [167, 302] width 182 height 19
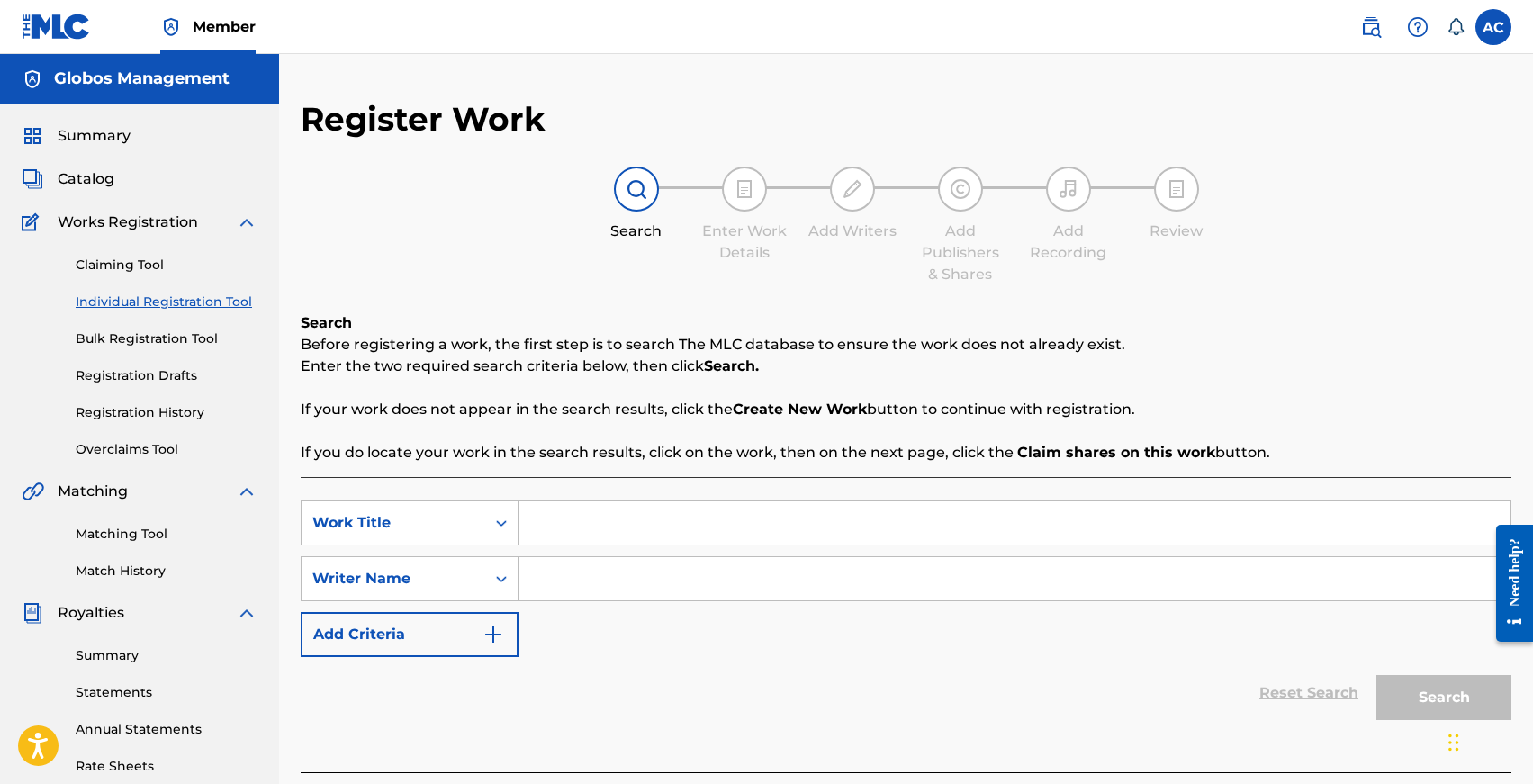
click at [108, 266] on link "Claiming Tool" at bounding box center [167, 265] width 182 height 19
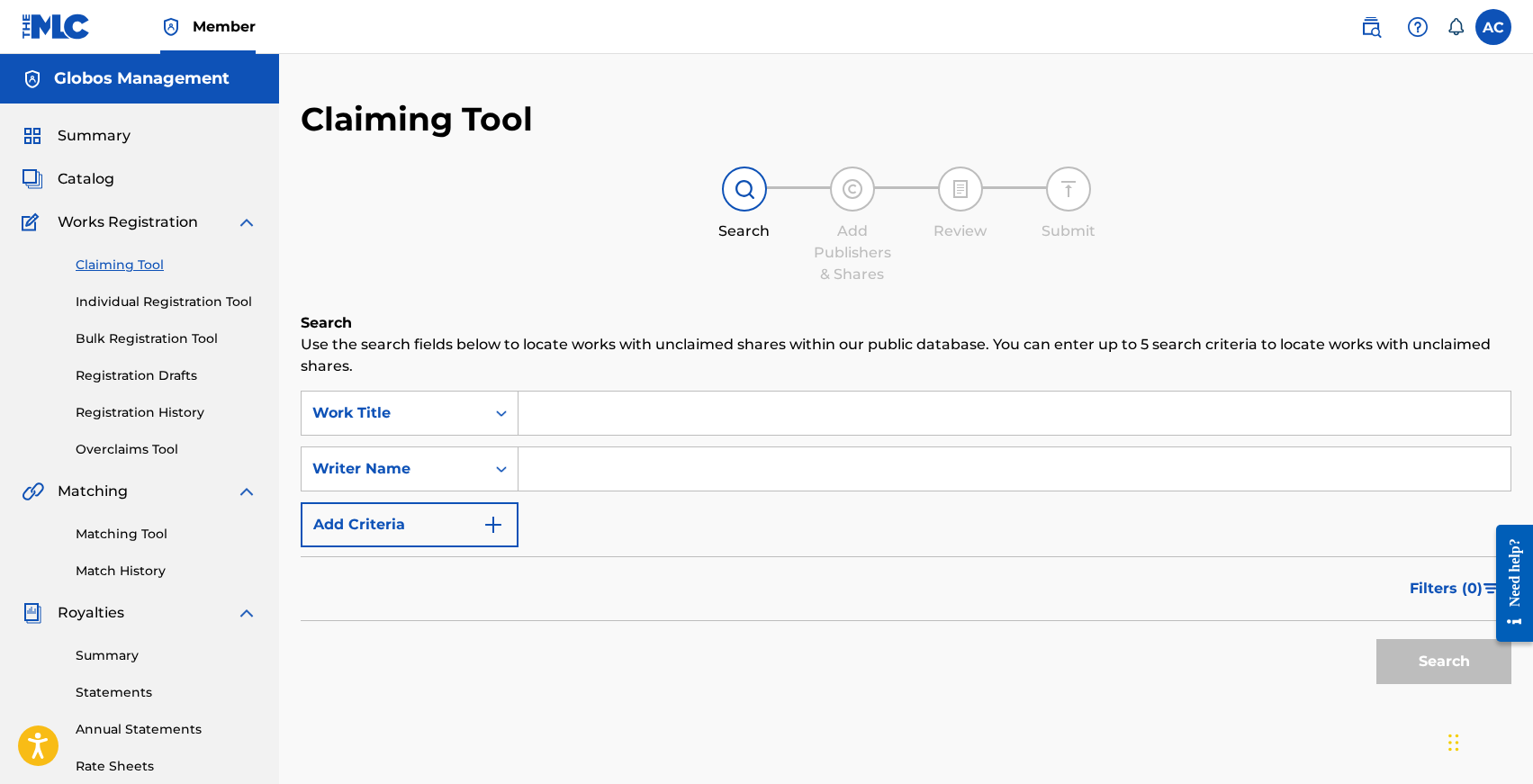
click at [125, 272] on link "Claiming Tool" at bounding box center [167, 265] width 182 height 19
click at [134, 290] on div "Claiming Tool Individual Registration Tool Bulk Registration Tool Registration …" at bounding box center [140, 346] width 236 height 226
click at [140, 301] on link "Individual Registration Tool" at bounding box center [167, 302] width 182 height 19
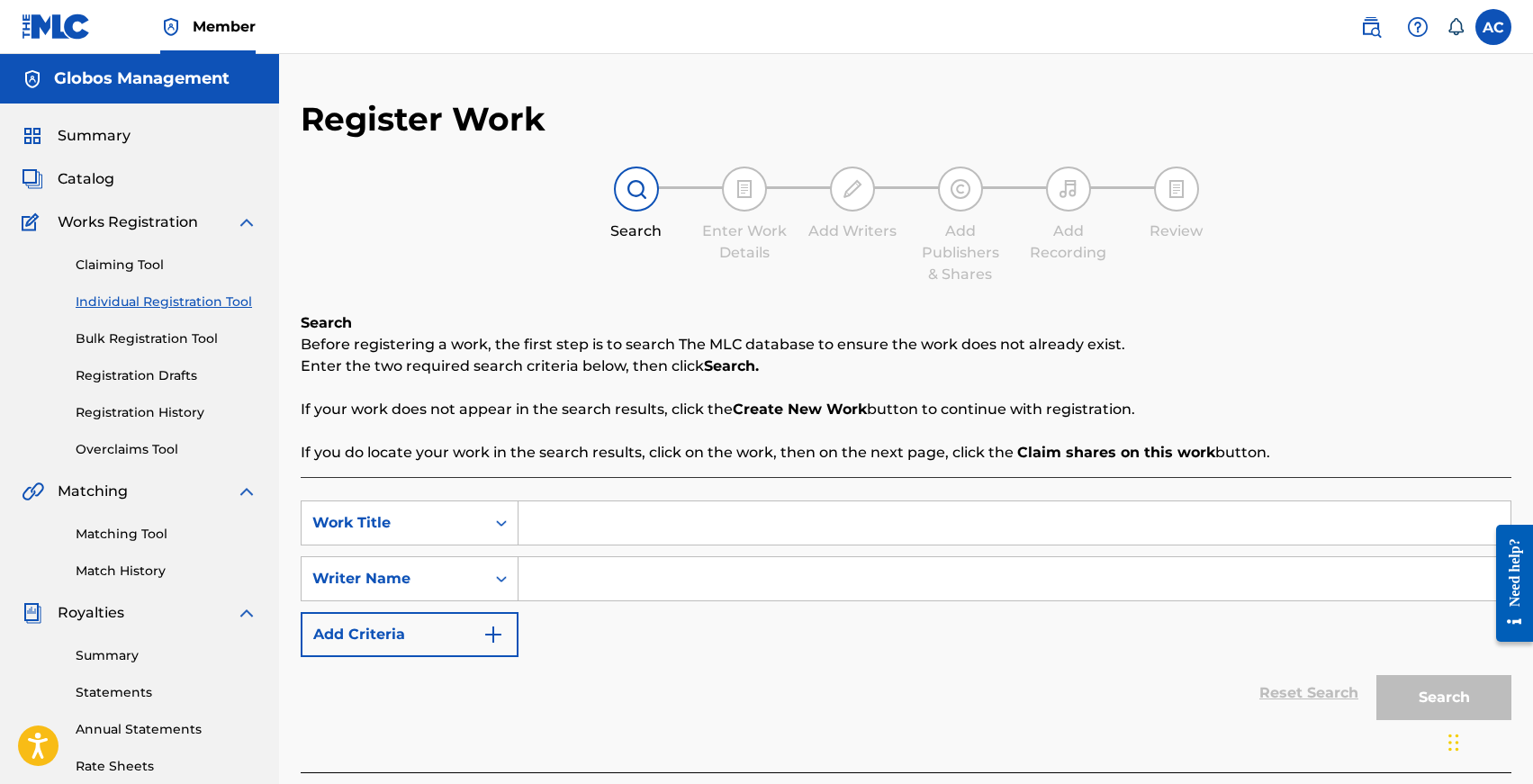
click at [107, 266] on link "Claiming Tool" at bounding box center [167, 265] width 182 height 19
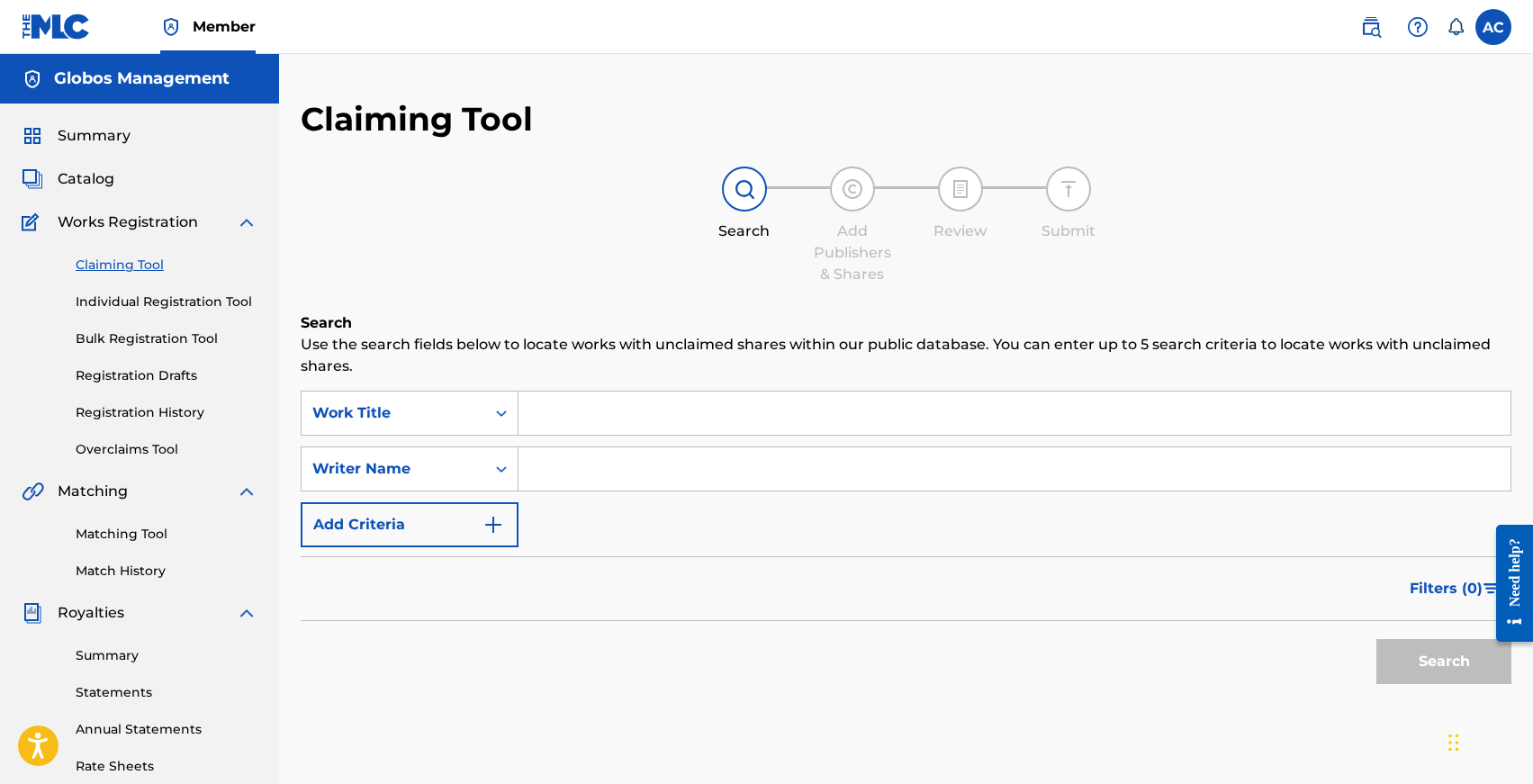
click at [546, 416] on input "Search Form" at bounding box center [1014, 413] width 992 height 43
type input "n"
click at [594, 449] on input "Search Form" at bounding box center [1014, 469] width 992 height 43
type input "[PERSON_NAME]"
click at [1376, 639] on button "Search" at bounding box center [1444, 662] width 135 height 45
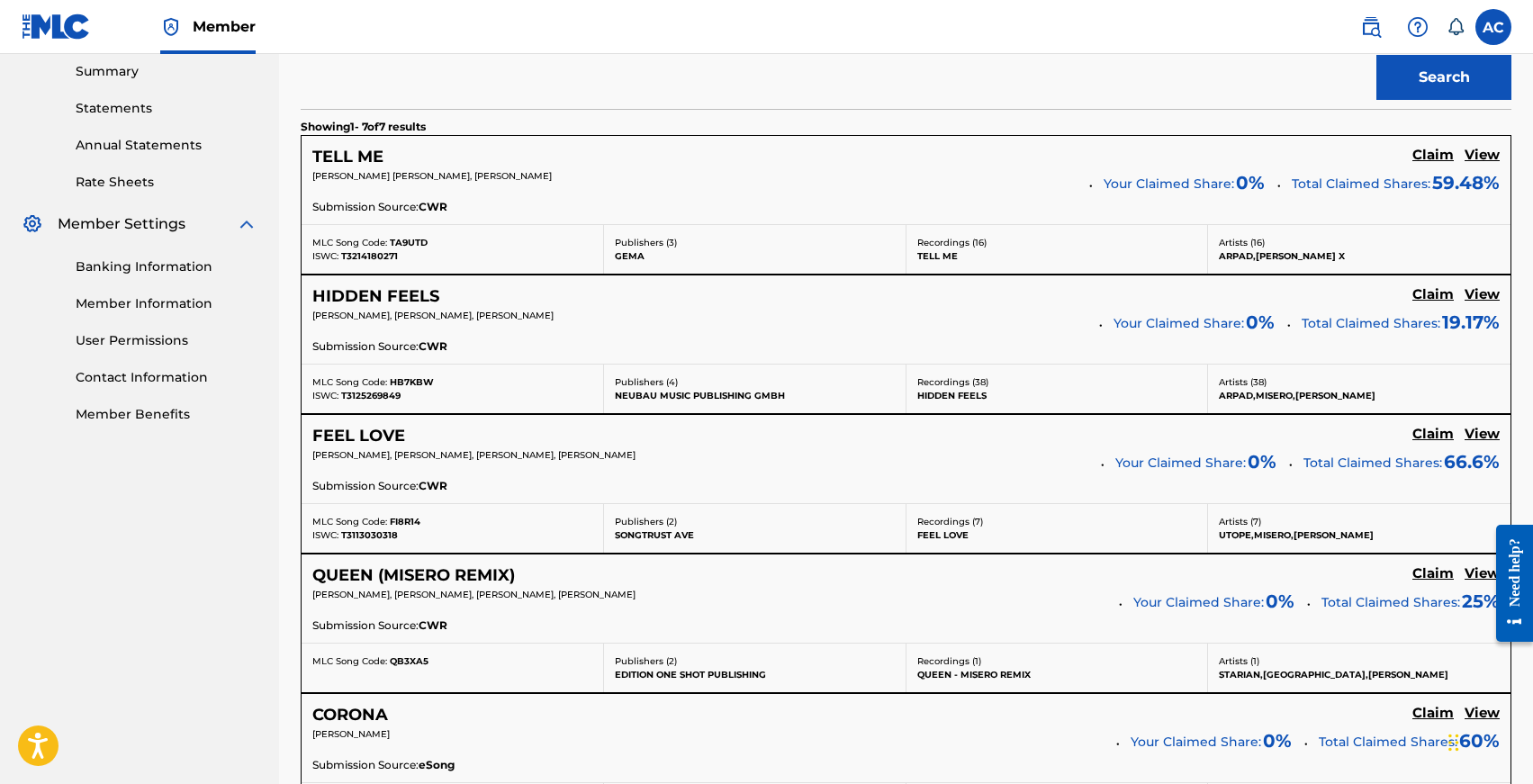
scroll to position [582, 0]
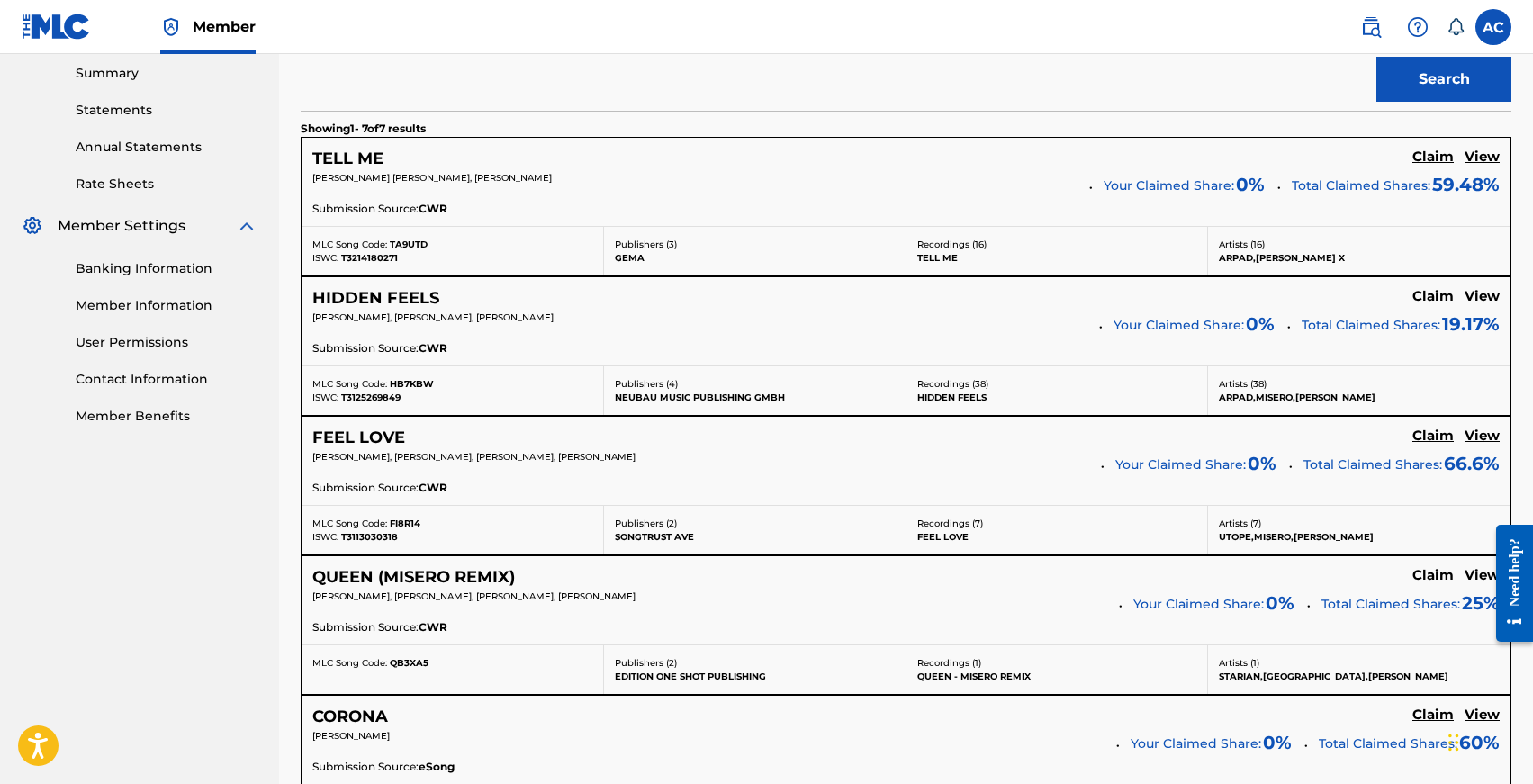
click at [363, 307] on h5 "HIDDEN FEELS" at bounding box center [375, 298] width 127 height 21
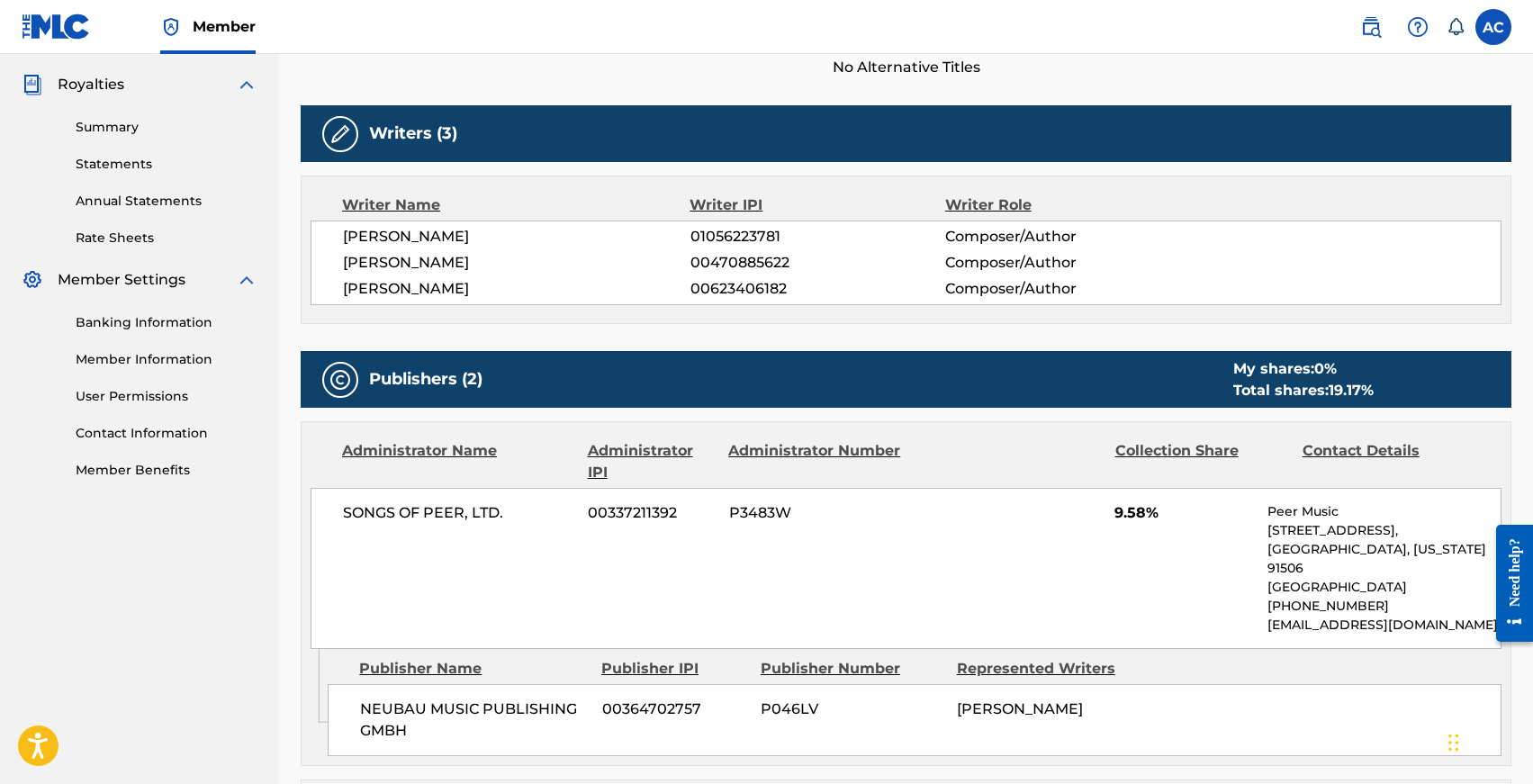
scroll to position [543, 0]
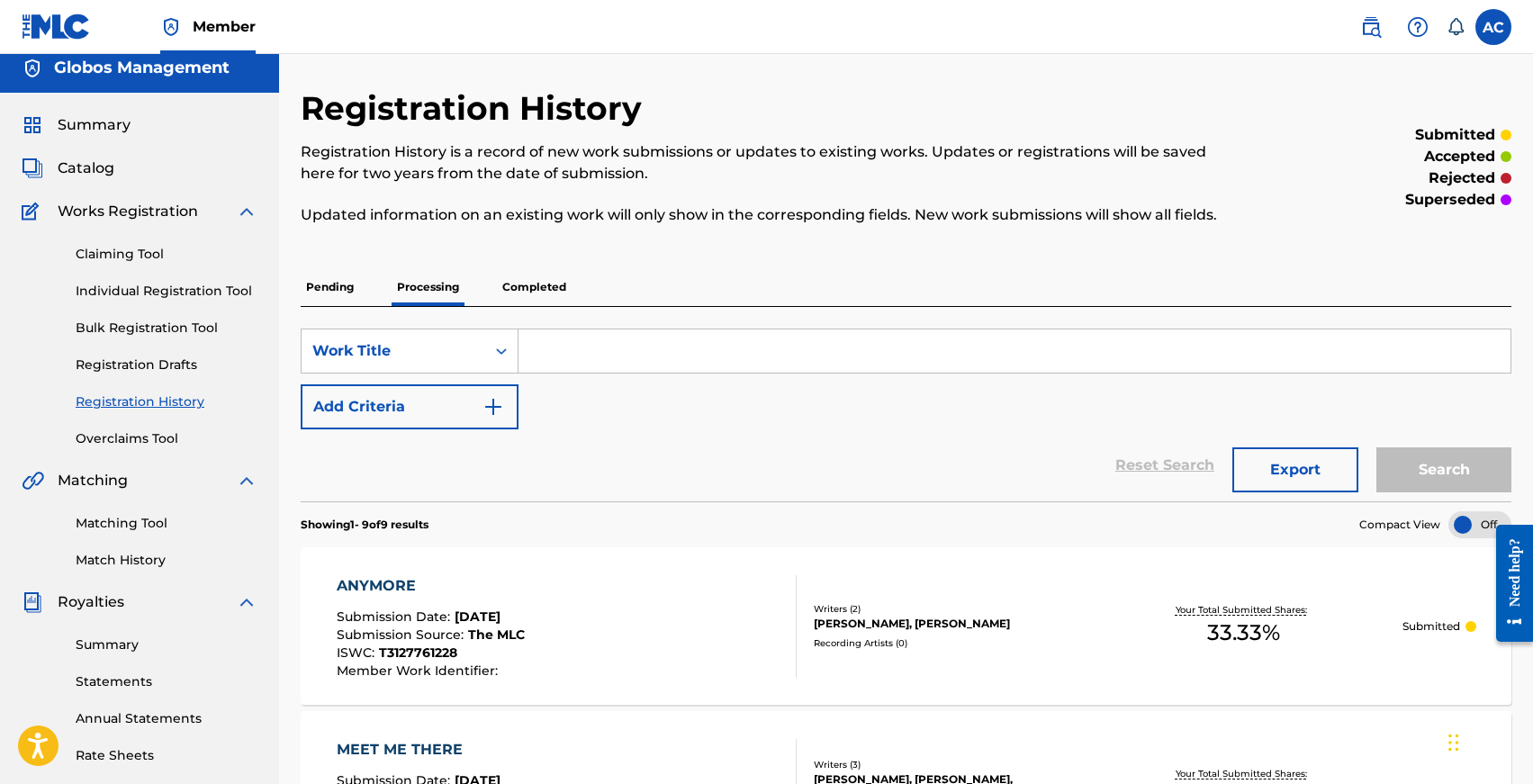
scroll to position [12, 0]
click at [334, 284] on p "Pending" at bounding box center [329, 286] width 59 height 38
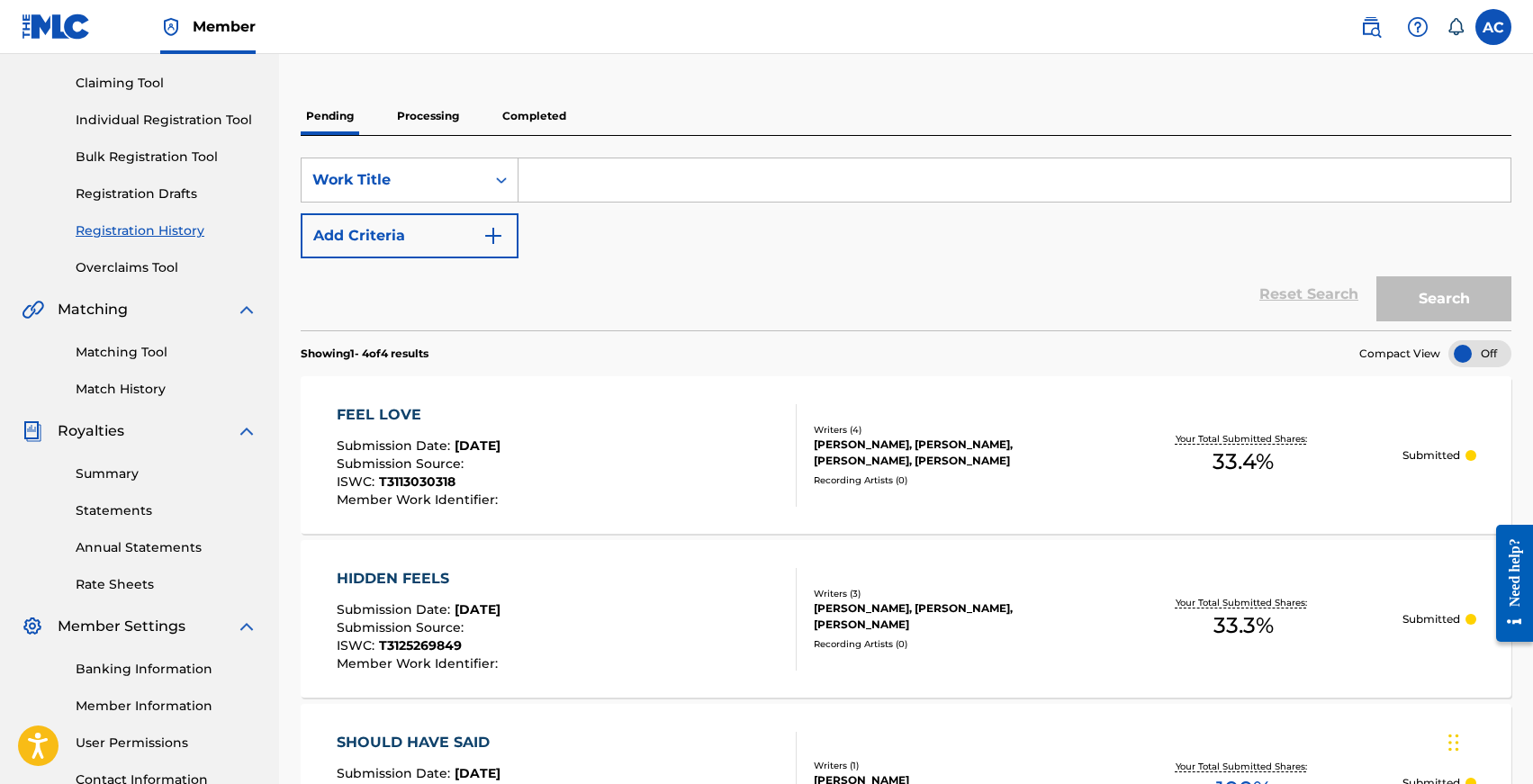
scroll to position [152, 0]
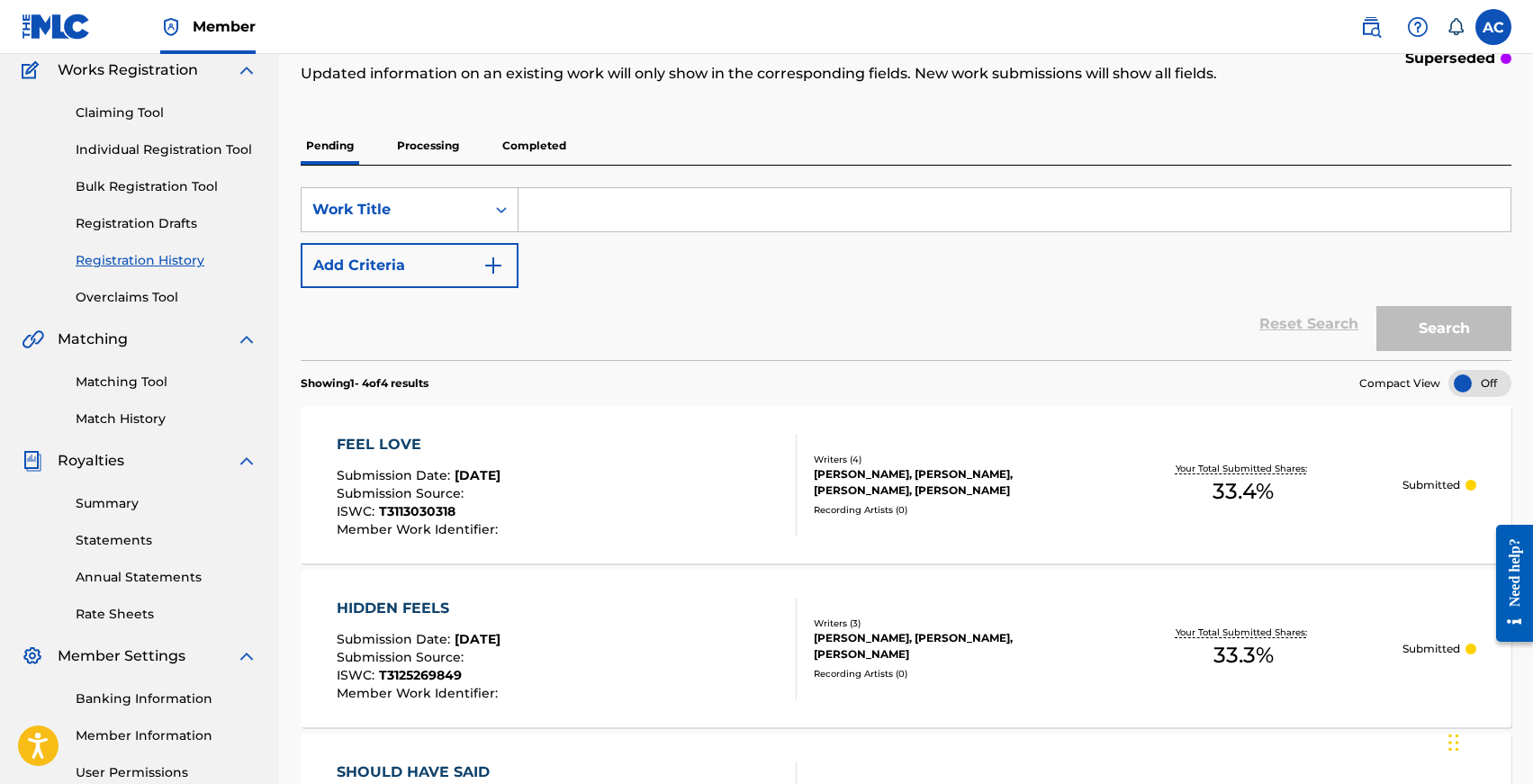
click at [418, 142] on p "Processing" at bounding box center [428, 146] width 73 height 38
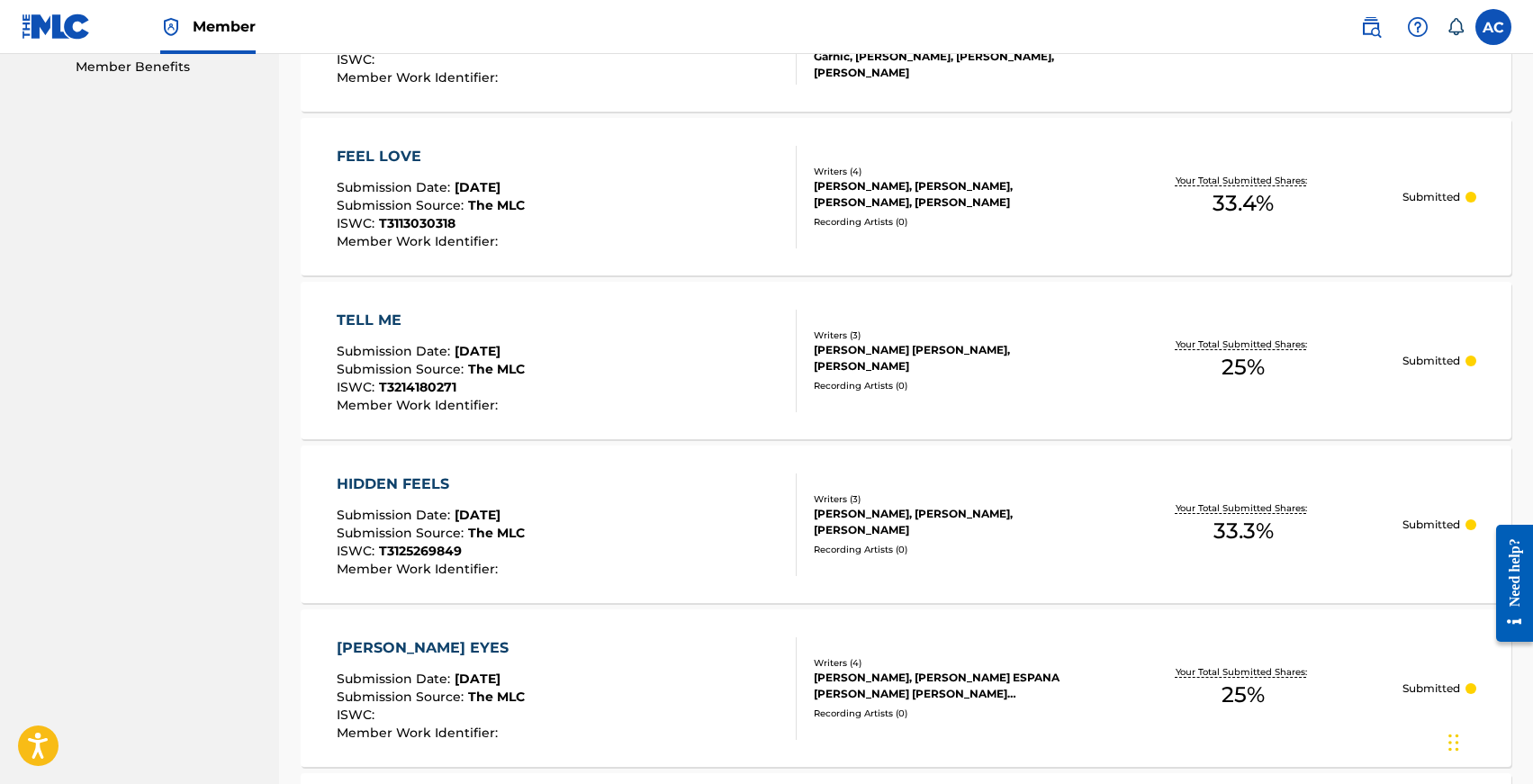
scroll to position [931, 0]
click at [386, 489] on div "HIDDEN FEELS" at bounding box center [430, 485] width 188 height 22
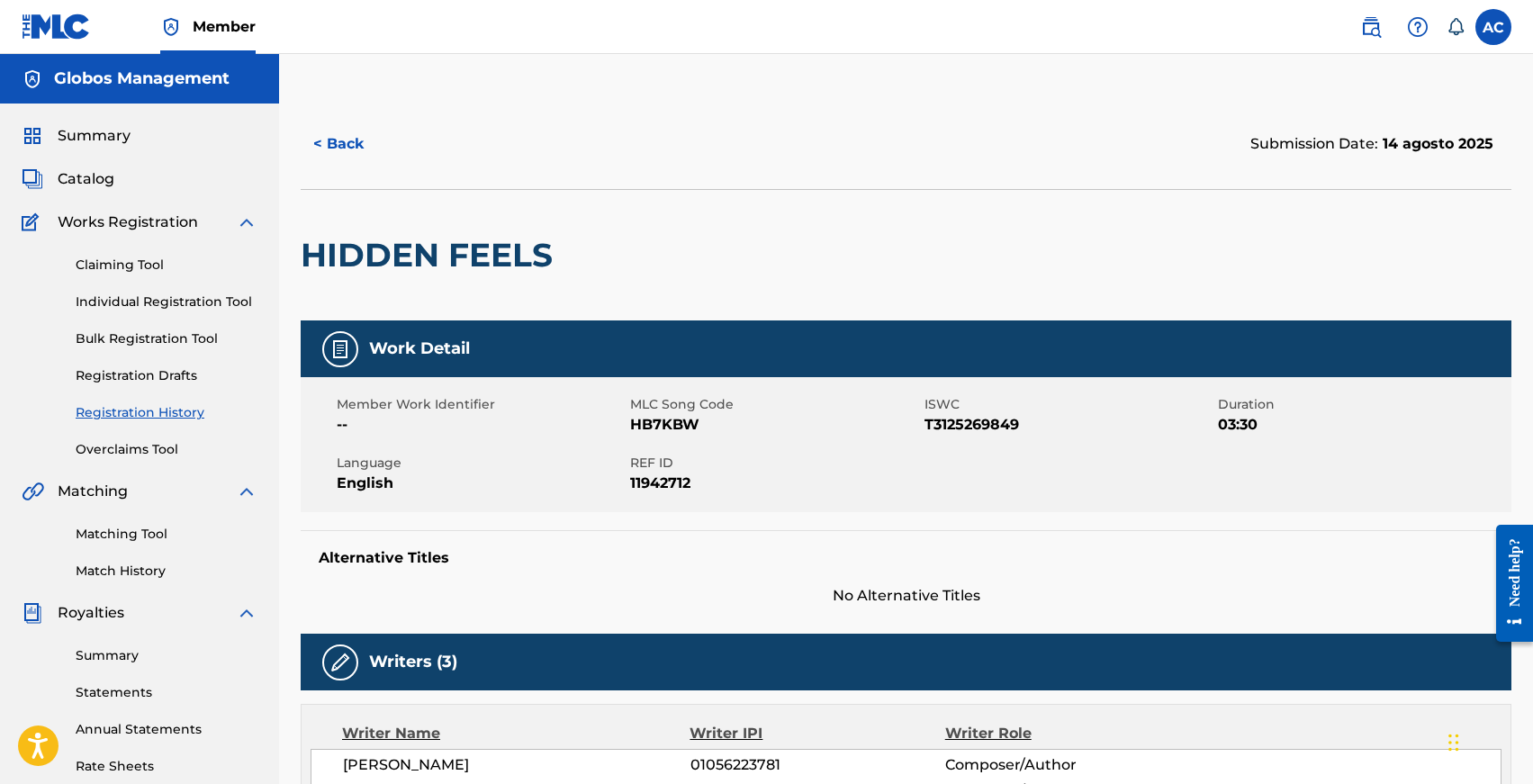
click at [343, 141] on button "< Back" at bounding box center [355, 144] width 108 height 45
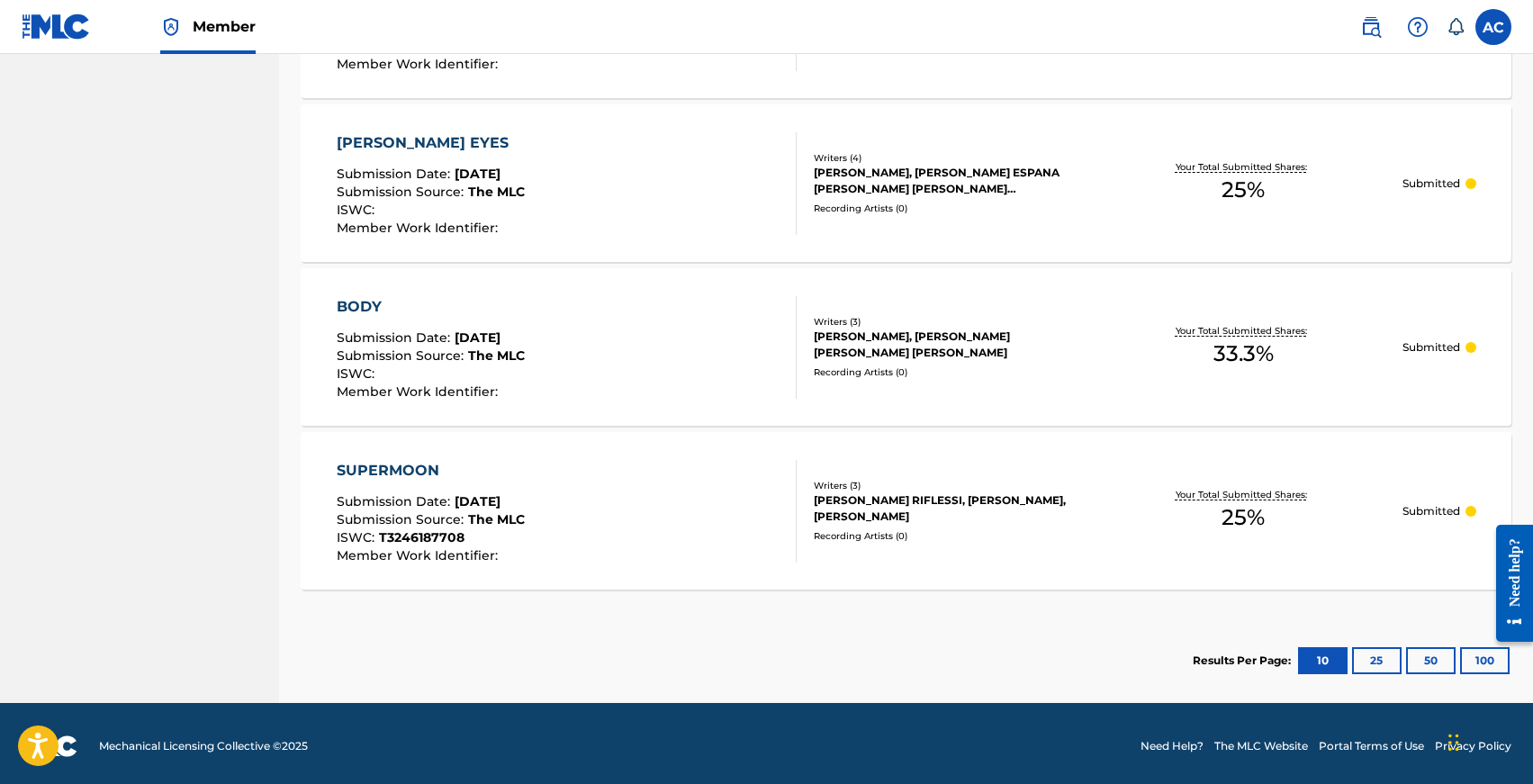
scroll to position [1442, 0]
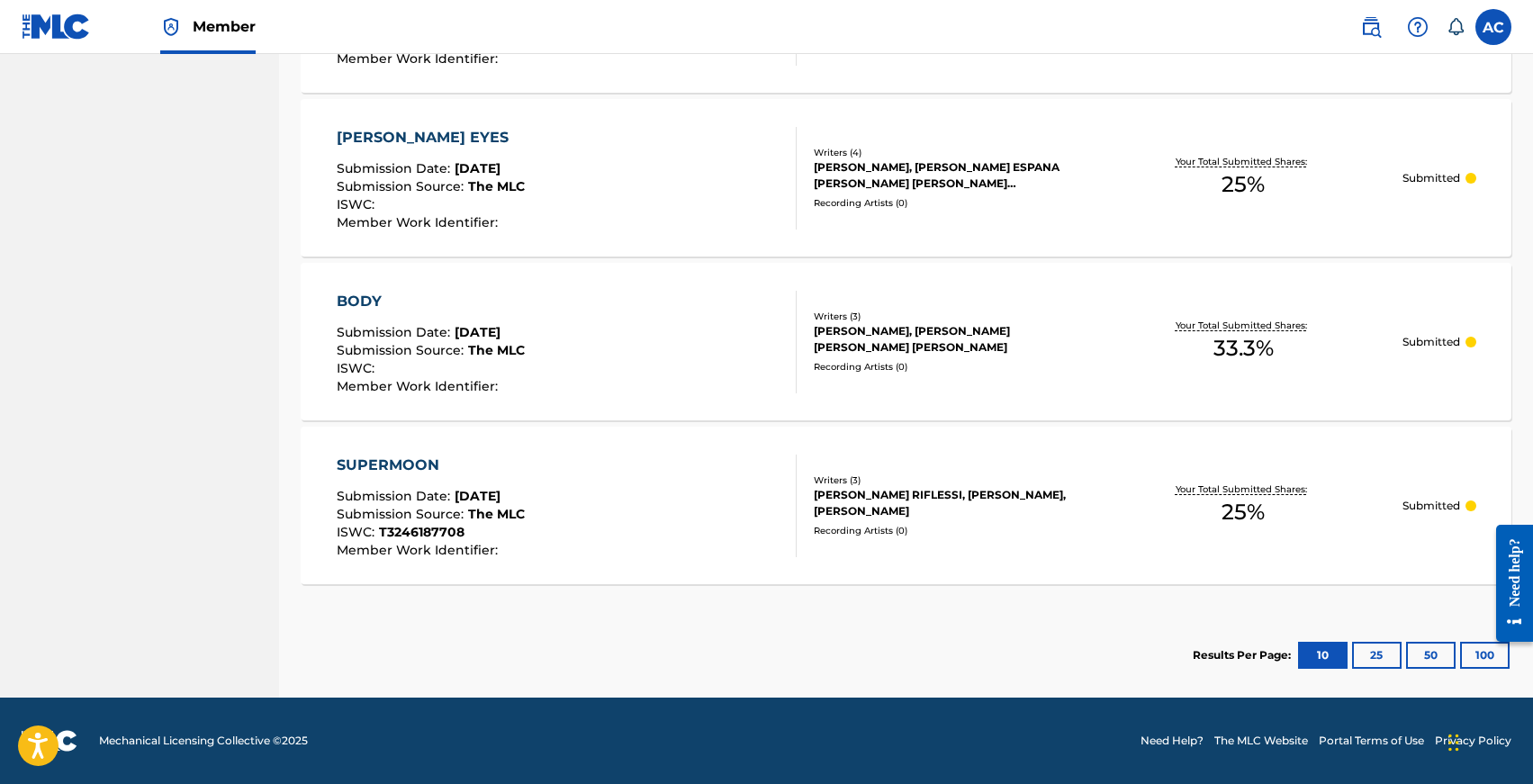
click at [370, 451] on div "SUPERMOON Submission Date : Jun 27, 2025 Submission Source : The MLC ISWC : T32…" at bounding box center [906, 505] width 1211 height 158
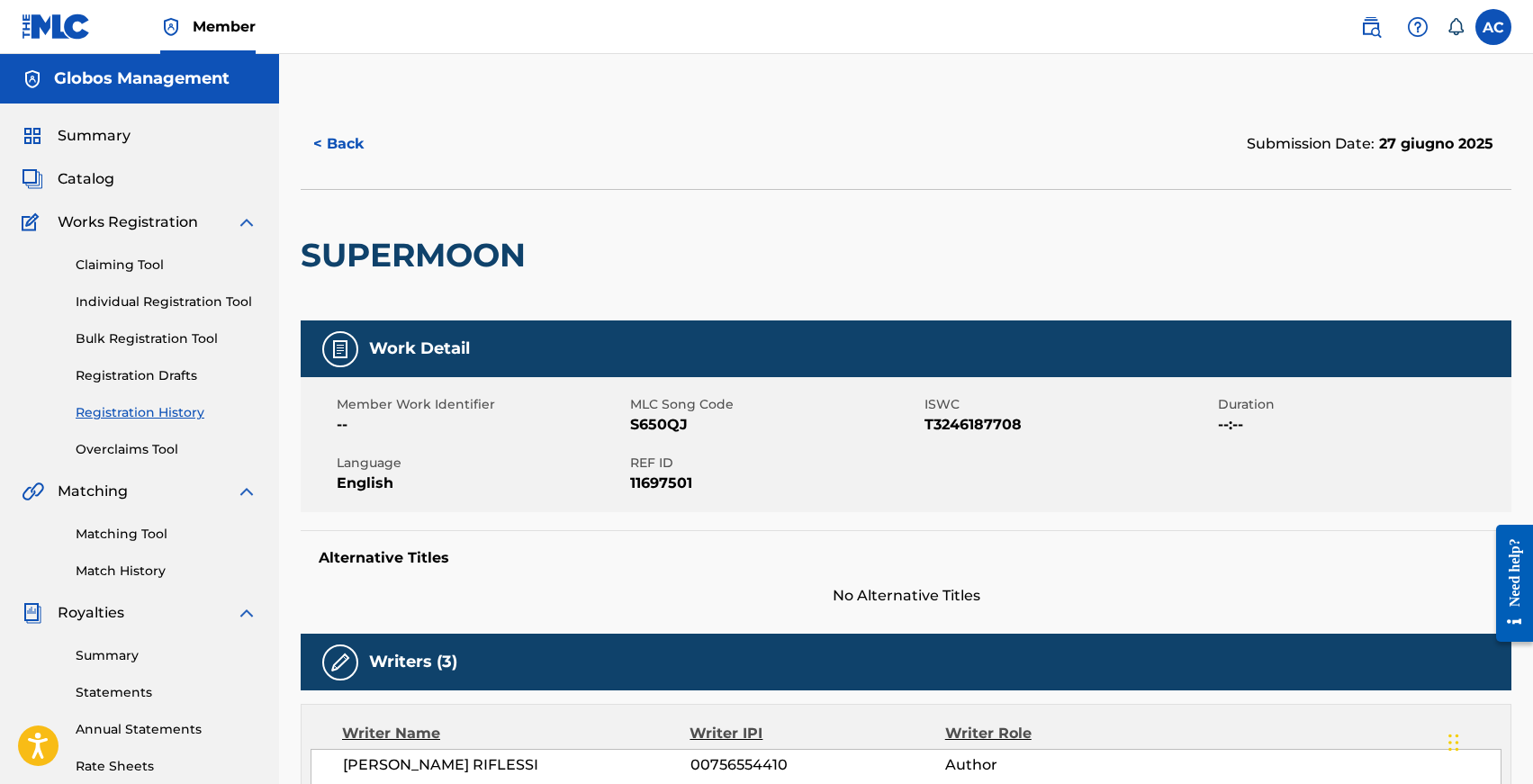
click at [339, 134] on button "< Back" at bounding box center [355, 144] width 108 height 45
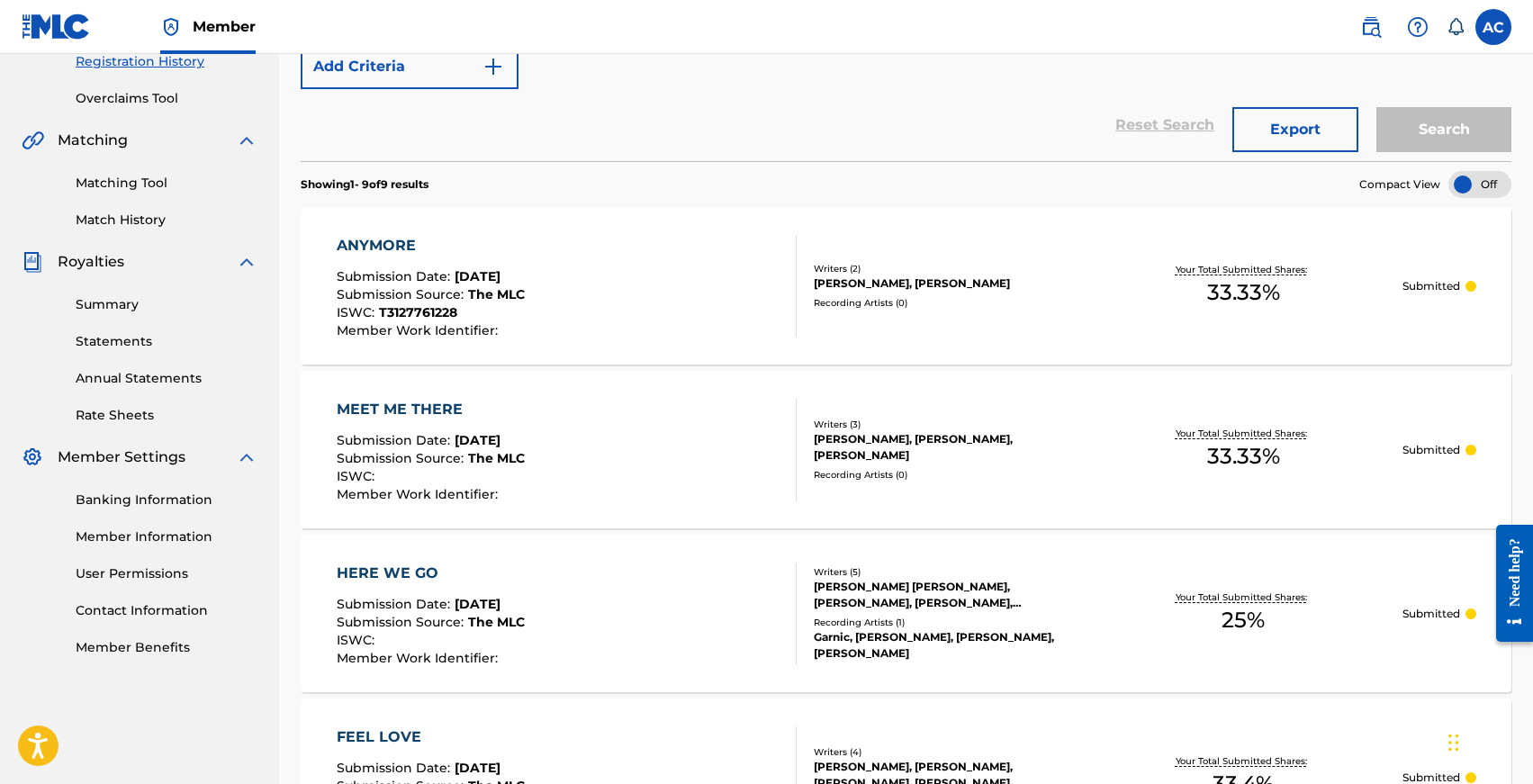
scroll to position [213, 0]
